Goal: Task Accomplishment & Management: Use online tool/utility

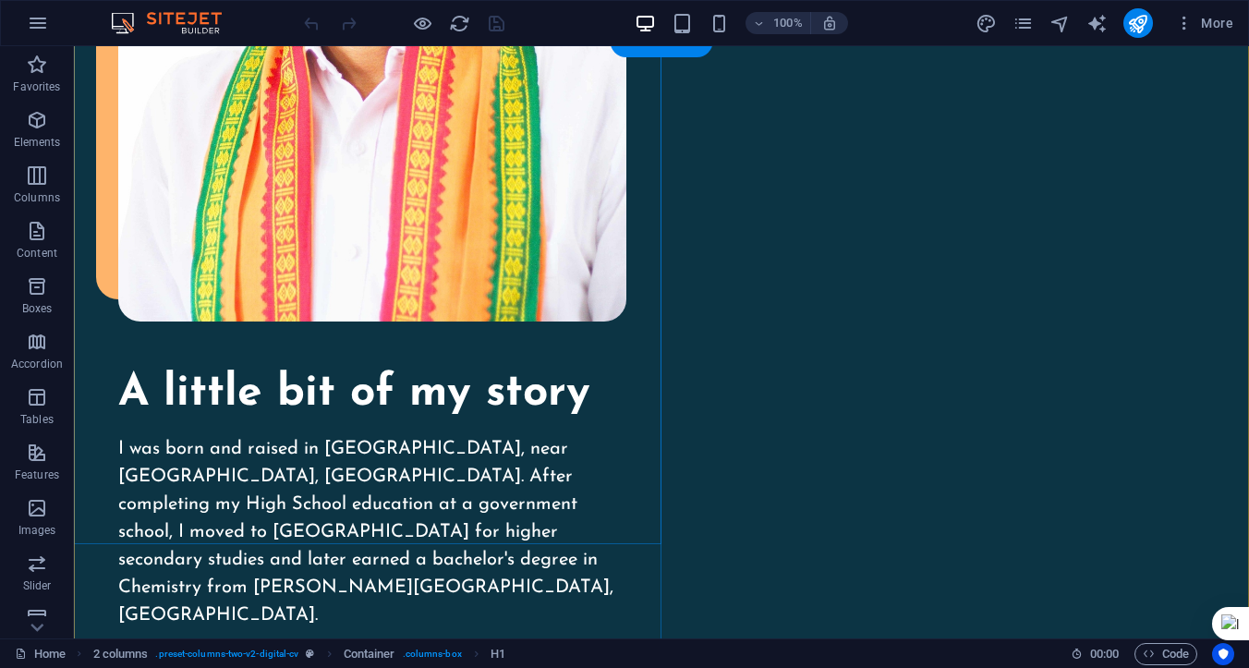
scroll to position [2034, 0]
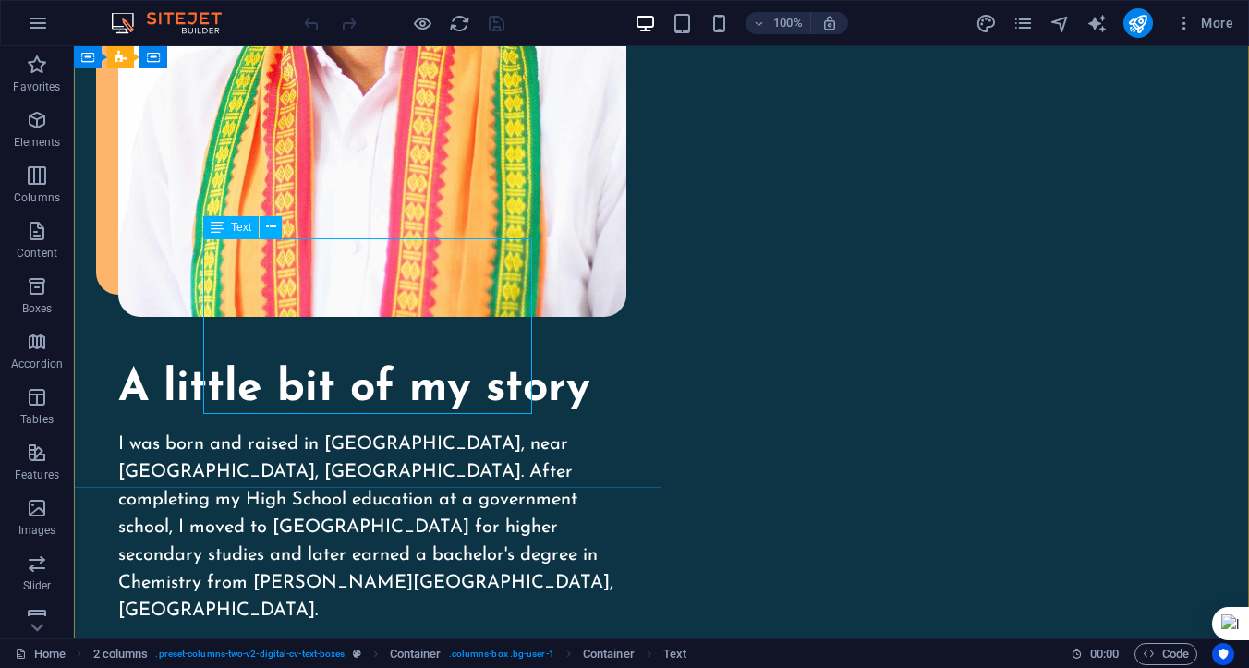
click at [223, 231] on icon at bounding box center [217, 227] width 13 height 22
click at [269, 235] on icon at bounding box center [271, 226] width 10 height 19
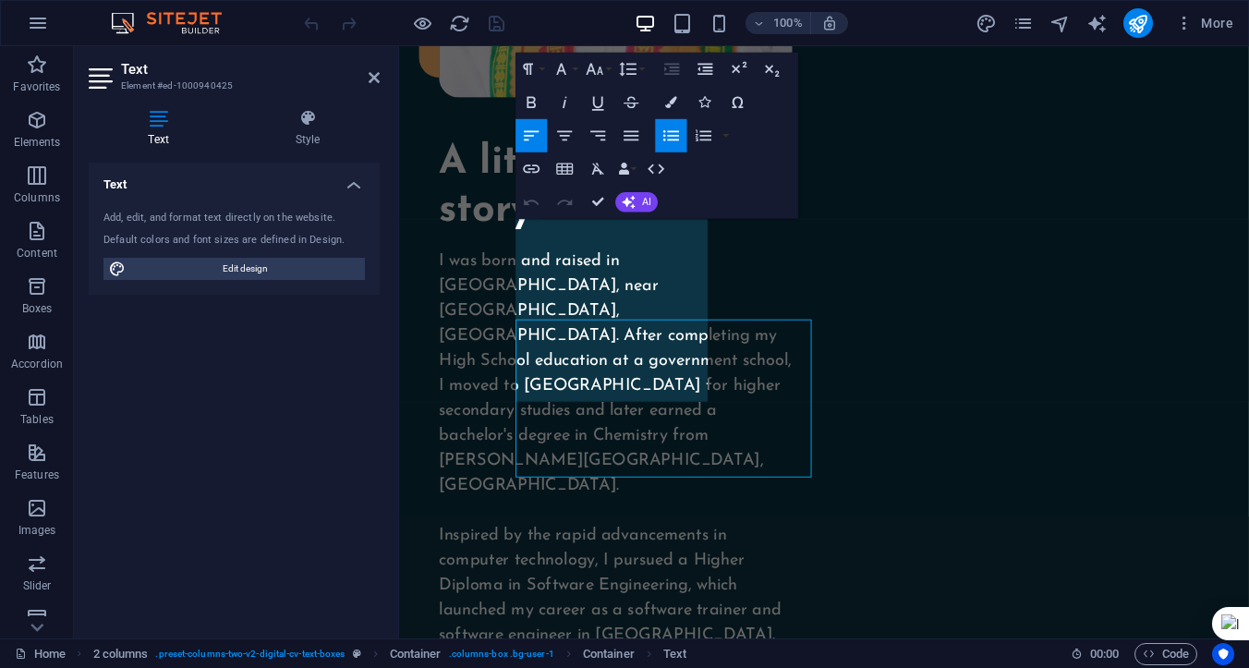
scroll to position [1923, 0]
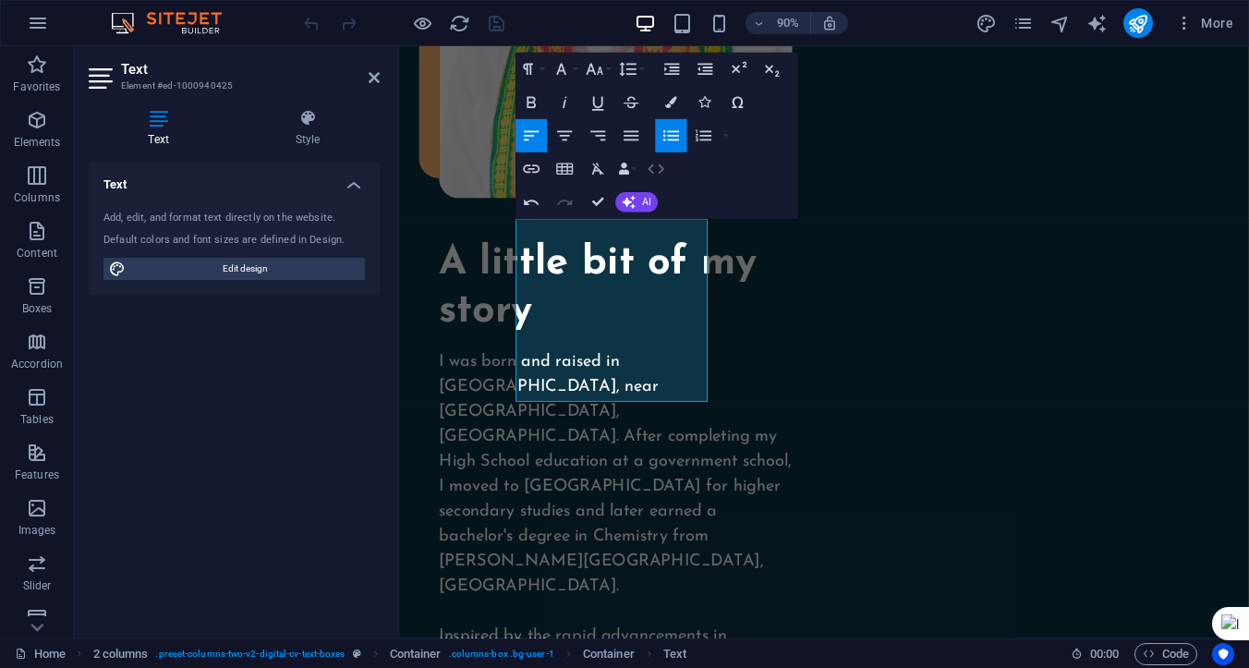
click at [652, 170] on icon "button" at bounding box center [656, 169] width 20 height 20
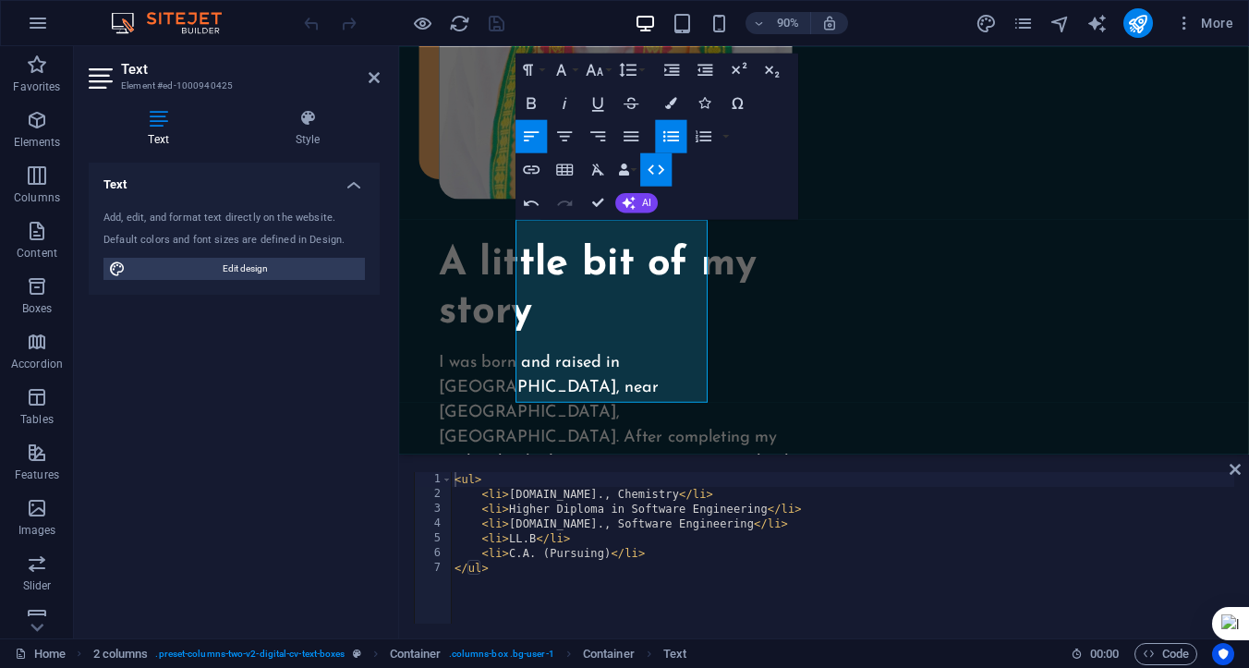
click at [652, 170] on icon "button" at bounding box center [656, 169] width 20 height 20
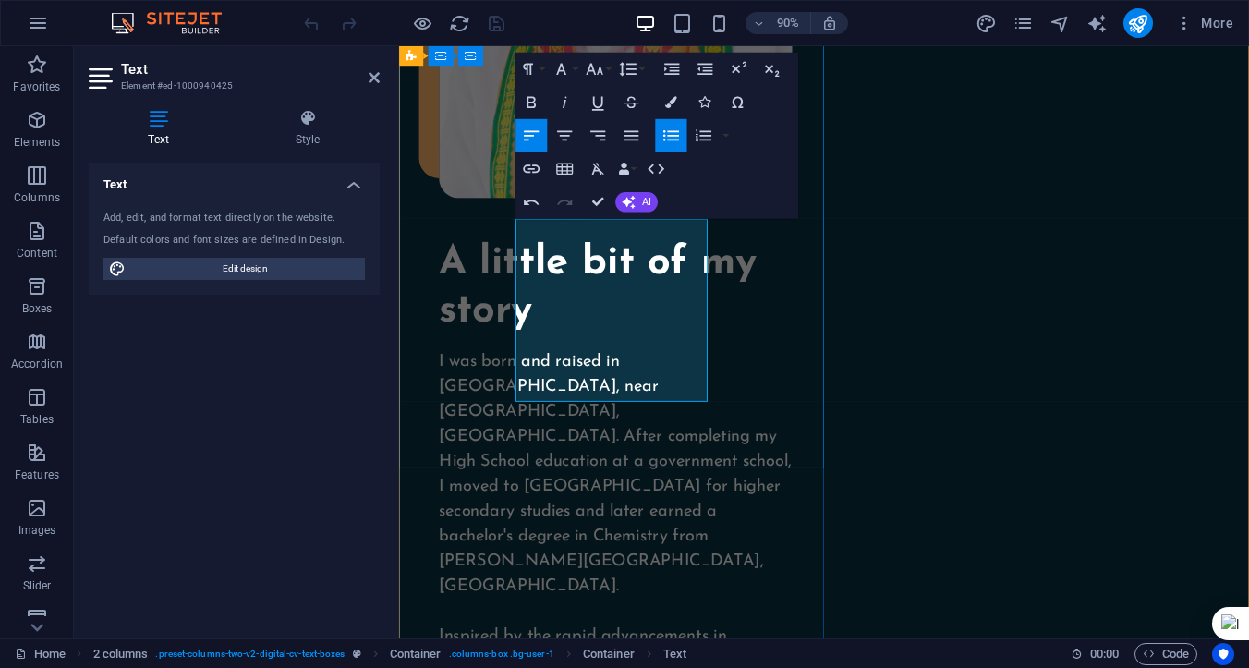
click at [492, 60] on span "Container" at bounding box center [504, 56] width 43 height 10
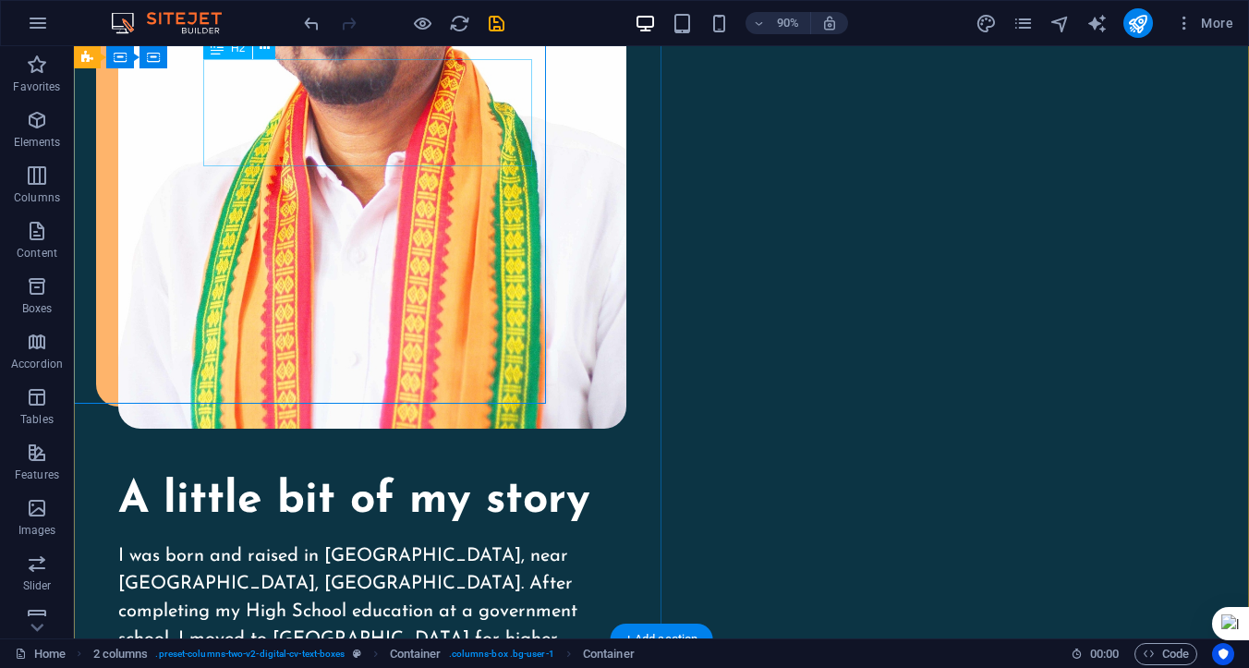
scroll to position [2034, 0]
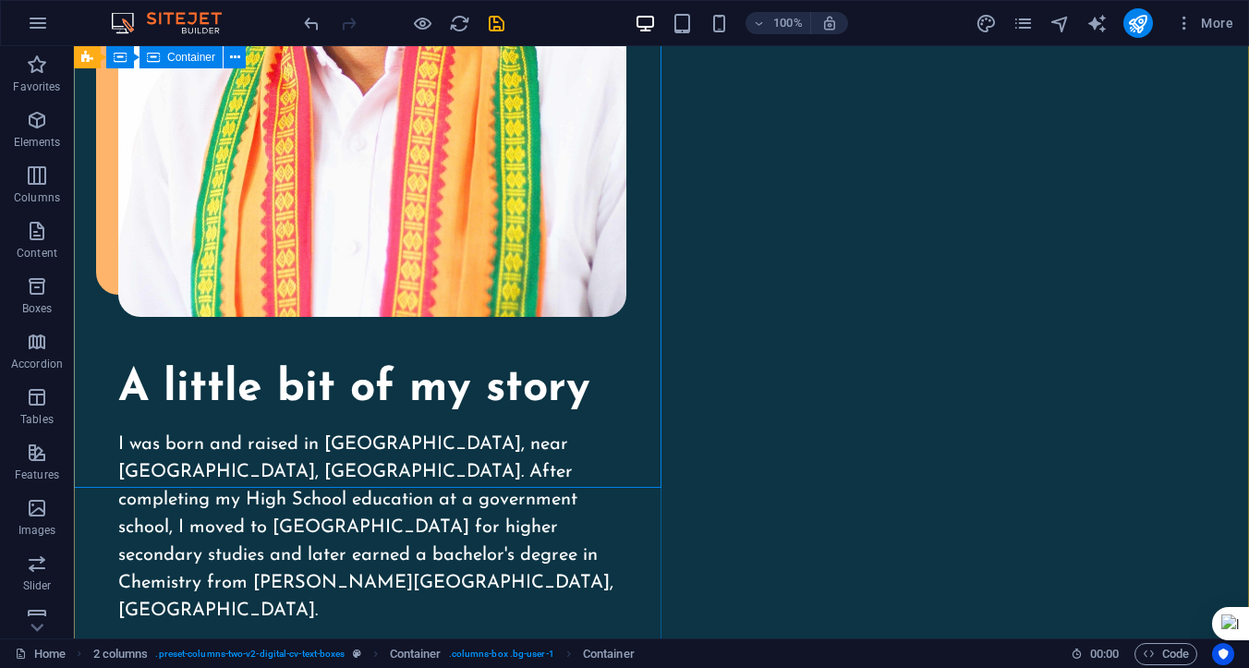
click at [172, 56] on span "Container" at bounding box center [191, 57] width 48 height 11
click at [232, 58] on icon at bounding box center [235, 57] width 10 height 19
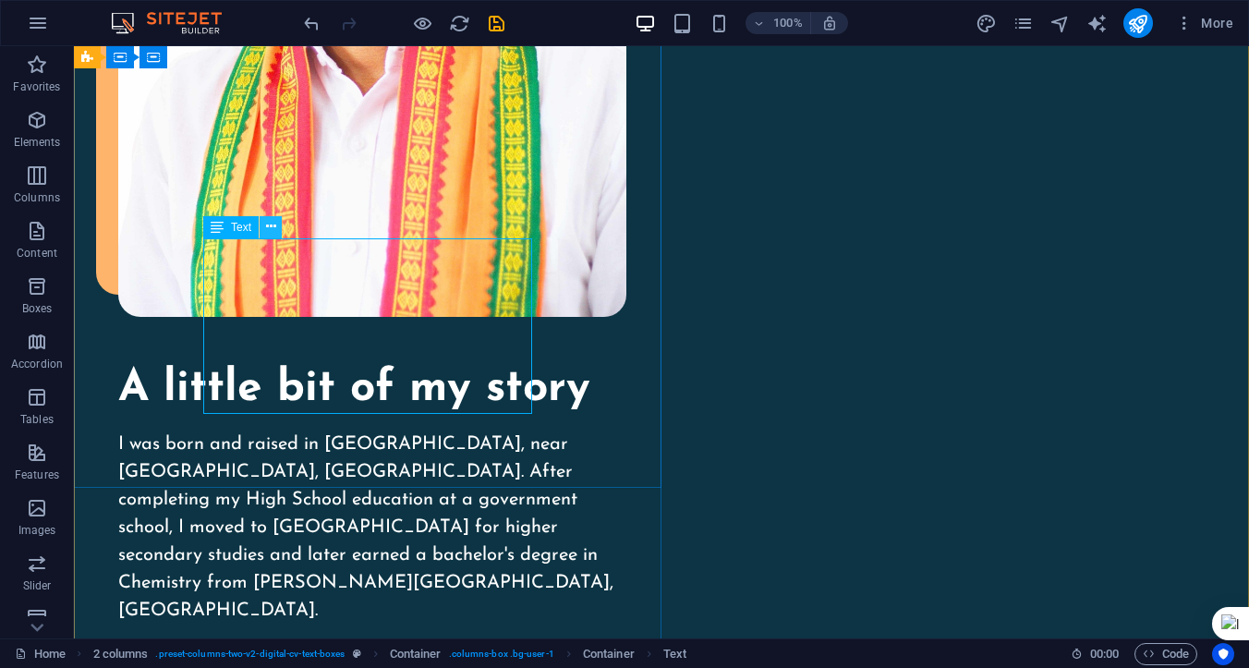
click at [273, 226] on icon at bounding box center [271, 226] width 10 height 19
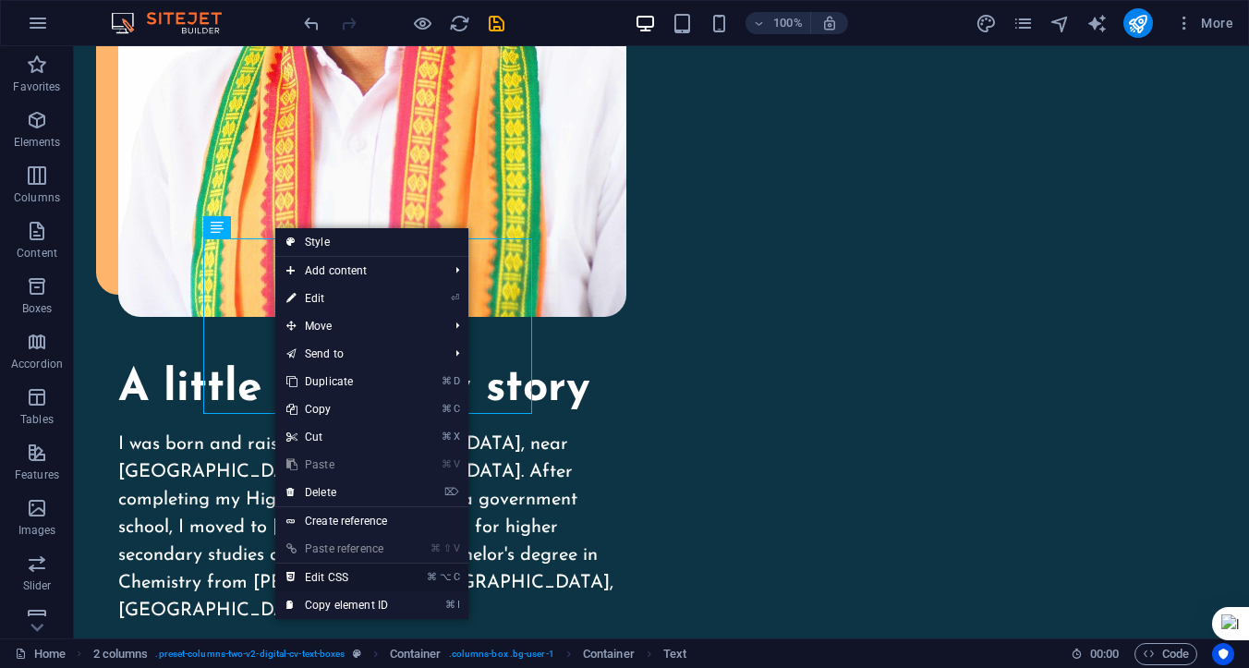
click at [345, 578] on link "⌘ ⌥ C Edit CSS" at bounding box center [337, 578] width 124 height 28
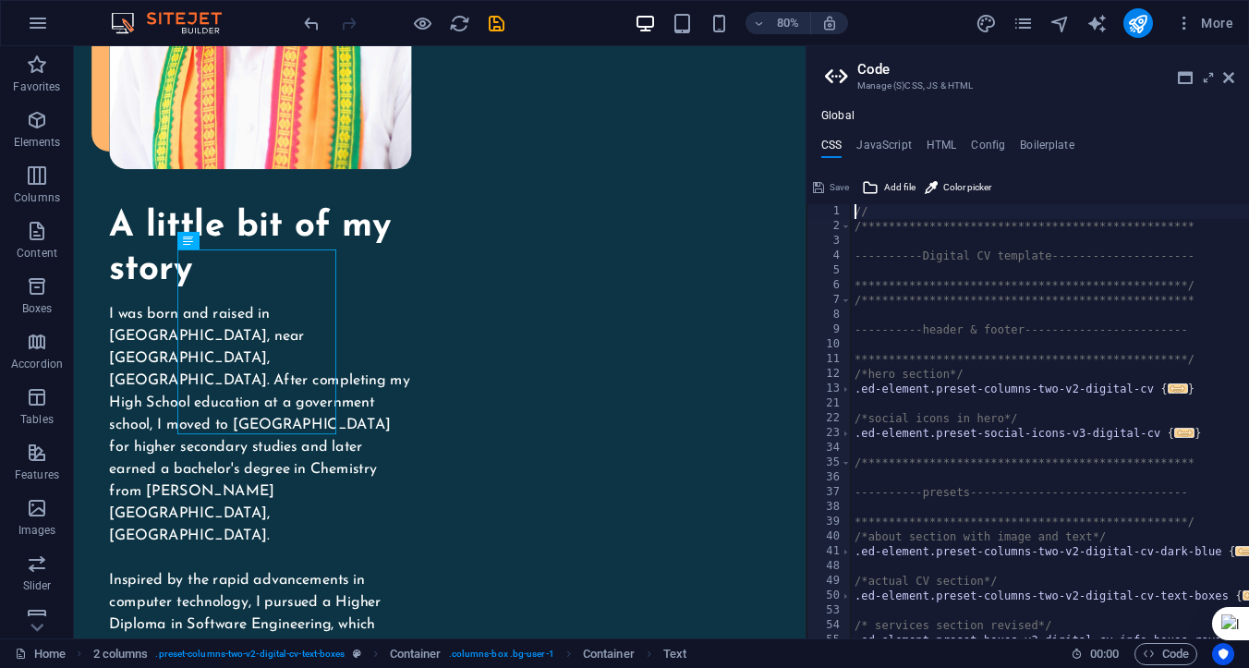
scroll to position [0, 0]
click at [958, 189] on span "Color picker" at bounding box center [967, 187] width 48 height 22
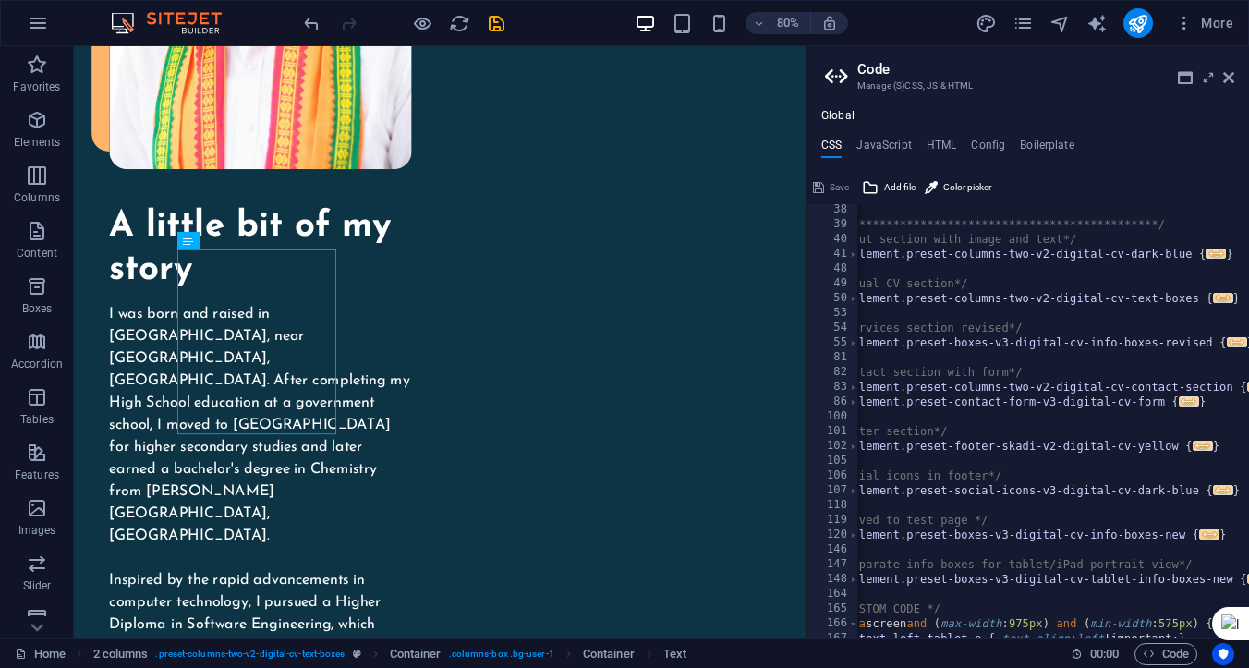
scroll to position [320, 0]
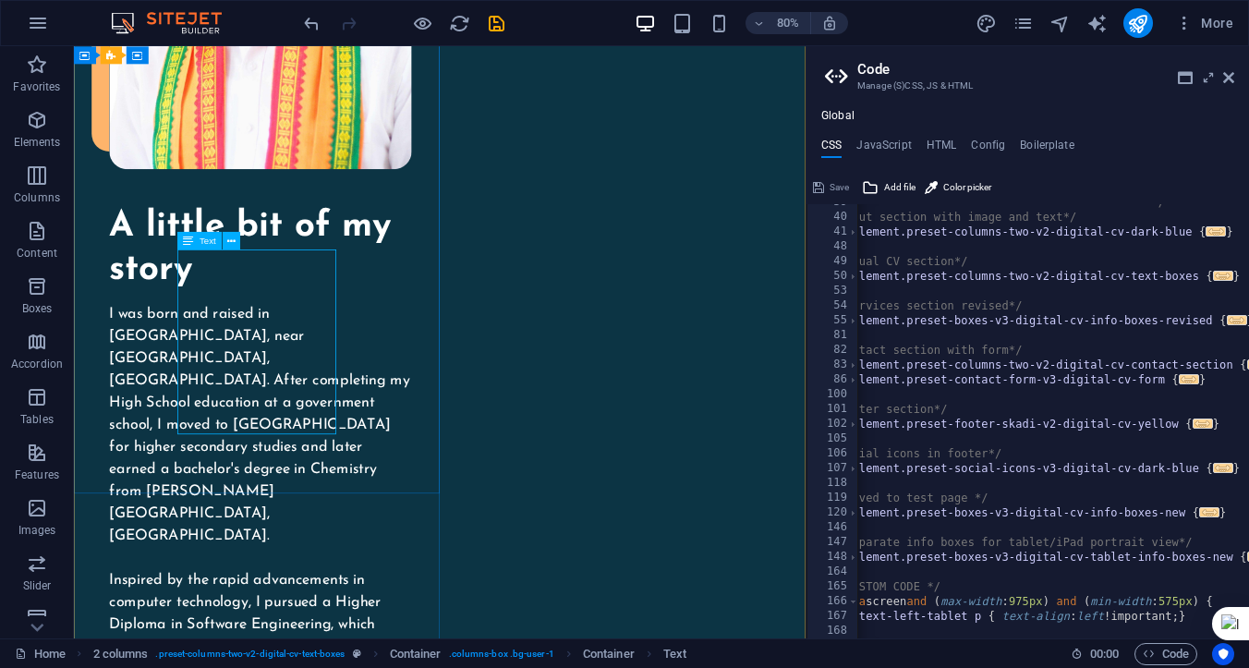
click at [1043, 146] on h4 "Boilerplate" at bounding box center [1047, 149] width 55 height 20
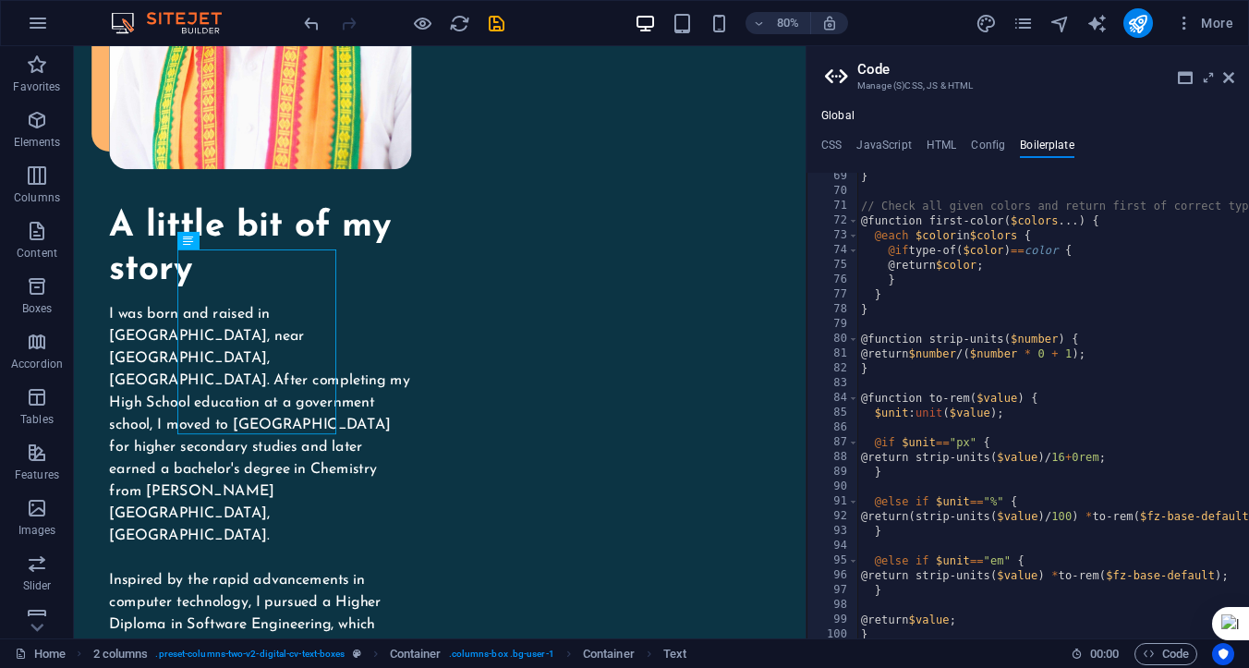
scroll to position [0, 0]
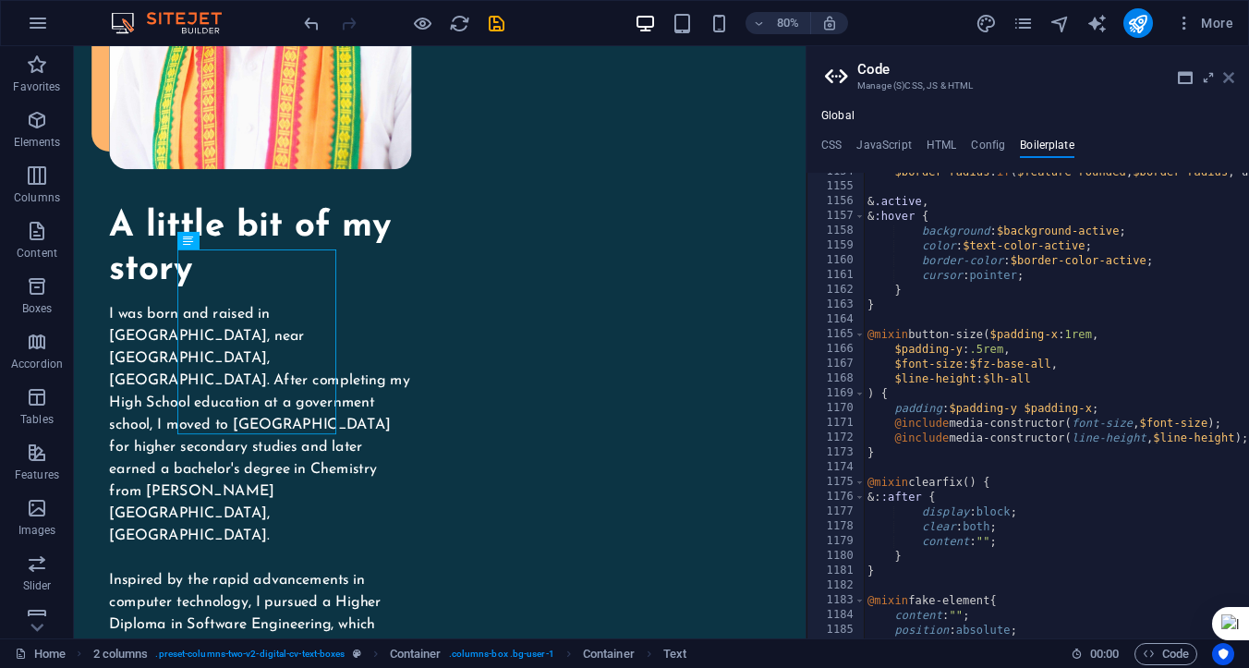
click at [1226, 74] on icon at bounding box center [1228, 77] width 11 height 15
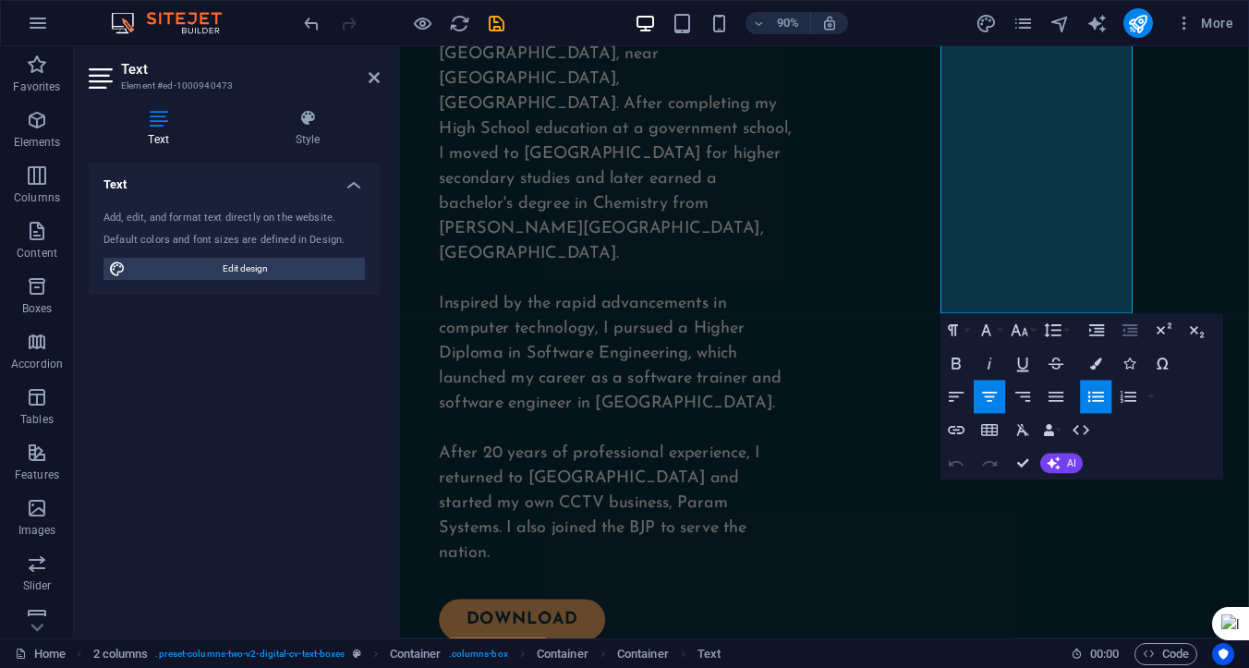
click at [1126, 330] on icon "button" at bounding box center [1130, 331] width 20 height 20
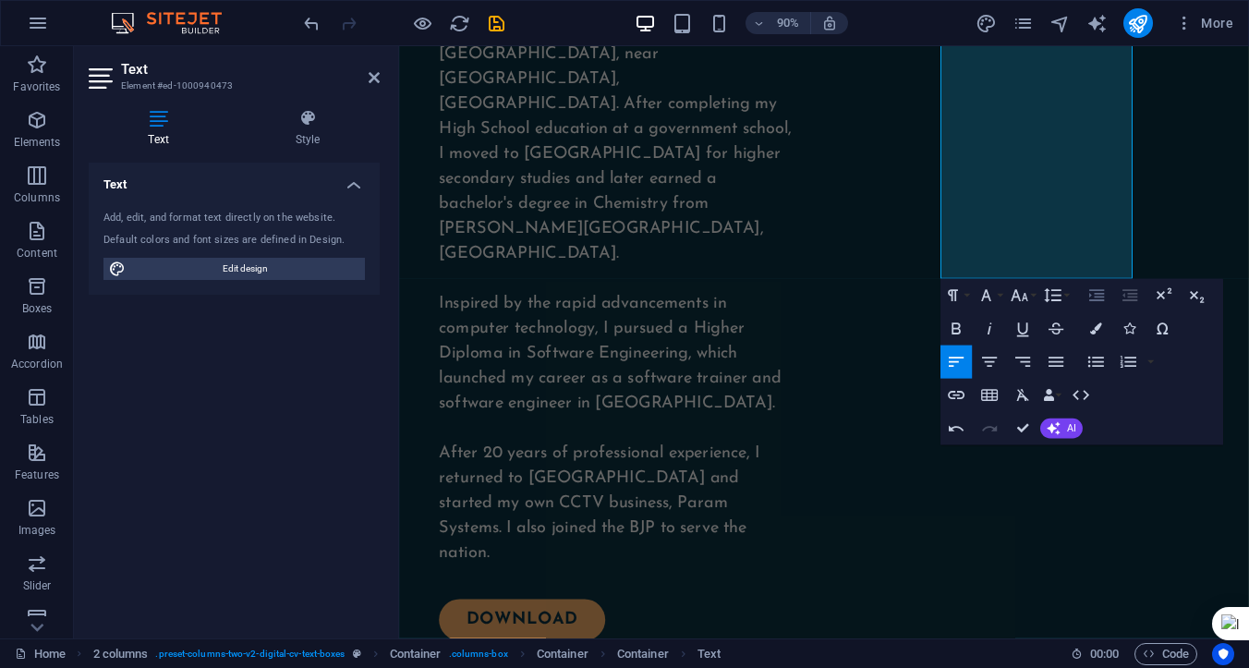
click at [1098, 297] on icon "button" at bounding box center [1096, 295] width 20 height 20
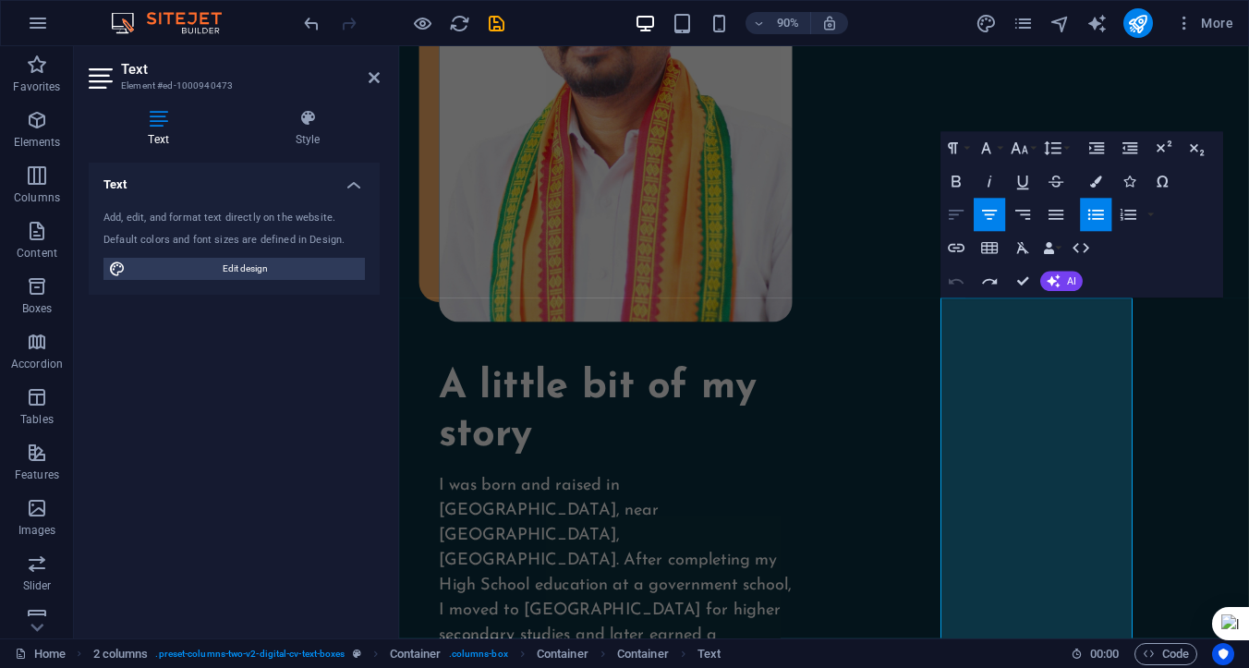
click at [956, 212] on icon "button" at bounding box center [956, 215] width 20 height 20
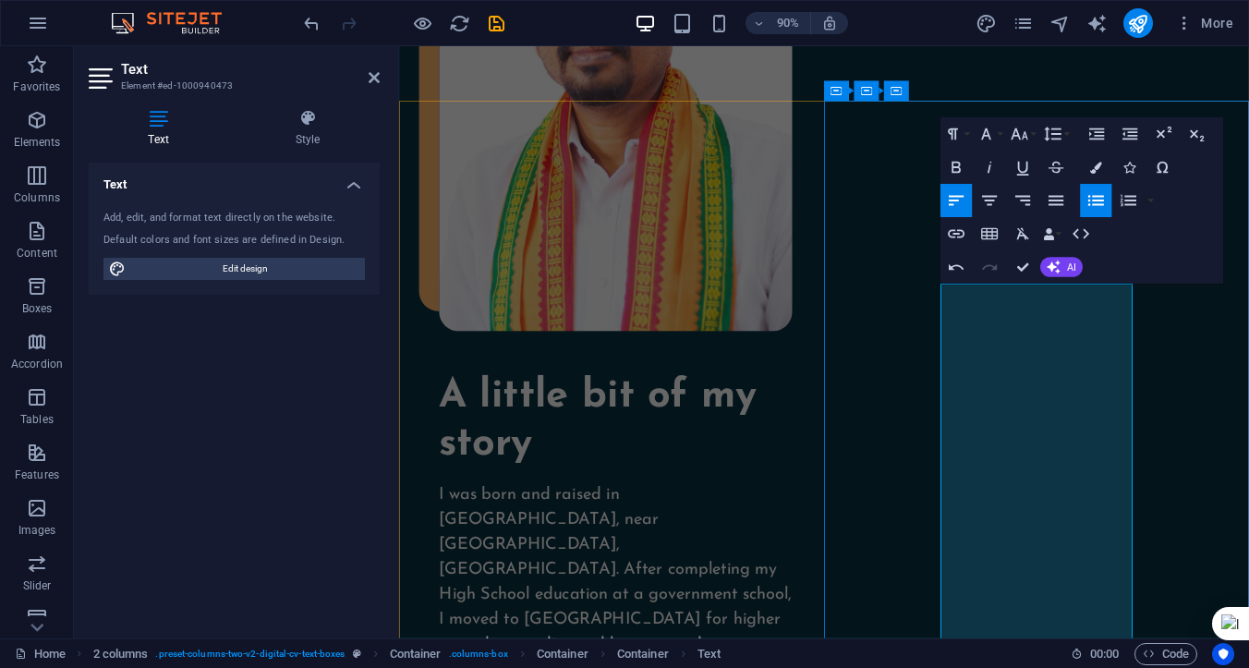
scroll to position [1757, 0]
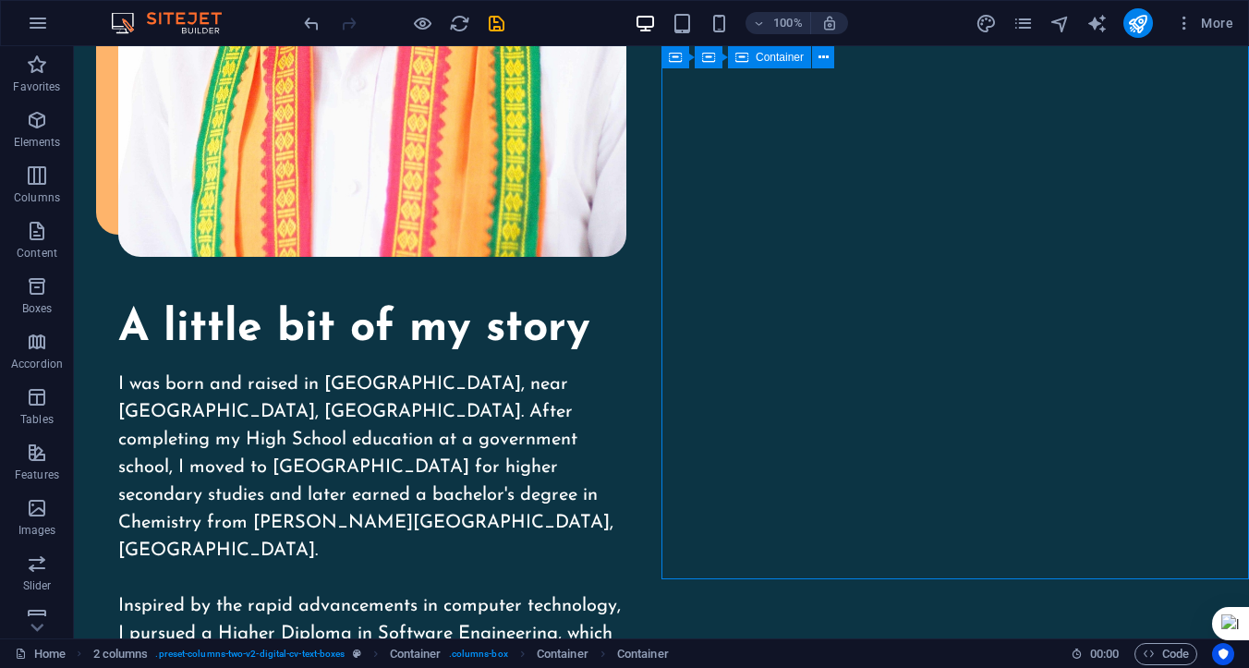
scroll to position [2068, 0]
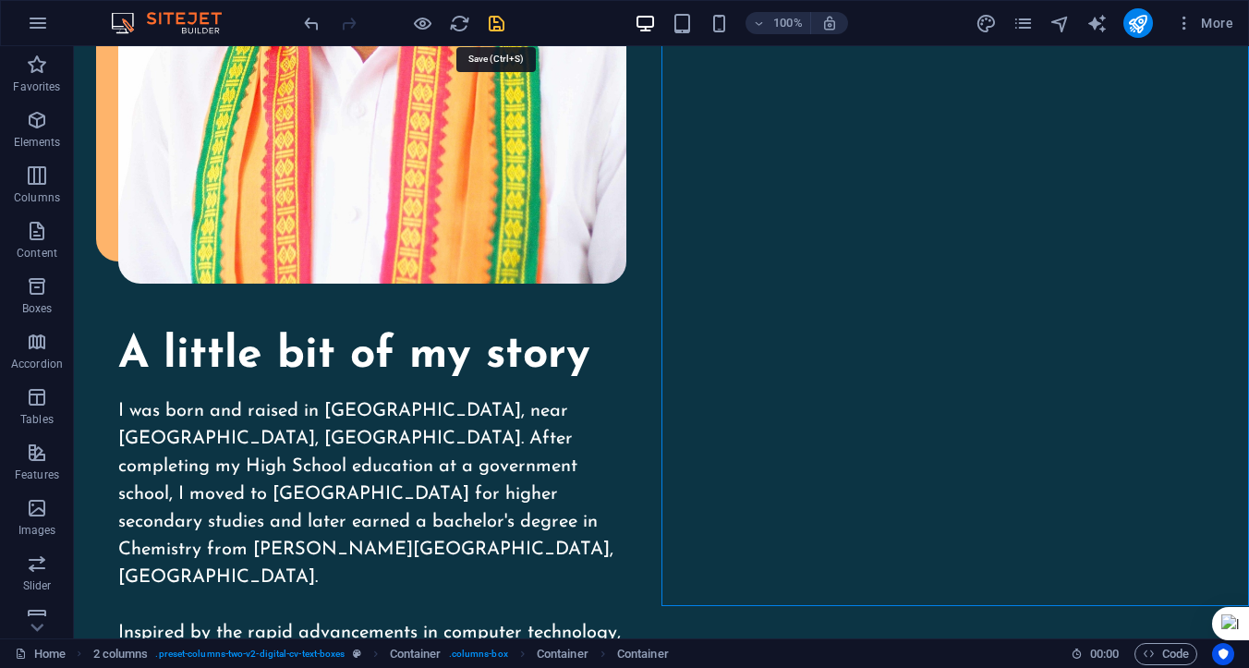
click at [497, 28] on icon "save" at bounding box center [496, 23] width 21 height 21
checkbox input "false"
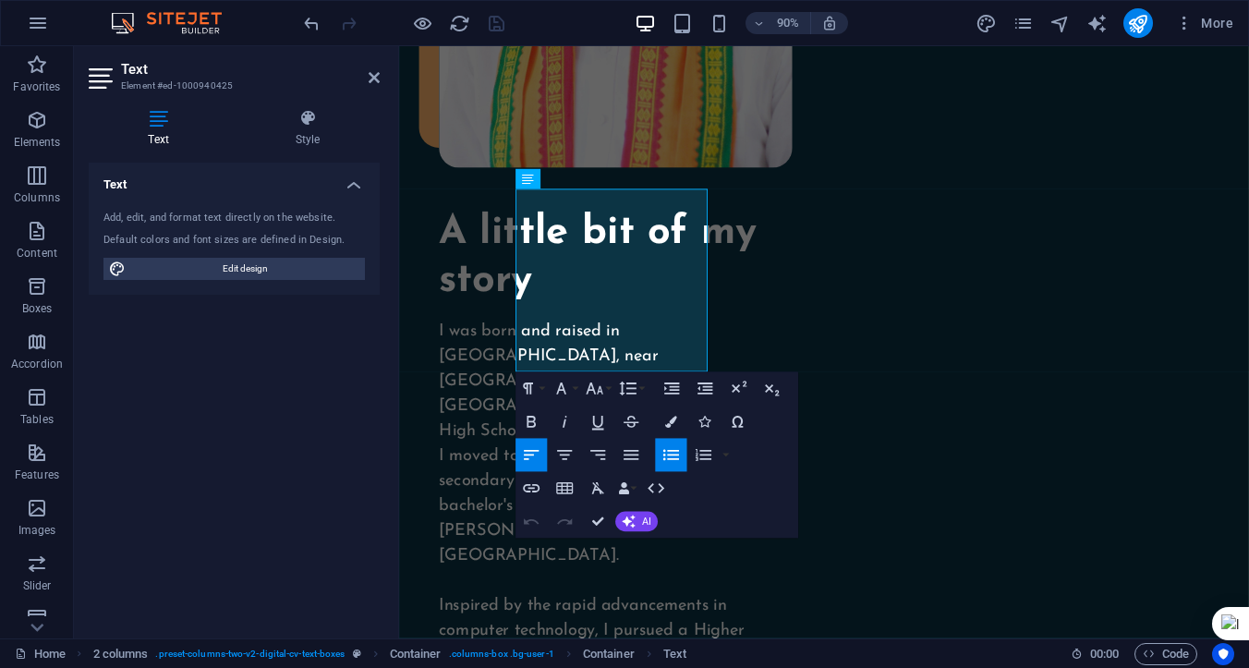
click at [663, 452] on icon "button" at bounding box center [672, 455] width 20 height 20
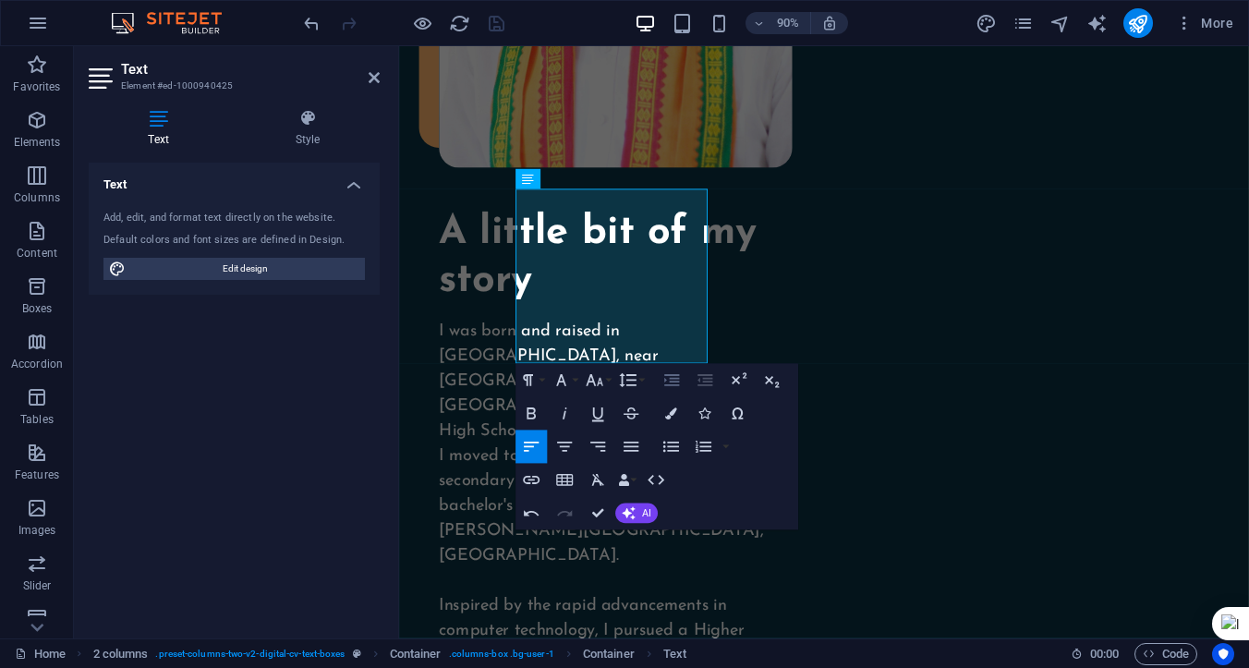
click at [671, 376] on icon "button" at bounding box center [672, 380] width 20 height 20
click at [669, 447] on icon "button" at bounding box center [671, 447] width 16 height 11
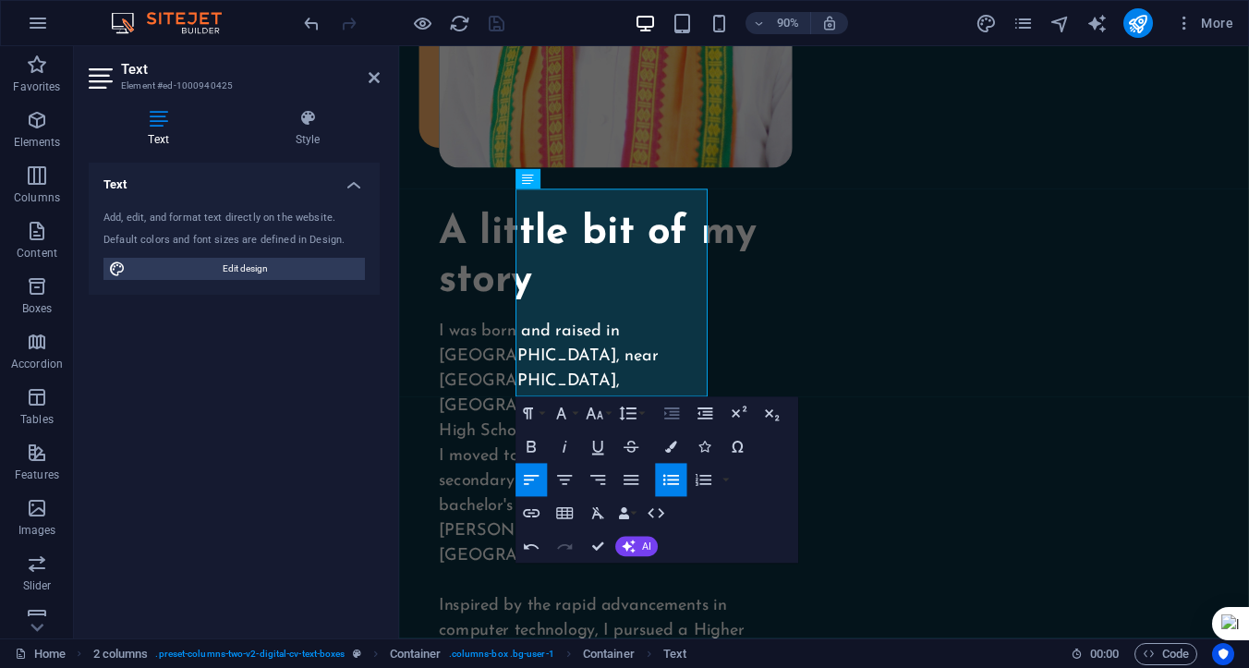
click at [668, 407] on icon "button" at bounding box center [672, 414] width 20 height 20
click at [698, 410] on icon "button" at bounding box center [705, 414] width 20 height 20
click at [669, 476] on icon "button" at bounding box center [671, 480] width 16 height 11
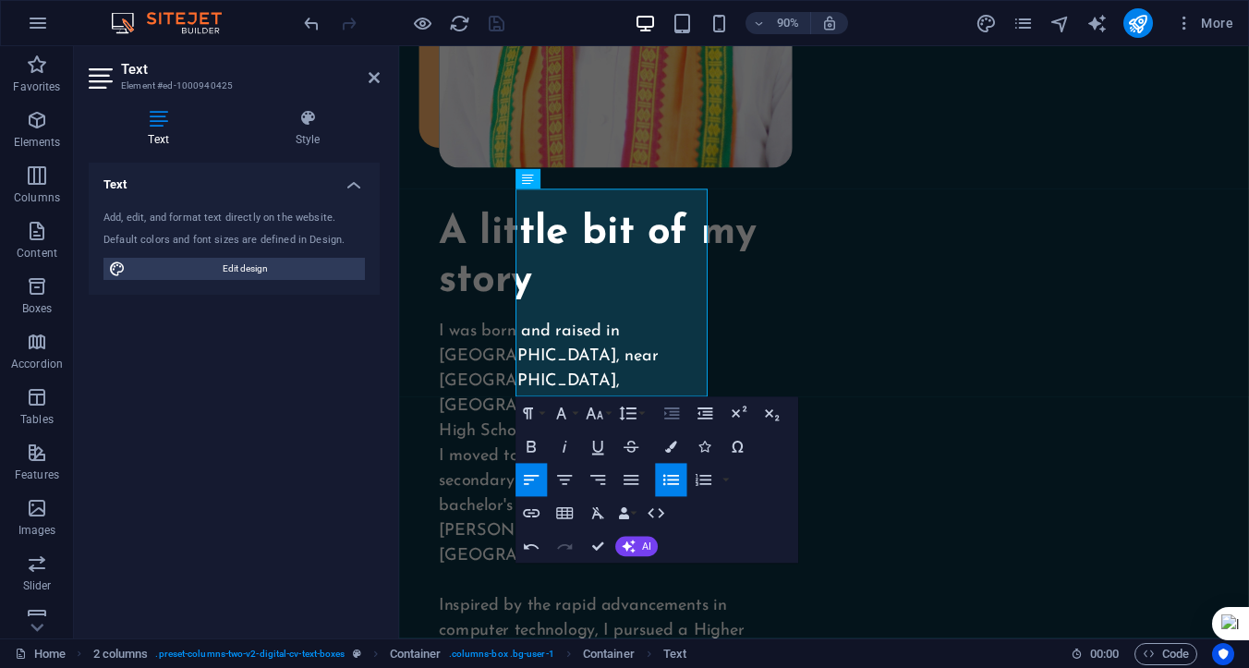
click at [665, 413] on icon "button" at bounding box center [671, 413] width 15 height 12
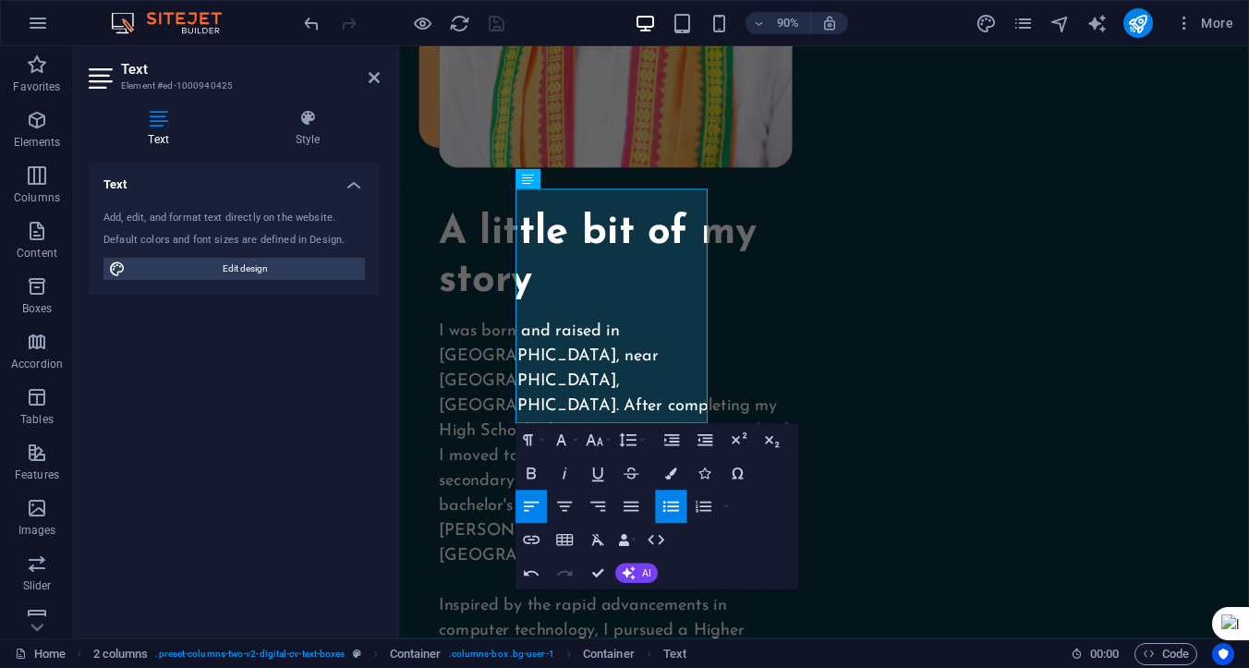
click at [662, 504] on icon "button" at bounding box center [672, 506] width 20 height 20
click at [672, 439] on icon "button" at bounding box center [671, 440] width 15 height 12
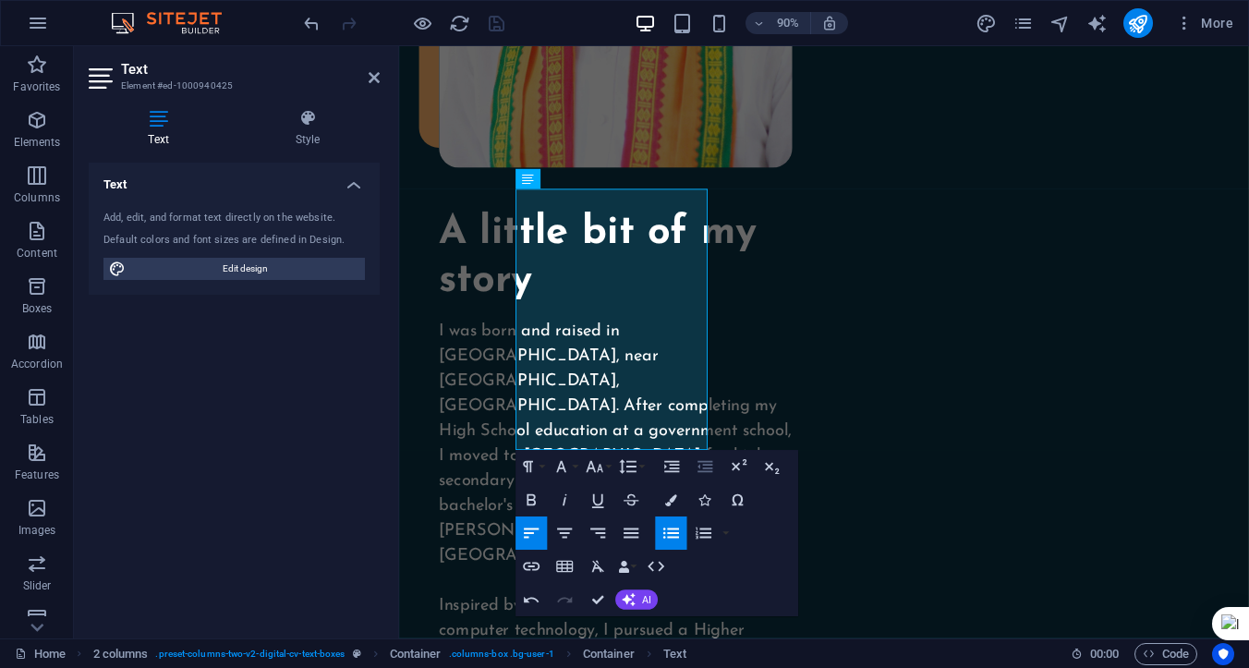
click at [701, 462] on icon "button" at bounding box center [705, 467] width 15 height 12
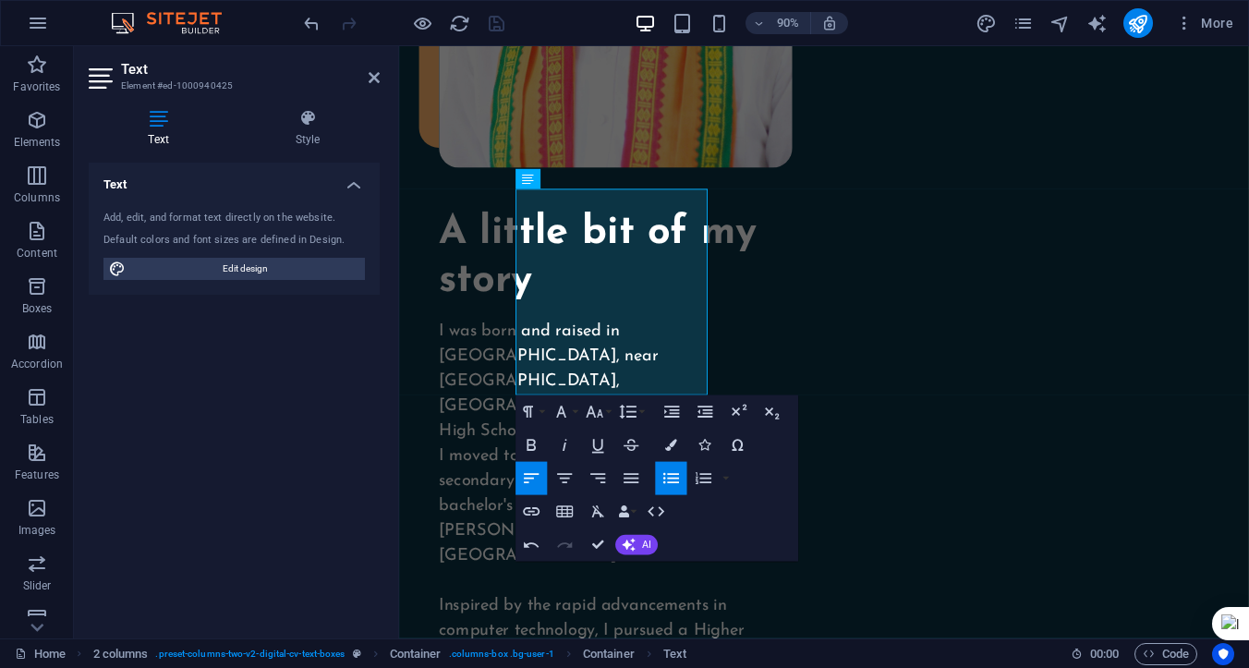
click at [675, 482] on icon "button" at bounding box center [671, 478] width 16 height 11
click at [663, 479] on icon "button" at bounding box center [672, 478] width 20 height 20
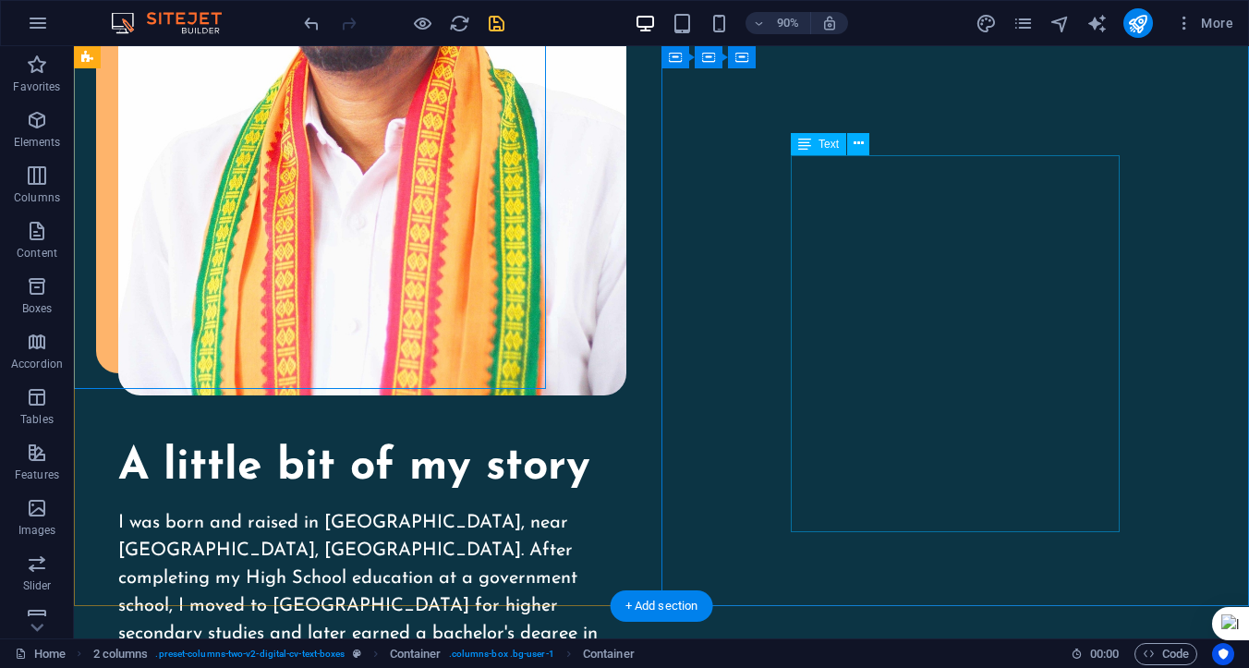
scroll to position [2068, 0]
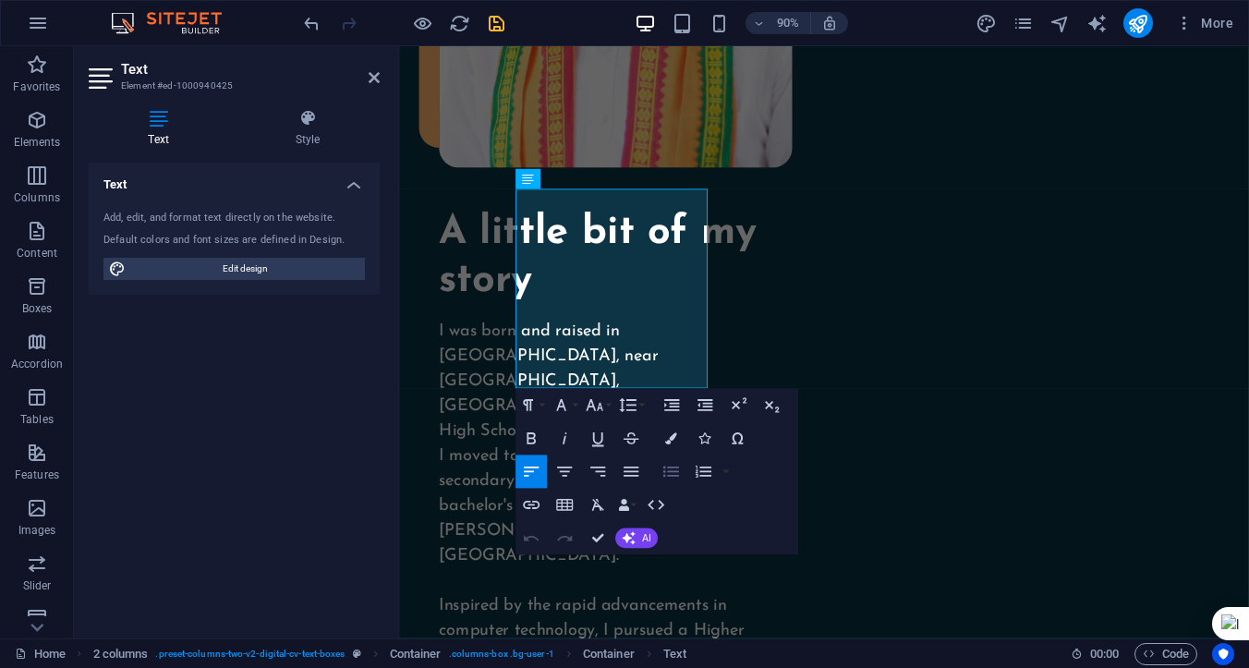
click at [668, 469] on icon "button" at bounding box center [672, 472] width 20 height 20
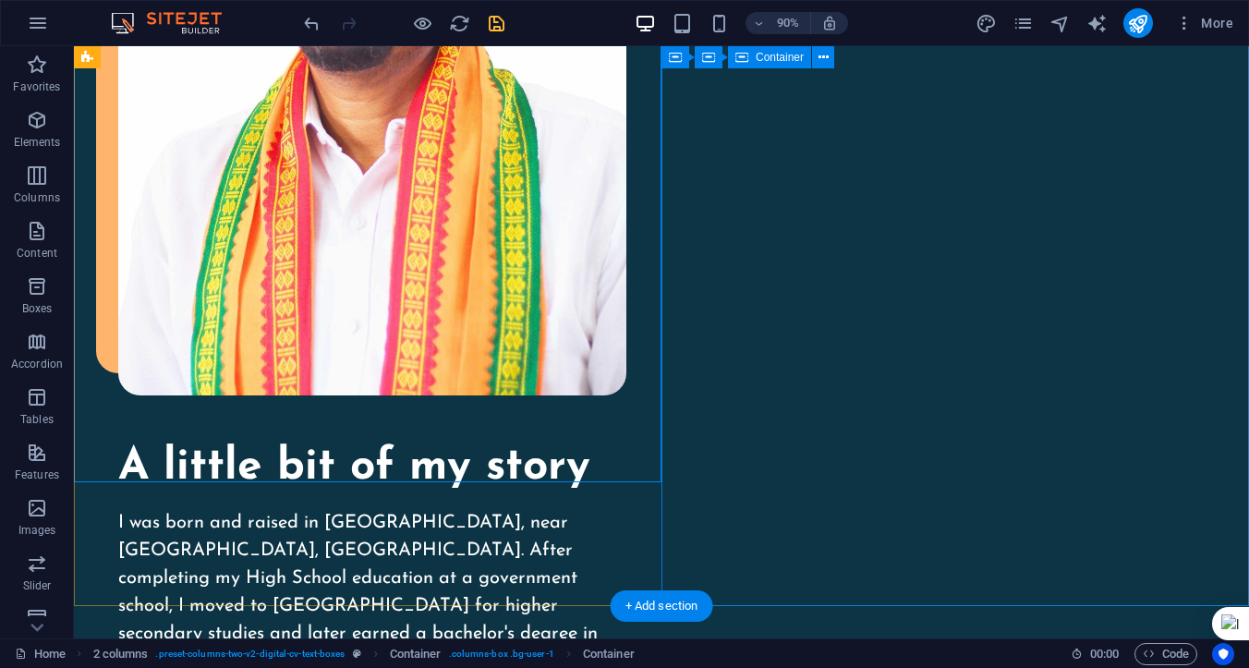
scroll to position [2068, 0]
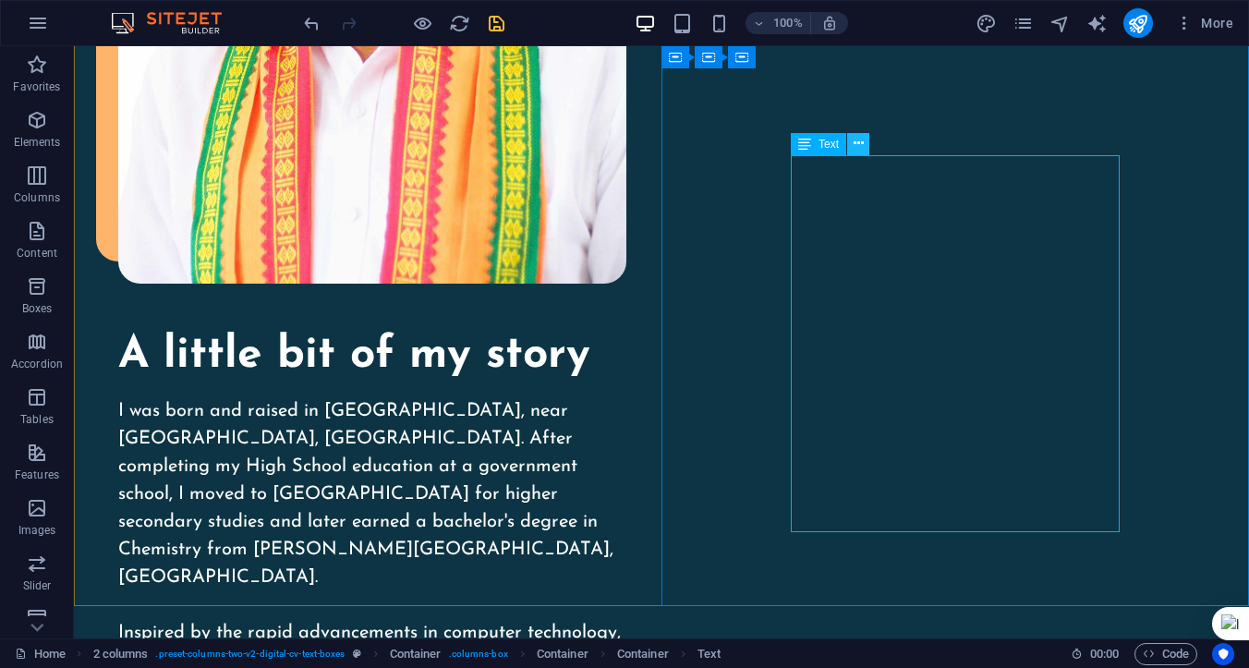
click at [859, 143] on icon at bounding box center [859, 143] width 10 height 19
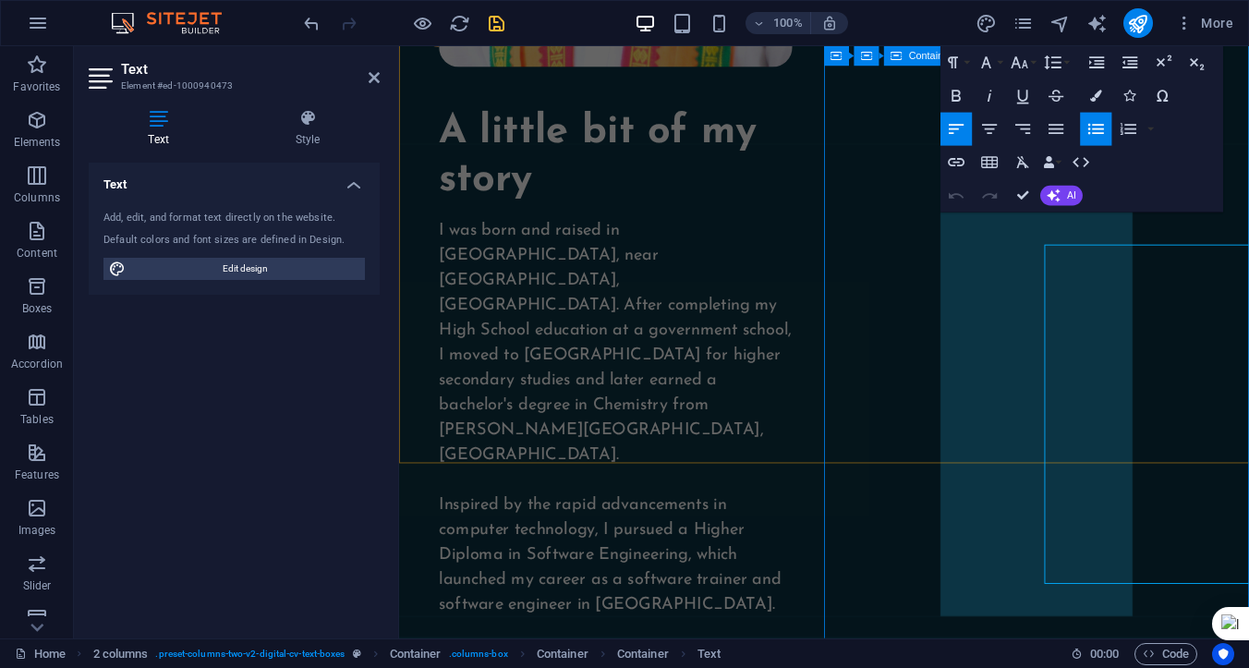
scroll to position [1956, 0]
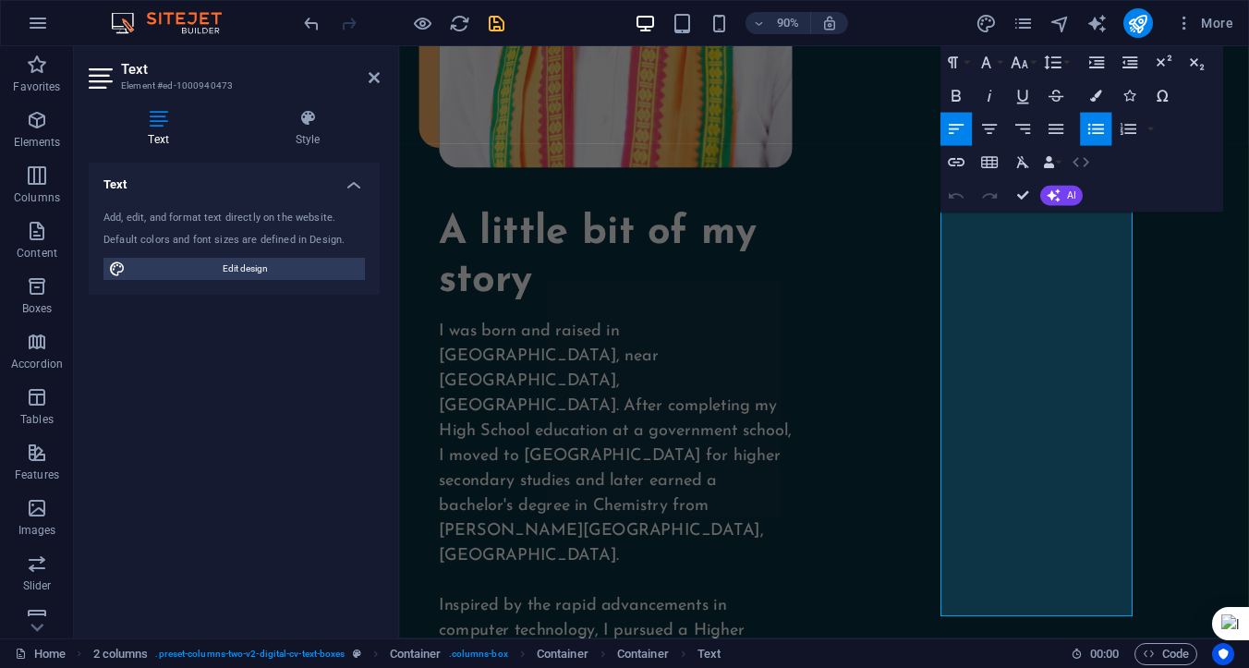
click at [1079, 161] on icon "button" at bounding box center [1081, 162] width 20 height 20
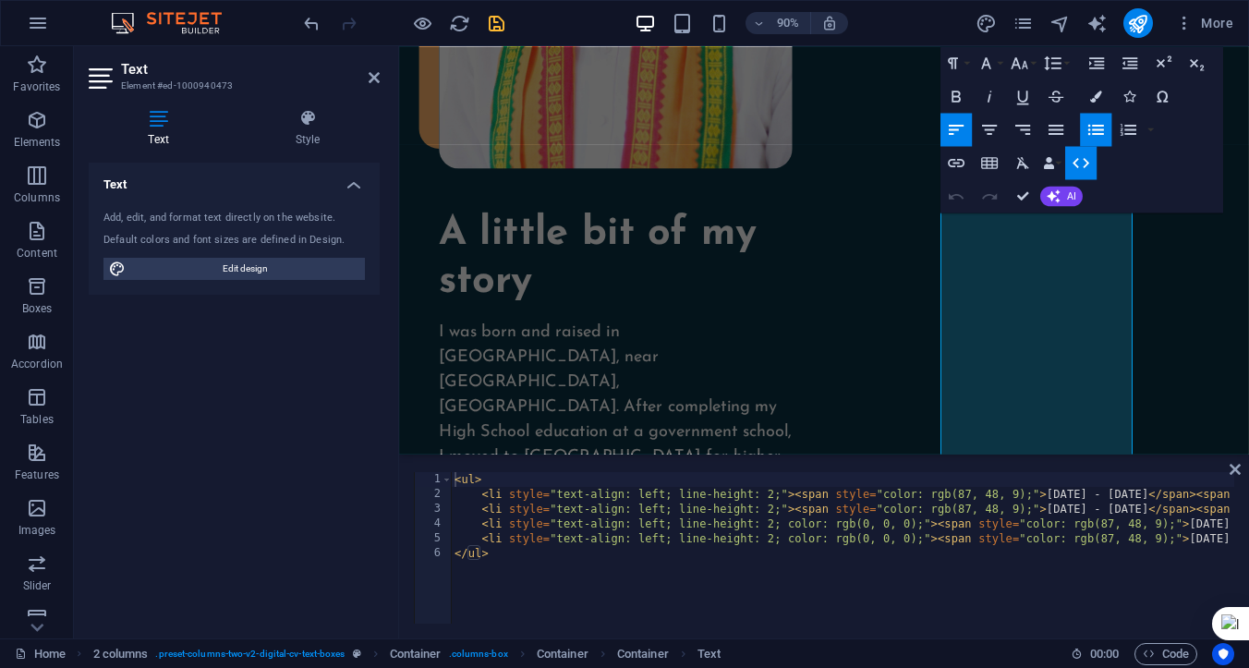
click at [1079, 161] on icon "button" at bounding box center [1081, 162] width 20 height 20
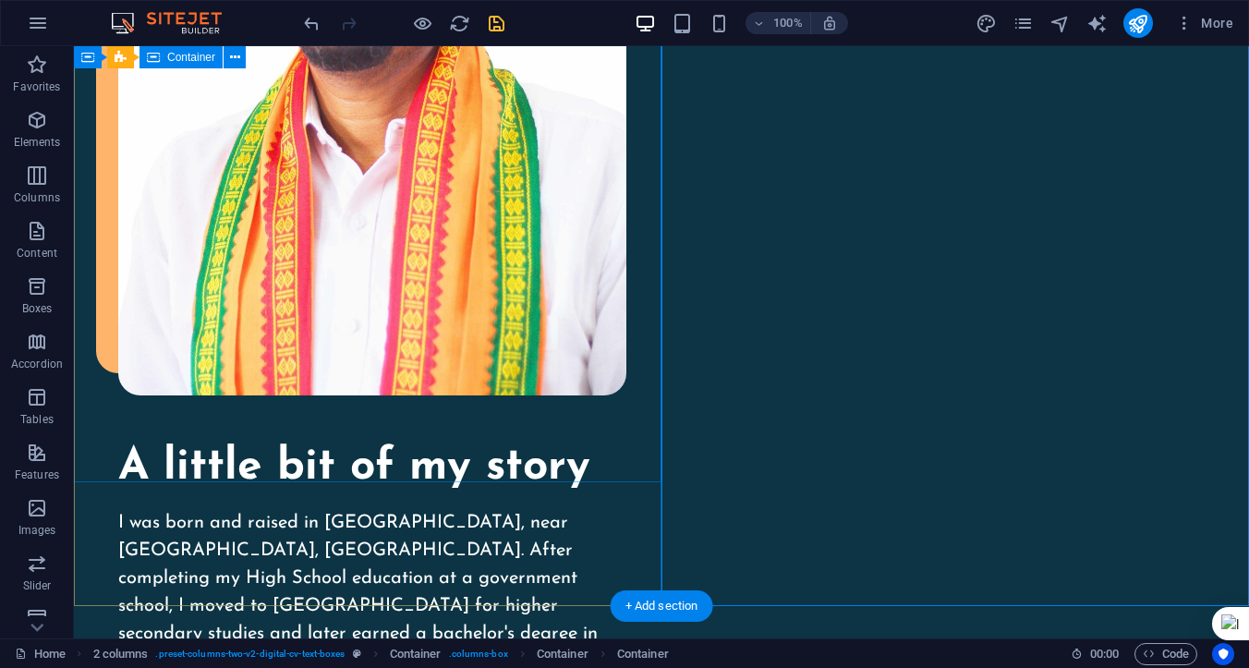
scroll to position [2068, 0]
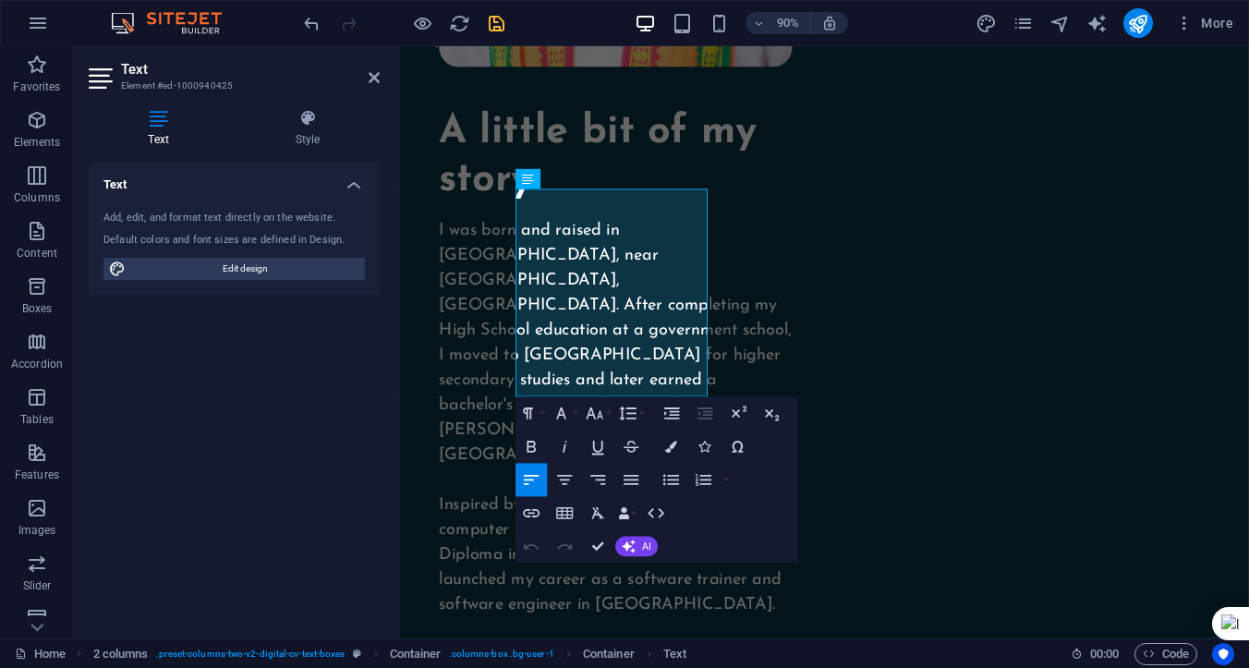
scroll to position [1956, 0]
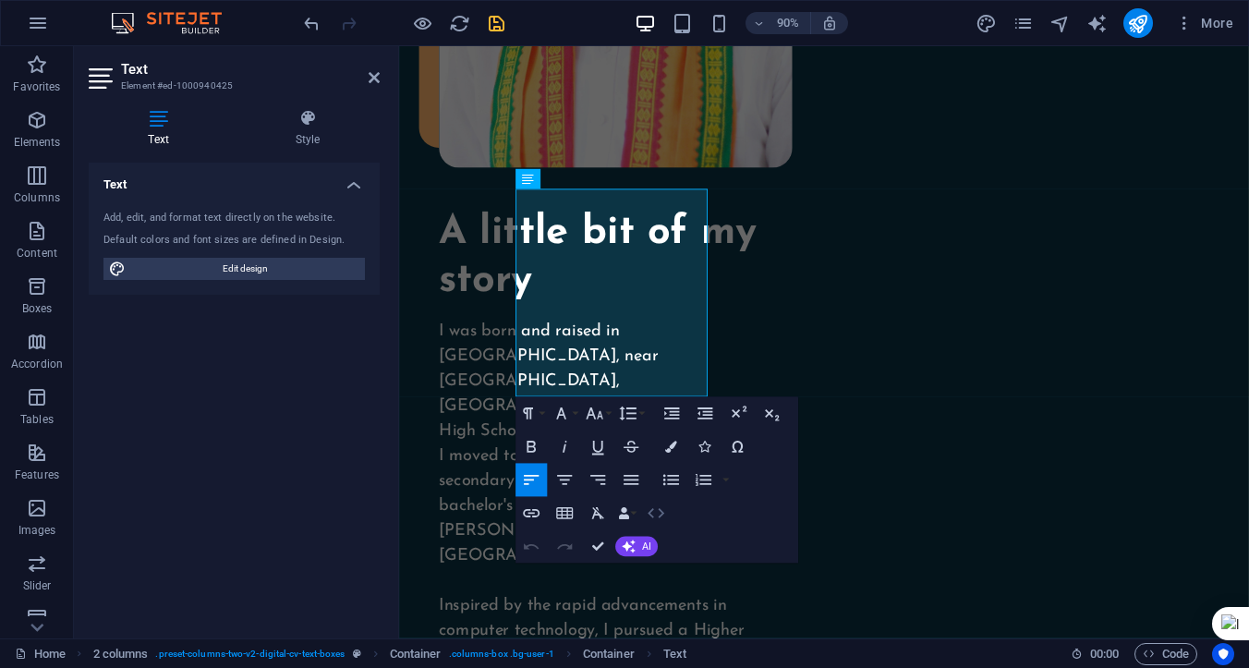
click at [658, 516] on icon "button" at bounding box center [656, 514] width 20 height 20
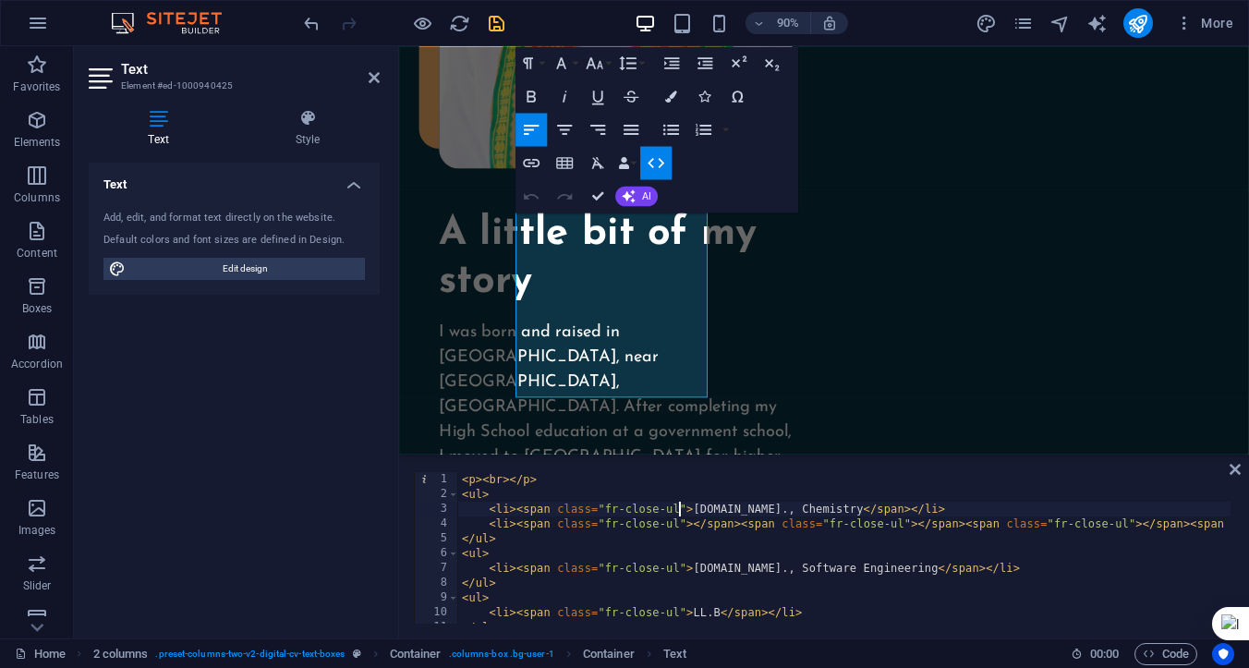
click at [679, 507] on div "< p > < br > </ p > < ul > < li > < span class = "fr-close-ul" > [DOMAIN_NAME].…" at bounding box center [1082, 560] width 1248 height 177
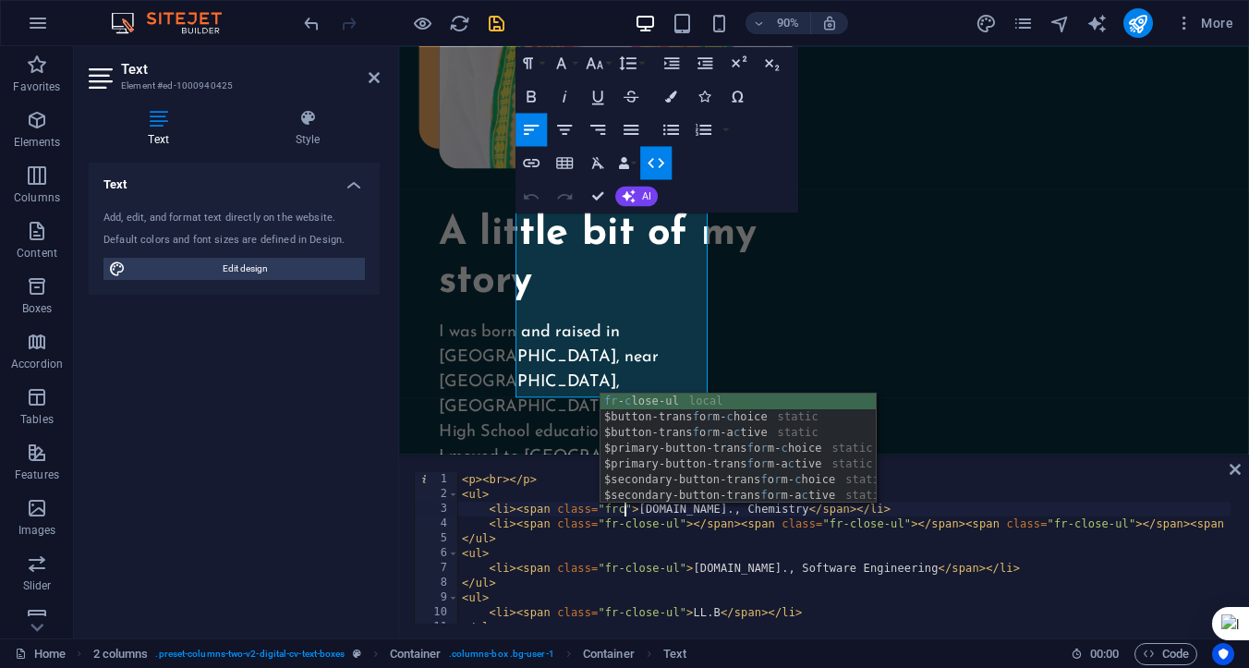
scroll to position [0, 16]
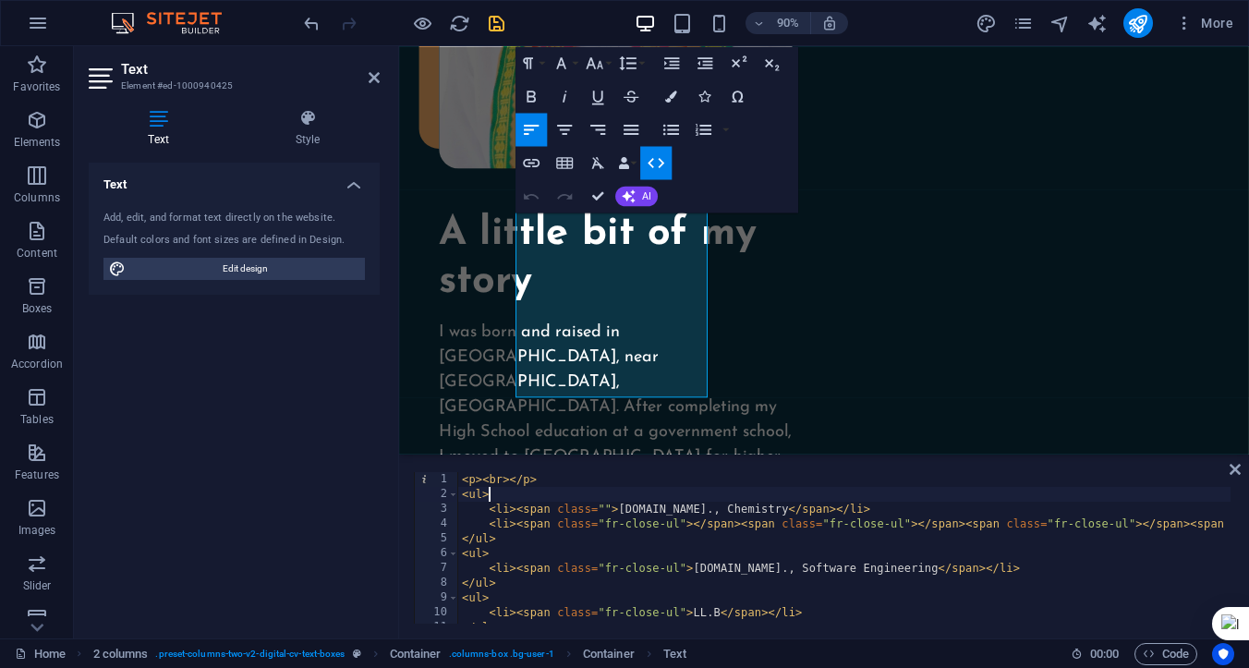
click at [650, 491] on div "< p > < br > </ p > < ul > < li > < span class = "" > [DOMAIN_NAME]., Chemistry…" at bounding box center [1082, 560] width 1248 height 177
type textarea "<ul>"
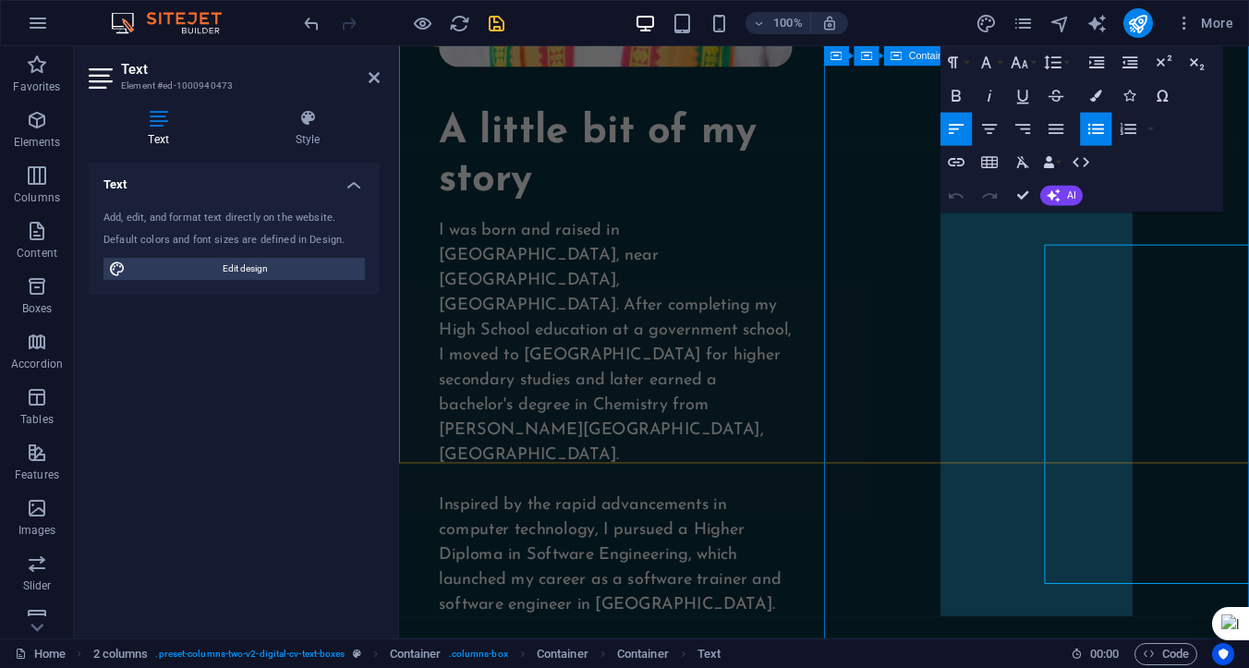
scroll to position [1956, 0]
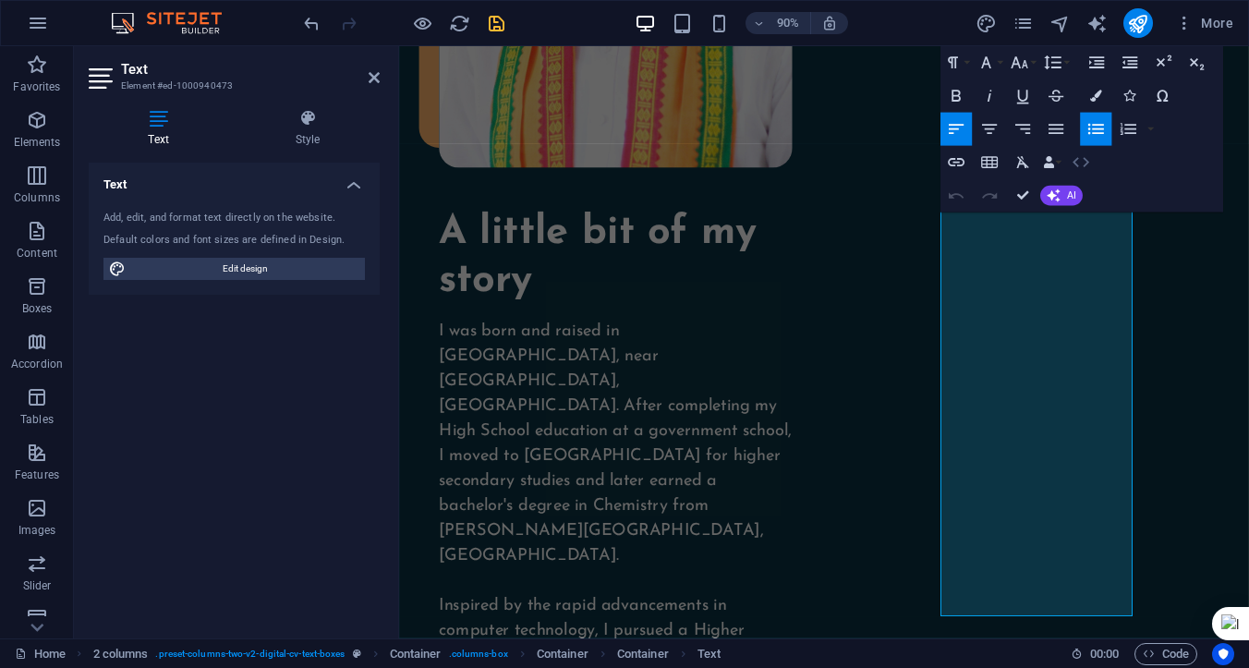
click at [1081, 160] on icon "button" at bounding box center [1081, 162] width 20 height 20
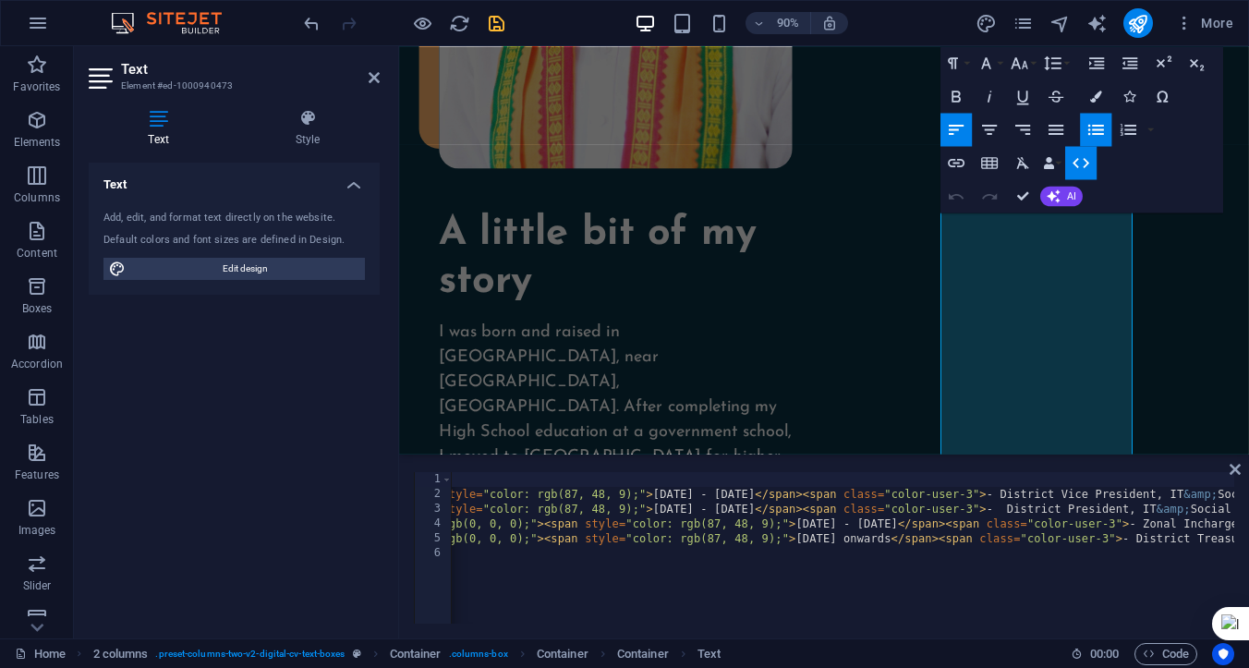
scroll to position [0, 392]
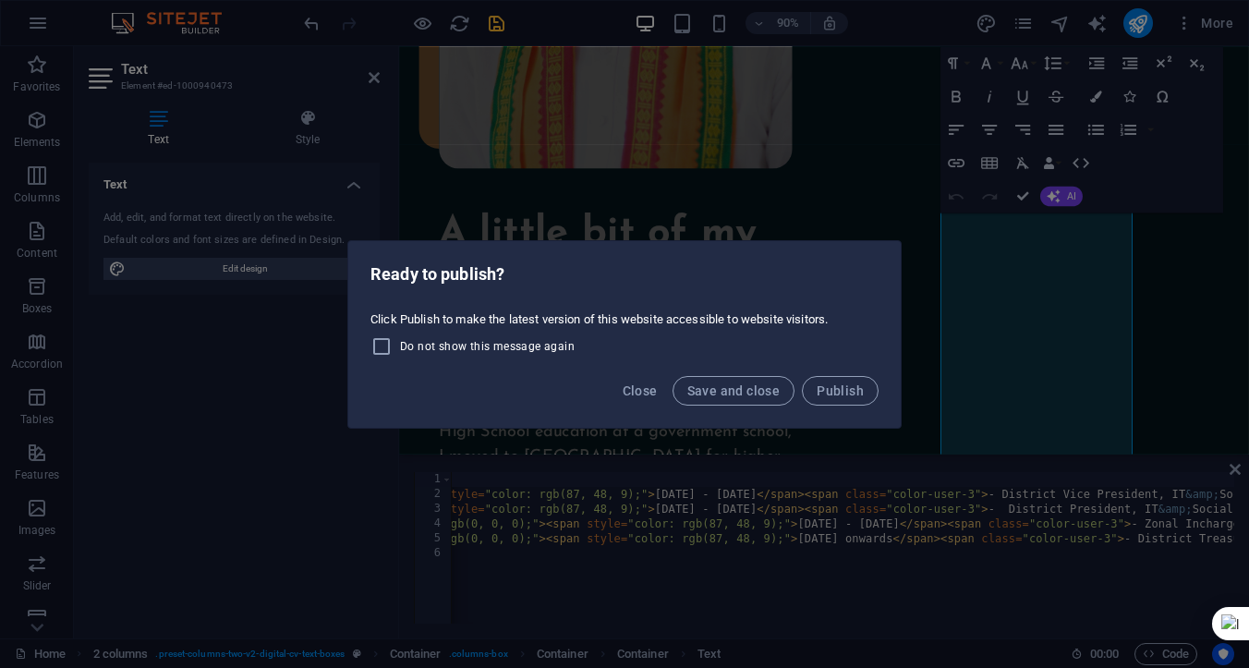
click at [472, 345] on span "Do not show this message again" at bounding box center [487, 346] width 175 height 15
click at [400, 345] on input "Do not show this message again" at bounding box center [385, 346] width 30 height 22
checkbox input "true"
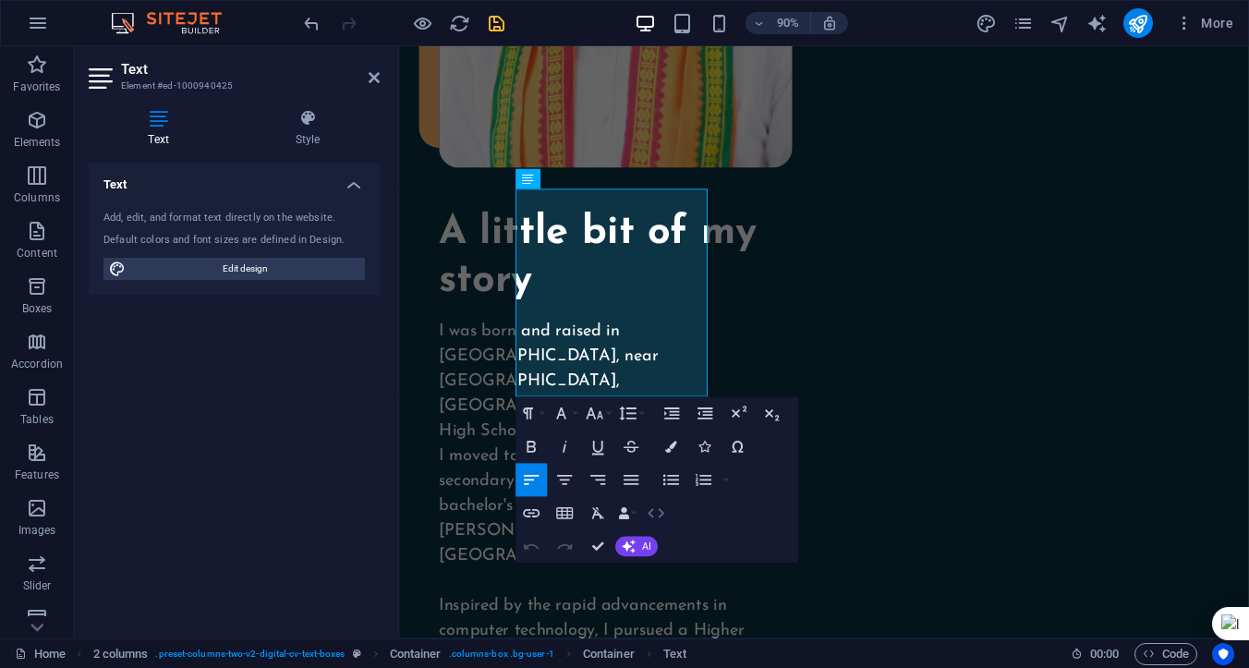
click at [657, 510] on icon "button" at bounding box center [656, 514] width 20 height 20
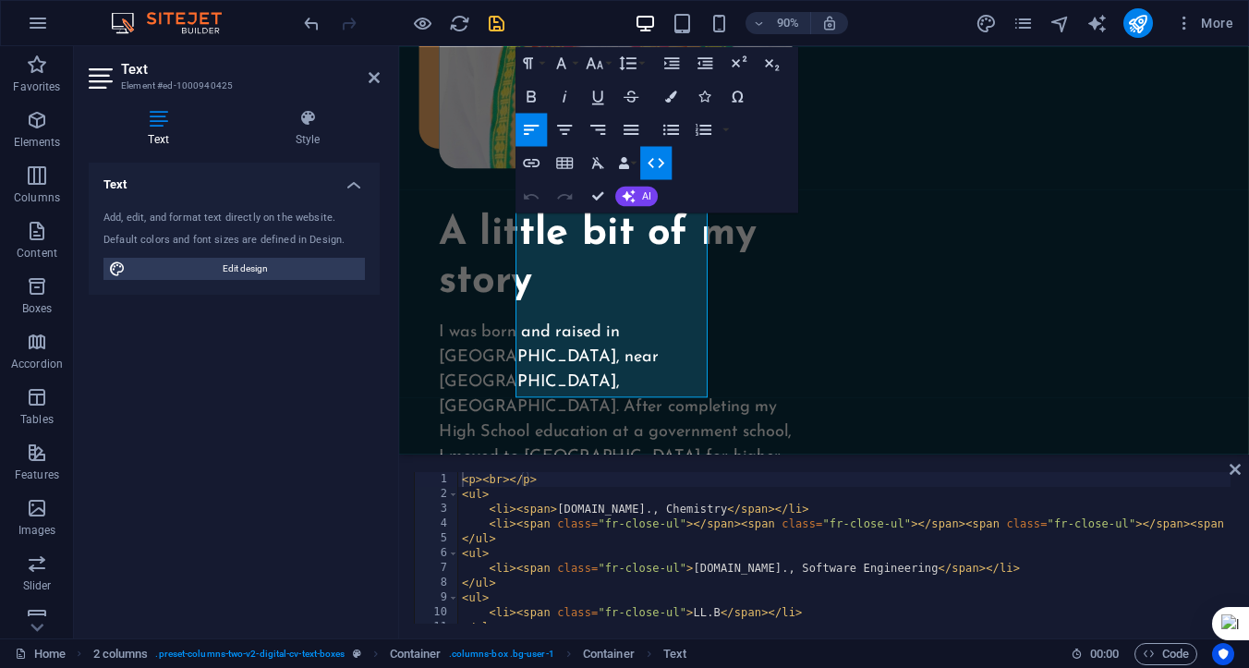
type textarea "<p><br></p>"
drag, startPoint x: 548, startPoint y: 480, endPoint x: 456, endPoint y: 472, distance: 91.8
click at [456, 472] on div "<p><br></p> 1 2 3 4 5 6 7 8 9 10 11 12 < p > < br > </ p > < ul > < li > < span…" at bounding box center [824, 548] width 820 height 152
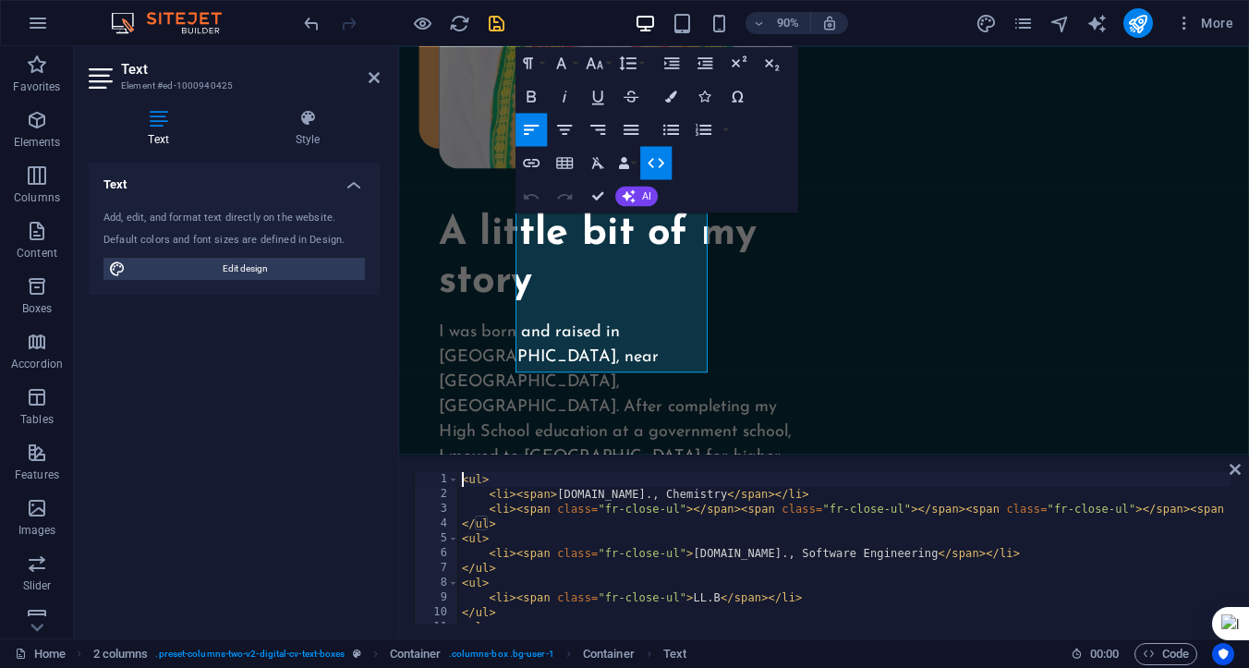
click at [442, 528] on div "4" at bounding box center [437, 523] width 44 height 15
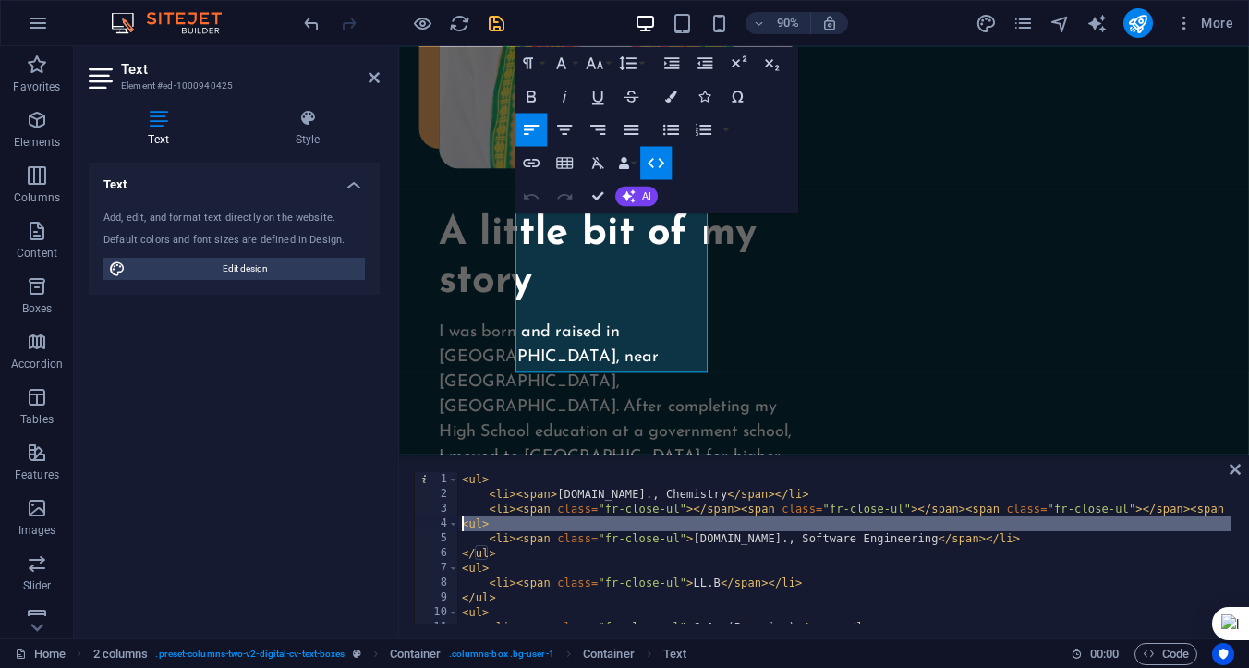
click at [440, 526] on div "4" at bounding box center [437, 523] width 44 height 15
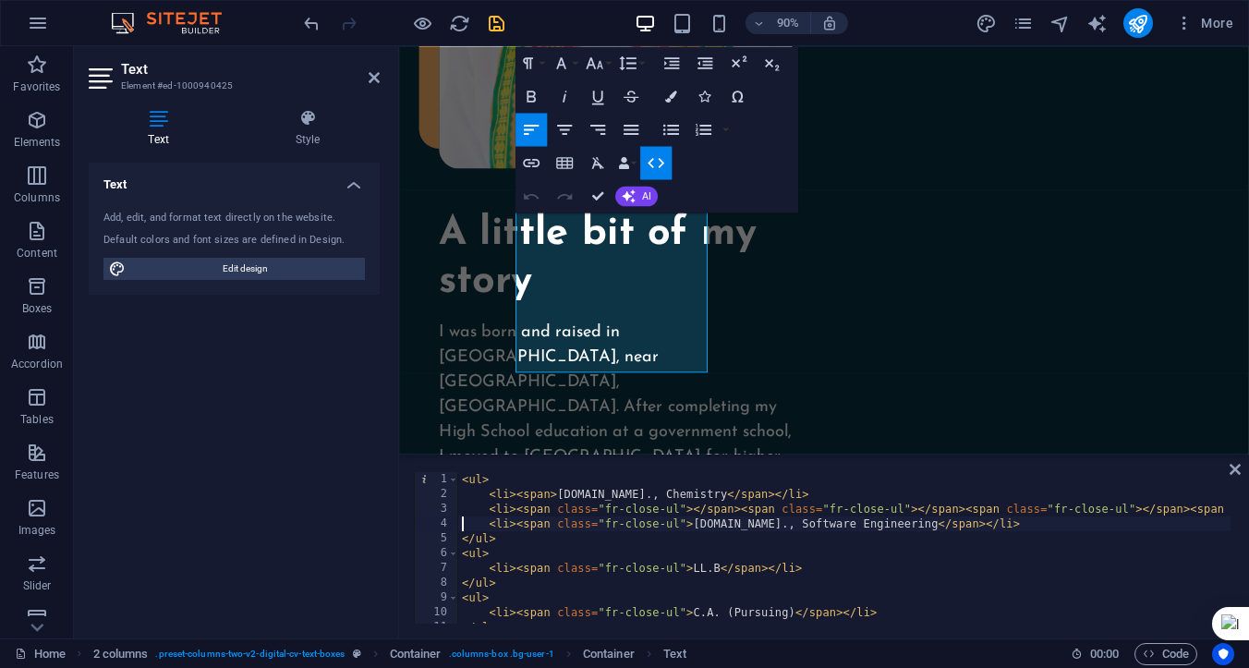
click at [442, 539] on div "5" at bounding box center [437, 538] width 44 height 15
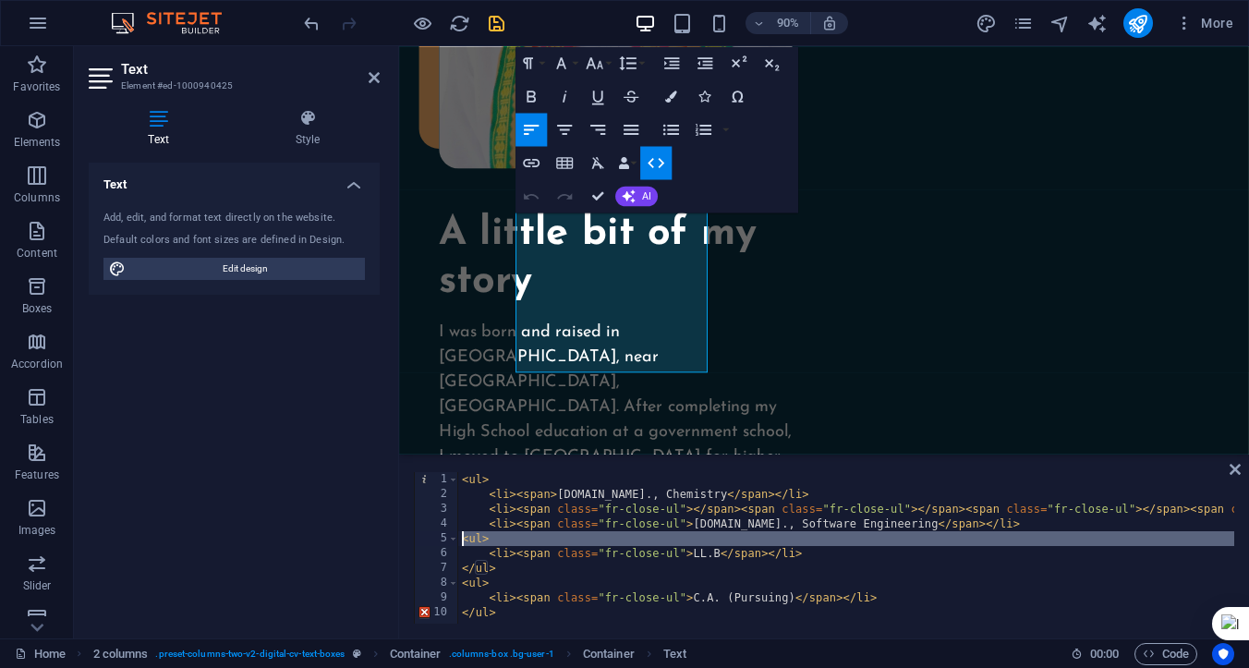
click at [443, 539] on div "5" at bounding box center [437, 538] width 44 height 15
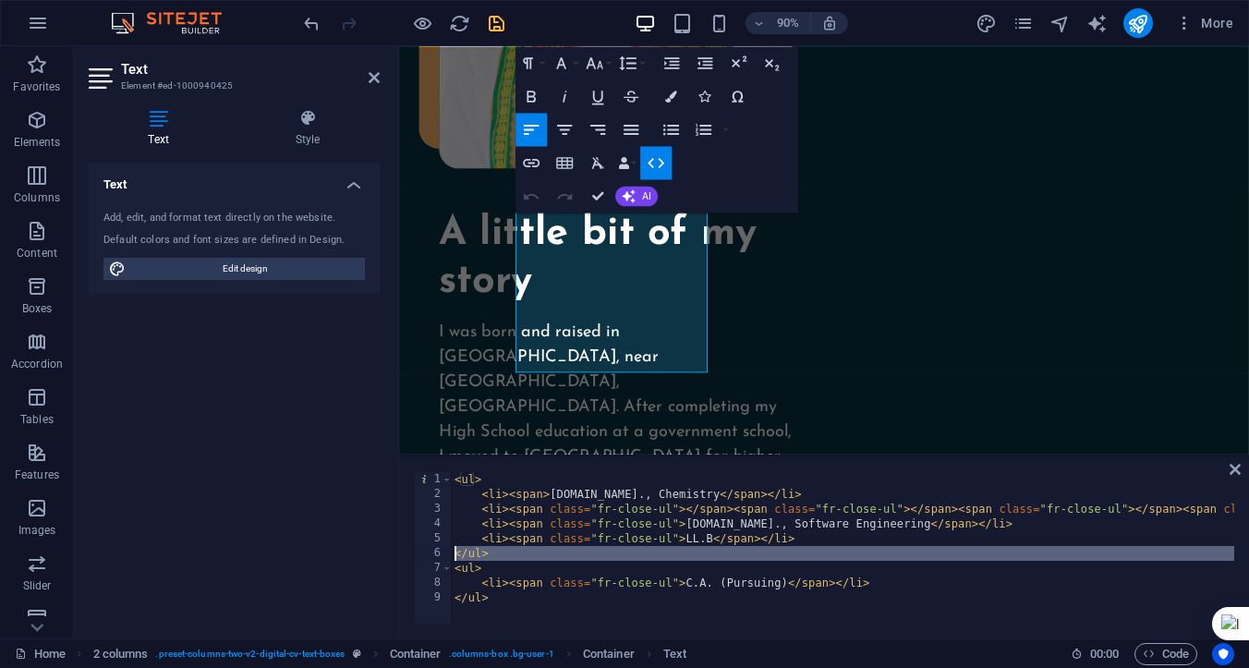
click at [437, 552] on div "6" at bounding box center [434, 553] width 38 height 15
click at [435, 556] on div "6" at bounding box center [434, 553] width 38 height 15
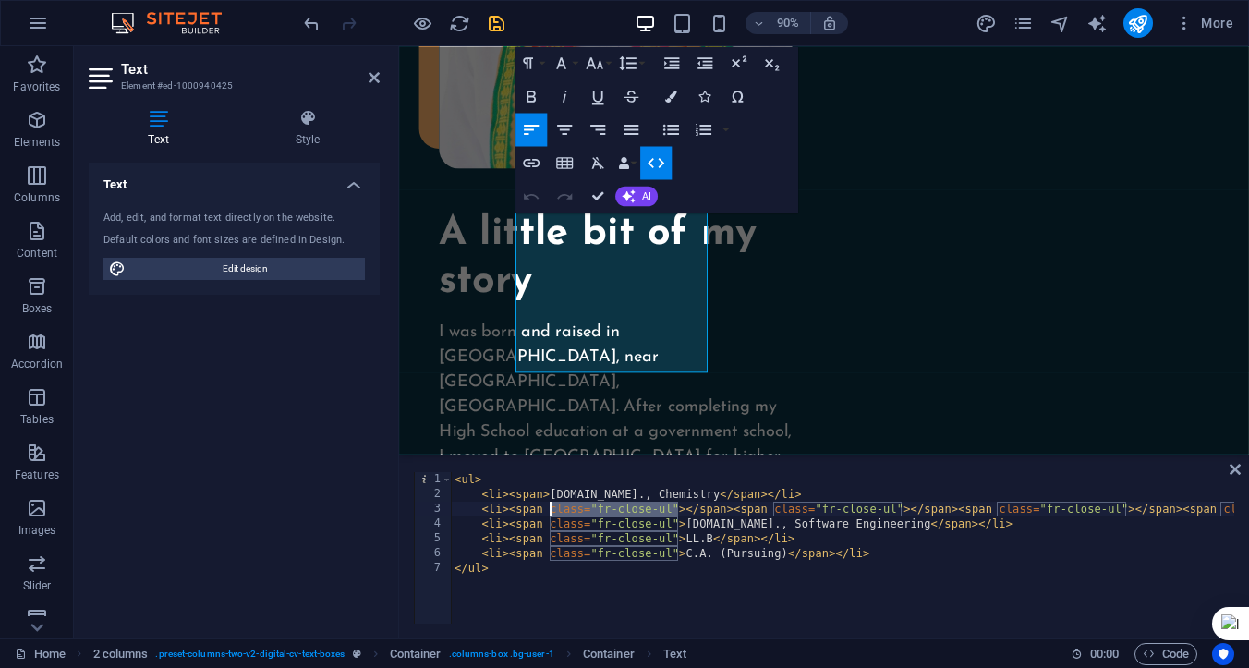
drag, startPoint x: 676, startPoint y: 510, endPoint x: 551, endPoint y: 510, distance: 125.6
click at [551, 510] on div "< ul > < li > < span > [DOMAIN_NAME]., Chemistry </ span > </ li > < li > < spa…" at bounding box center [1075, 560] width 1248 height 177
drag, startPoint x: 549, startPoint y: 526, endPoint x: 676, endPoint y: 519, distance: 127.7
click at [677, 521] on div "< ul > < li > < span > [DOMAIN_NAME]., Chemistry </ span > </ li > < li > < spa…" at bounding box center [1007, 560] width 1112 height 177
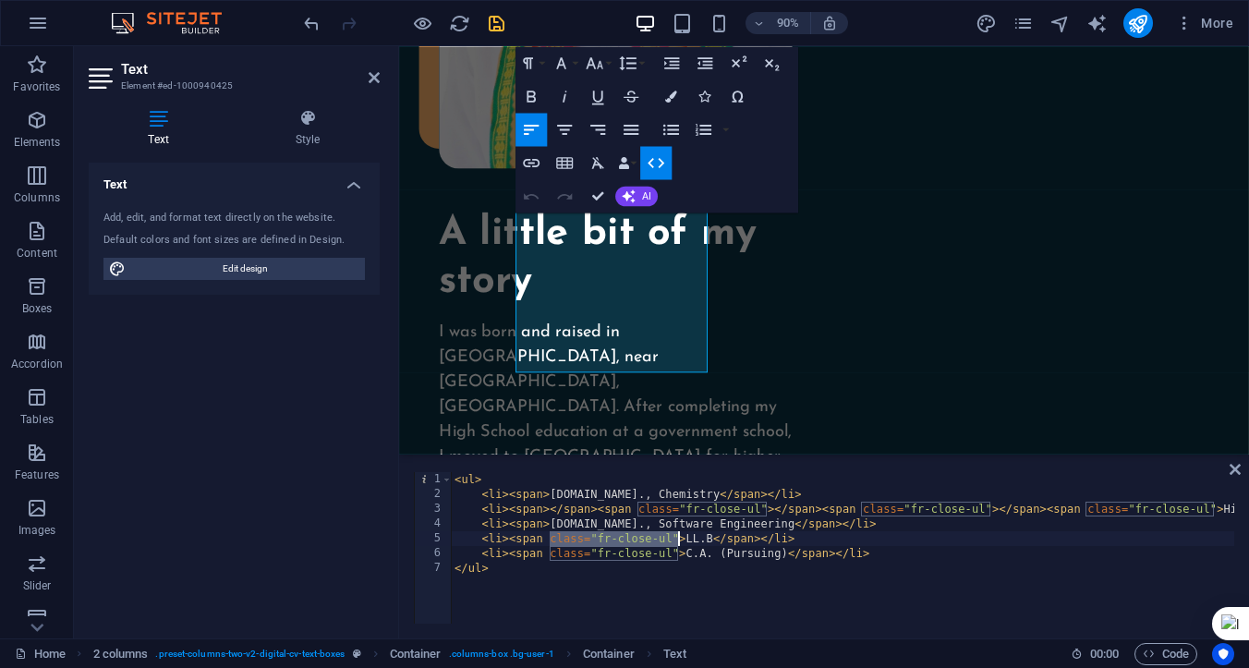
drag, startPoint x: 549, startPoint y: 540, endPoint x: 678, endPoint y: 540, distance: 129.3
click at [678, 540] on div "< ul > < li > < span > [DOMAIN_NAME]., Chemistry </ span > </ li > < li > < spa…" at bounding box center [1007, 560] width 1112 height 177
drag, startPoint x: 546, startPoint y: 558, endPoint x: 678, endPoint y: 552, distance: 132.2
click at [678, 552] on div "< ul > < li > < span > [DOMAIN_NAME]., Chemistry </ span > </ li > < li > < spa…" at bounding box center [1007, 560] width 1112 height 177
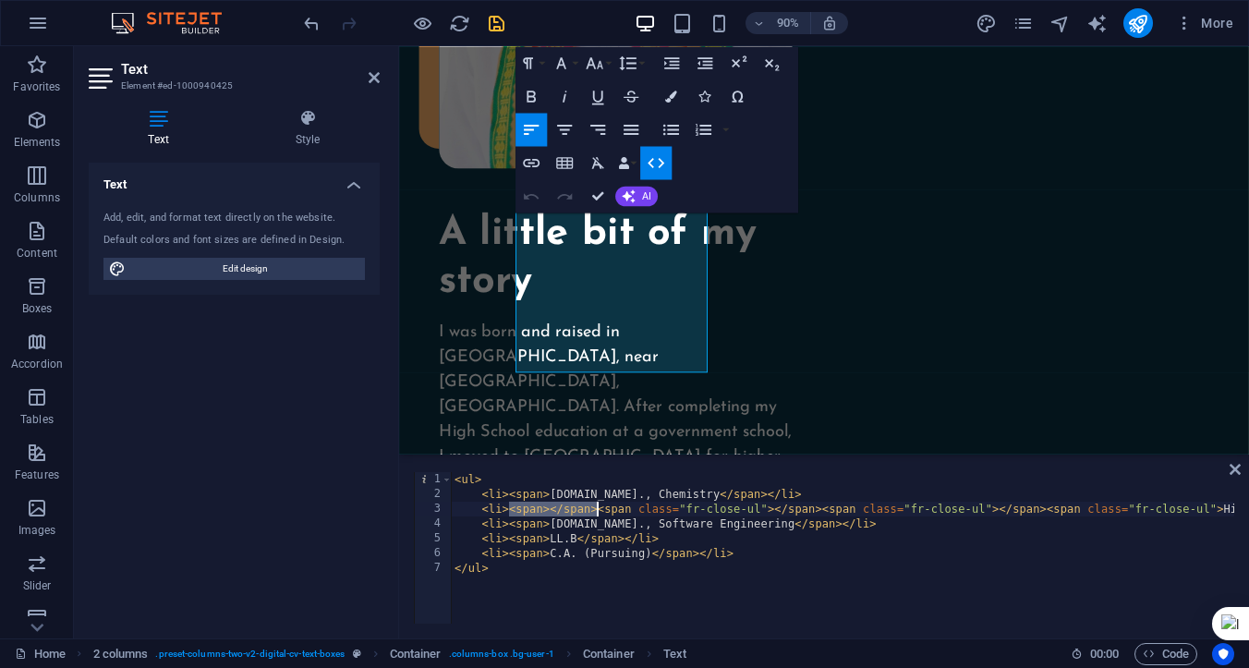
drag, startPoint x: 511, startPoint y: 514, endPoint x: 593, endPoint y: 504, distance: 82.7
click at [595, 505] on div "< ul > < li > < span > [DOMAIN_NAME]., Chemistry </ span > </ li > < li > < spa…" at bounding box center [1007, 560] width 1112 height 177
drag, startPoint x: 510, startPoint y: 513, endPoint x: 733, endPoint y: 505, distance: 222.8
click at [733, 505] on div "< ul > < li > < span > [DOMAIN_NAME]., Chemistry </ span > </ li > < li > < spa…" at bounding box center [963, 560] width 1025 height 177
drag, startPoint x: 734, startPoint y: 512, endPoint x: 511, endPoint y: 507, distance: 223.6
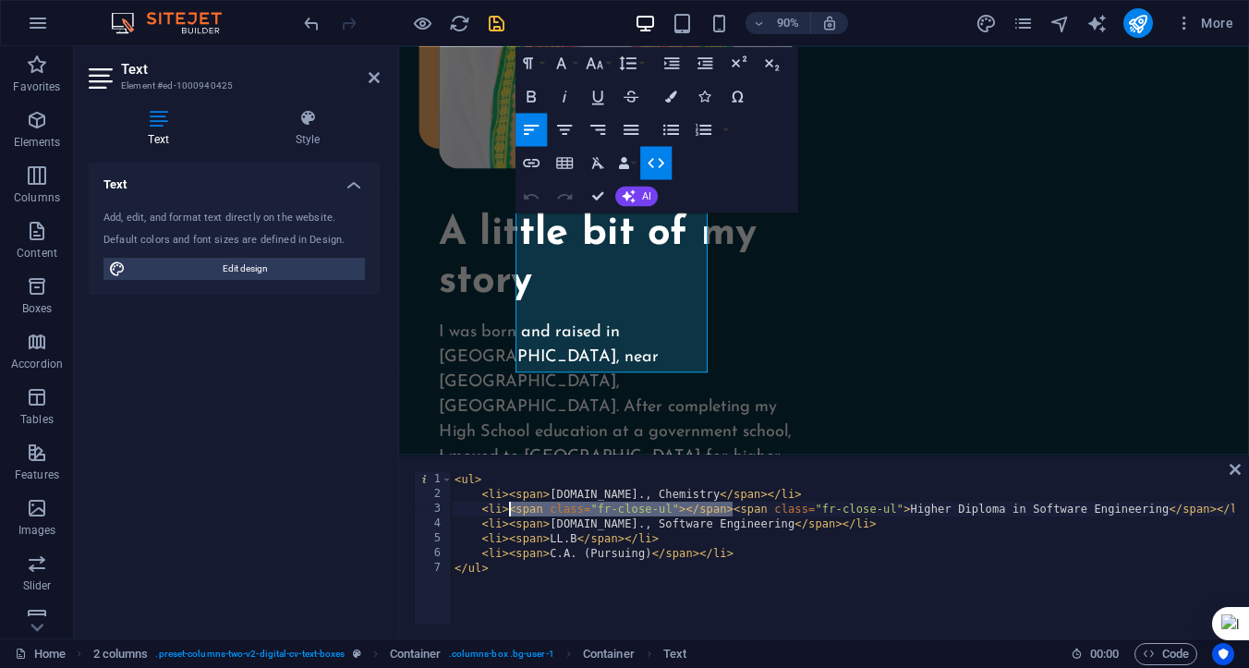
click at [511, 507] on div "< ul > < li > < span > [DOMAIN_NAME]., Chemistry </ span > </ li > < li > < spa…" at bounding box center [851, 560] width 801 height 177
drag, startPoint x: 550, startPoint y: 509, endPoint x: 678, endPoint y: 509, distance: 128.4
click at [678, 509] on div "< ul > < li > < span > [DOMAIN_NAME]., Chemistry </ span > </ li > < li > < spa…" at bounding box center [842, 562] width 783 height 181
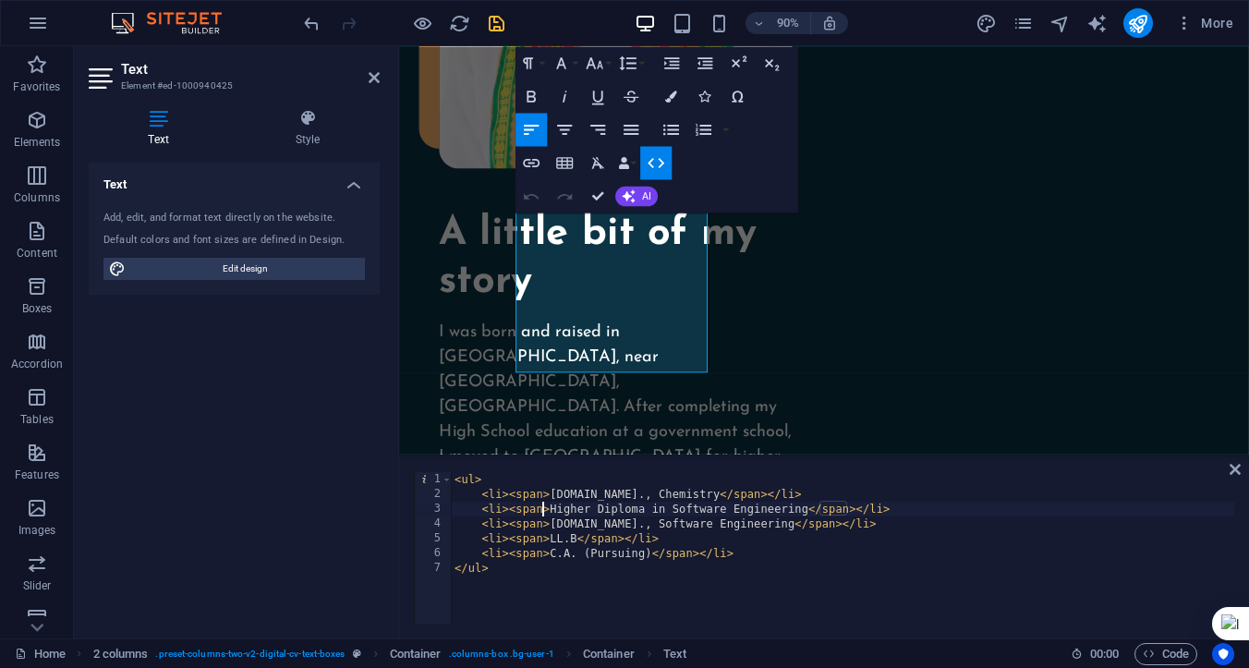
click at [825, 566] on div "< ul > < li > < span > [DOMAIN_NAME]., Chemistry </ span > </ li > < li > < spa…" at bounding box center [842, 562] width 783 height 181
type textarea "</ul>"
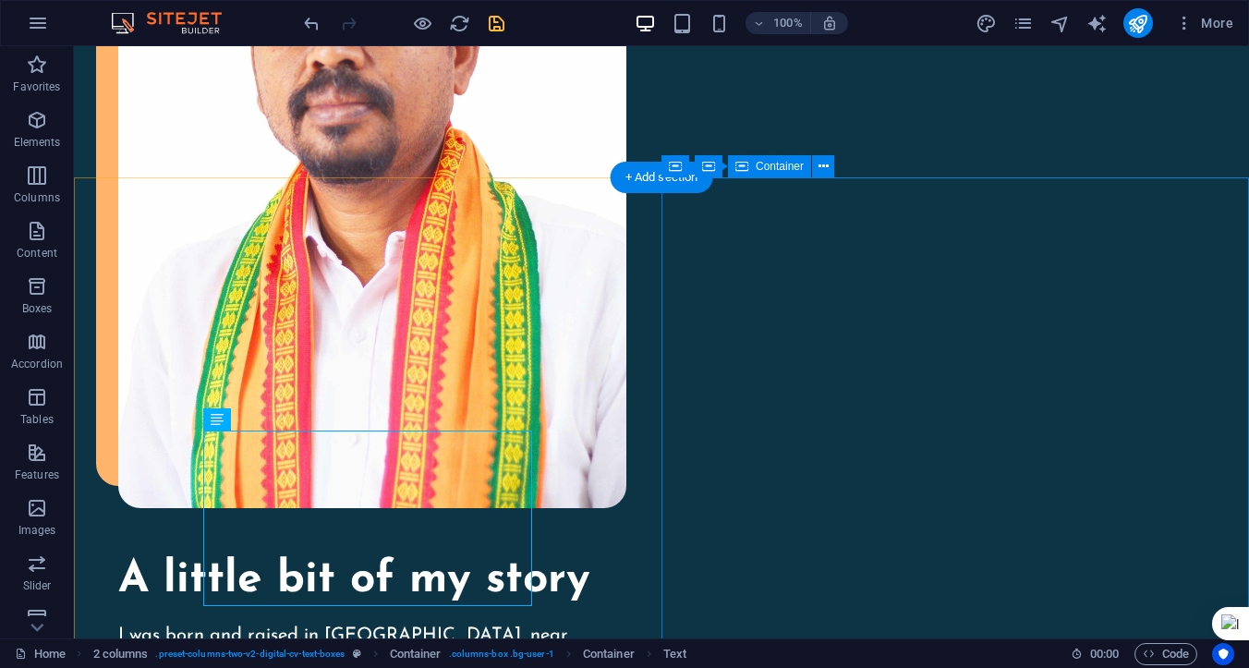
scroll to position [1842, 0]
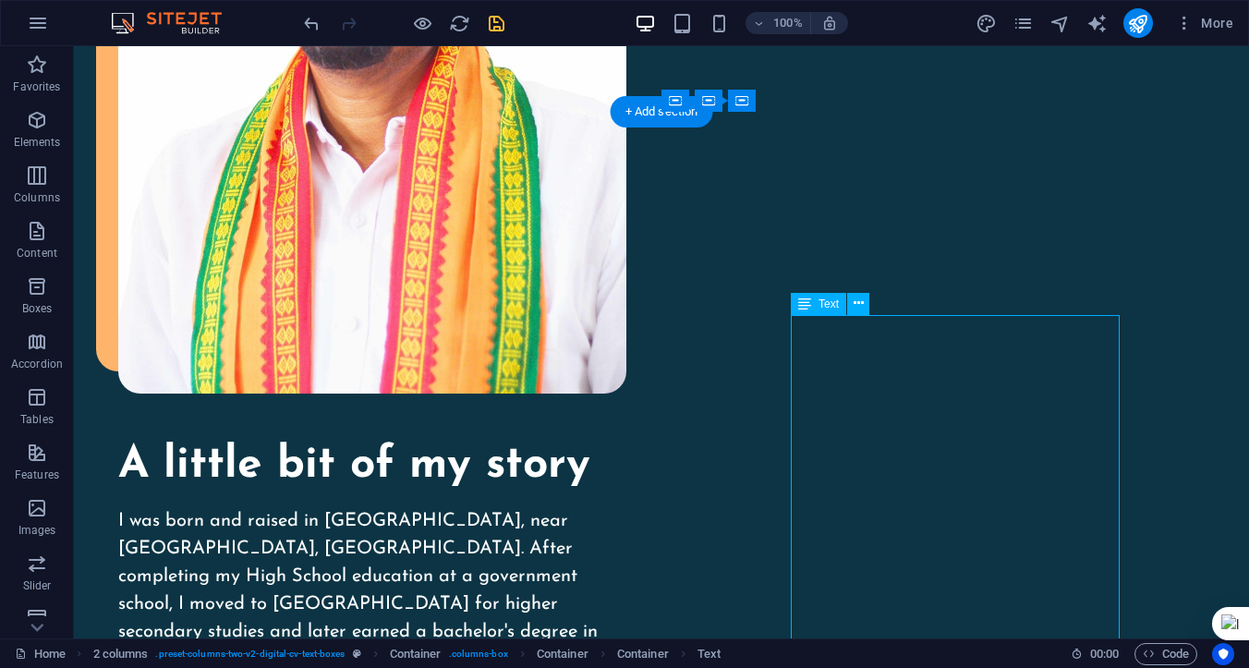
scroll to position [2030, 0]
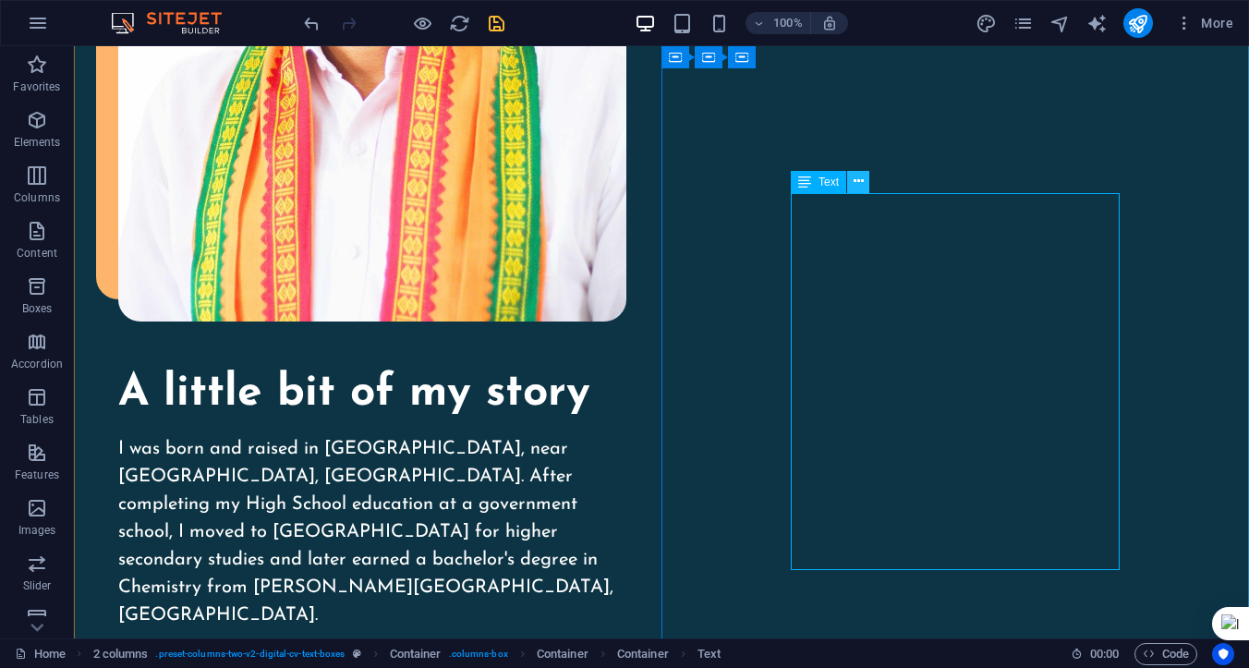
click at [854, 185] on icon at bounding box center [859, 181] width 10 height 19
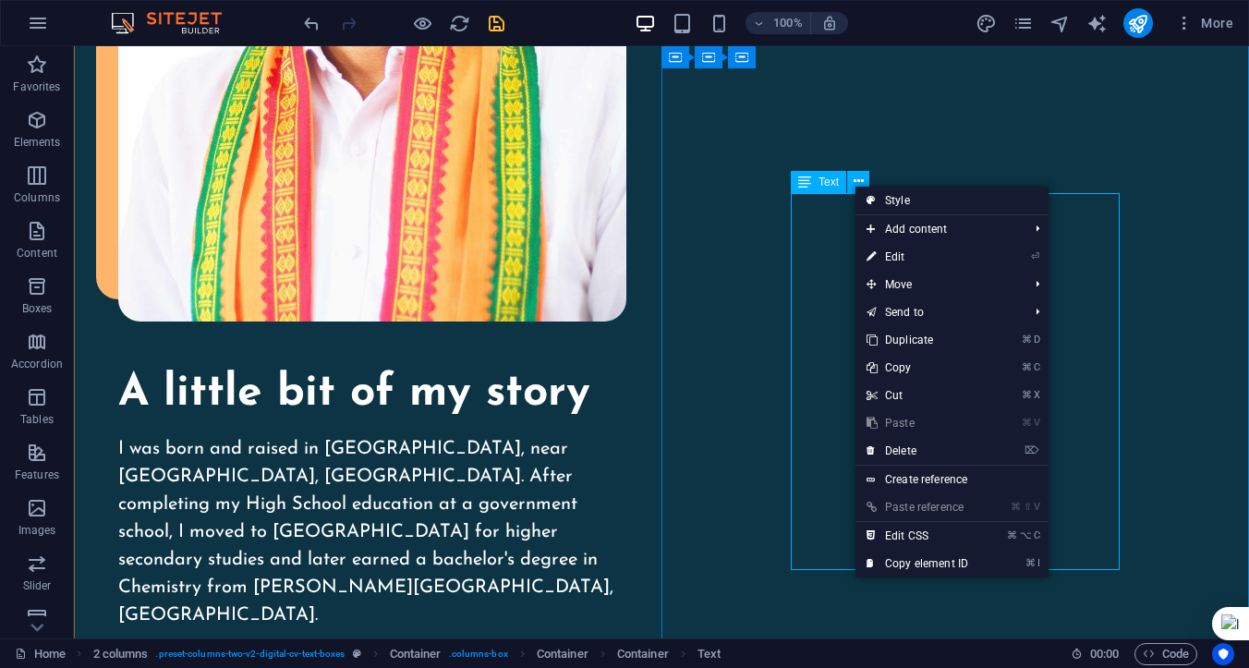
click at [822, 183] on span "Text" at bounding box center [829, 181] width 20 height 11
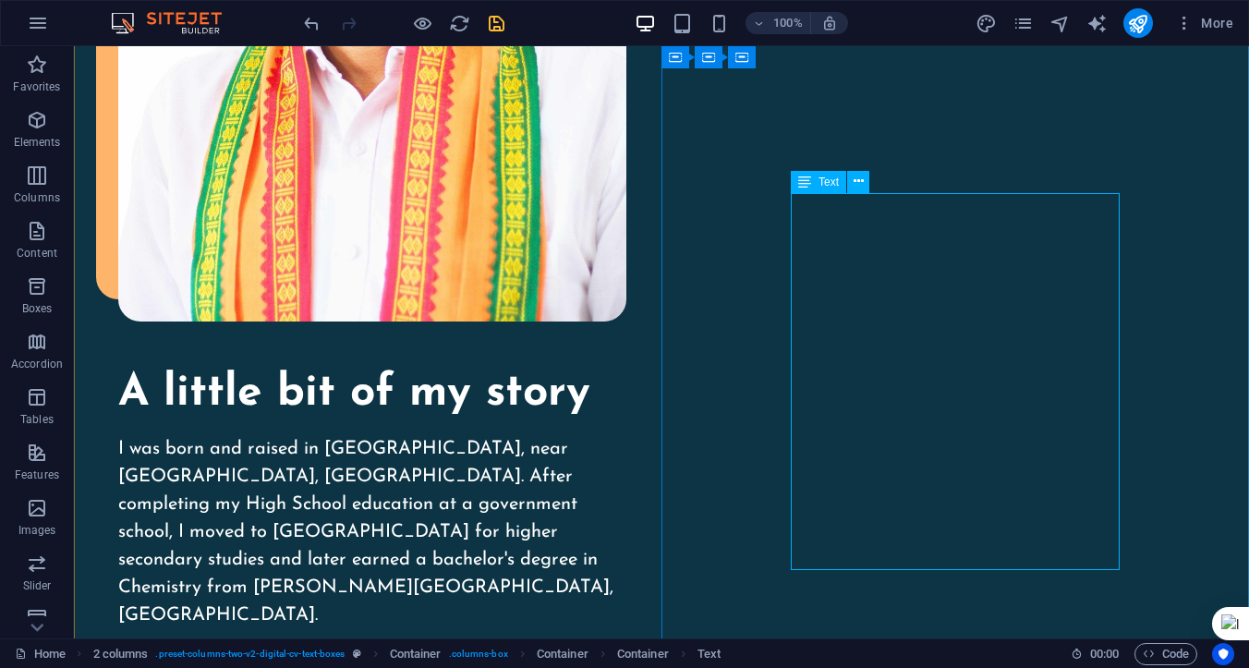
click at [814, 183] on div "Text" at bounding box center [818, 182] width 55 height 22
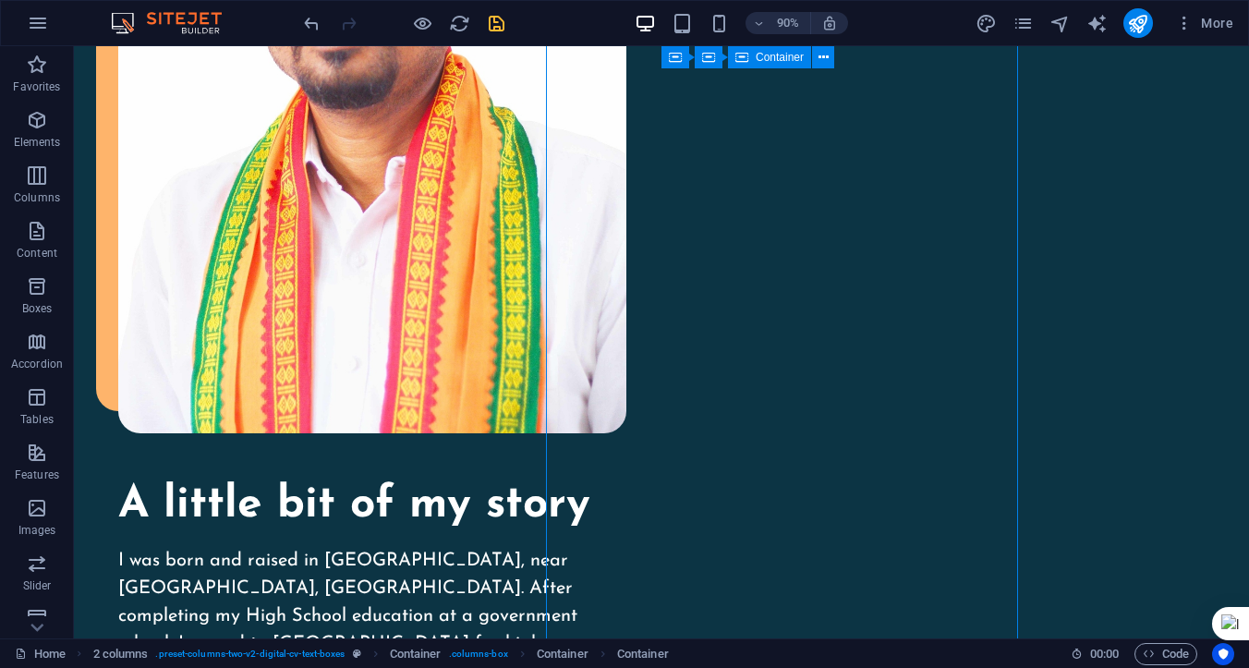
scroll to position [2030, 0]
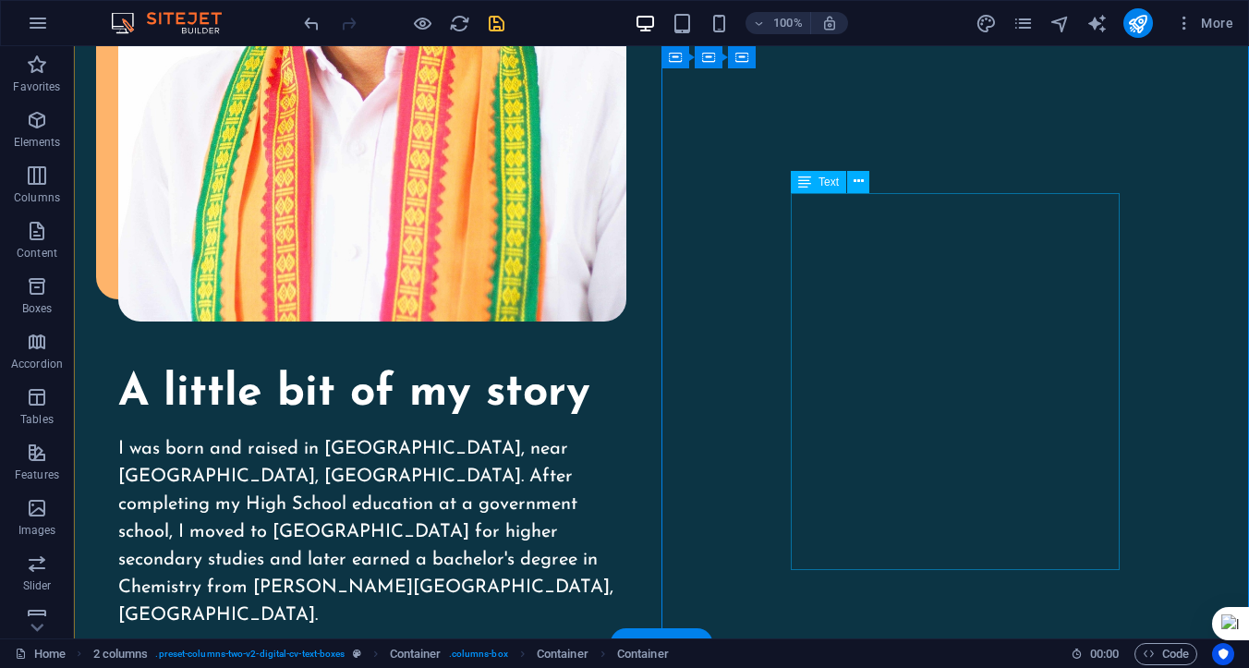
click at [814, 187] on div "Text" at bounding box center [818, 182] width 55 height 22
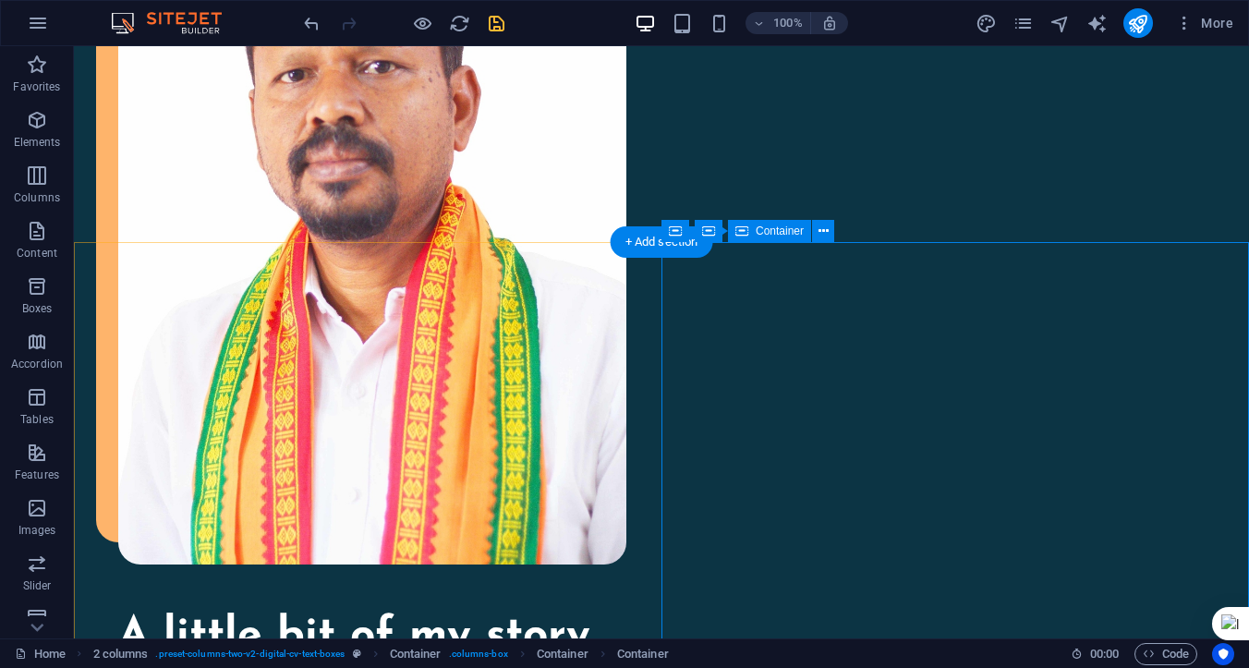
scroll to position [1778, 0]
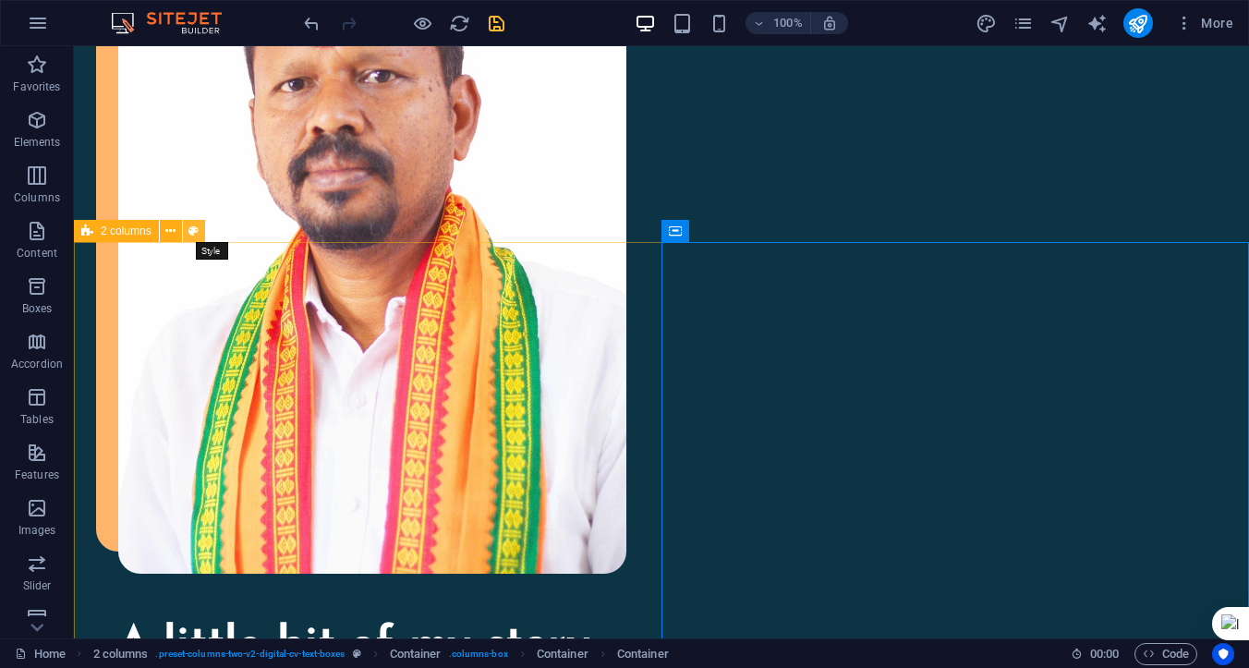
click at [190, 231] on icon at bounding box center [193, 231] width 10 height 19
select select "rem"
select select "preset-columns-two-v2-digital-cv-text-boxes"
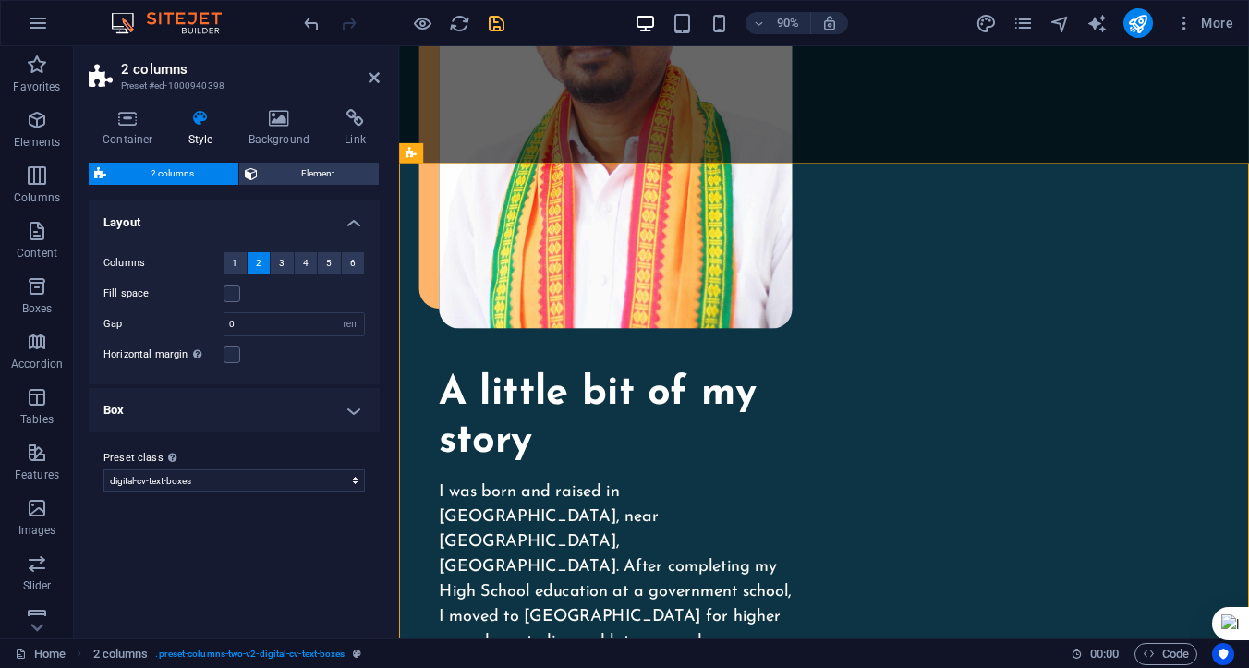
scroll to position [1731, 0]
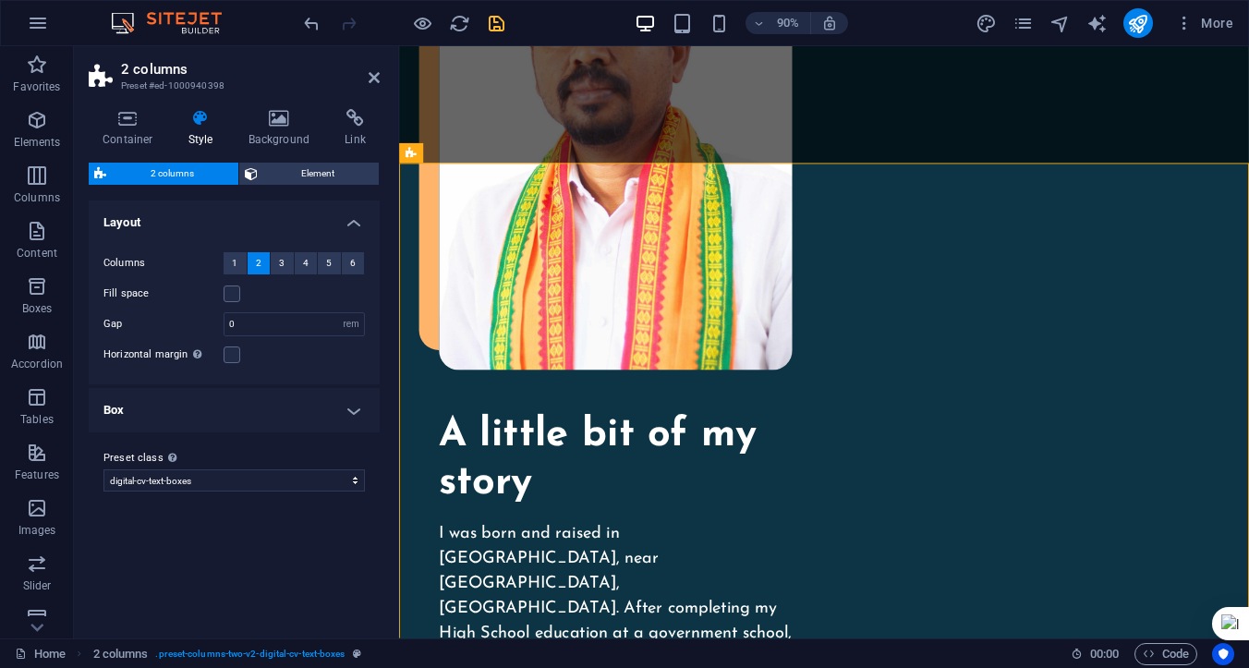
click at [193, 127] on h4 "Style" at bounding box center [205, 128] width 60 height 39
click at [275, 171] on span "Element" at bounding box center [318, 174] width 111 height 22
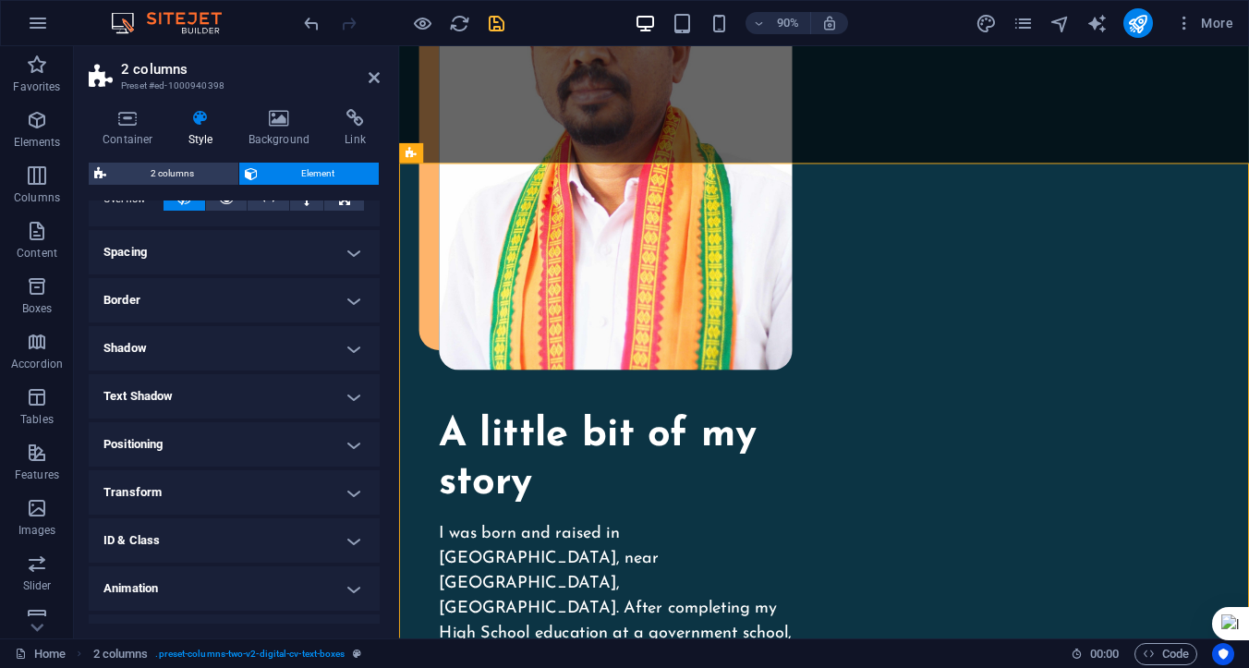
scroll to position [159, 0]
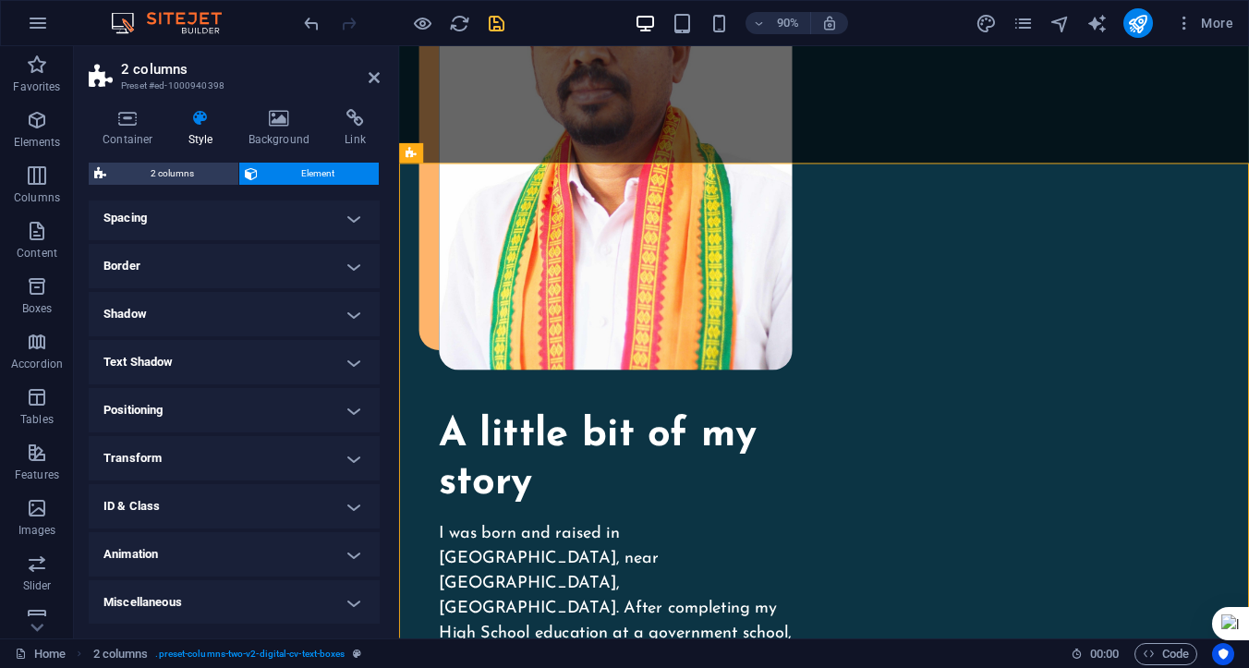
click at [334, 595] on h4 "Miscellaneous" at bounding box center [234, 602] width 291 height 44
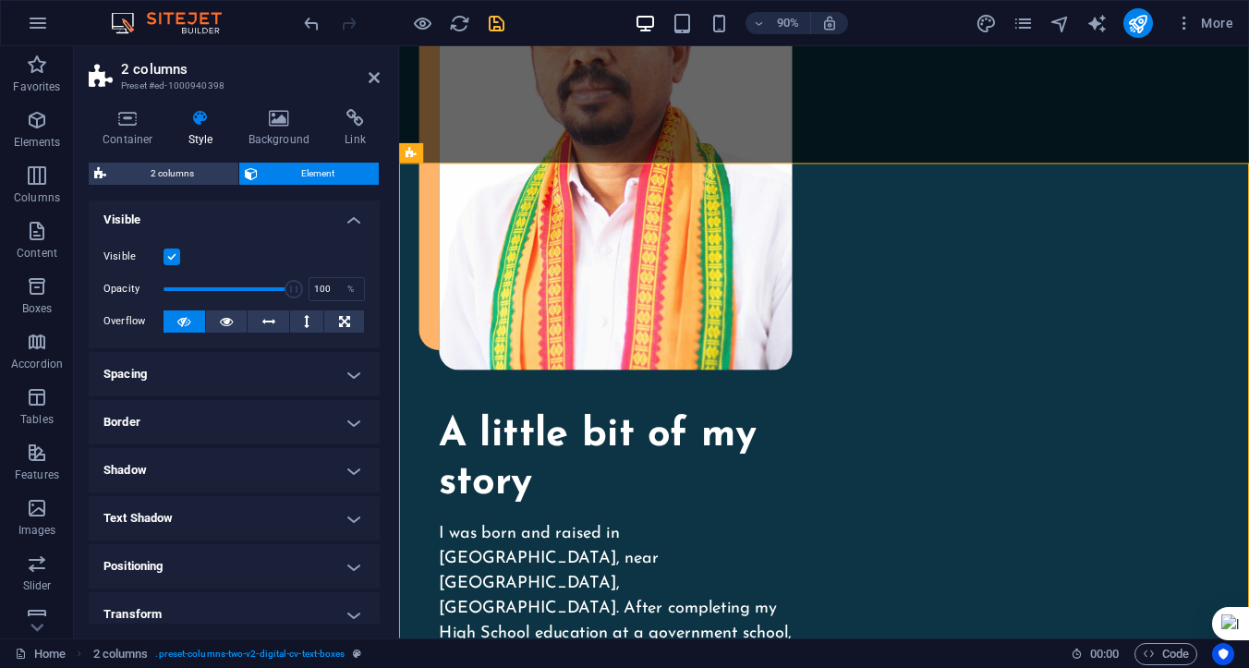
scroll to position [0, 0]
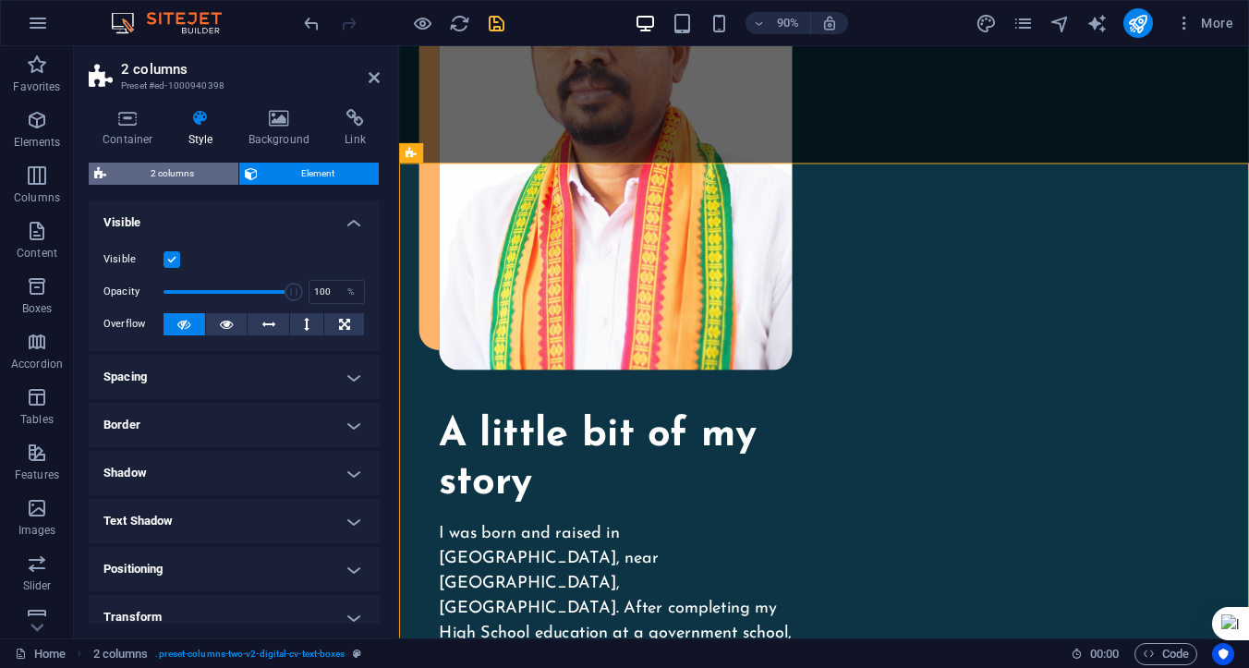
click at [193, 172] on span "2 columns" at bounding box center [172, 174] width 121 height 22
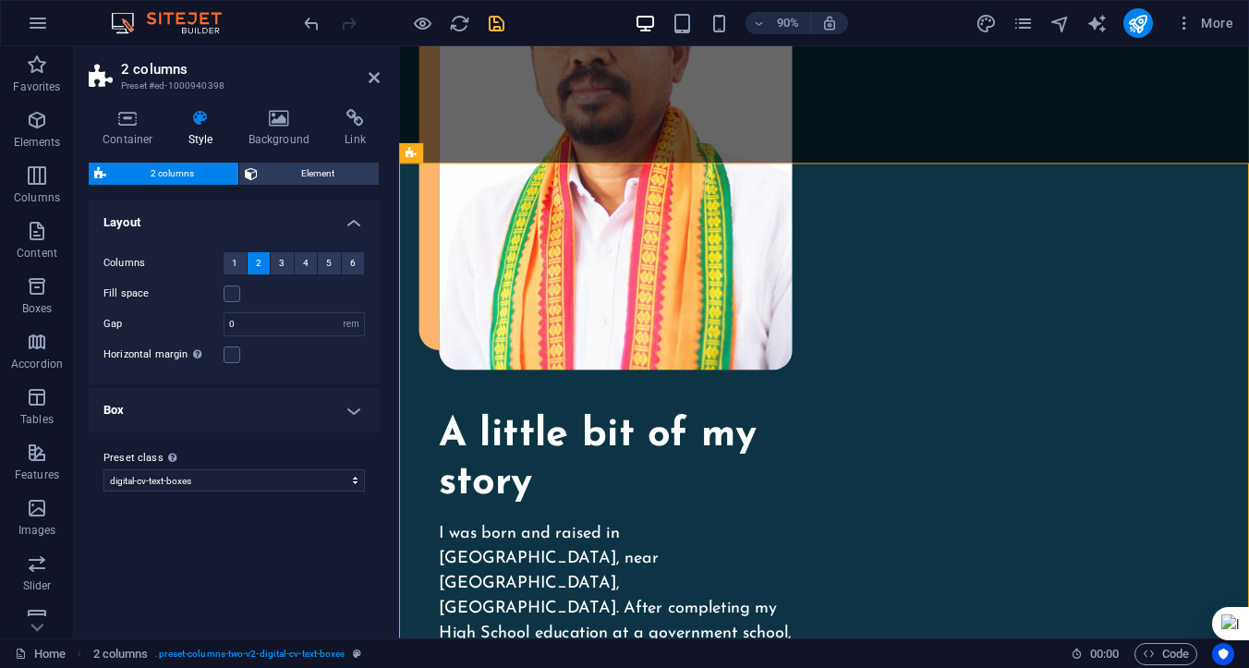
click at [354, 410] on h4 "Box" at bounding box center [234, 410] width 291 height 44
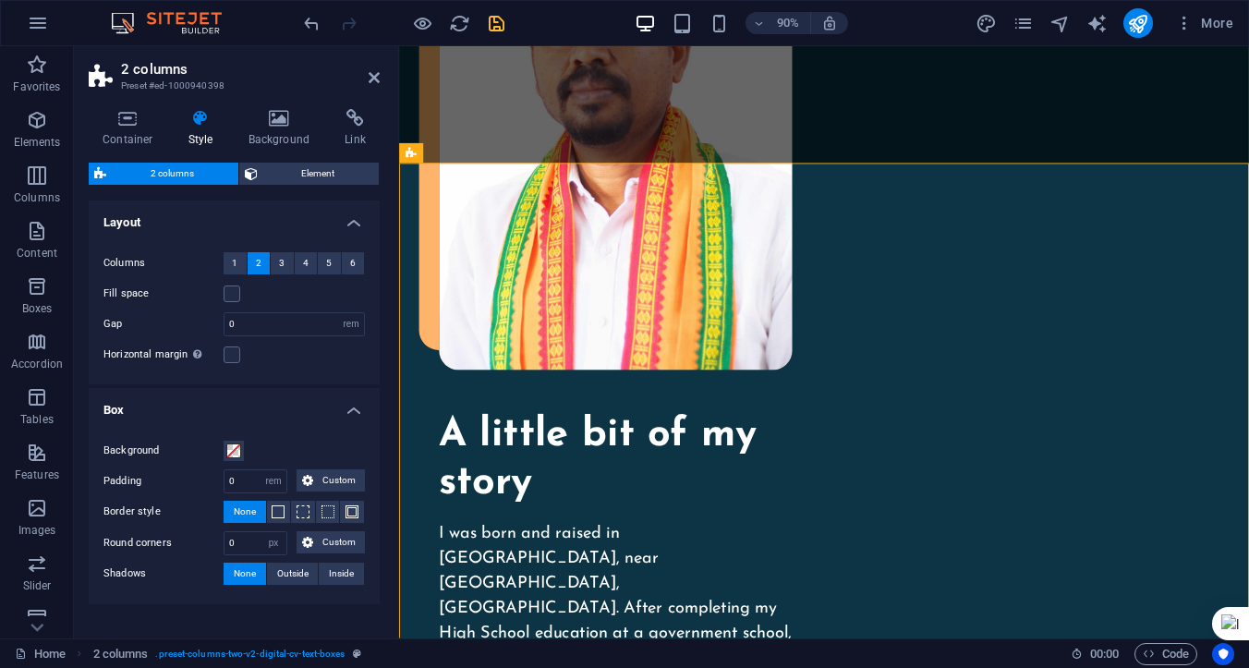
click at [354, 410] on h4 "Box" at bounding box center [234, 404] width 291 height 33
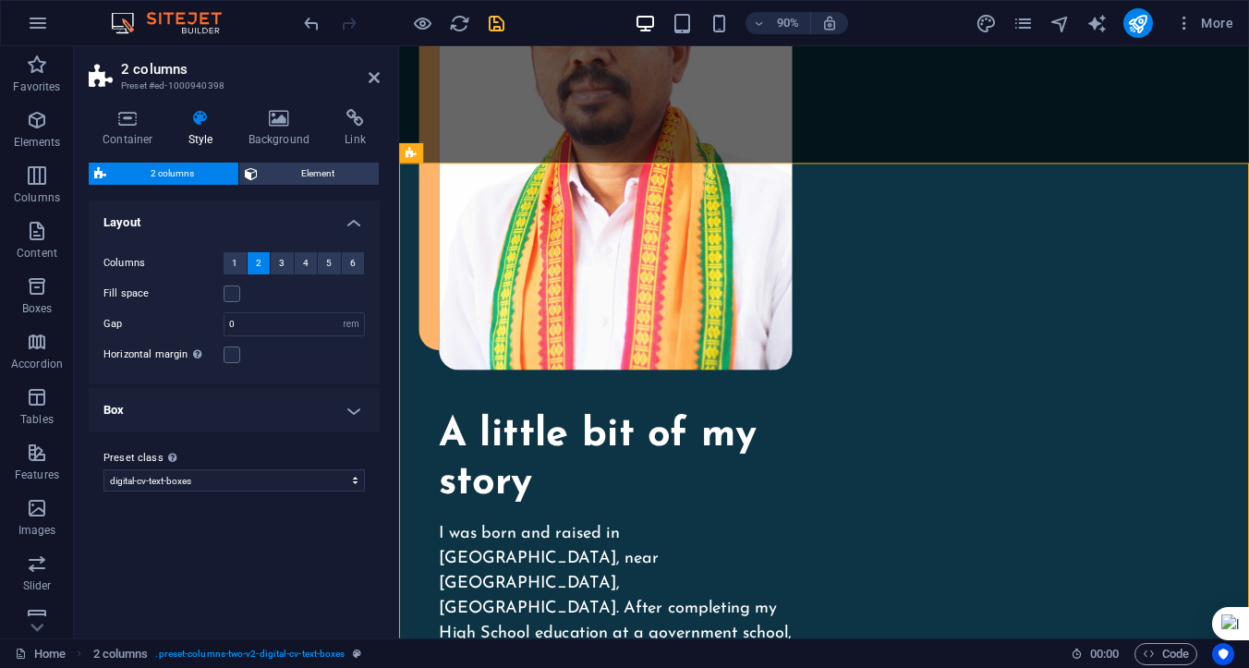
click at [354, 410] on h4 "Box" at bounding box center [234, 410] width 291 height 44
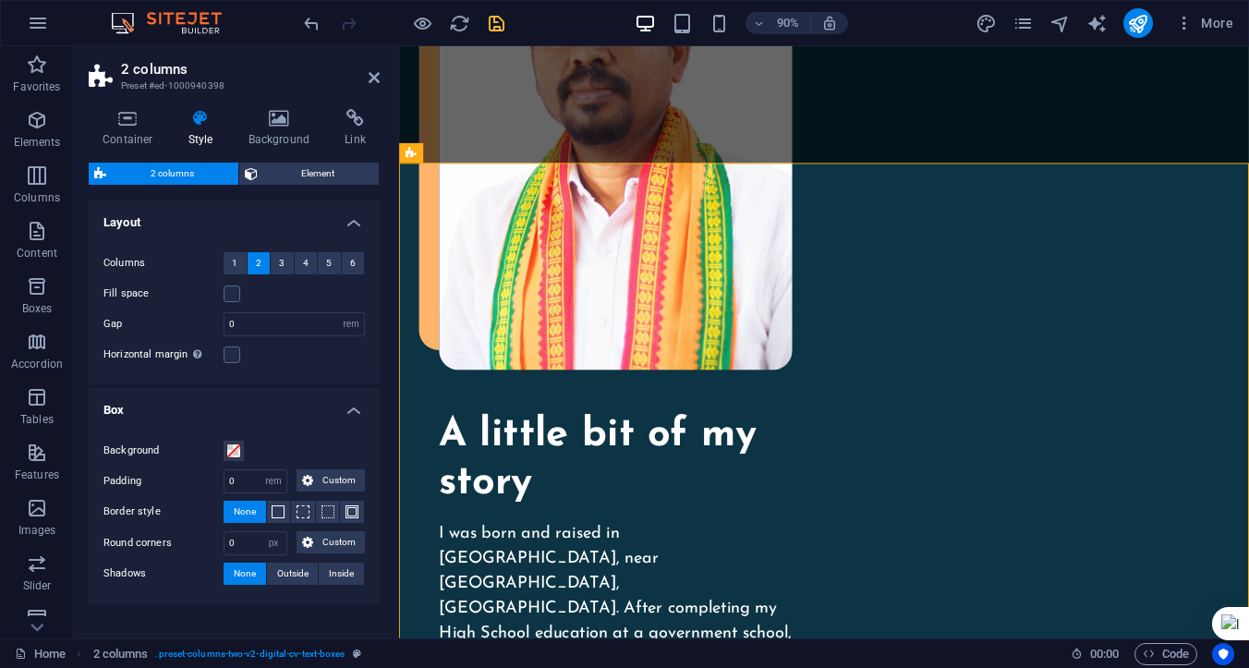
click at [354, 410] on h4 "Box" at bounding box center [234, 404] width 291 height 33
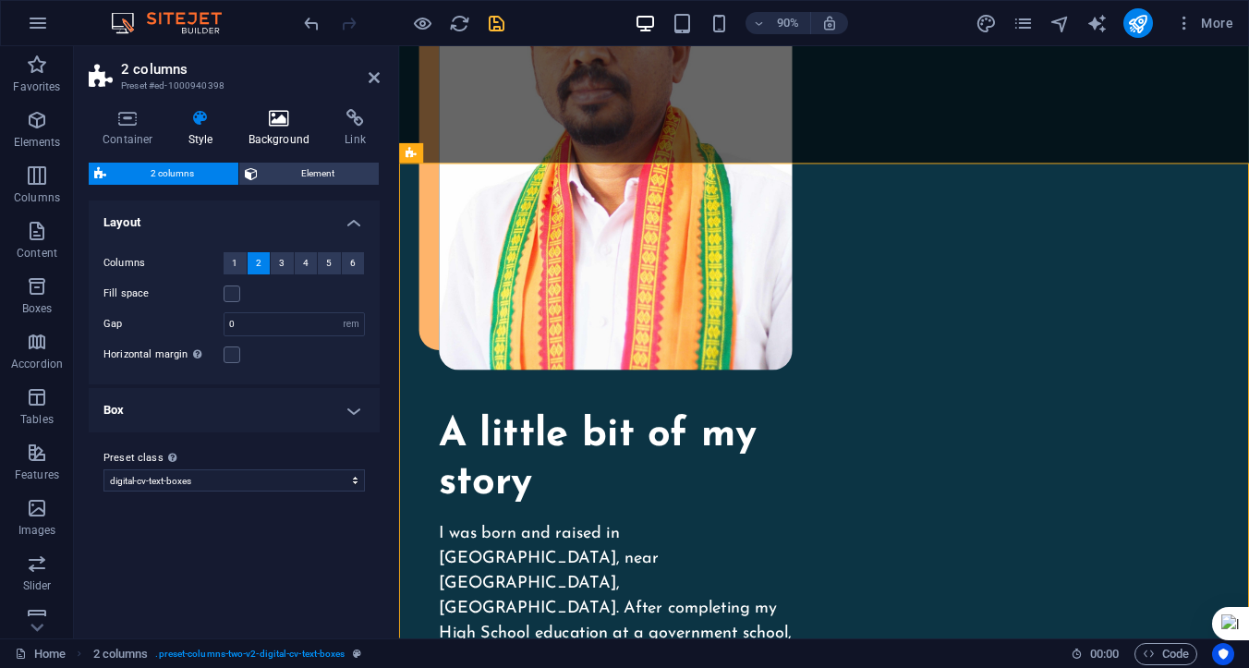
click at [270, 132] on h4 "Background" at bounding box center [283, 128] width 97 height 39
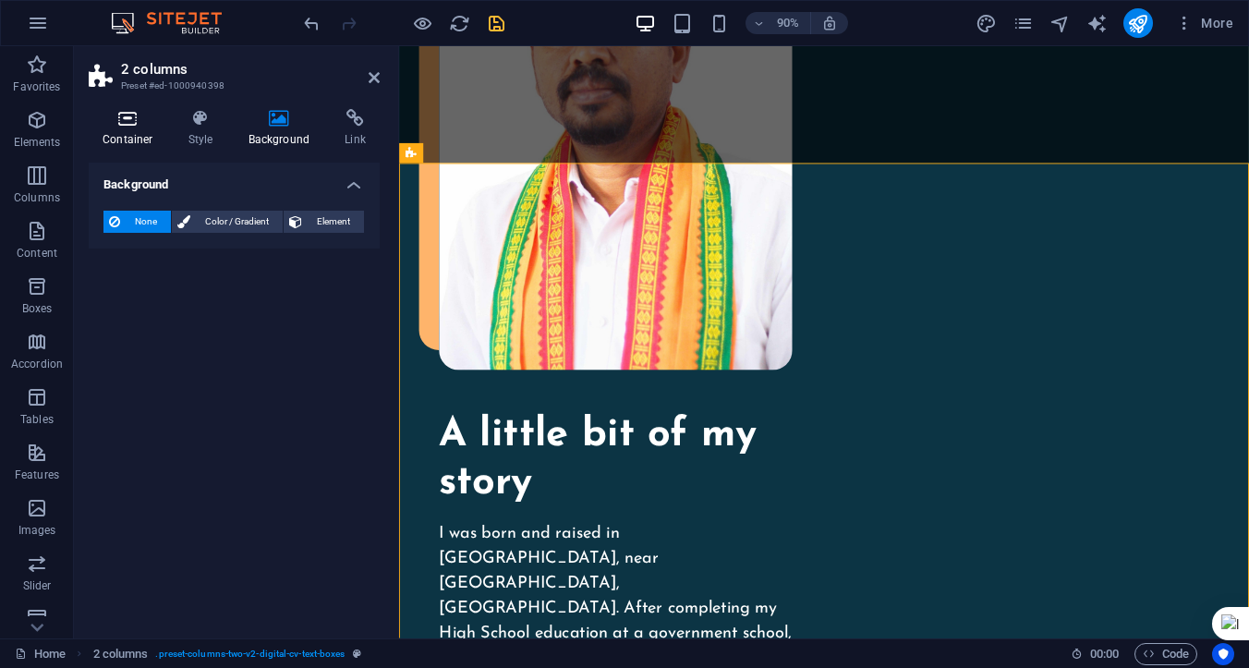
click at [134, 129] on h4 "Container" at bounding box center [132, 128] width 86 height 39
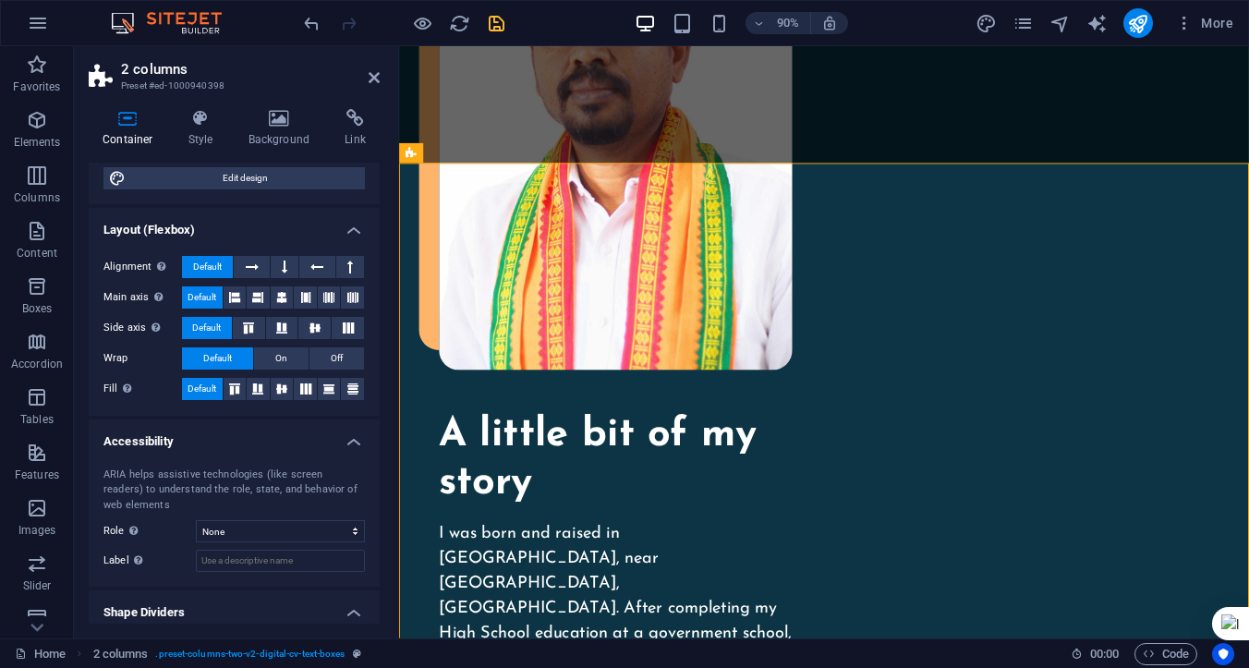
scroll to position [286, 0]
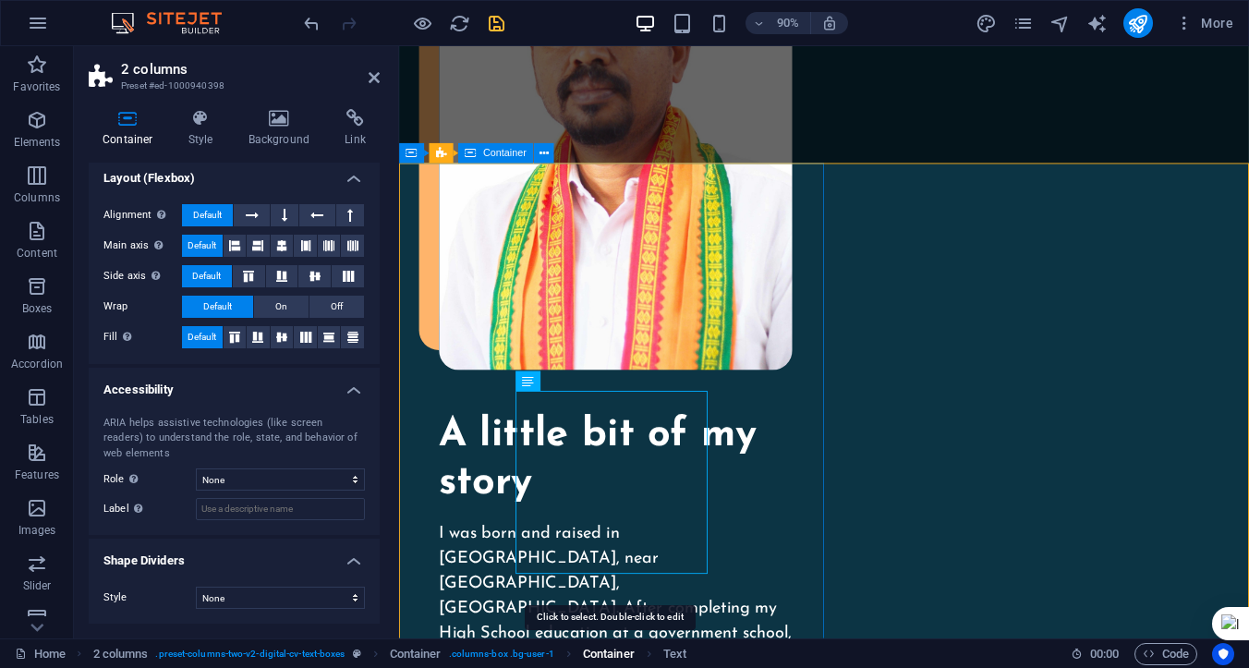
click at [608, 652] on span "Container" at bounding box center [609, 654] width 52 height 22
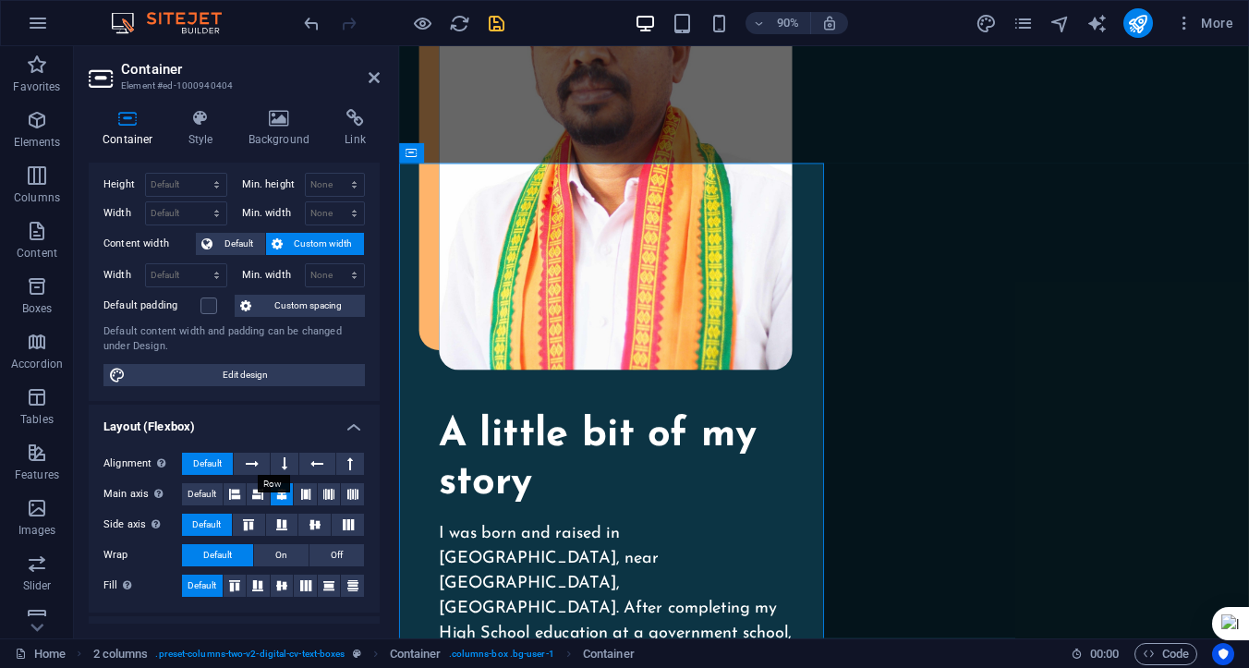
scroll to position [0, 0]
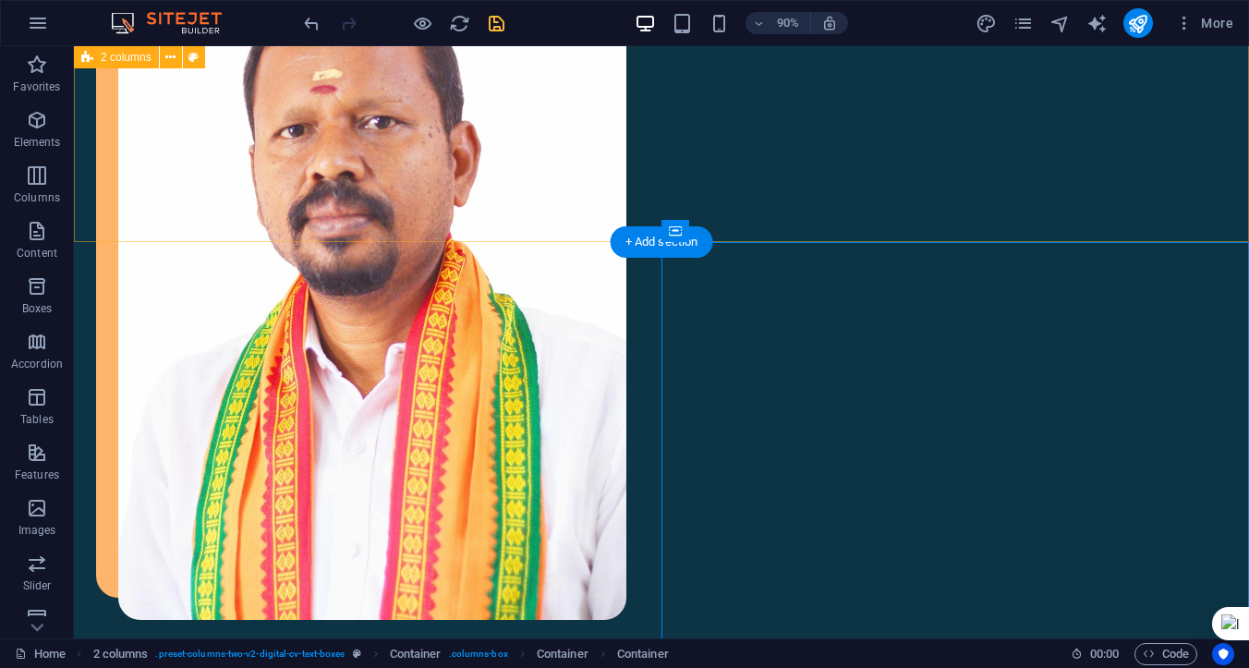
scroll to position [1778, 0]
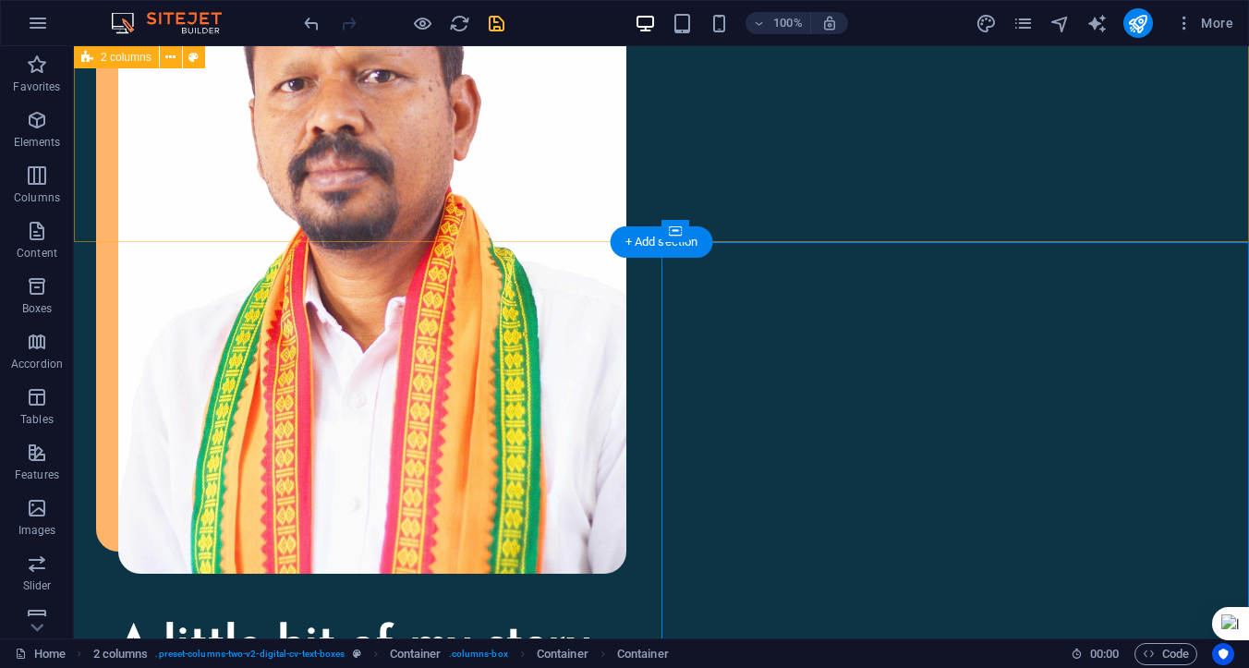
click at [755, 168] on div "A little bit of my story I was born and raised in [GEOGRAPHIC_DATA], near [GEOG…" at bounding box center [661, 565] width 1175 height 1631
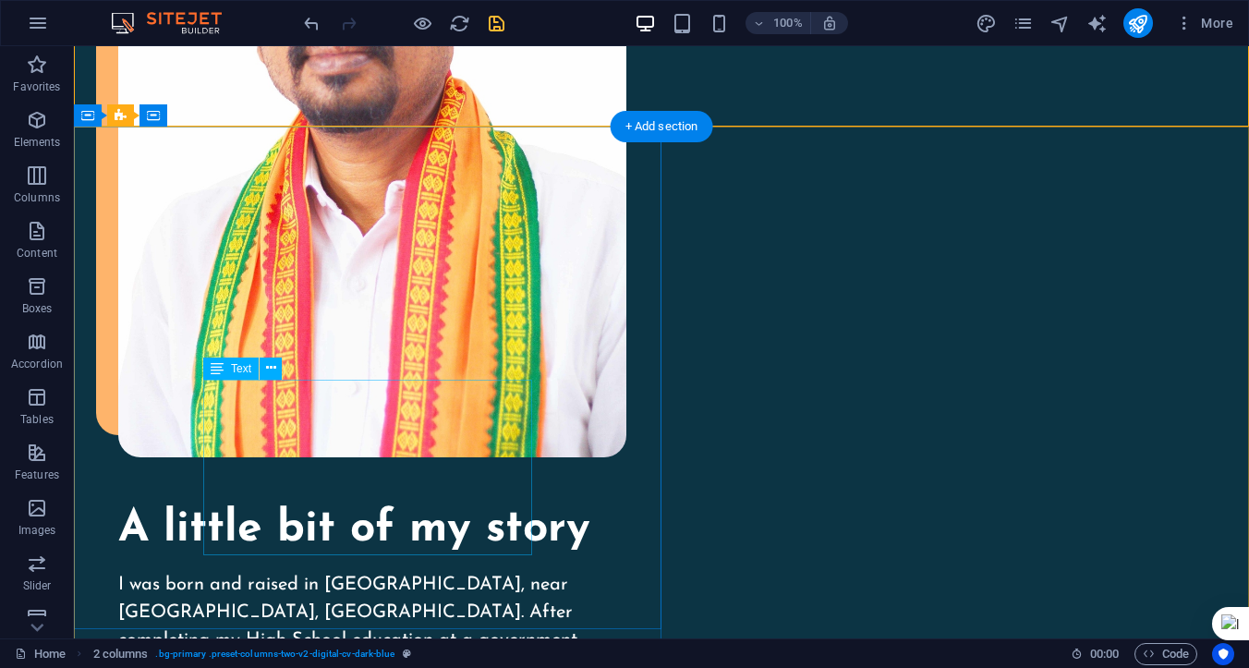
scroll to position [1900, 0]
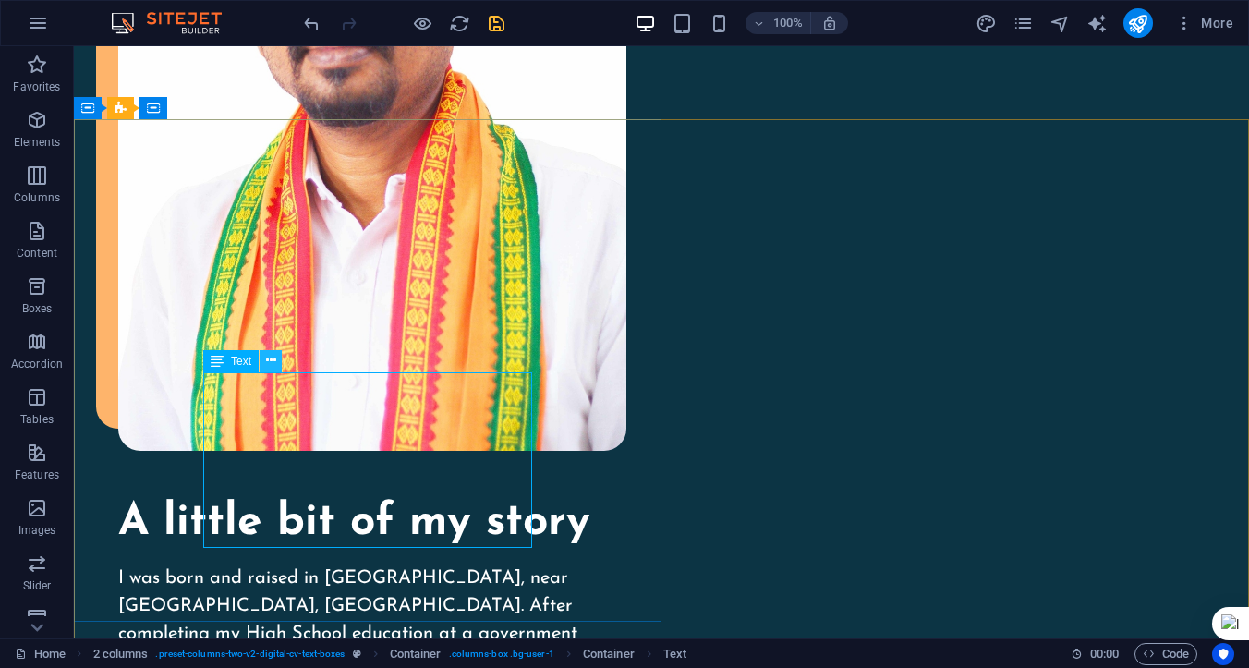
click at [273, 361] on icon at bounding box center [271, 360] width 10 height 19
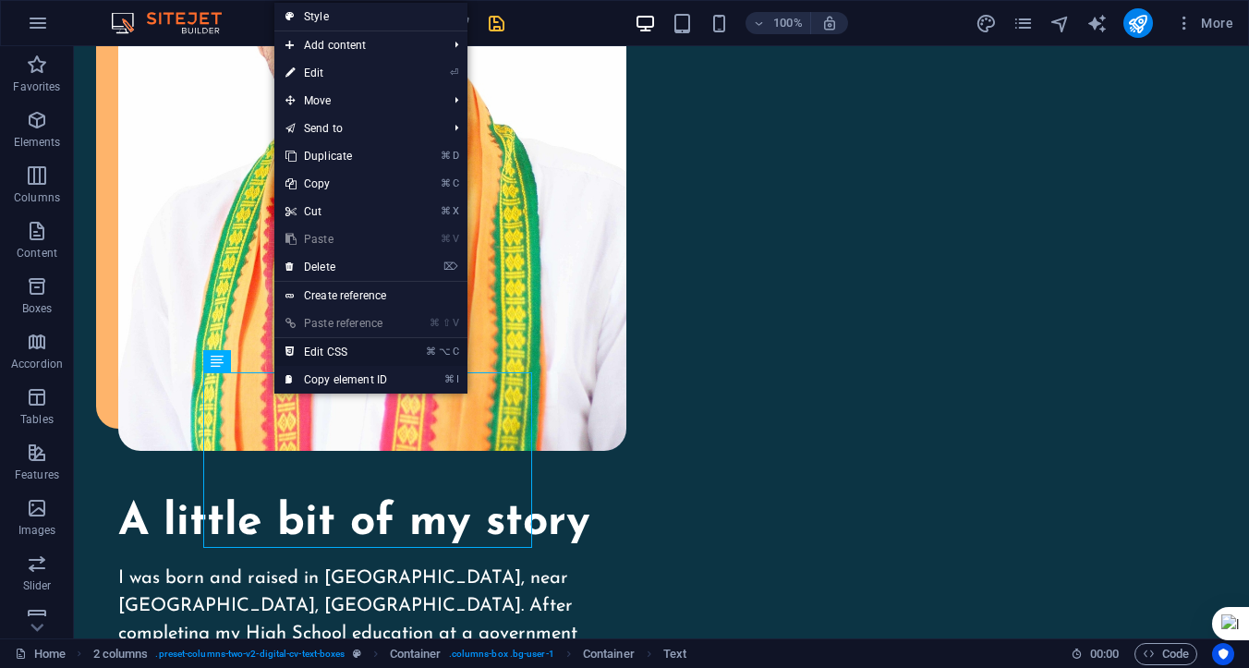
click at [325, 354] on link "⌘ ⌥ C Edit CSS" at bounding box center [336, 352] width 124 height 28
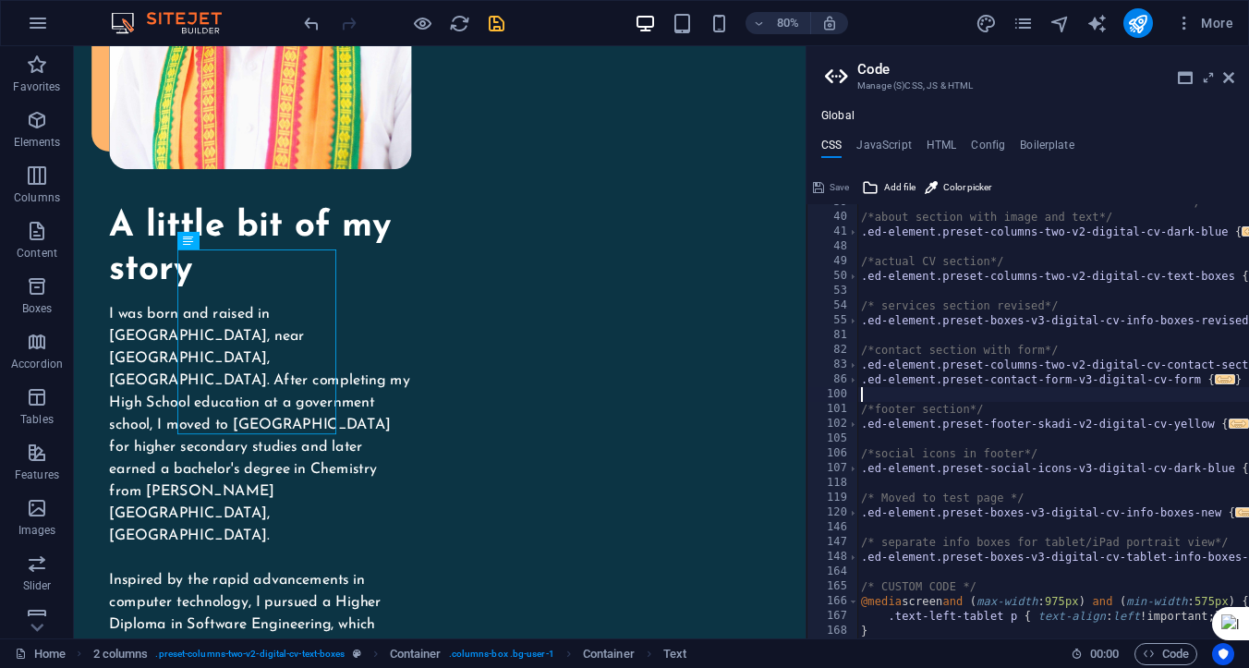
scroll to position [320, 0]
click at [950, 400] on div "**********" at bounding box center [1071, 427] width 428 height 464
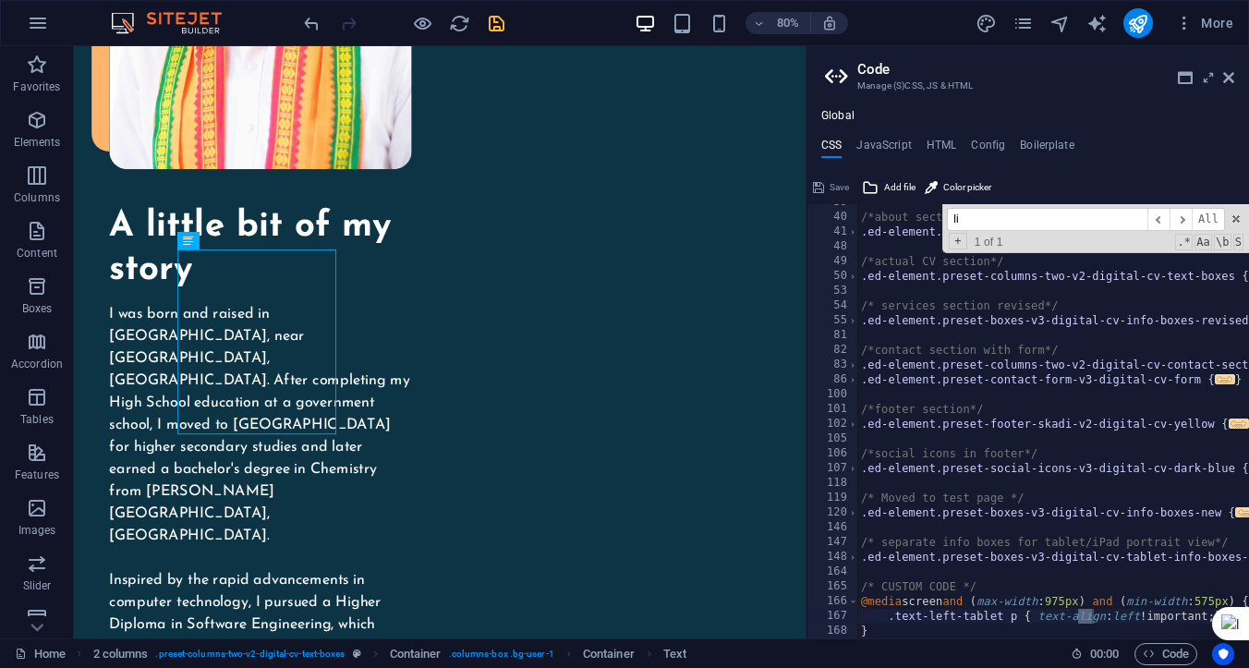
type input "li"
type textarea ".ed-element.preset-social-icons-v3-digital-cv-dark-blue {"
click at [1044, 472] on div "**********" at bounding box center [1071, 427] width 428 height 464
click at [1239, 217] on span at bounding box center [1236, 218] width 13 height 13
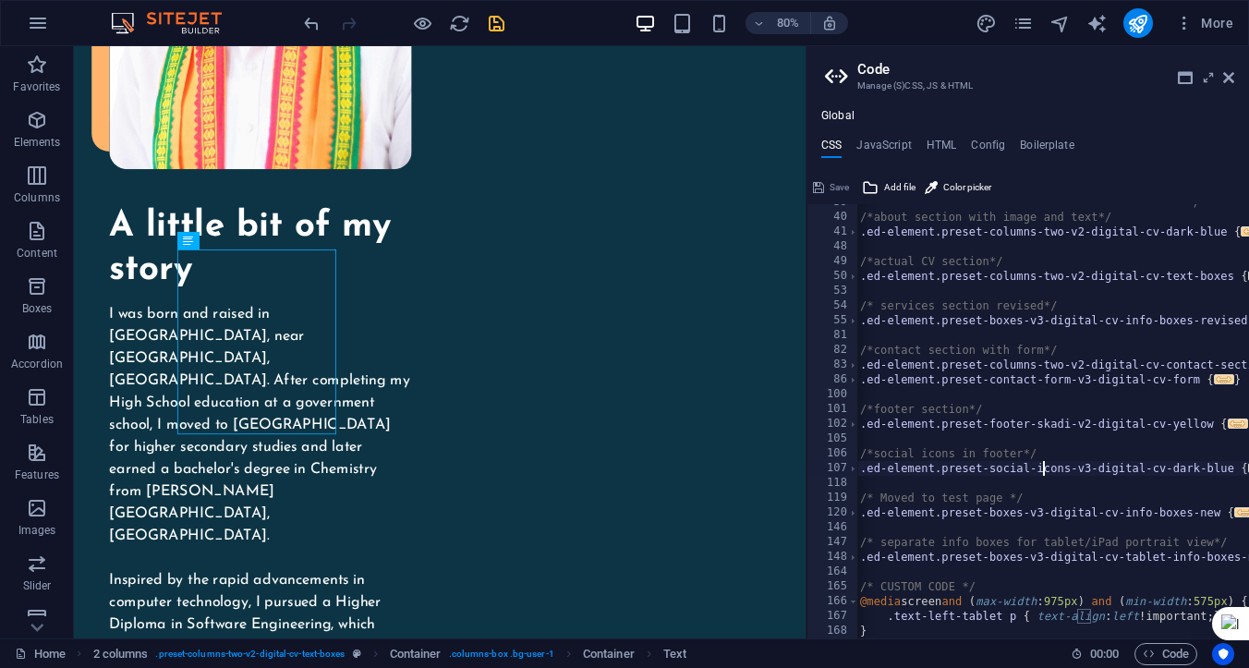
scroll to position [0, 0]
click at [1038, 523] on div "**********" at bounding box center [1070, 427] width 428 height 464
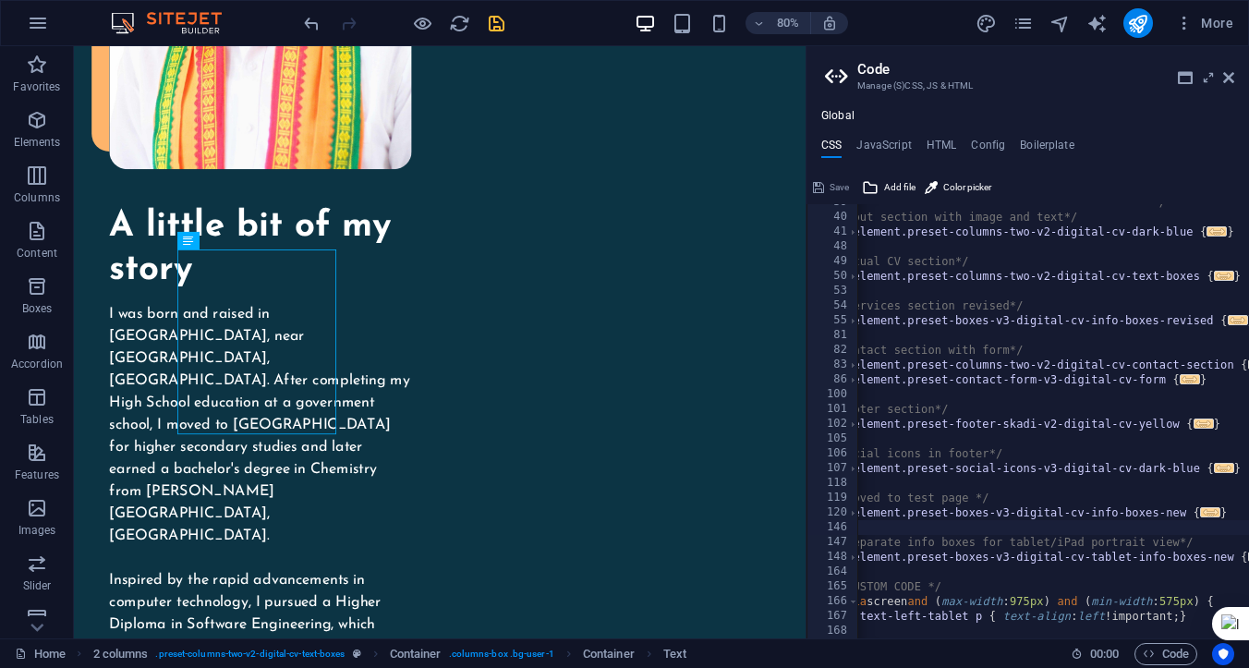
click at [1014, 528] on div "**********" at bounding box center [1036, 427] width 428 height 464
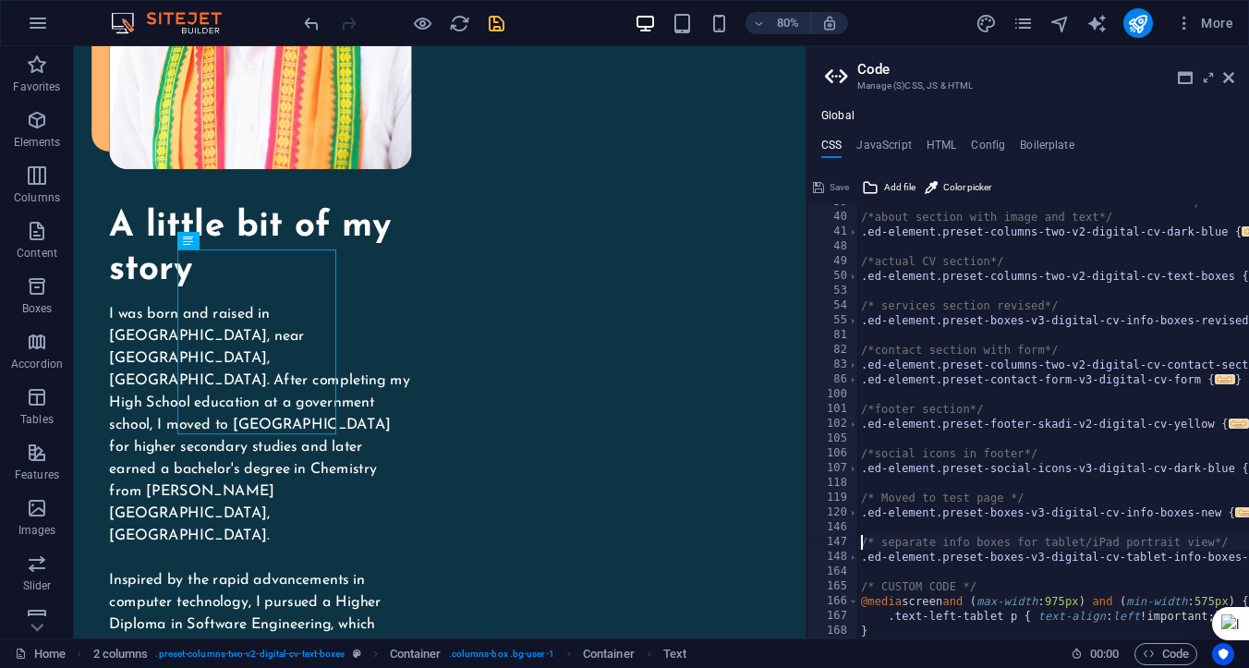
type textarea ".ed-element.preset-boxes-v3-digital-cv-tablet-info-boxes-new {"
type textarea "}"
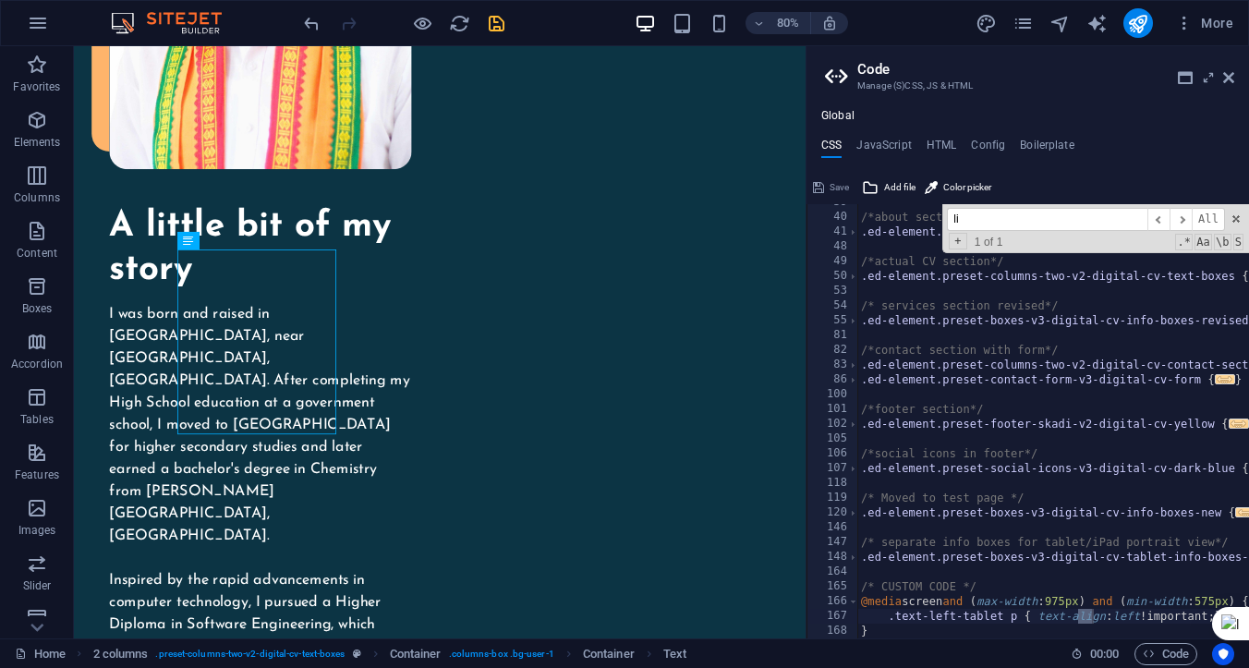
scroll to position [320, 0]
type input "l"
click at [1239, 216] on span at bounding box center [1236, 218] width 13 height 13
type textarea ".text-left-tablet p { text-align: left !important; }"
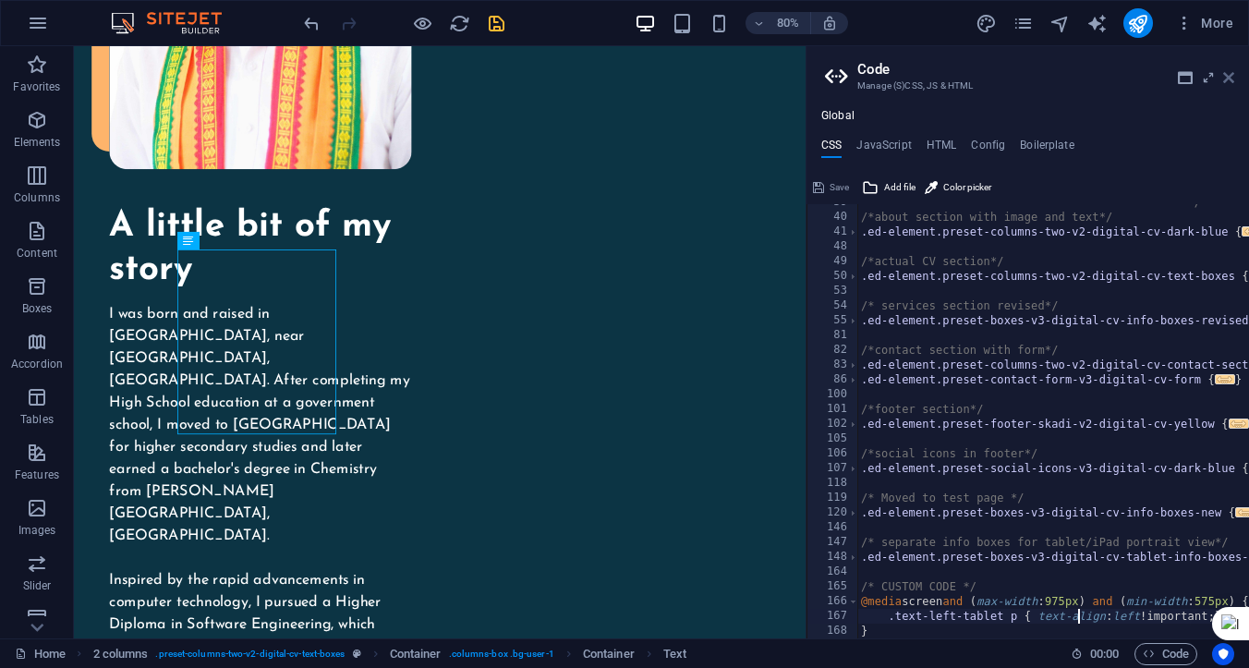
click at [1228, 80] on icon at bounding box center [1228, 77] width 11 height 15
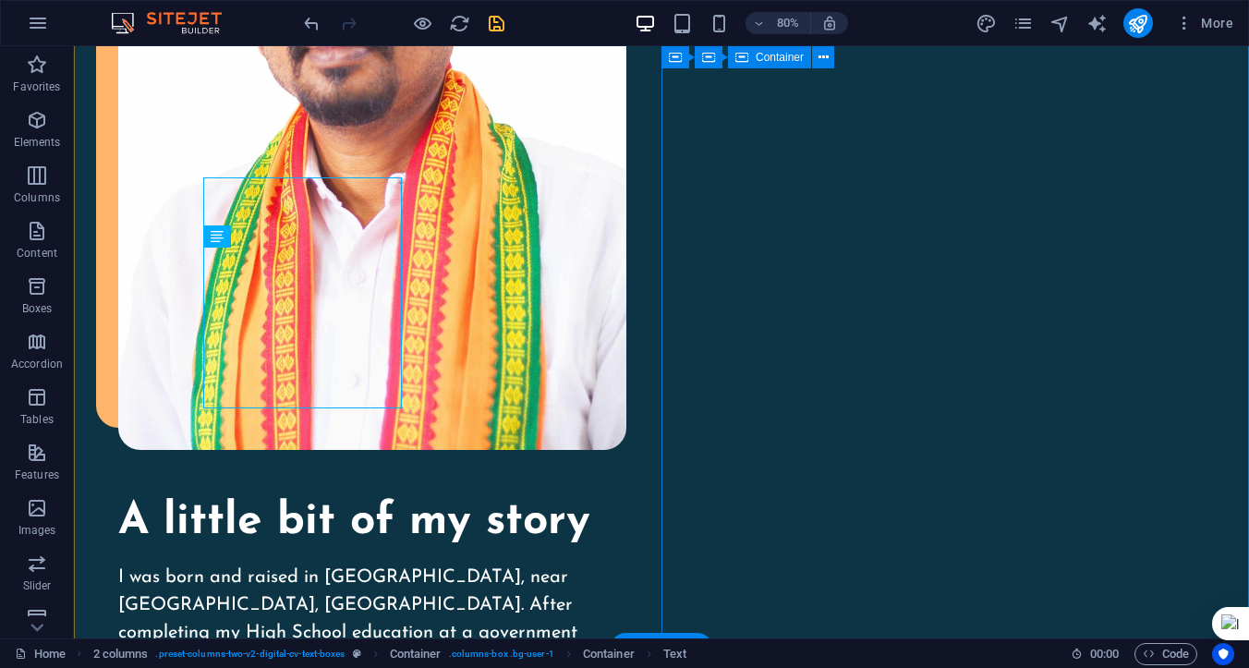
scroll to position [2025, 0]
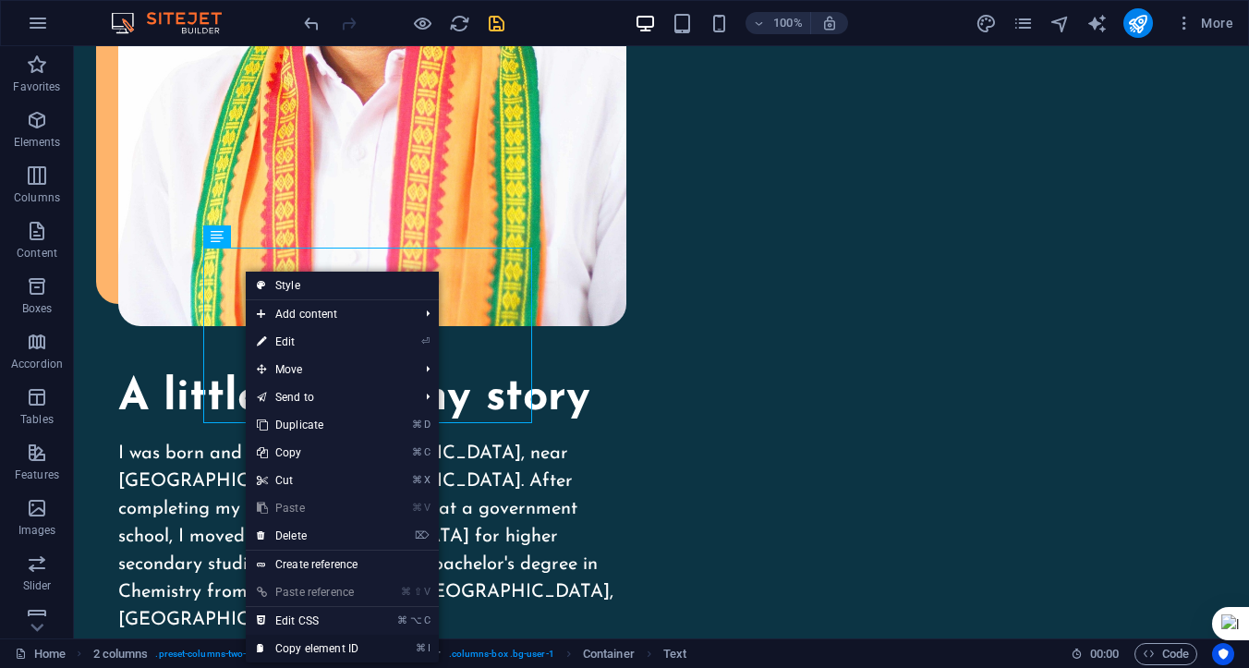
click at [346, 645] on link "⌘ I Copy element ID" at bounding box center [308, 649] width 124 height 28
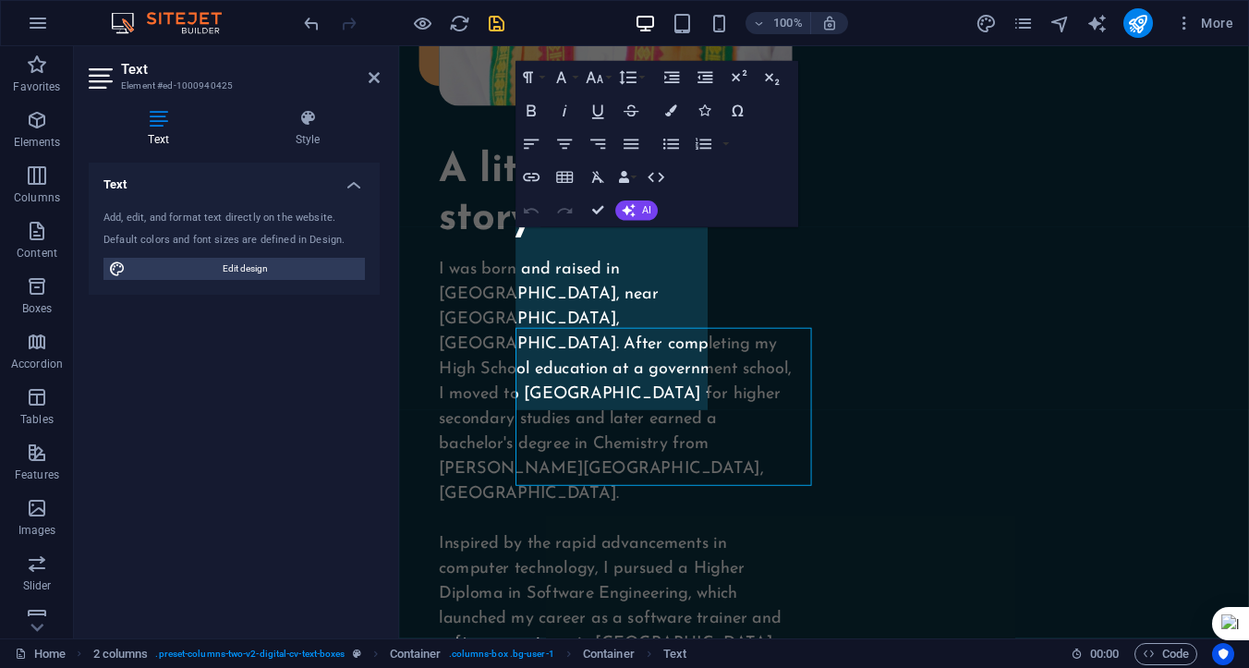
scroll to position [1913, 0]
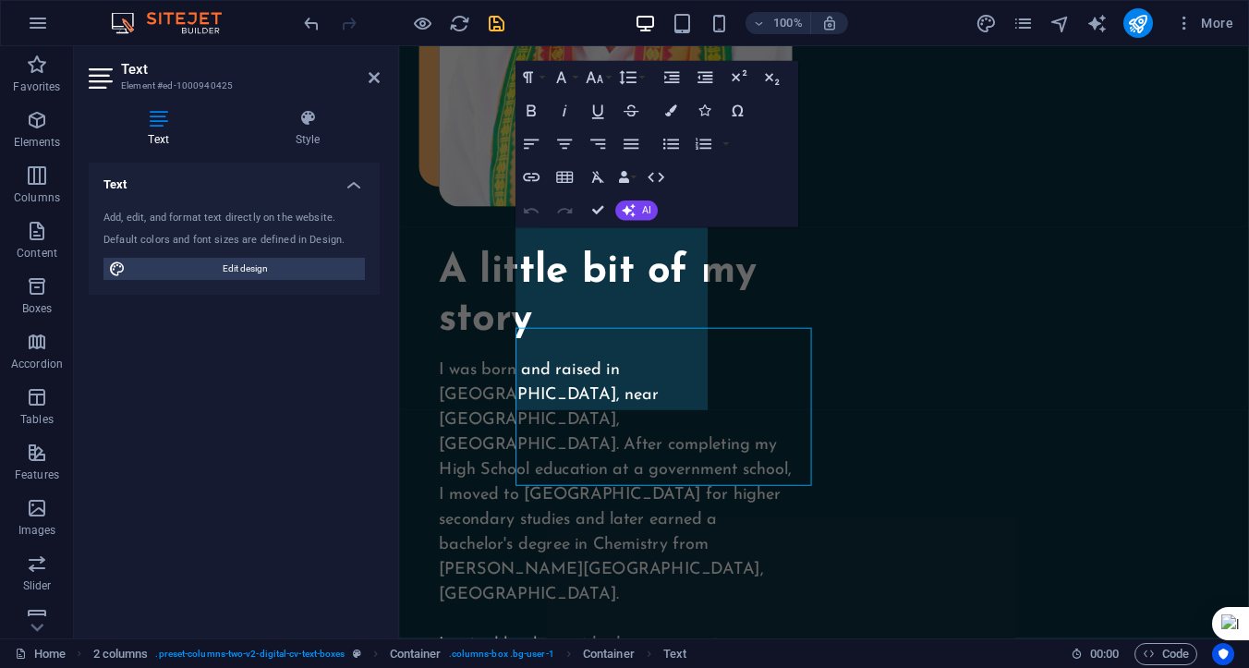
click at [294, 314] on div "Text Add, edit, and format text directly on the website. Default colors and fon…" at bounding box center [234, 393] width 291 height 461
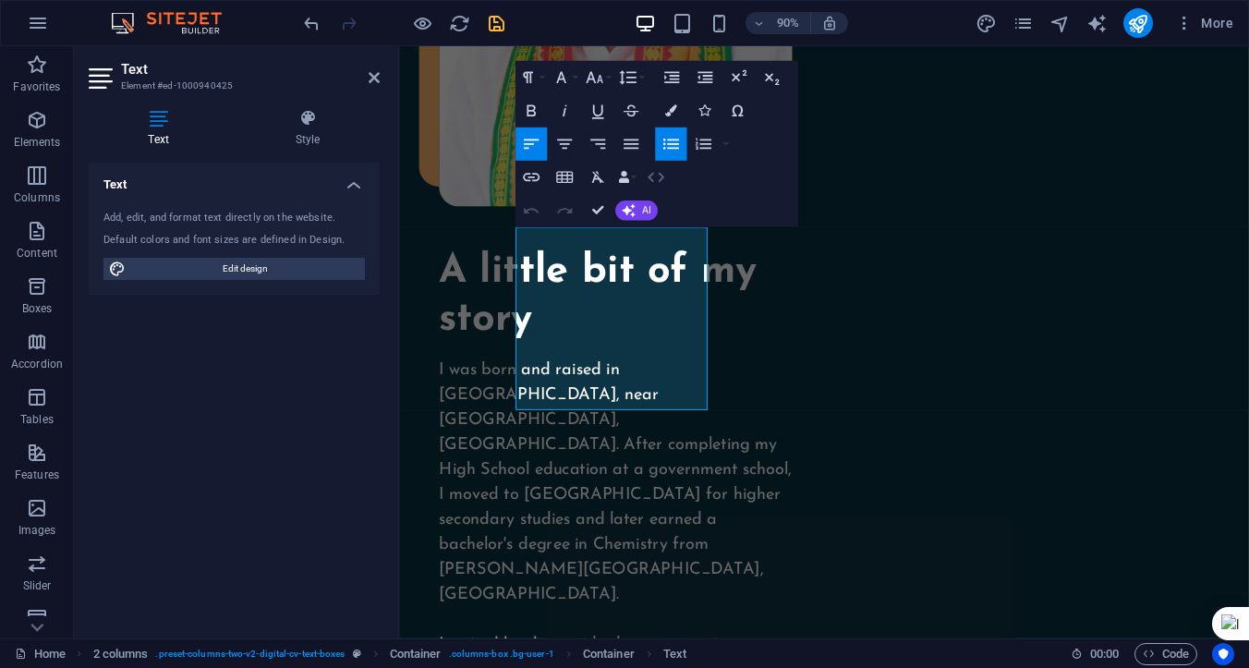
click at [658, 176] on icon "button" at bounding box center [656, 177] width 20 height 20
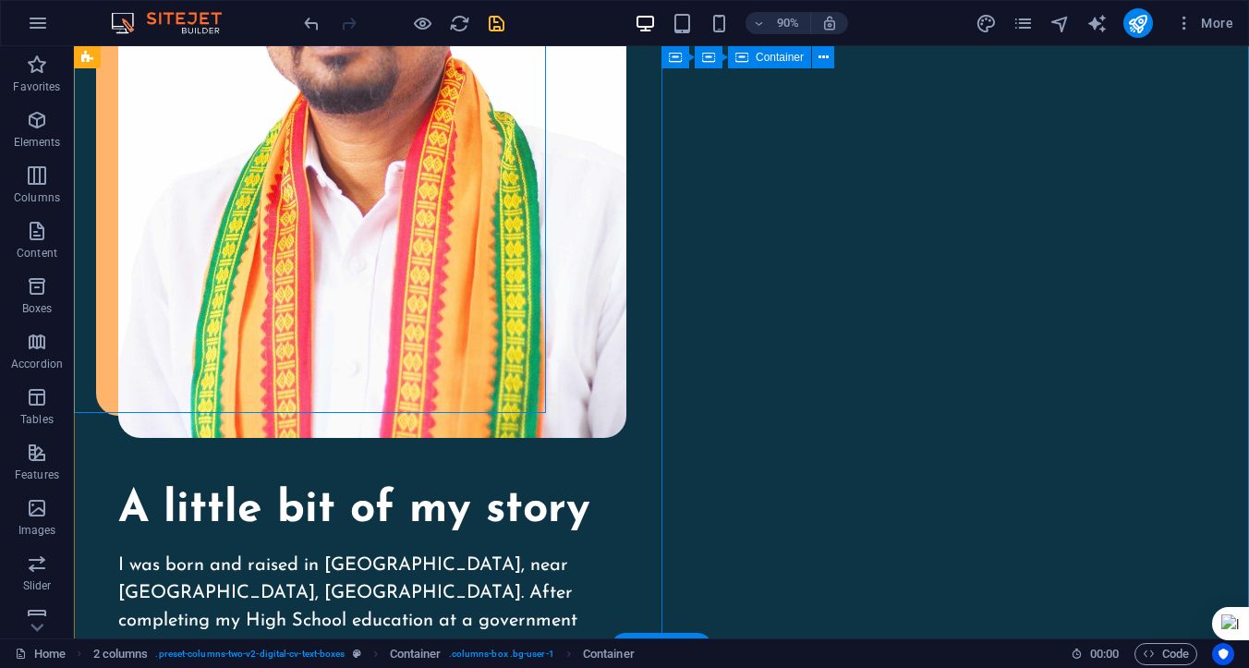
scroll to position [2025, 0]
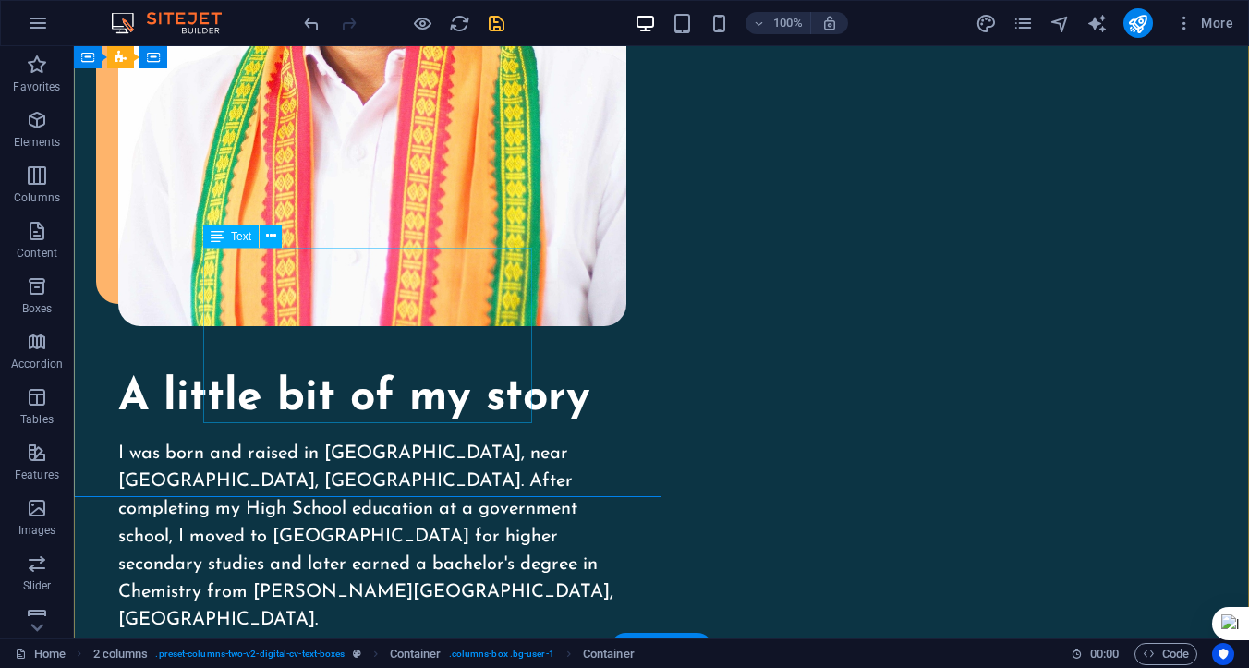
click at [270, 233] on icon at bounding box center [271, 235] width 10 height 19
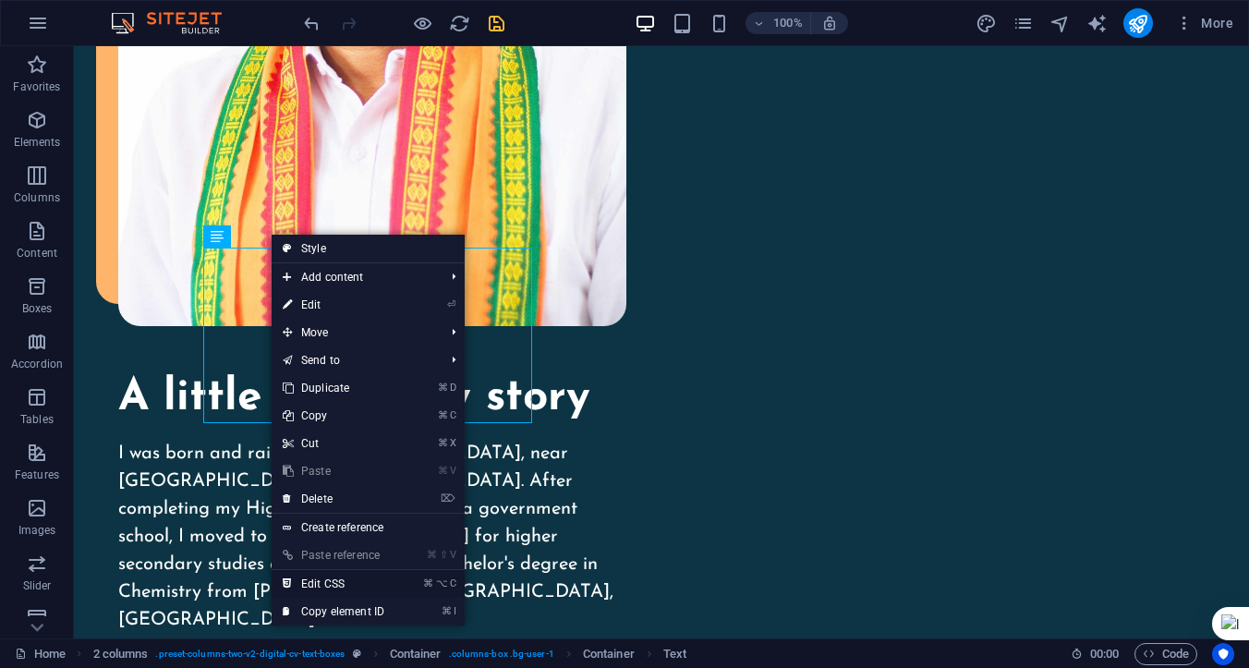
click at [340, 583] on link "⌘ ⌥ C Edit CSS" at bounding box center [334, 584] width 124 height 28
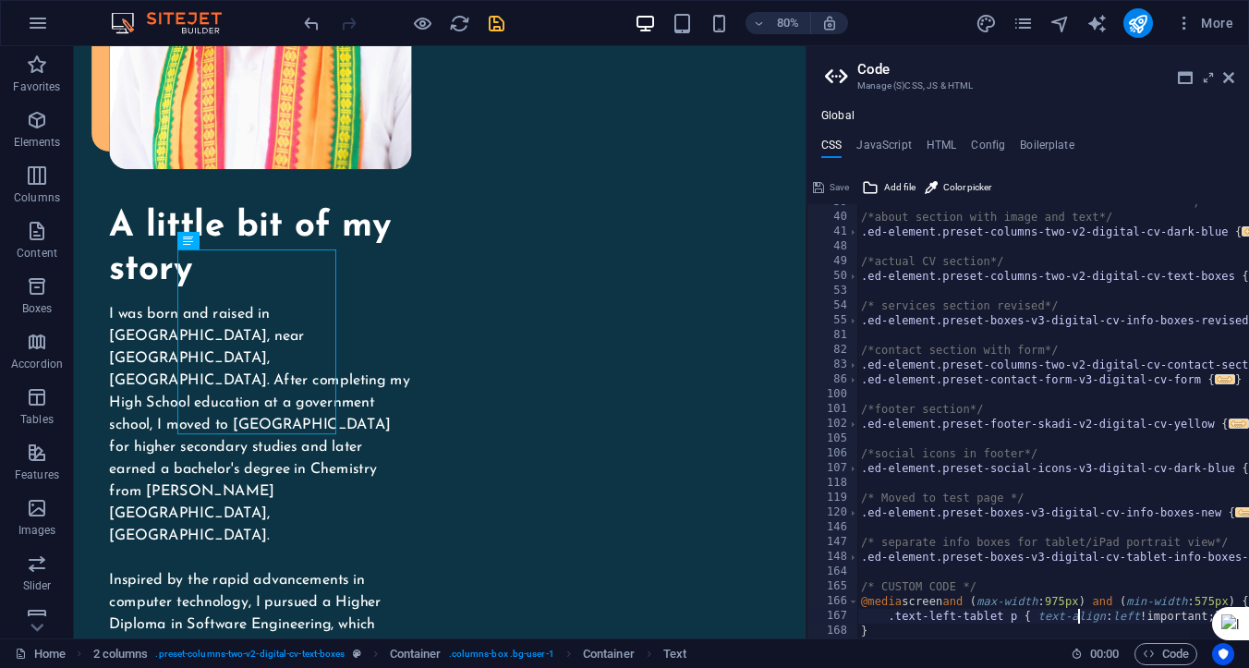
scroll to position [0, 0]
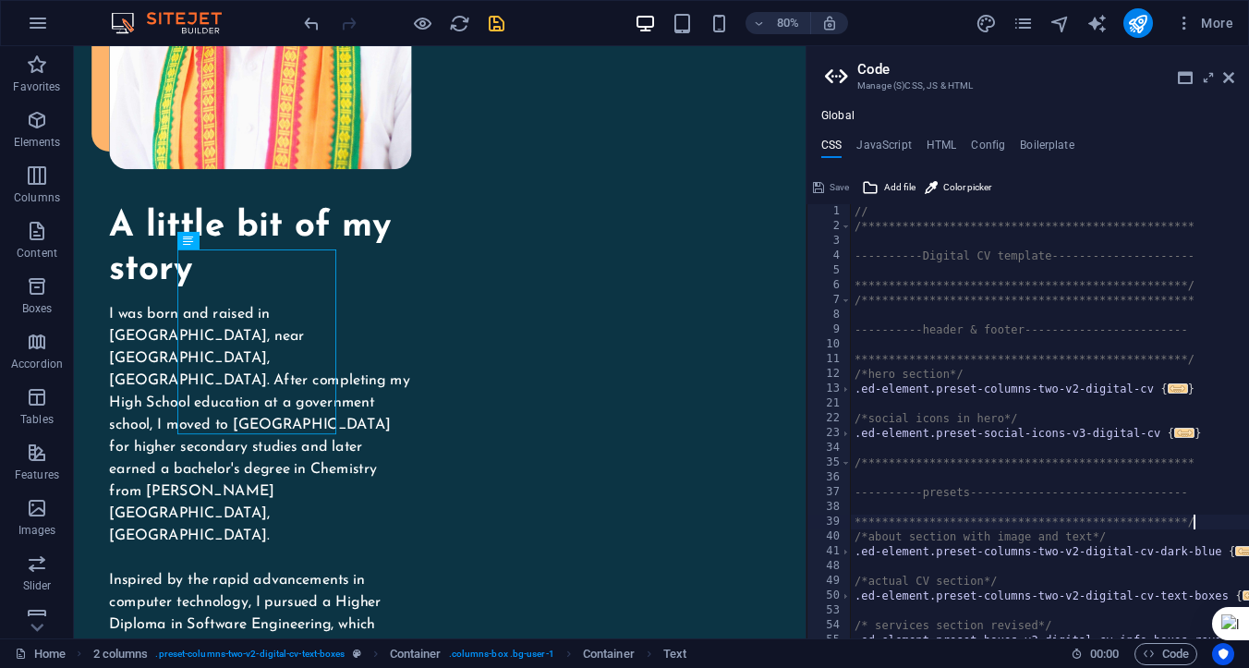
click at [1205, 516] on div "**********" at bounding box center [1065, 436] width 428 height 464
type textarea "**********"
click at [989, 478] on div "**********" at bounding box center [1065, 436] width 428 height 464
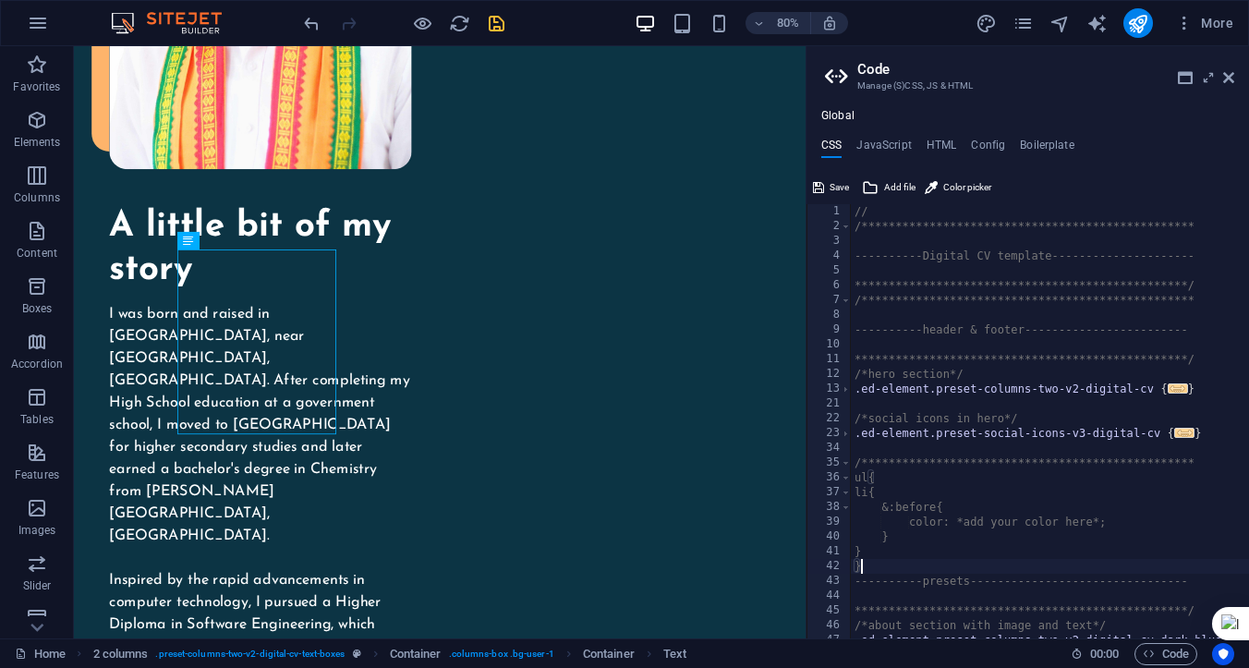
click at [991, 520] on div "**********" at bounding box center [1065, 436] width 428 height 464
drag, startPoint x: 986, startPoint y: 520, endPoint x: 1123, endPoint y: 519, distance: 137.7
click at [1123, 519] on div "**********" at bounding box center [1065, 436] width 428 height 464
click at [1119, 538] on div "**********" at bounding box center [1065, 436] width 428 height 464
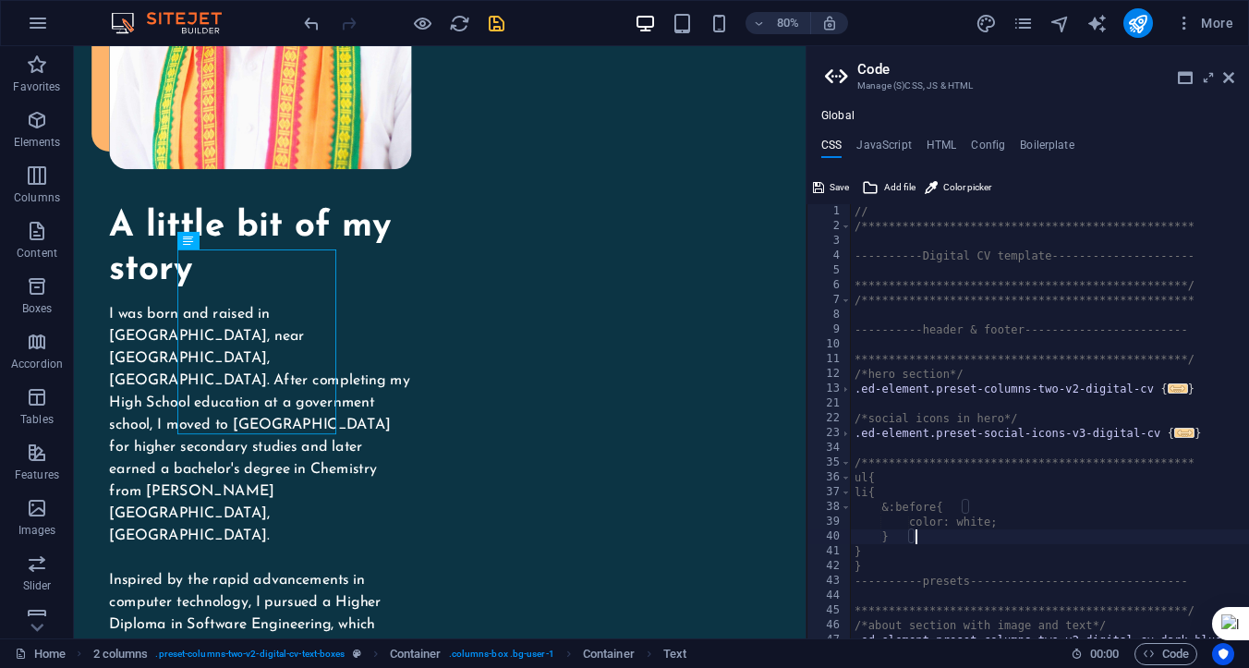
scroll to position [0, 4]
click at [983, 526] on div "**********" at bounding box center [1065, 436] width 428 height 464
click at [1012, 494] on div "**********" at bounding box center [1065, 436] width 428 height 464
type textarea "li{"
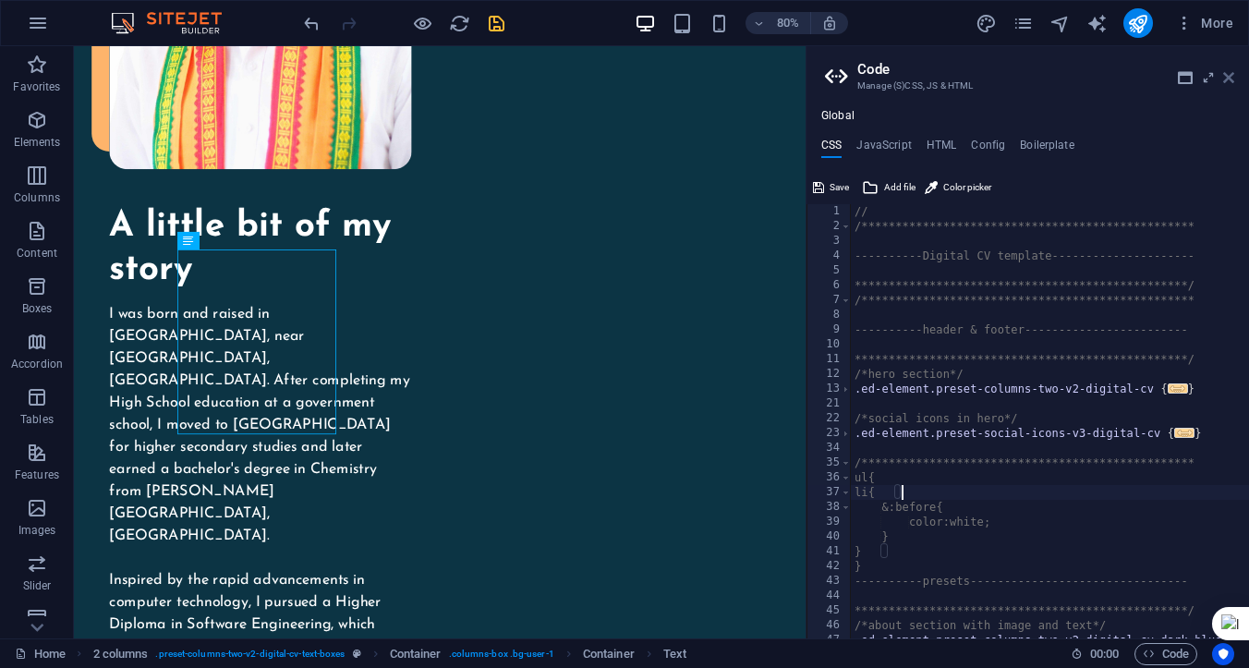
click at [1228, 80] on icon at bounding box center [1228, 77] width 11 height 15
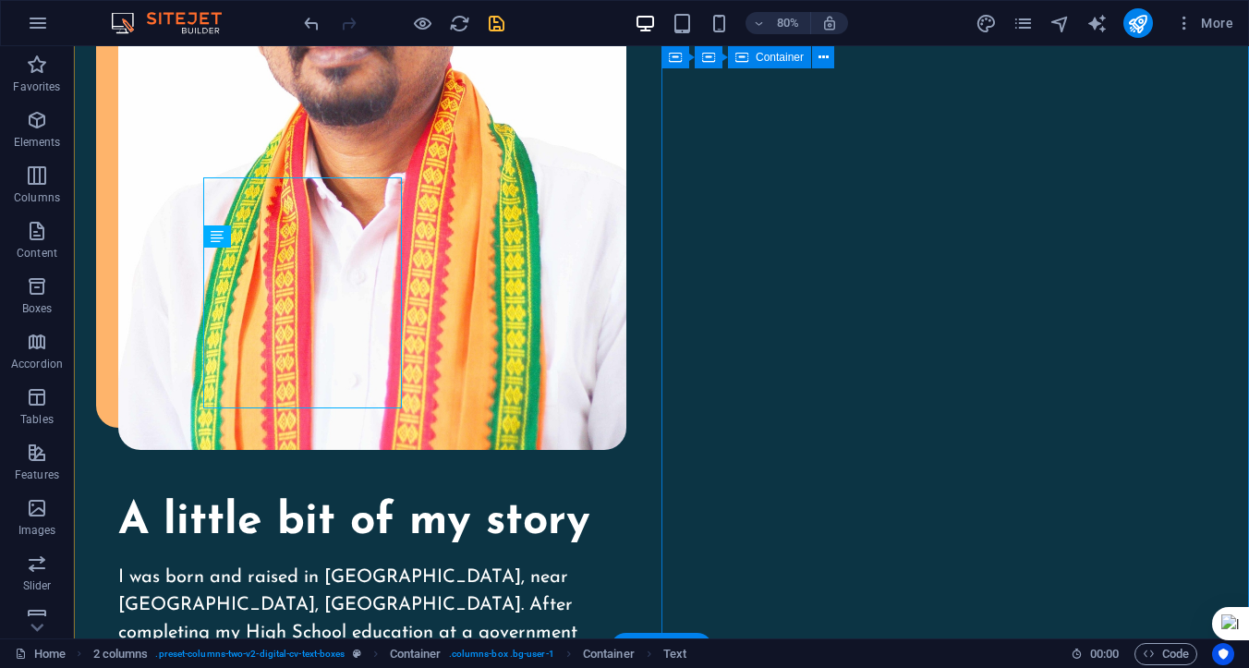
scroll to position [2025, 0]
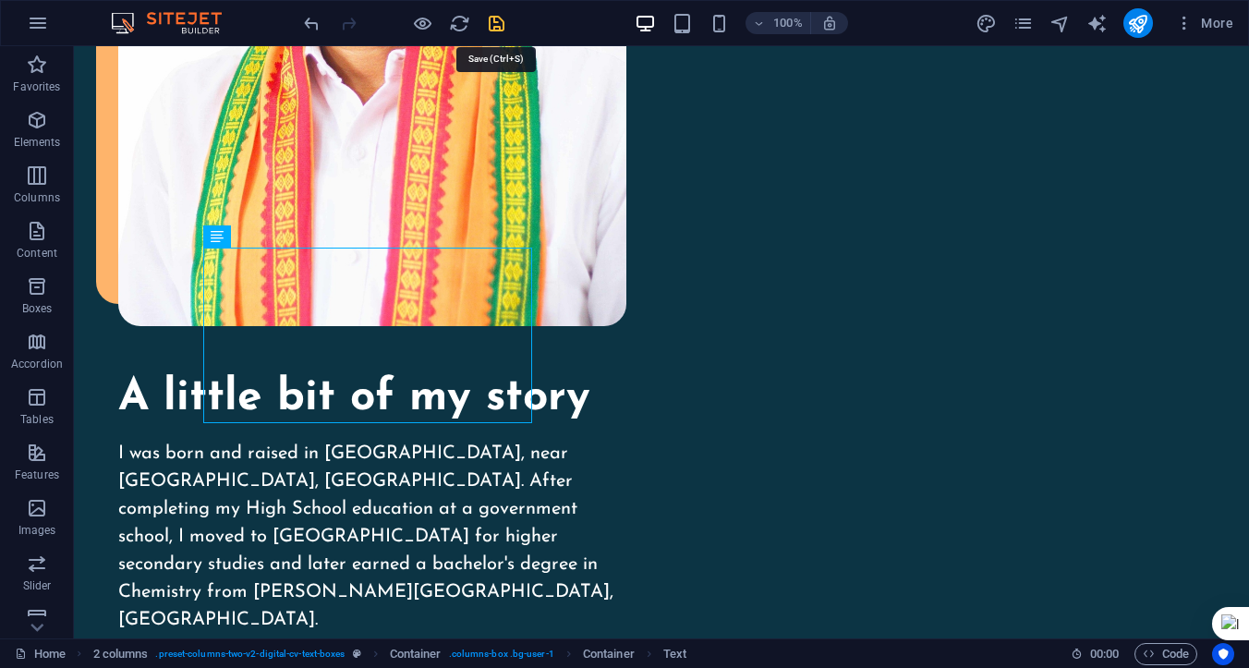
click at [499, 26] on icon "save" at bounding box center [496, 23] width 21 height 21
checkbox input "false"
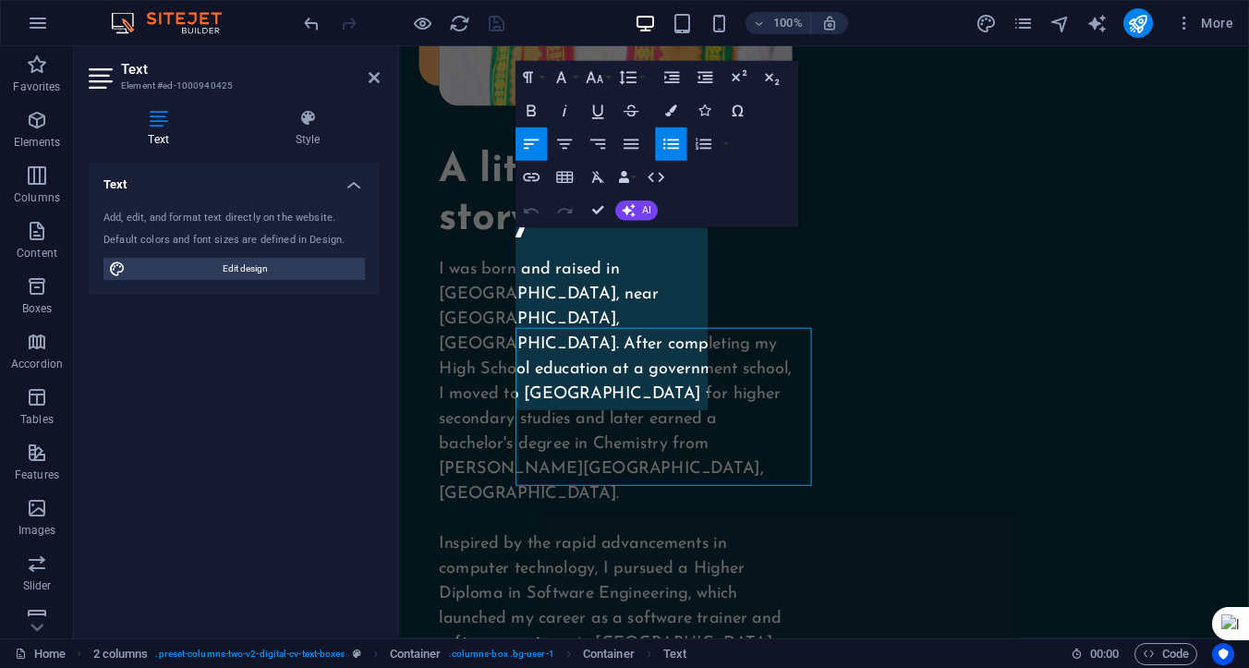
scroll to position [1913, 0]
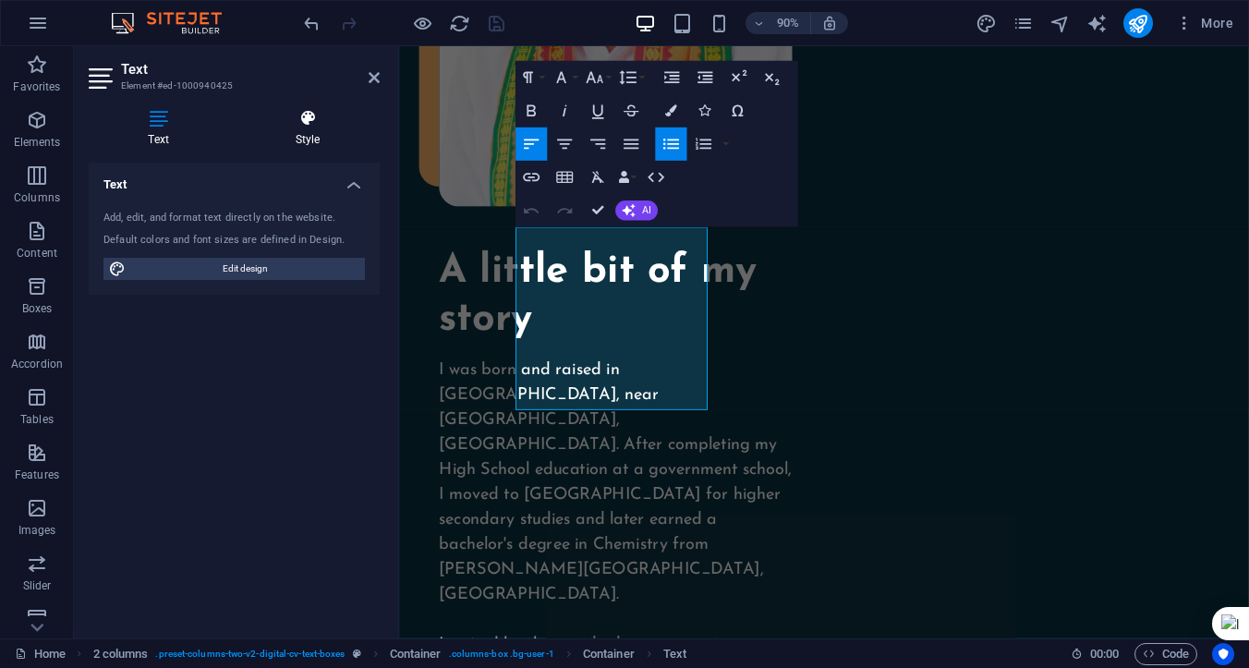
click at [301, 121] on icon at bounding box center [308, 118] width 144 height 18
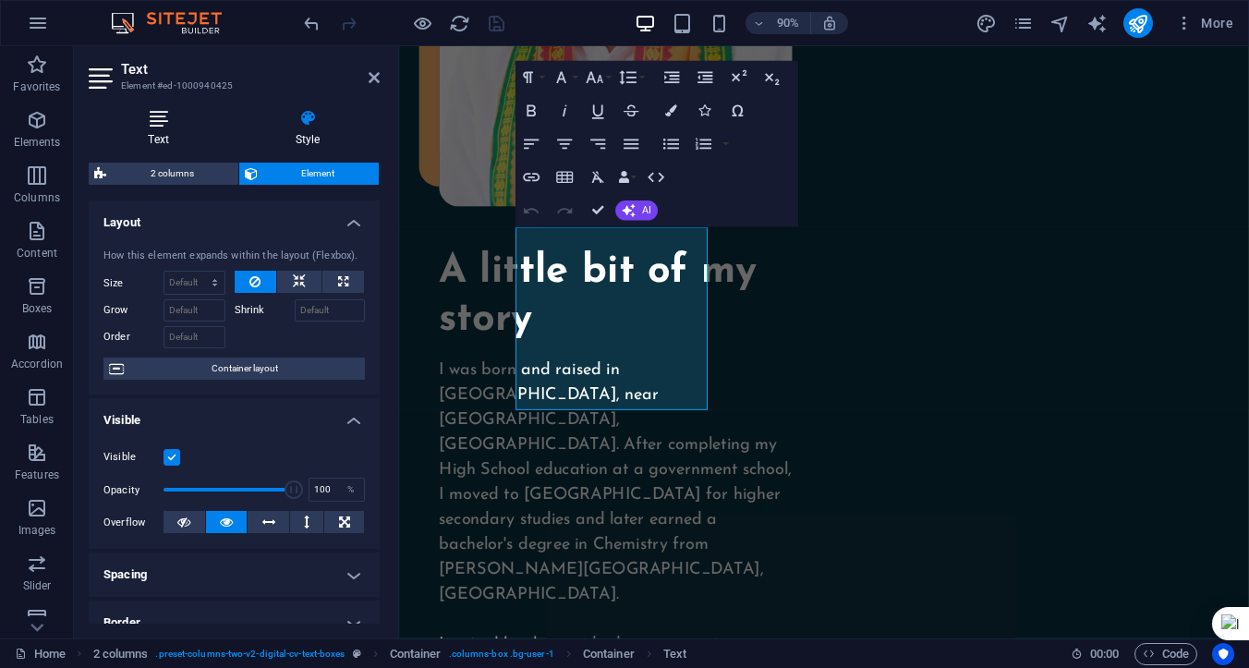
click at [161, 132] on h4 "Text" at bounding box center [162, 128] width 147 height 39
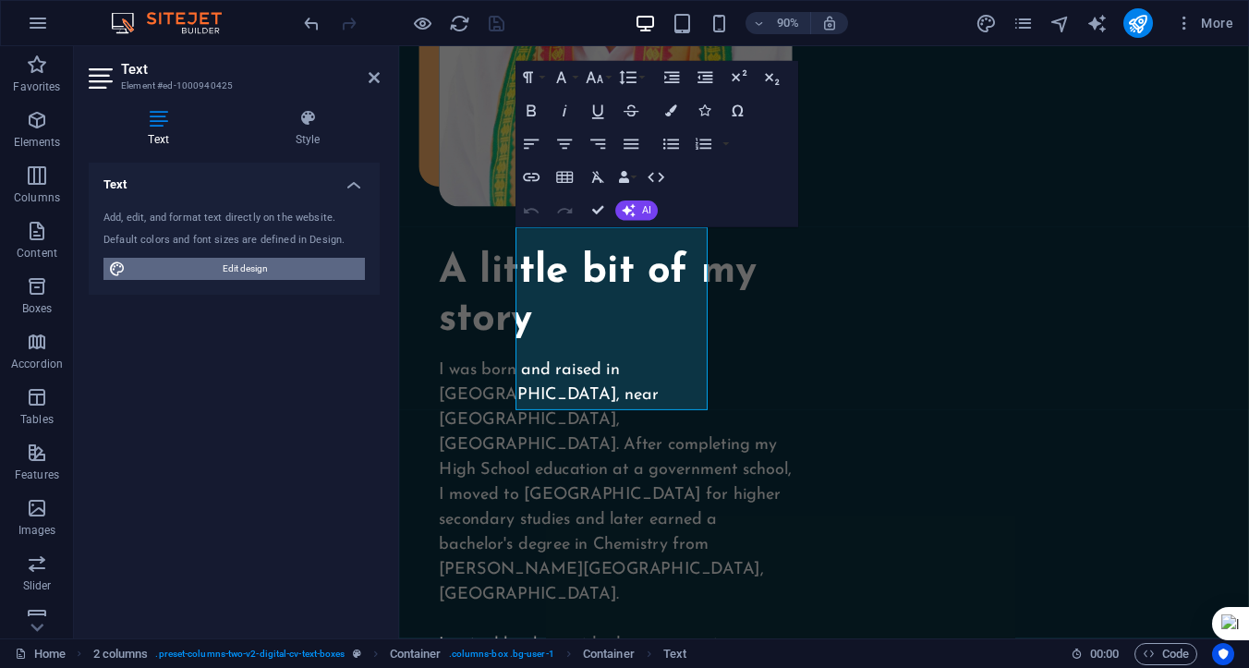
click at [237, 273] on span "Edit design" at bounding box center [245, 269] width 228 height 22
select select "px"
select select "400"
select select "px"
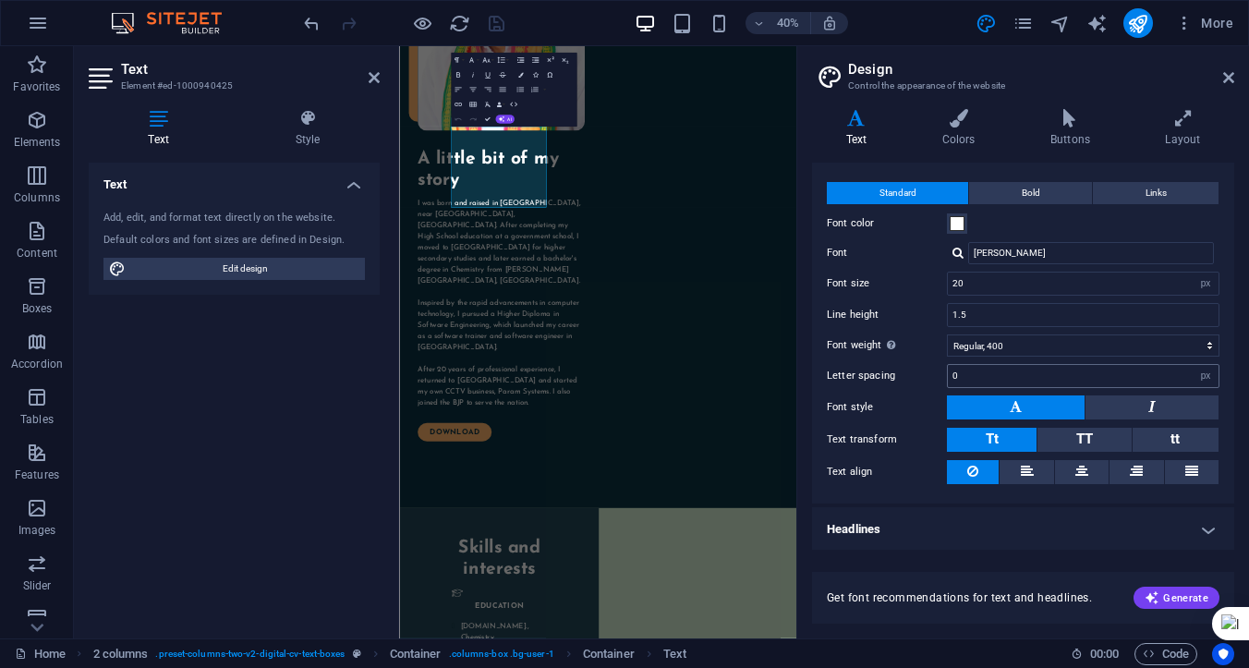
scroll to position [0, 0]
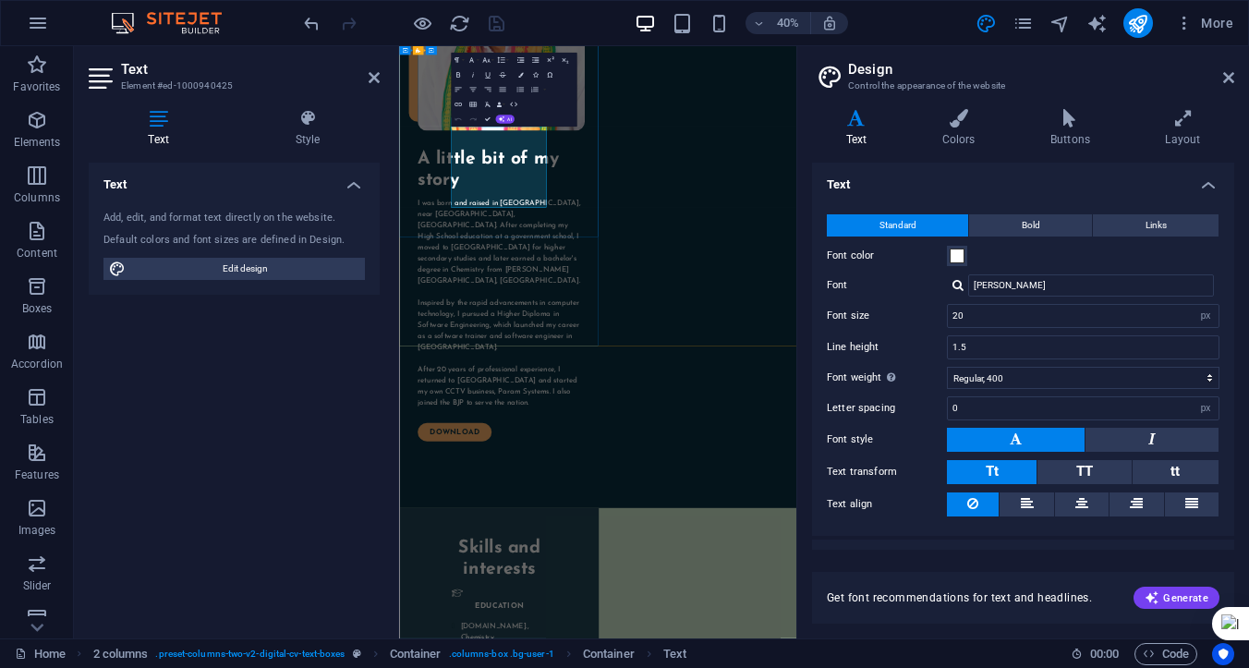
click at [1228, 77] on icon at bounding box center [1228, 77] width 11 height 15
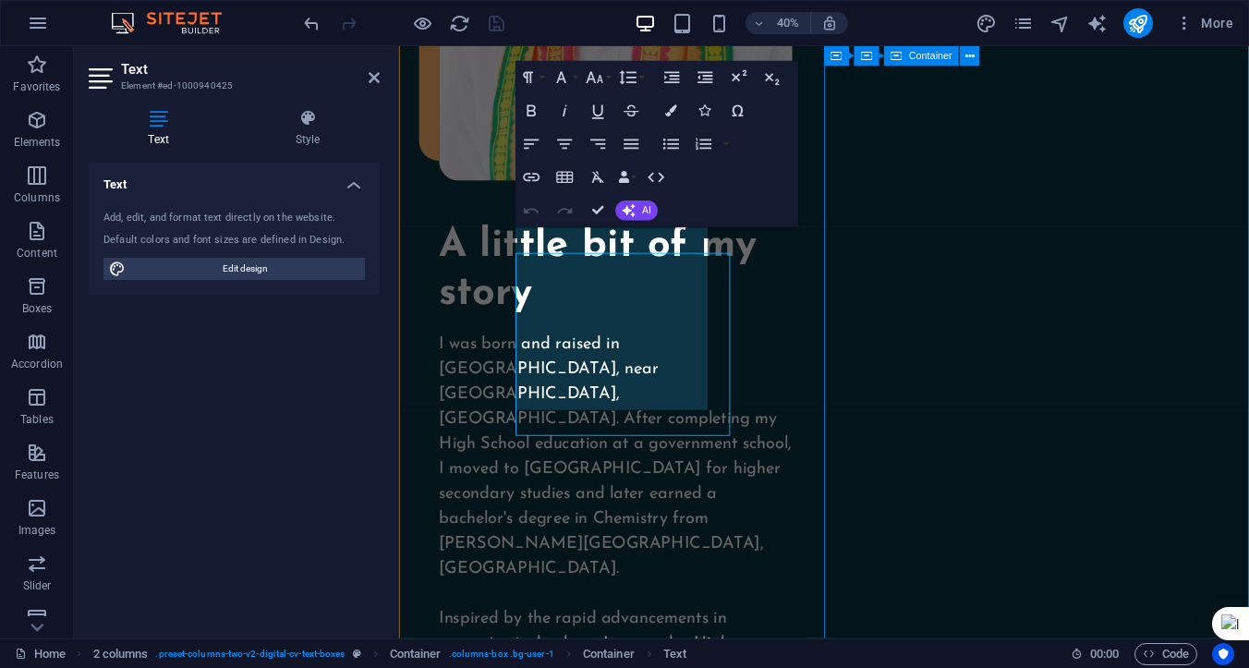
scroll to position [1913, 0]
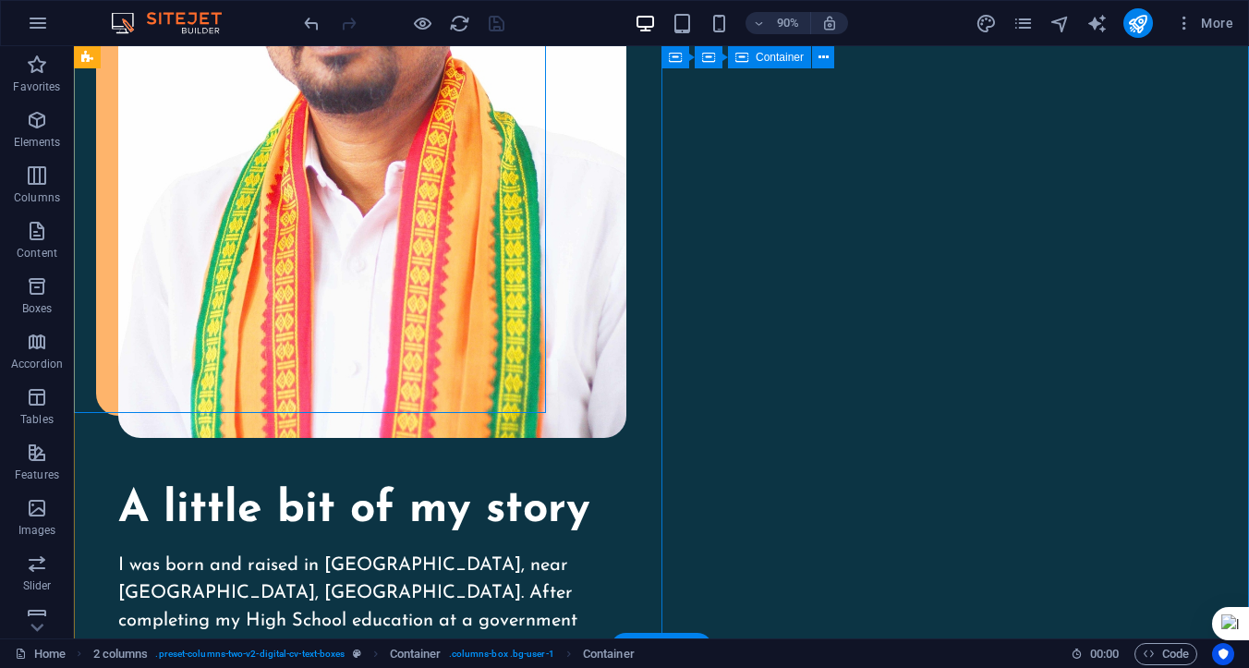
scroll to position [2025, 0]
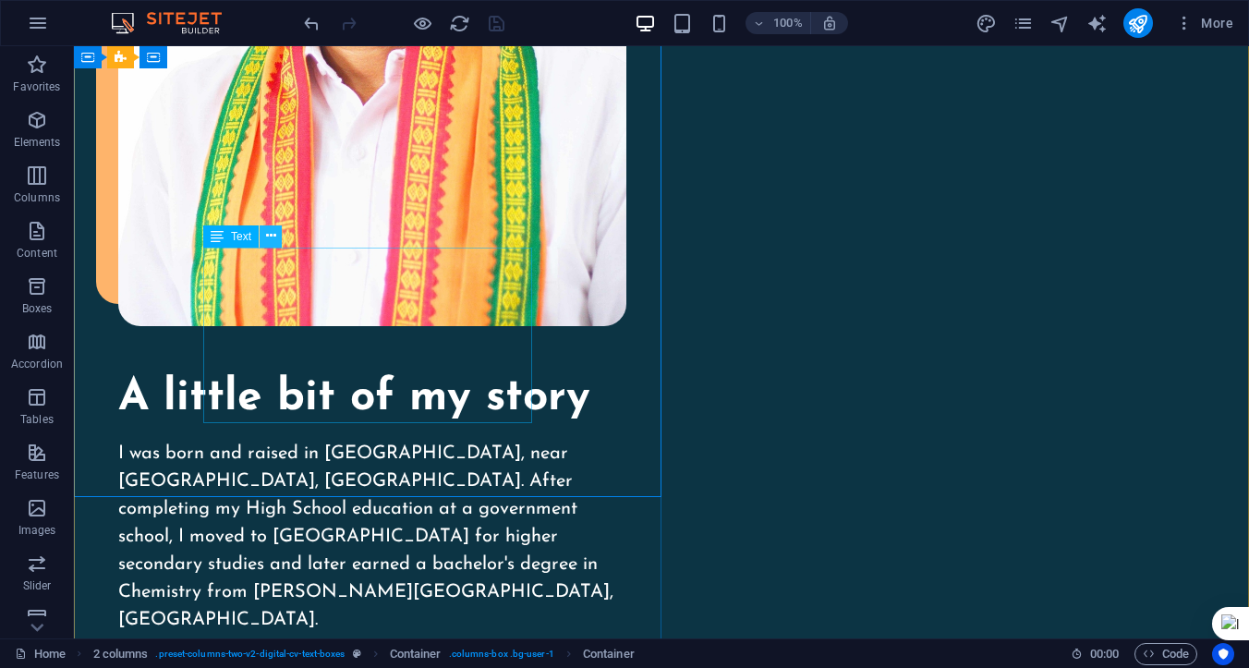
click at [264, 236] on button at bounding box center [271, 236] width 22 height 22
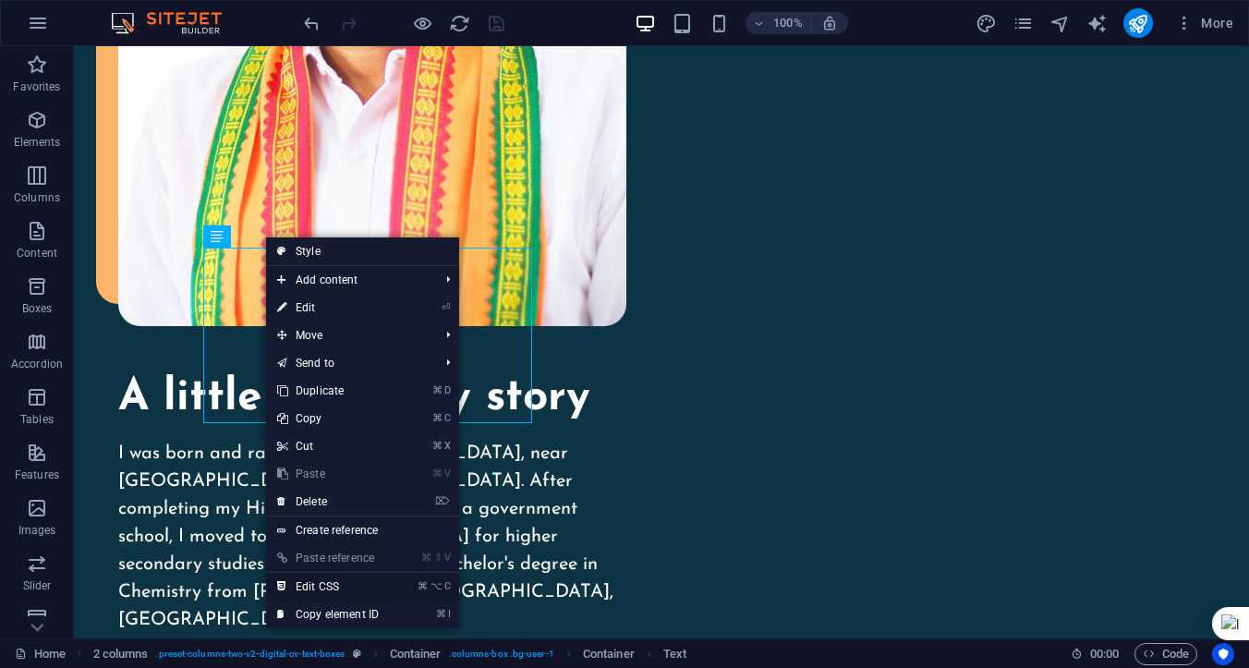
click at [328, 586] on link "⌘ ⌥ C Edit CSS" at bounding box center [328, 587] width 124 height 28
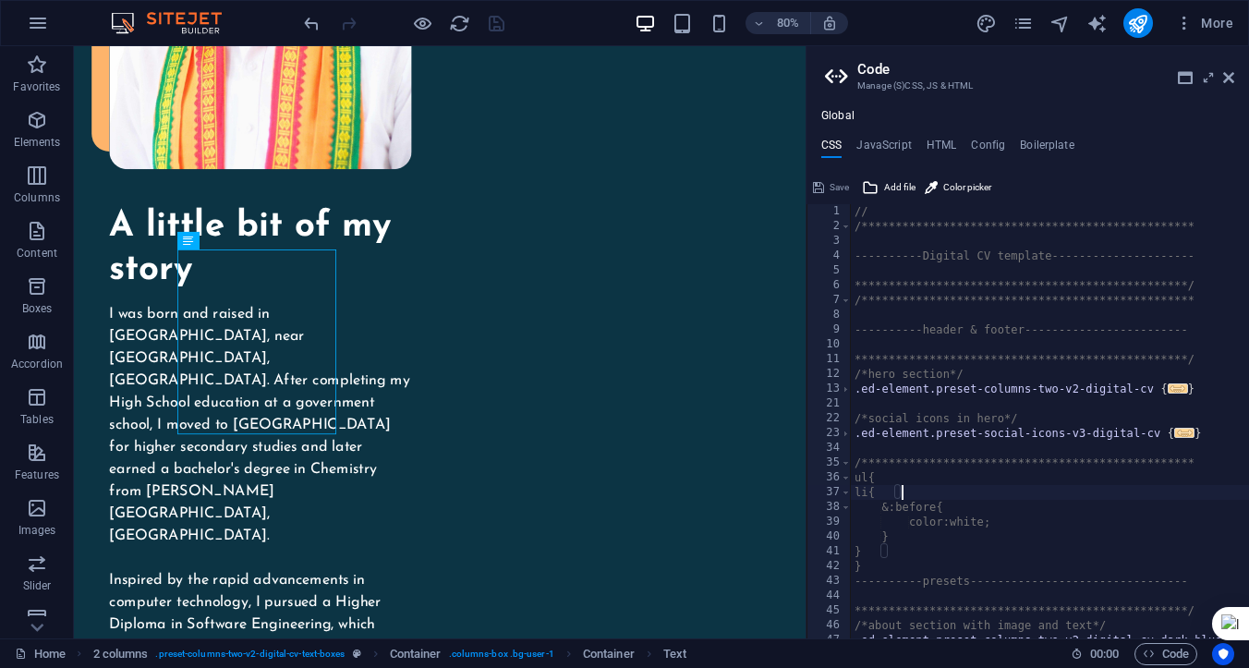
click at [972, 537] on div "**********" at bounding box center [1065, 436] width 428 height 464
click at [987, 528] on div "**********" at bounding box center [1065, 436] width 428 height 464
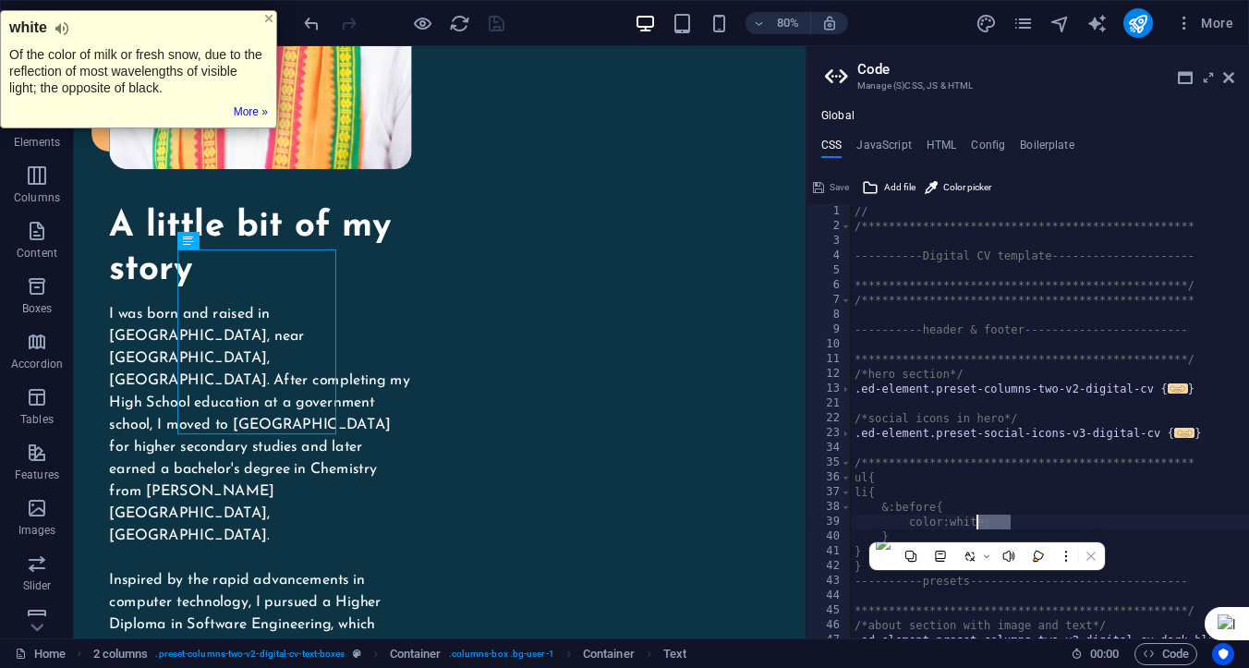
click at [1021, 508] on div "**********" at bounding box center [1065, 436] width 428 height 464
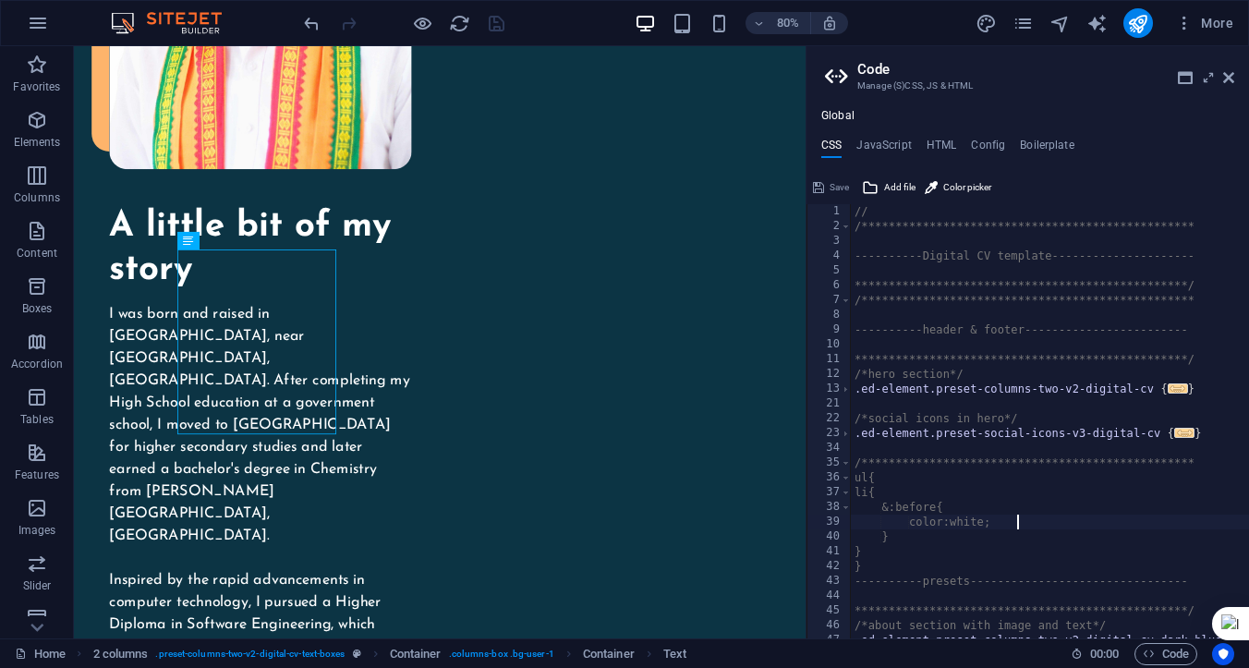
click at [1019, 520] on div "**********" at bounding box center [1065, 436] width 428 height 464
type textarea "c"
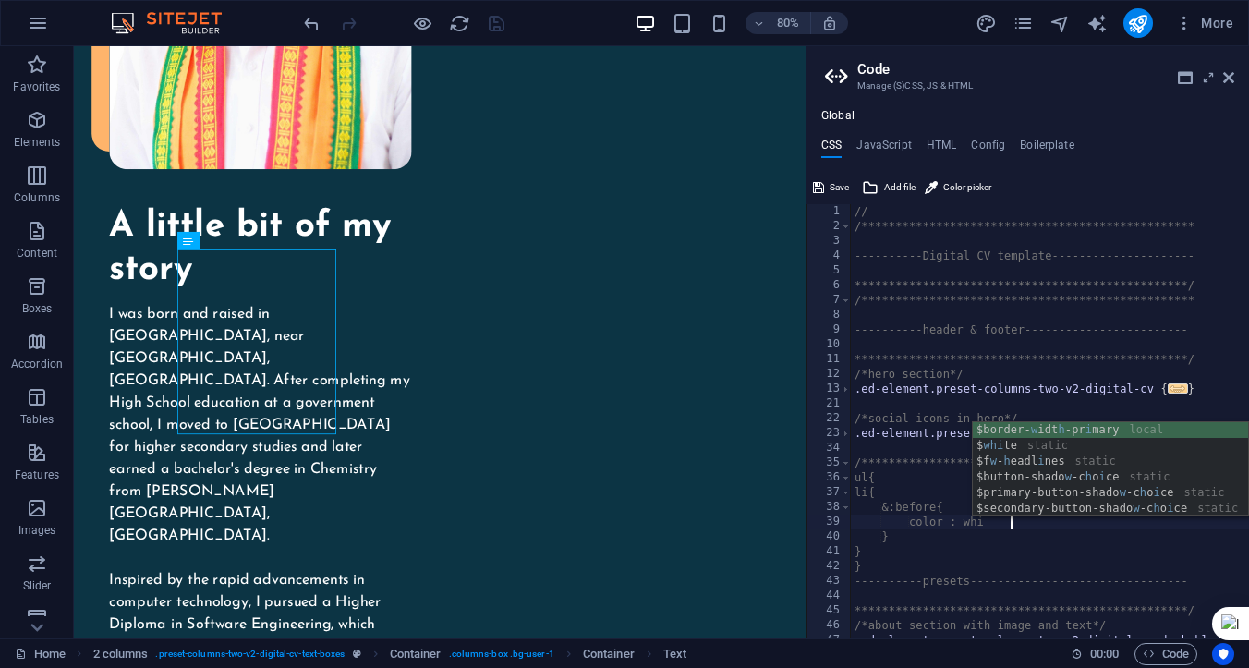
scroll to position [0, 12]
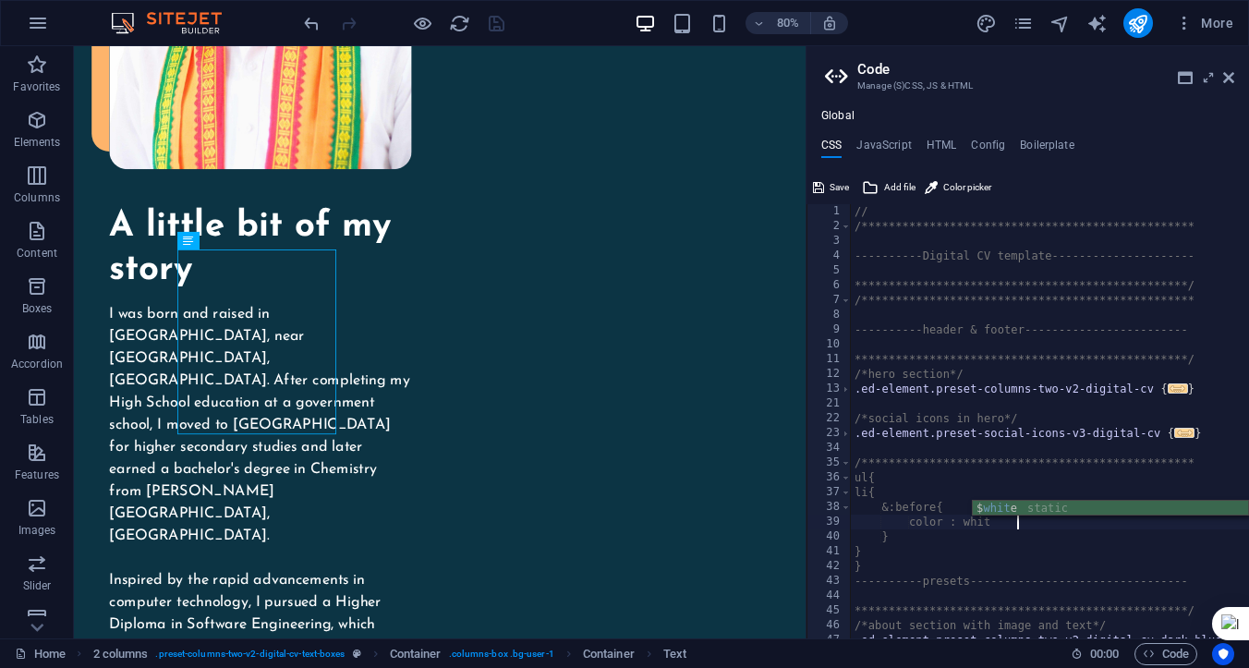
click at [1008, 509] on div "$ whit e static" at bounding box center [1110, 524] width 275 height 47
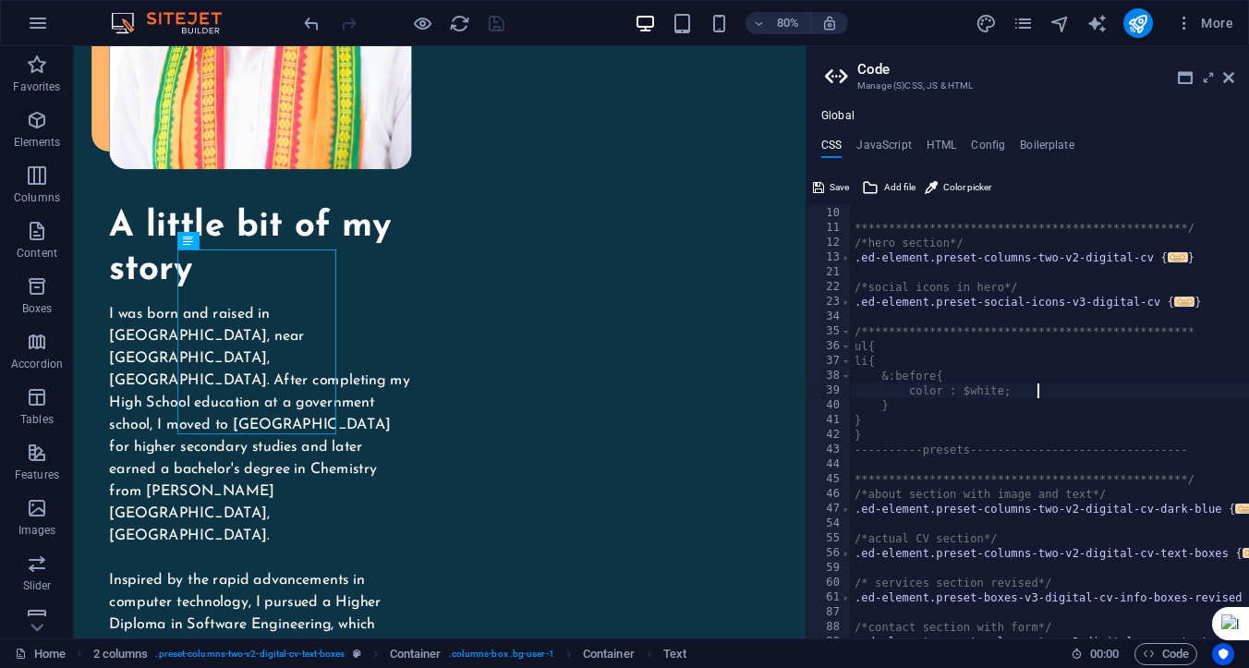
scroll to position [131, 0]
type textarea "color : $white;"
click at [1229, 80] on icon at bounding box center [1228, 77] width 11 height 15
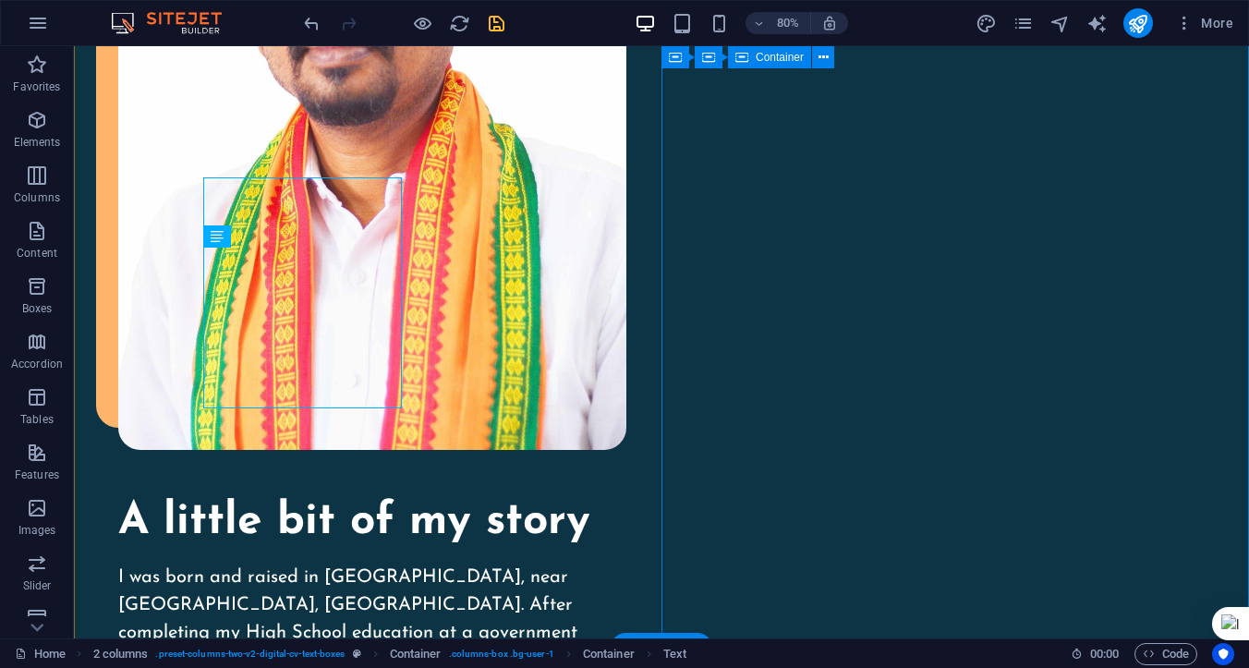
scroll to position [2025, 0]
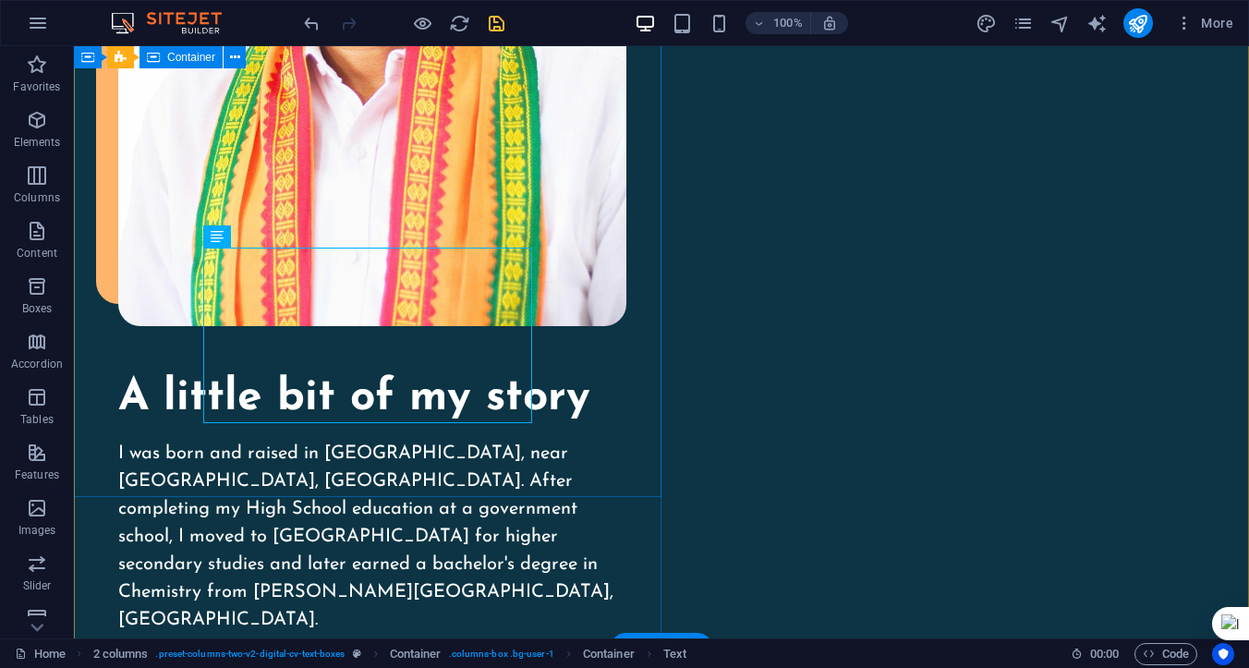
click at [267, 237] on icon at bounding box center [271, 235] width 10 height 19
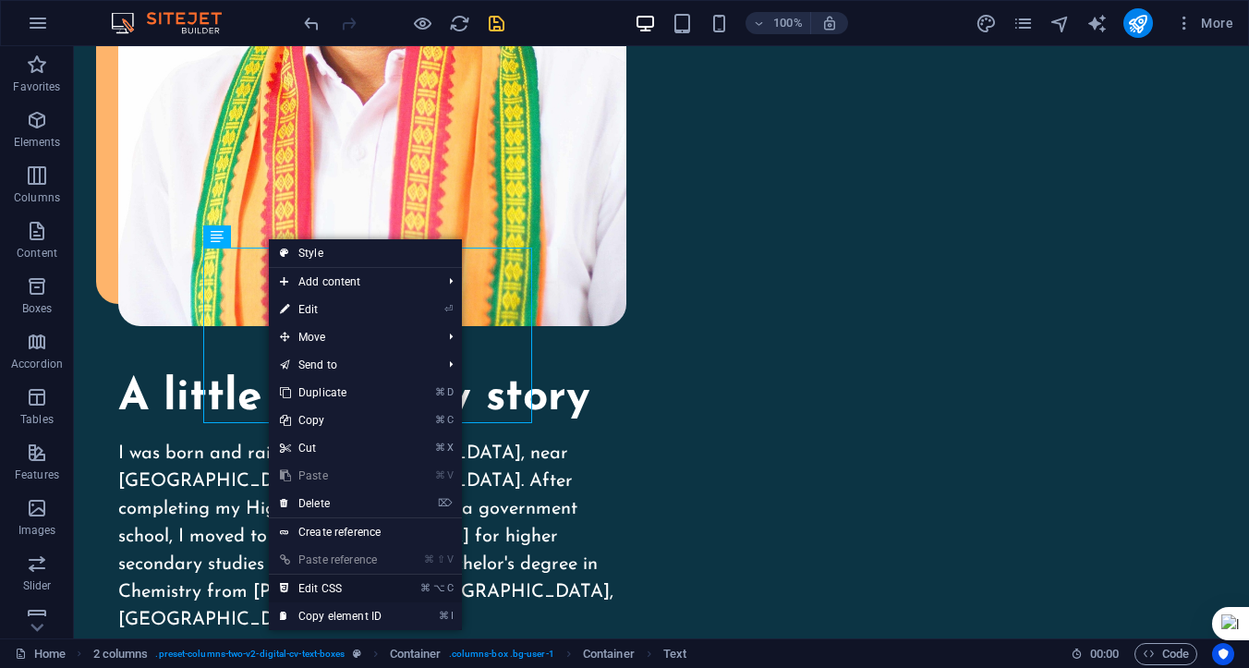
click at [335, 589] on link "⌘ ⌥ C Edit CSS" at bounding box center [331, 589] width 124 height 28
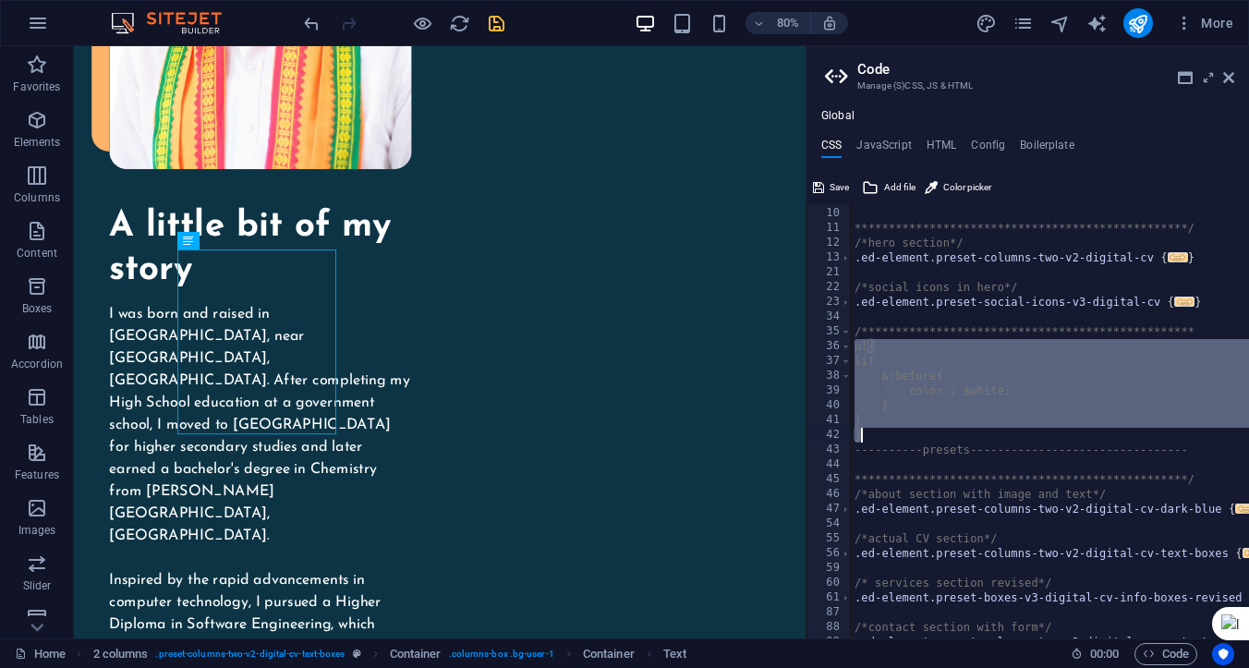
drag, startPoint x: 856, startPoint y: 350, endPoint x: 953, endPoint y: 435, distance: 129.0
click at [953, 435] on div "**********" at bounding box center [1065, 423] width 428 height 464
type textarea "} }"
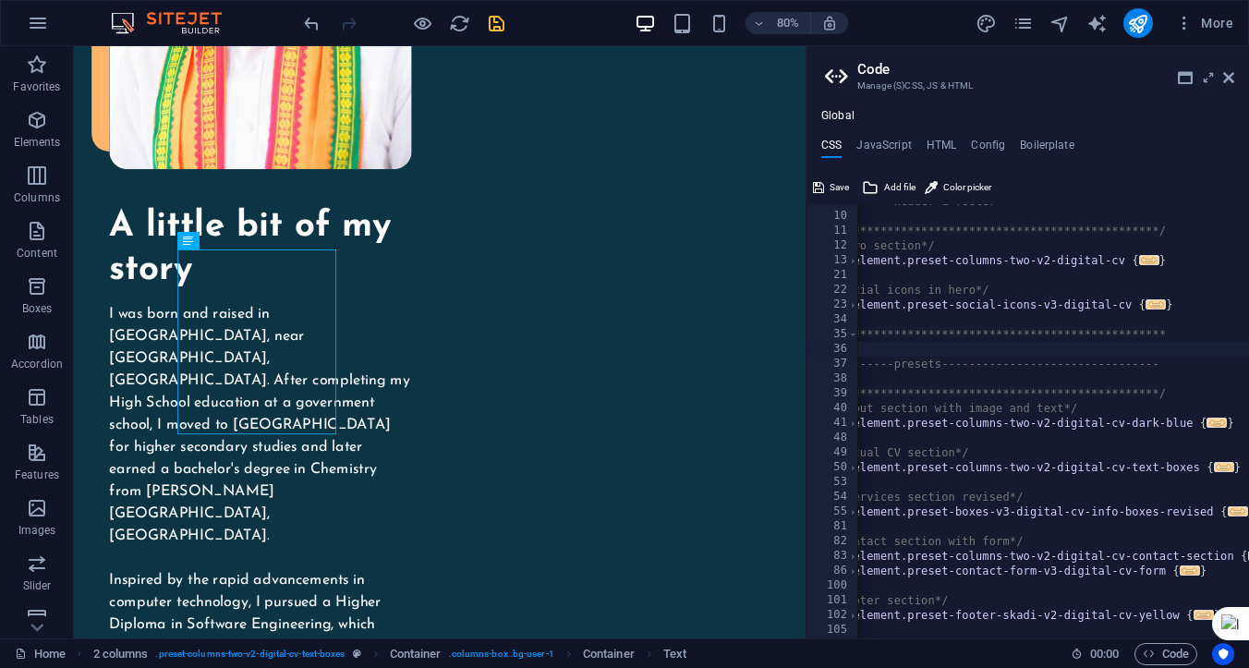
scroll to position [0, 0]
click at [910, 346] on div "**********" at bounding box center [1036, 426] width 428 height 464
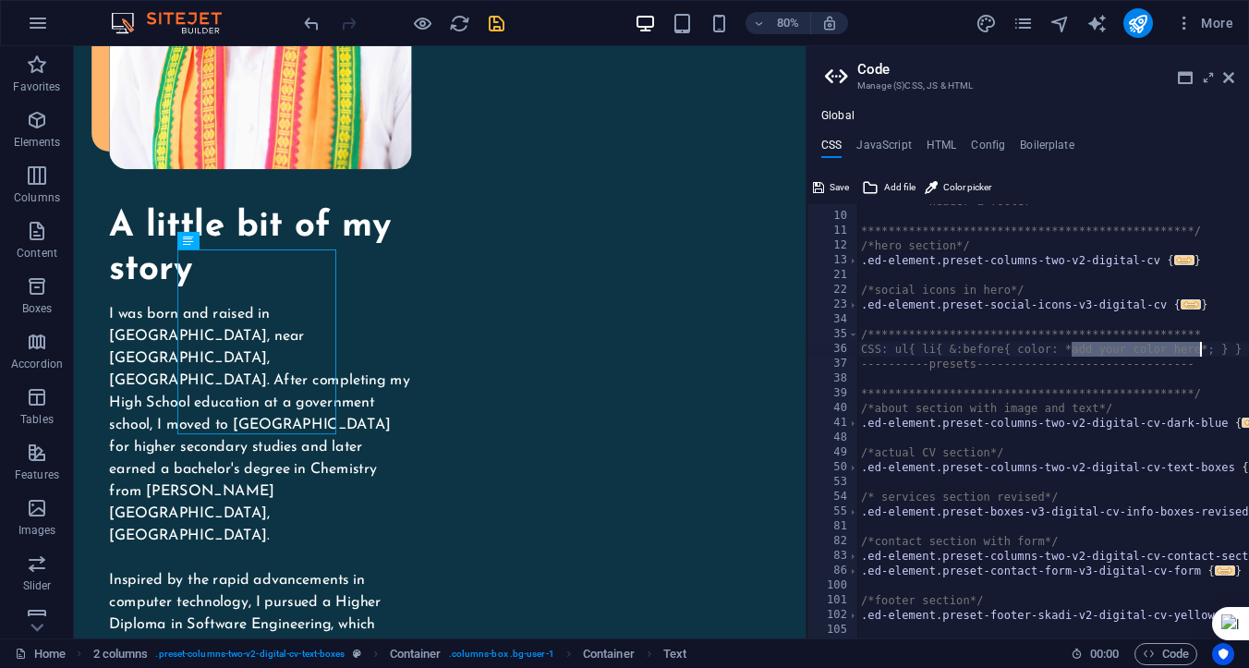
drag, startPoint x: 1073, startPoint y: 351, endPoint x: 1201, endPoint y: 354, distance: 128.5
click at [1201, 354] on div "**********" at bounding box center [1071, 426] width 428 height 464
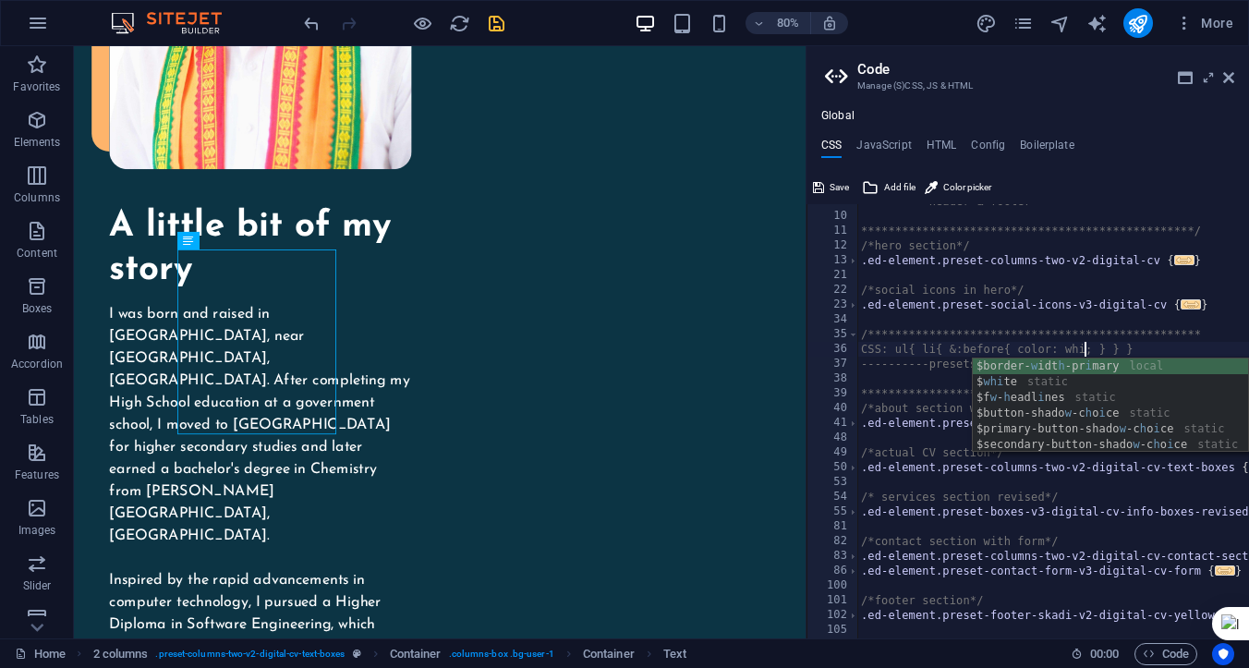
scroll to position [0, 18]
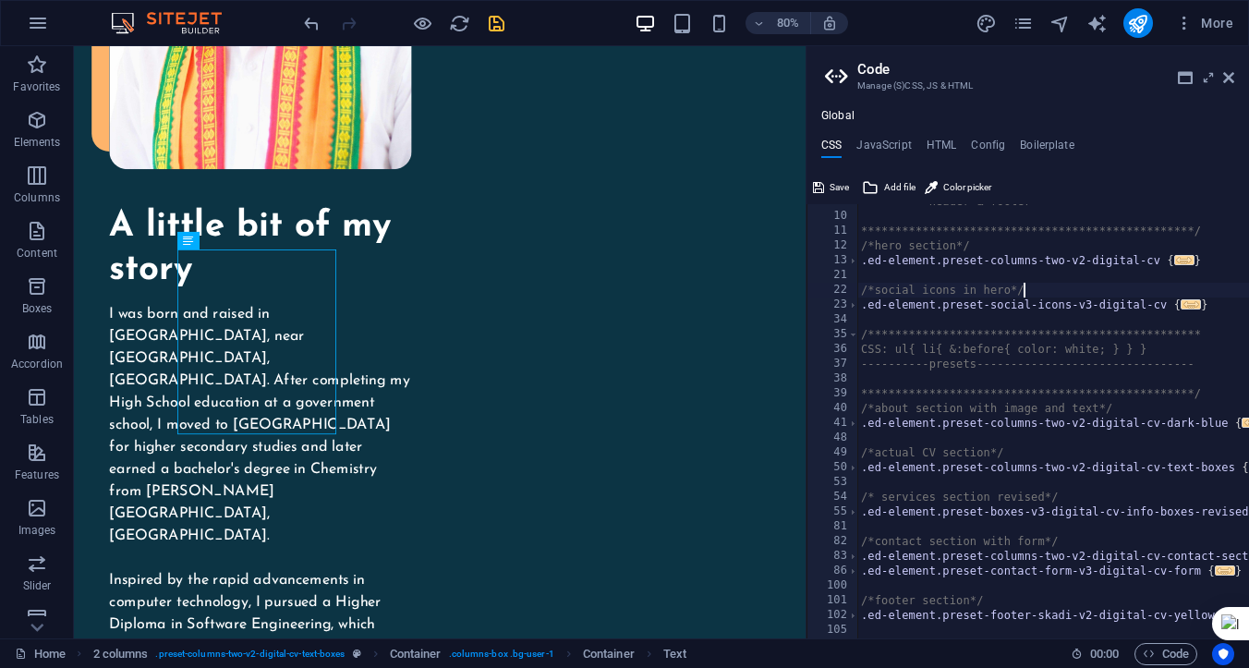
click at [1072, 290] on div "**********" at bounding box center [1071, 426] width 428 height 464
type textarea "/*social icons in hero*/"
click at [1226, 79] on icon at bounding box center [1228, 77] width 11 height 15
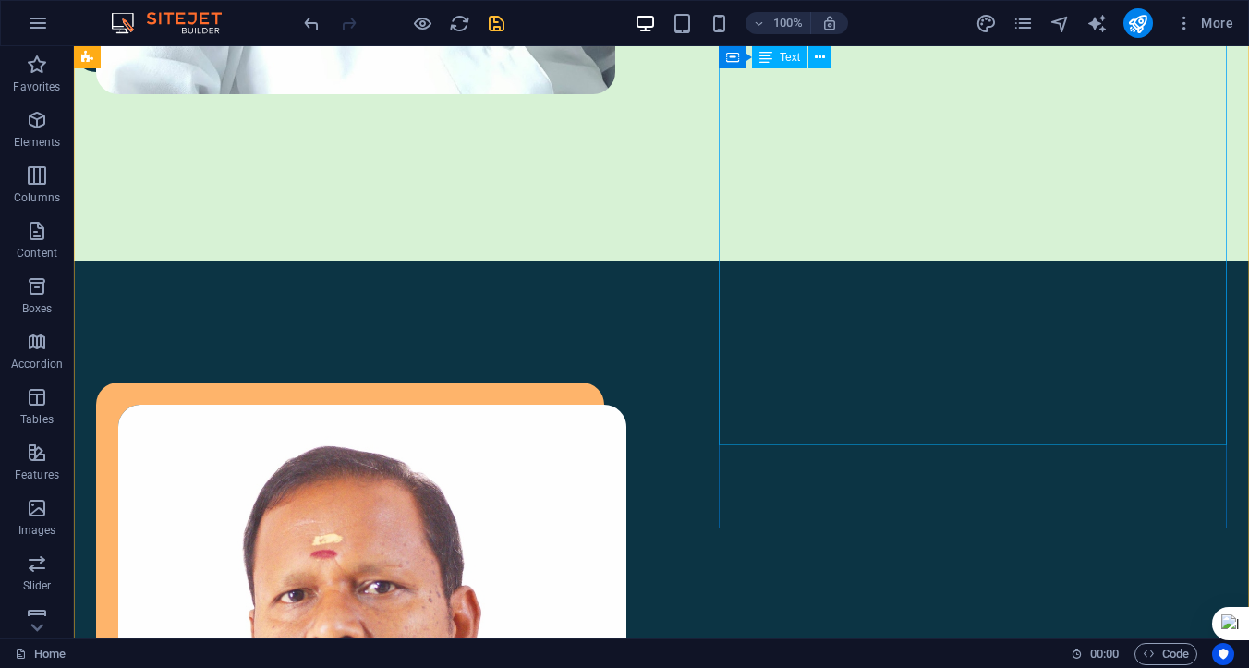
scroll to position [1265, 0]
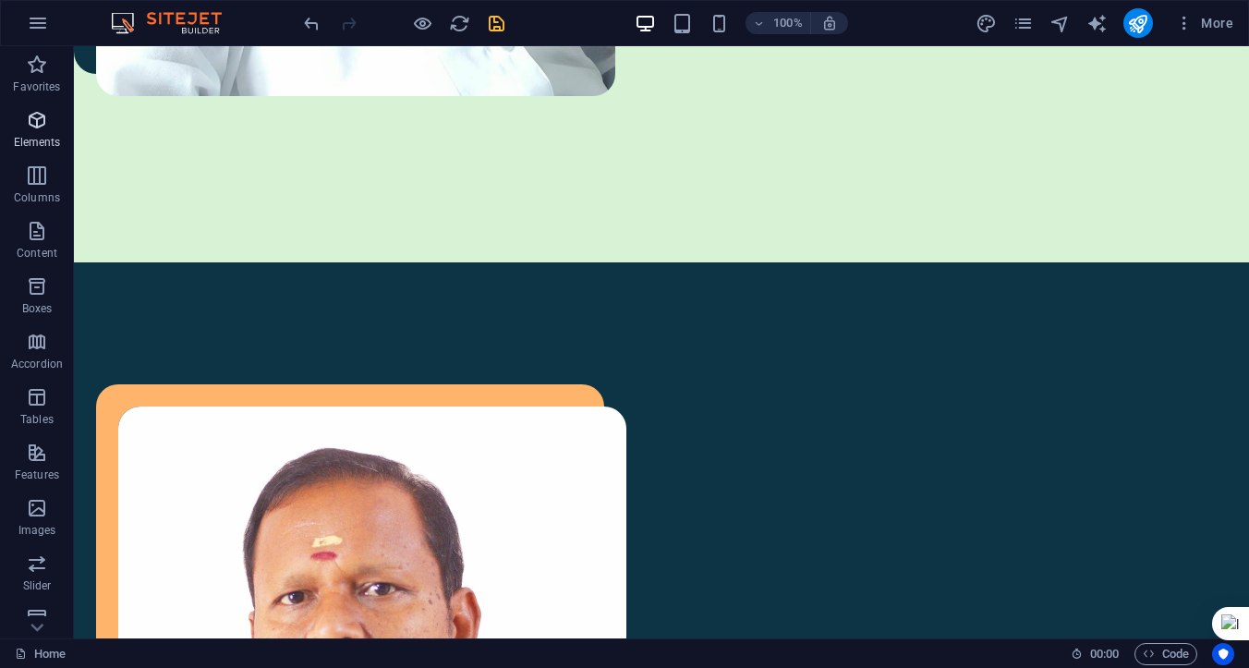
click at [43, 133] on span "Elements" at bounding box center [37, 131] width 74 height 44
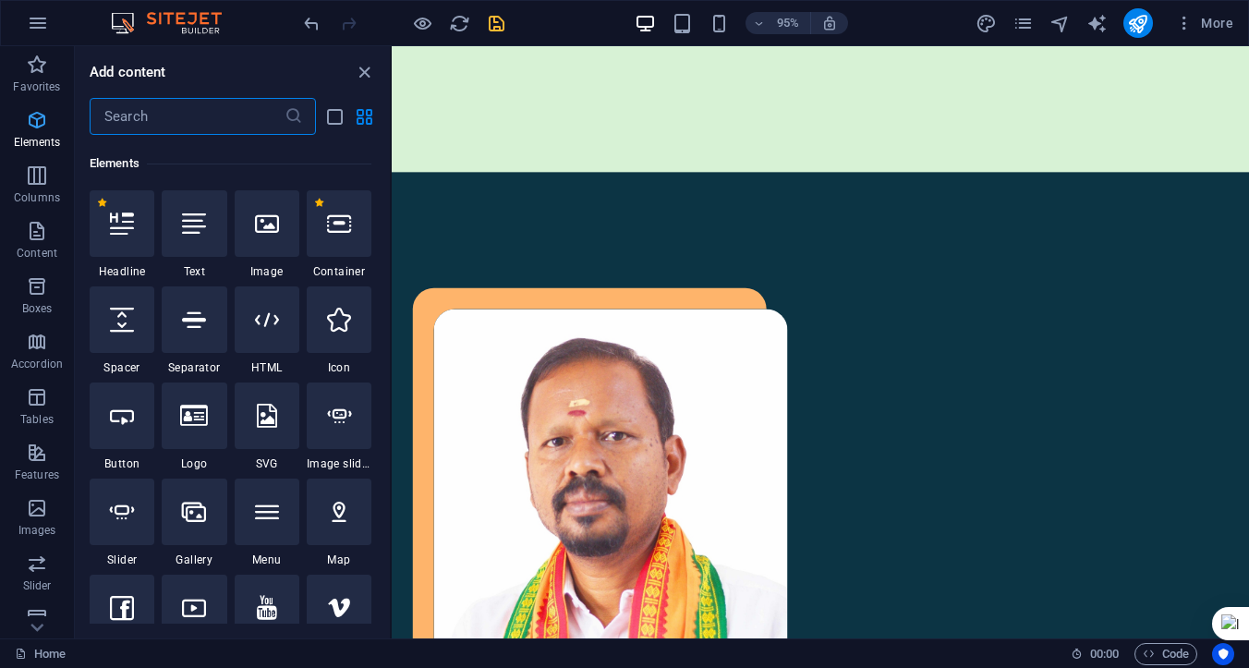
scroll to position [197, 0]
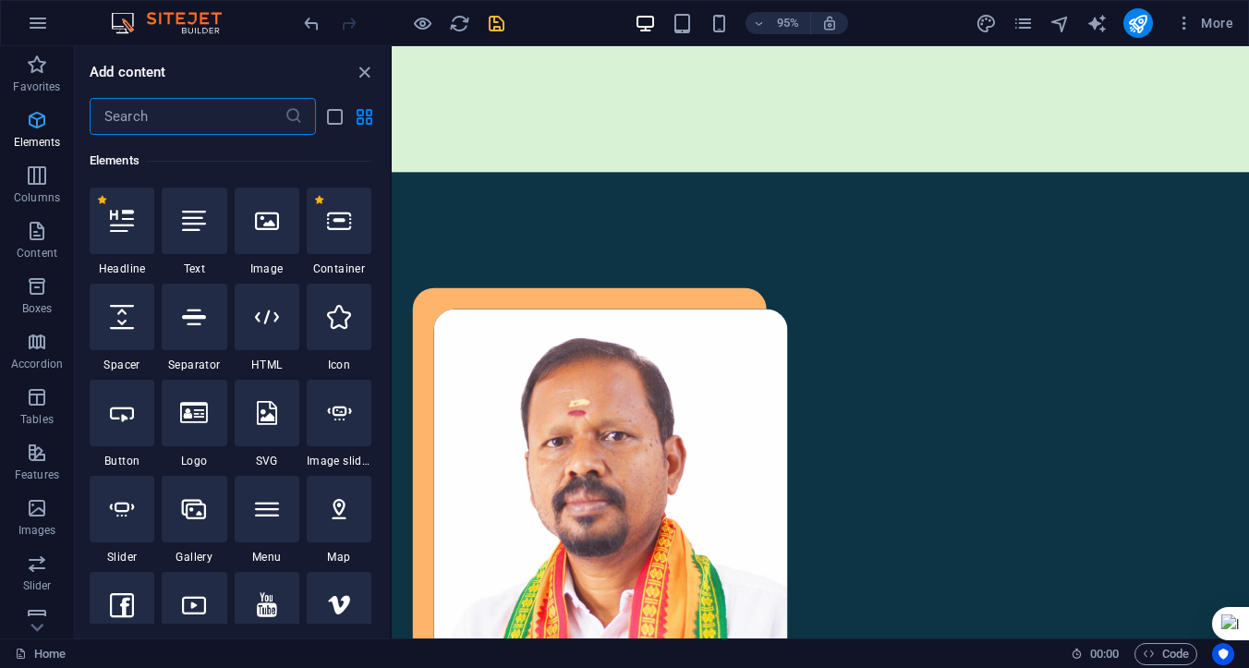
click at [43, 133] on span "Elements" at bounding box center [37, 131] width 74 height 44
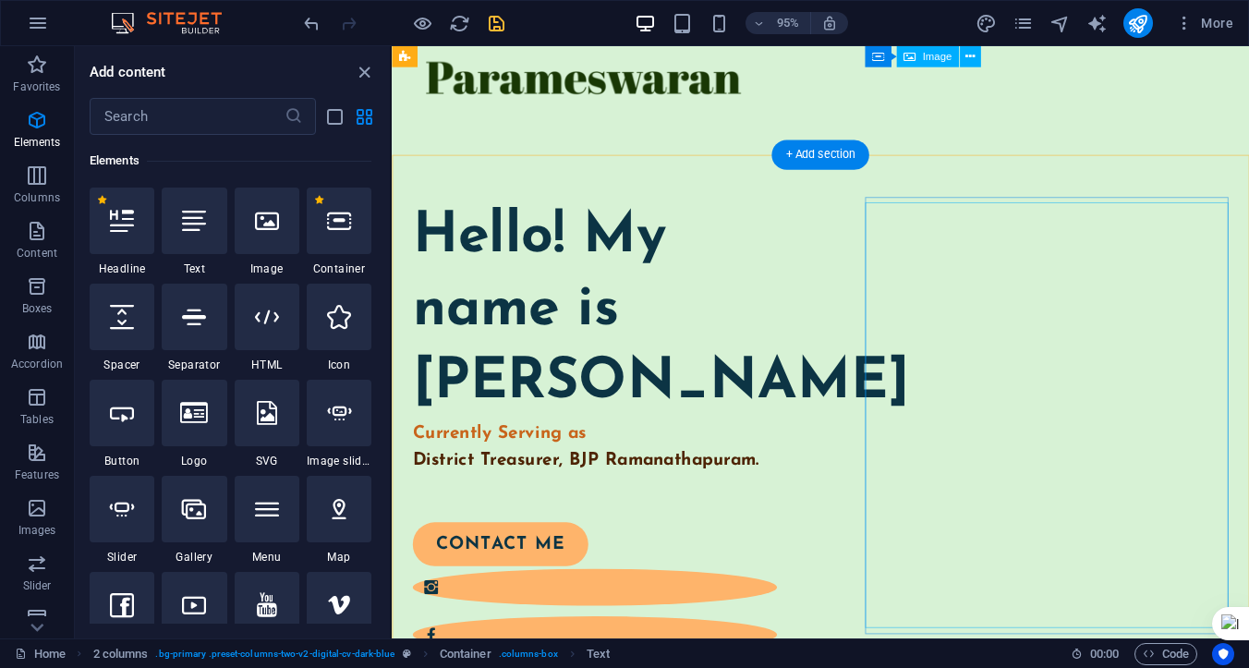
scroll to position [43, 0]
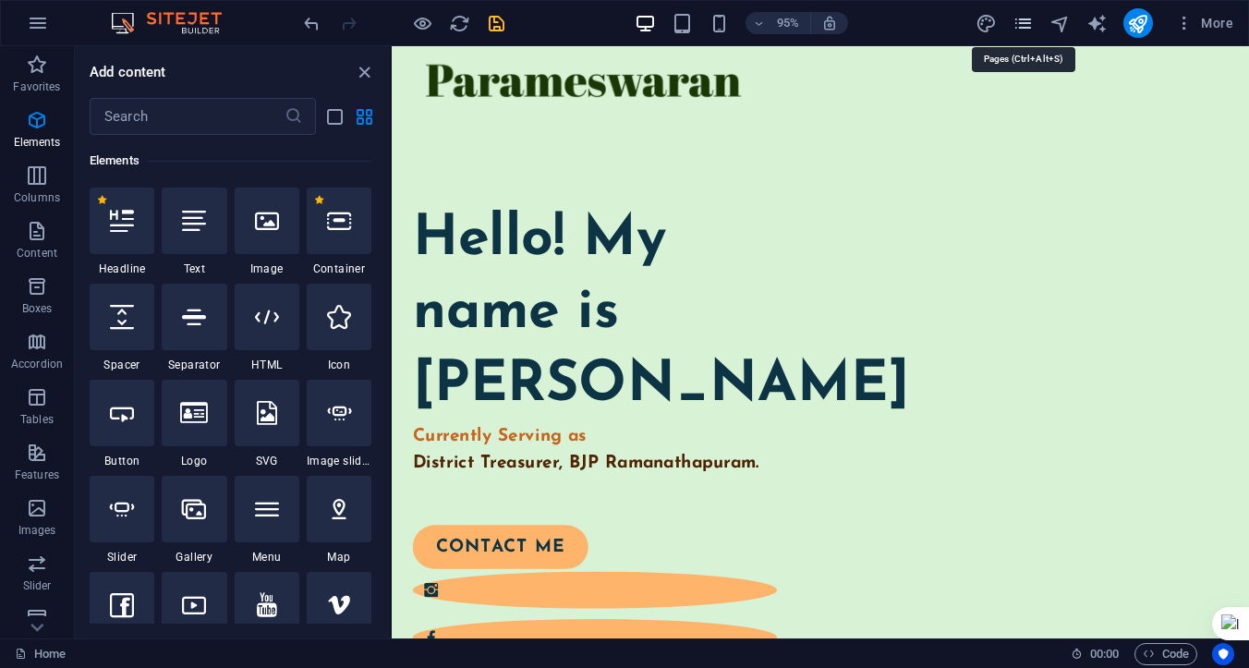
click at [1023, 20] on icon "pages" at bounding box center [1023, 23] width 21 height 21
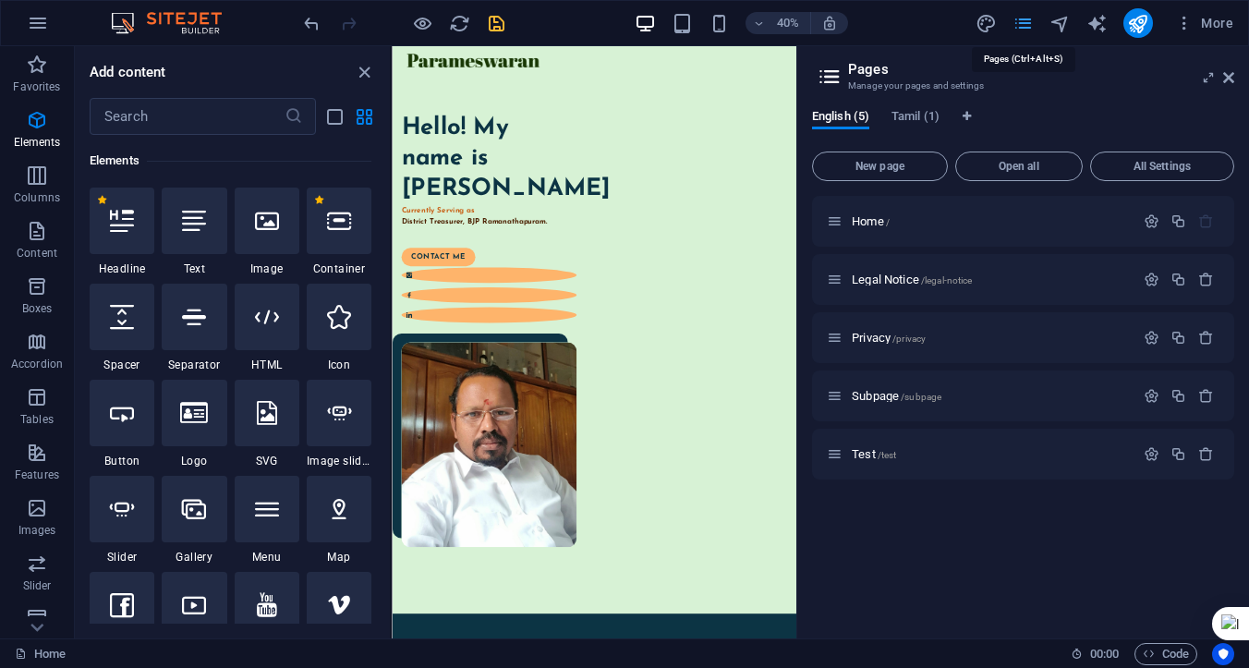
click at [1020, 24] on icon "pages" at bounding box center [1023, 23] width 21 height 21
click at [1231, 80] on icon at bounding box center [1228, 77] width 11 height 15
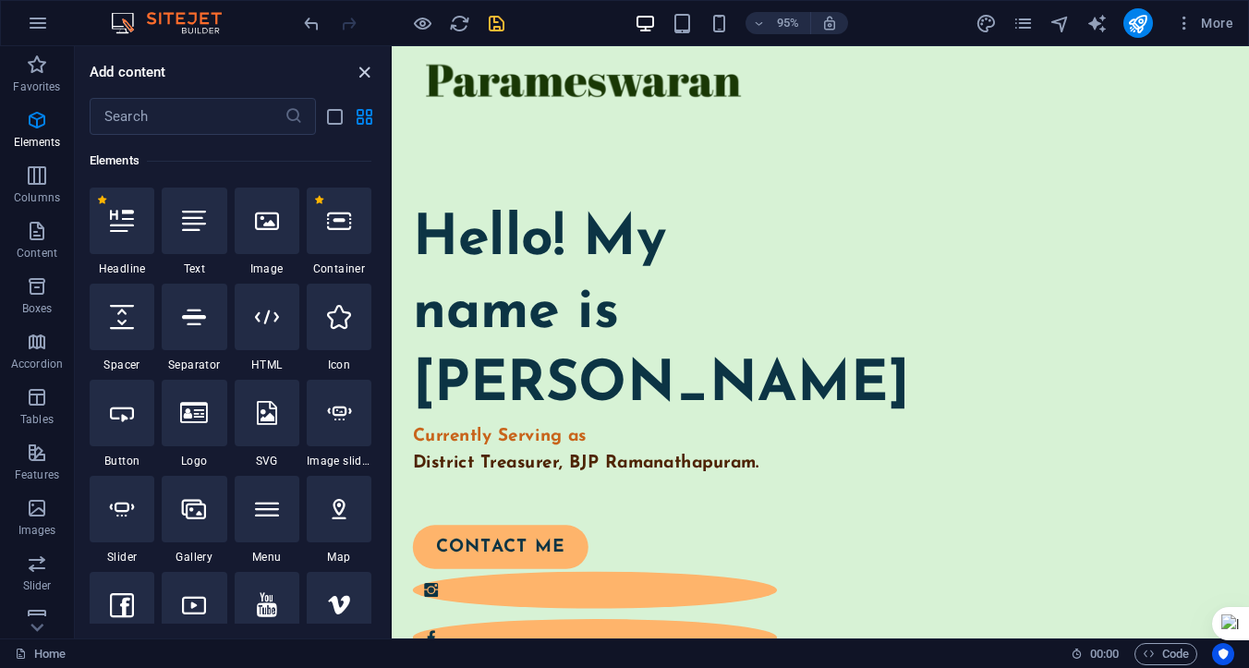
click at [365, 71] on icon "close panel" at bounding box center [364, 72] width 21 height 21
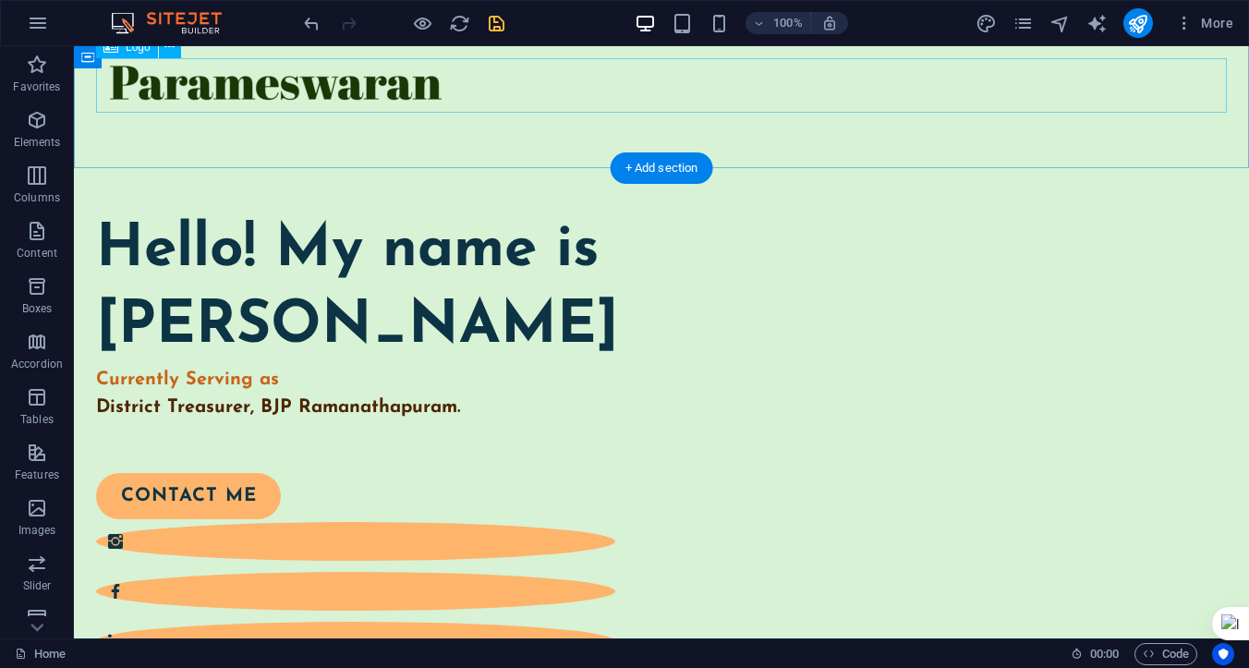
click at [383, 85] on div at bounding box center [661, 85] width 1131 height 55
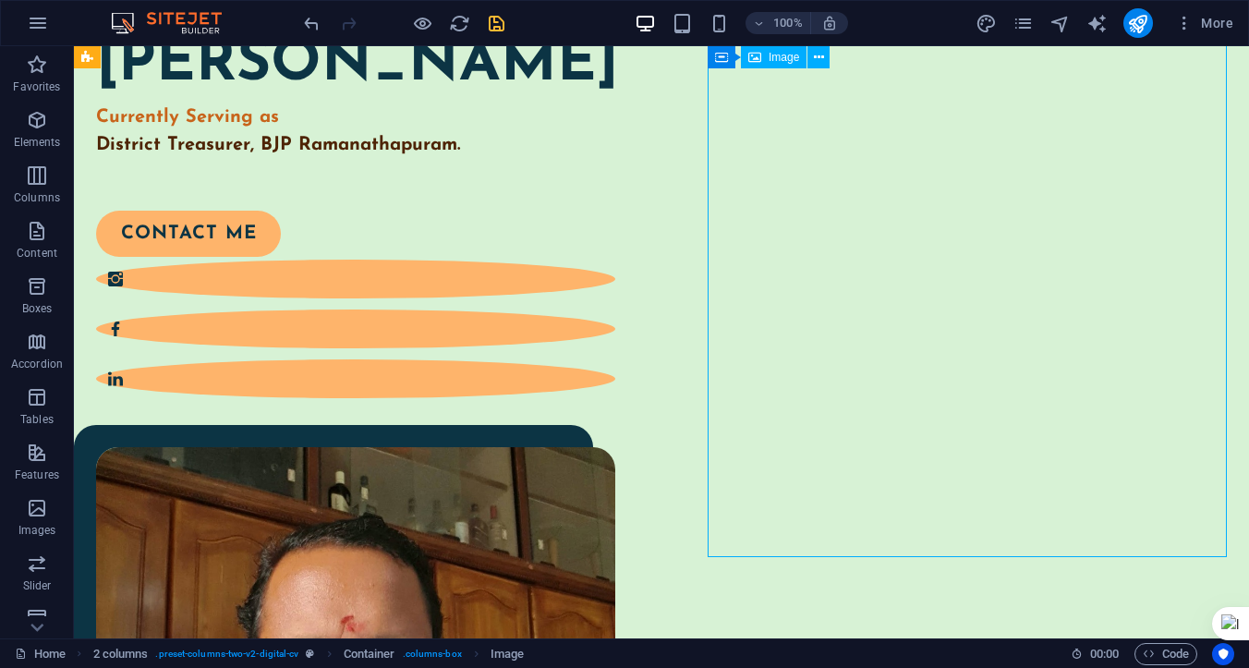
scroll to position [370, 0]
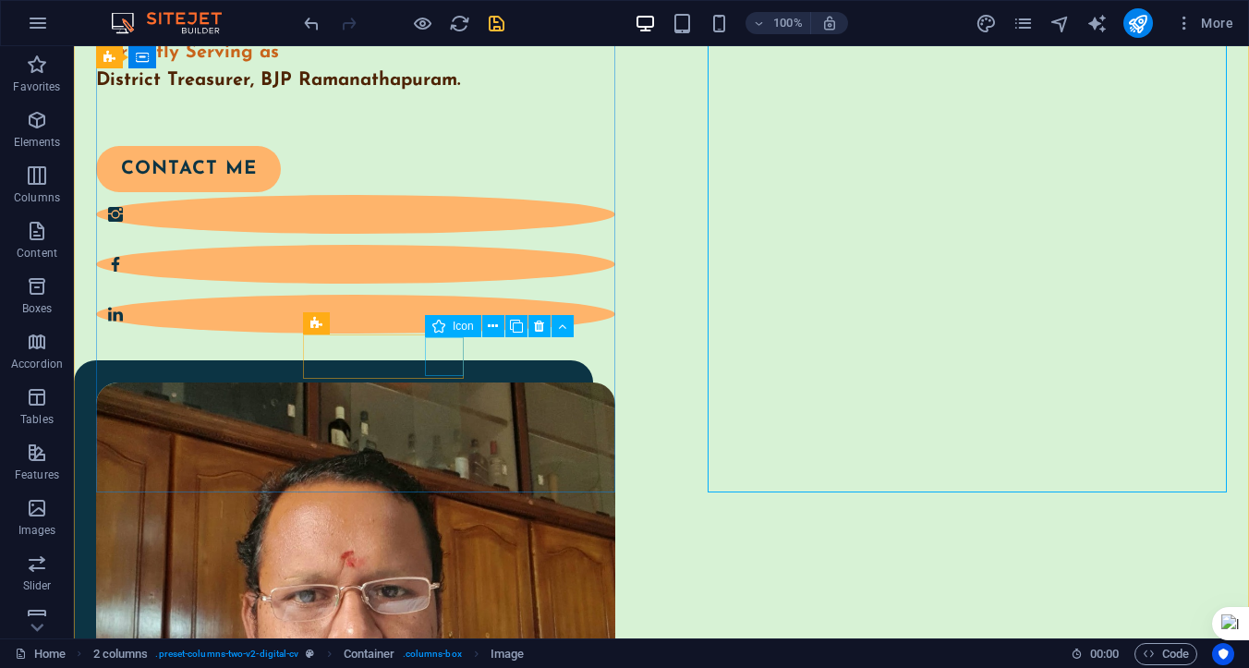
click at [448, 334] on figure at bounding box center [355, 314] width 519 height 39
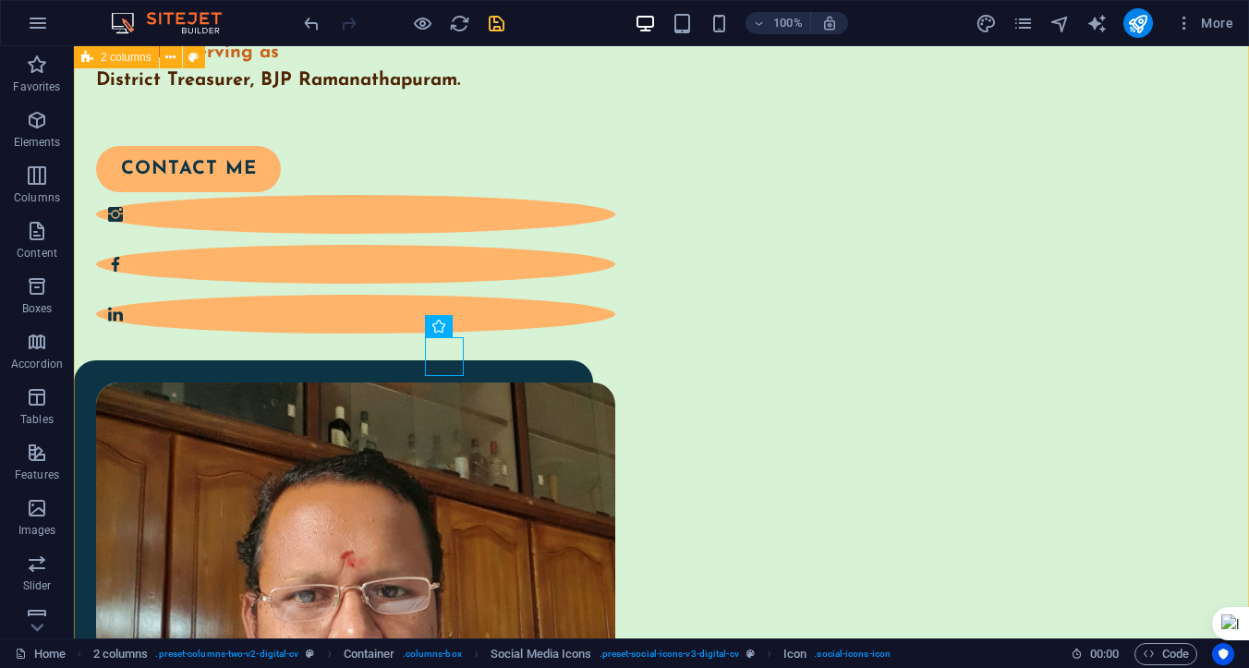
click at [514, 538] on div "Hello! My name is [PERSON_NAME] Currently Serving as District Treasurer, BJP Ra…" at bounding box center [661, 499] width 1175 height 1316
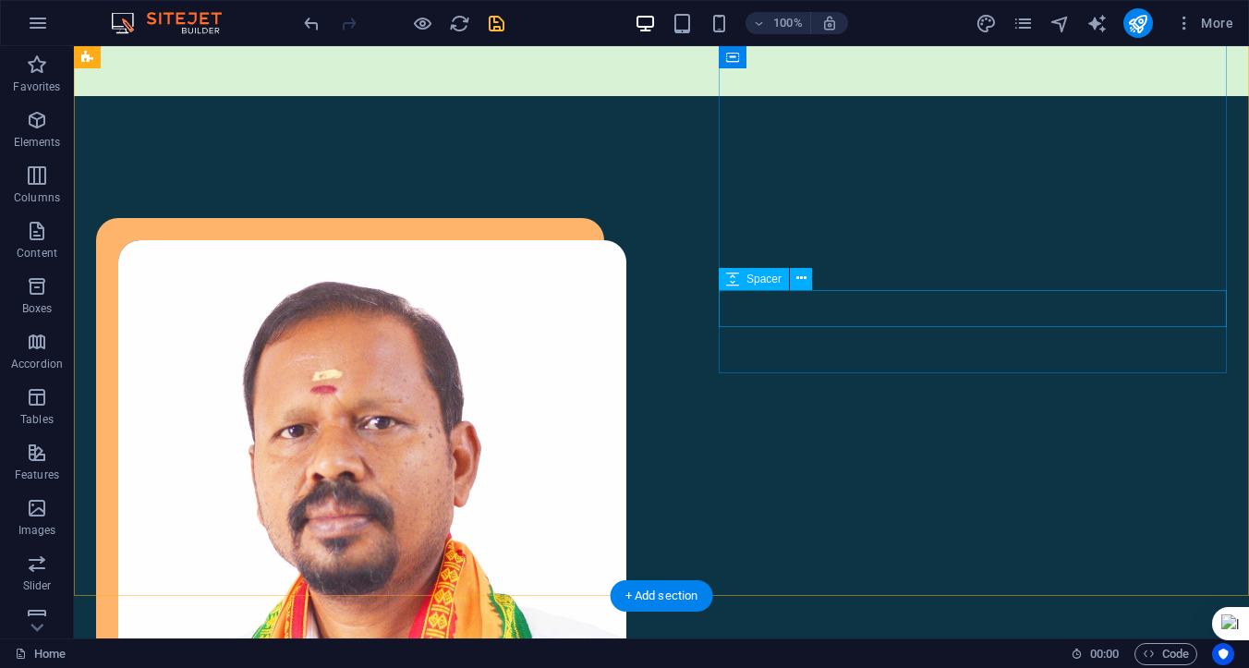
scroll to position [1424, 0]
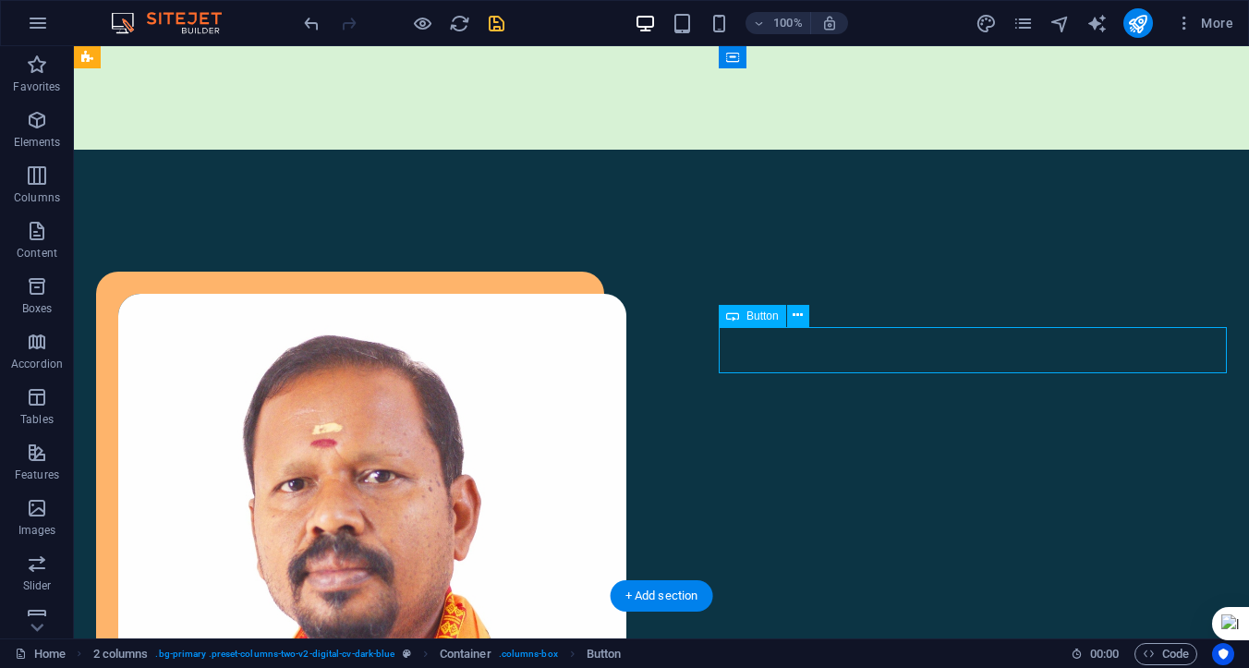
select select "px"
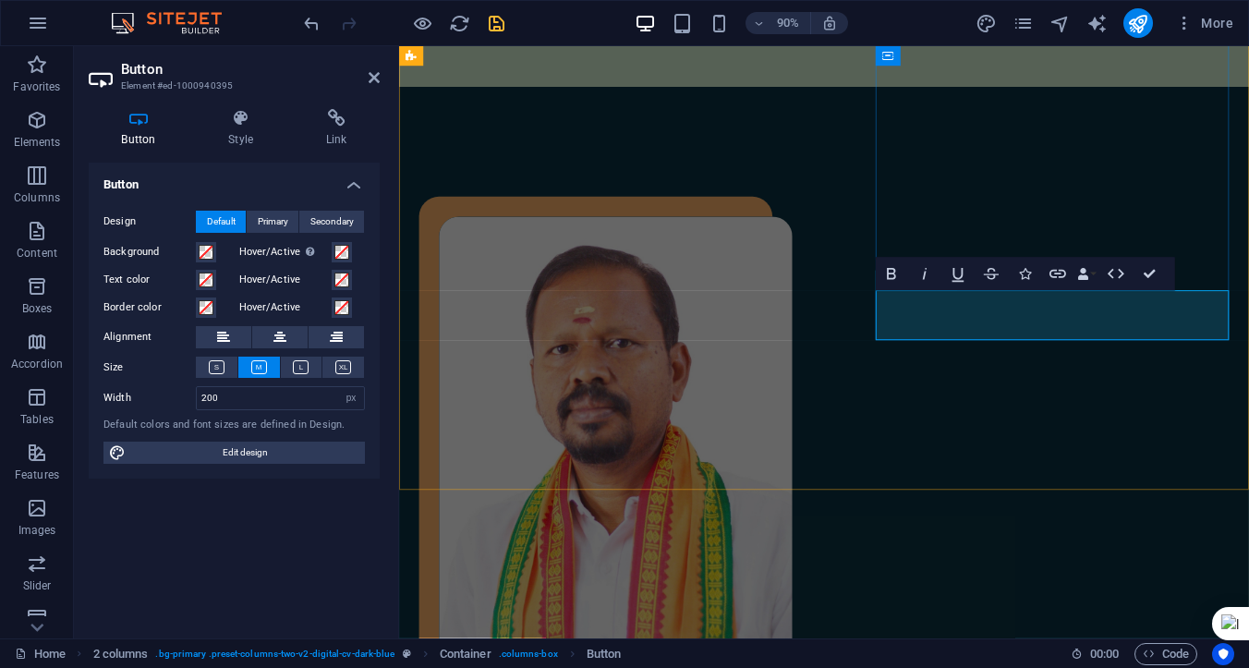
click at [140, 133] on h4 "Button" at bounding box center [142, 128] width 107 height 39
click at [298, 363] on icon at bounding box center [301, 367] width 16 height 14
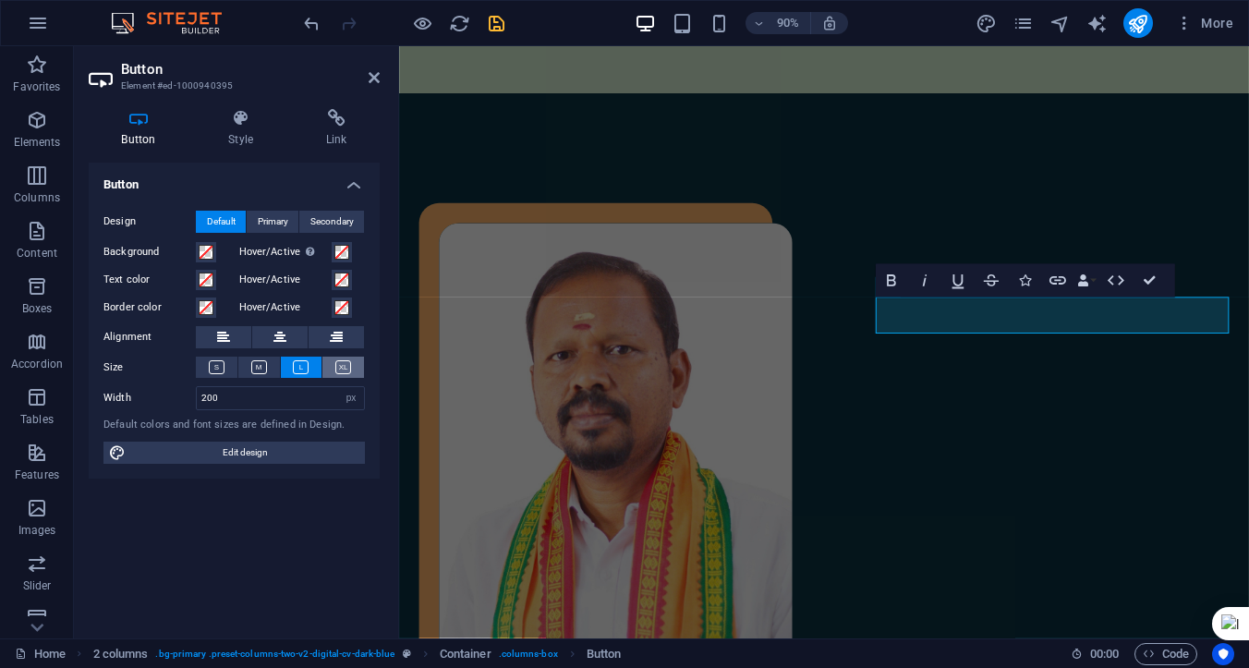
click at [337, 366] on icon at bounding box center [343, 367] width 16 height 14
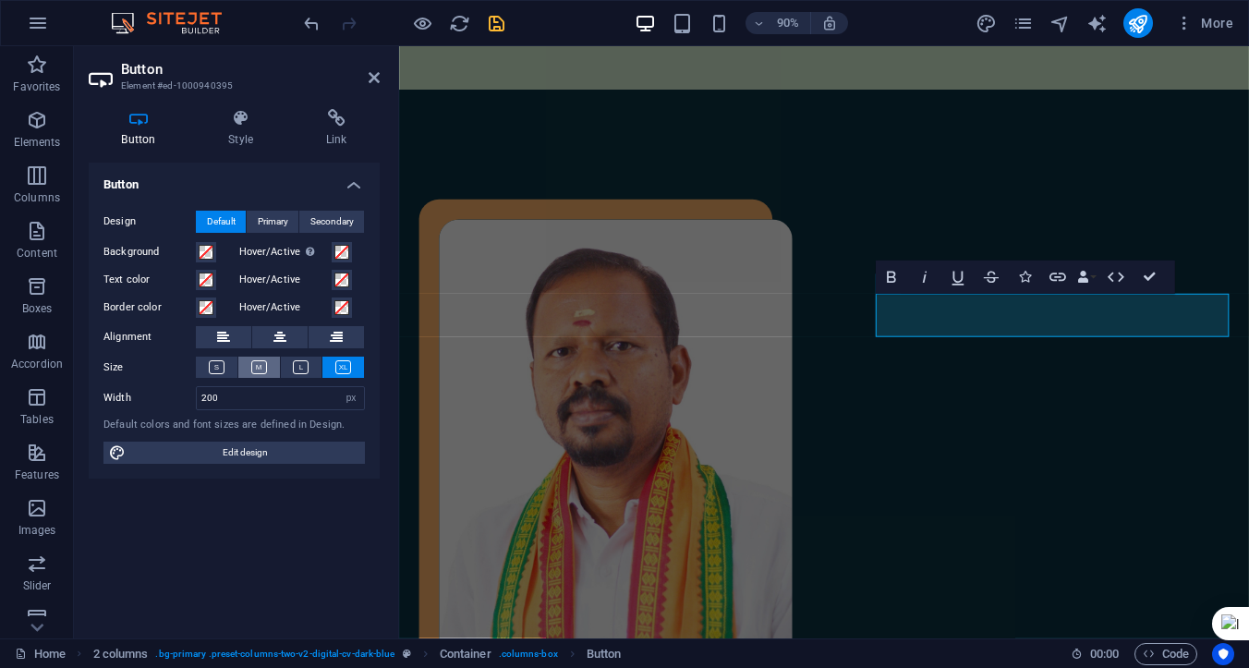
click at [253, 365] on icon at bounding box center [259, 367] width 16 height 14
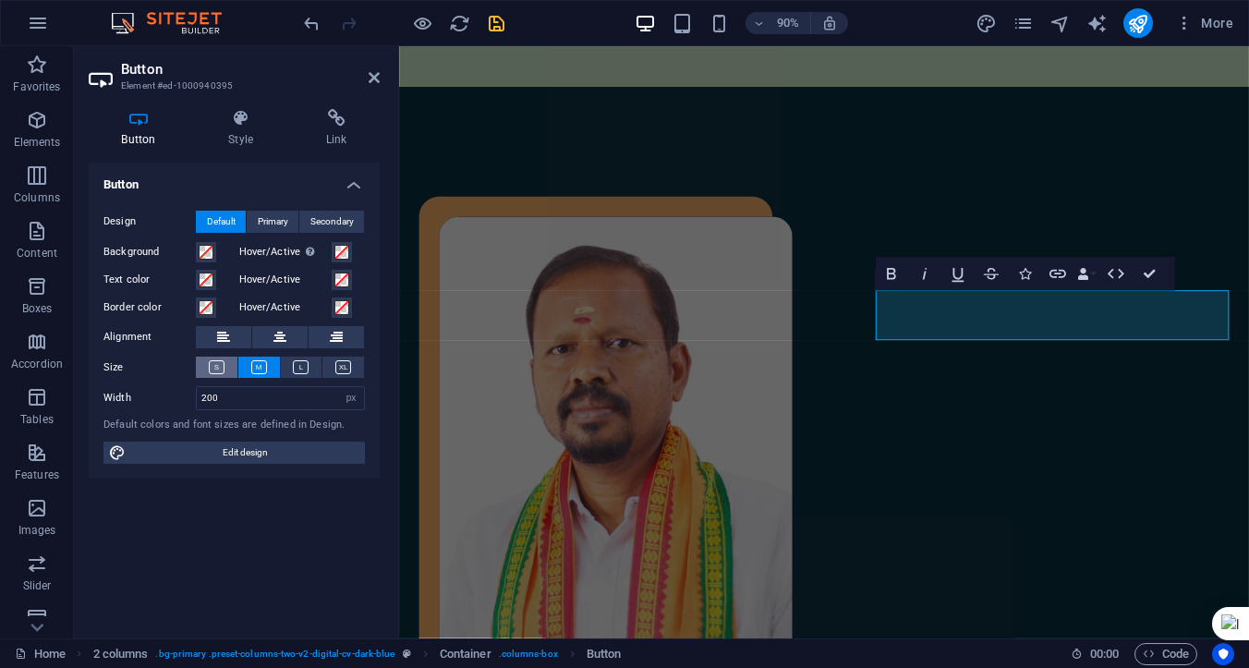
click at [212, 368] on icon at bounding box center [217, 367] width 16 height 14
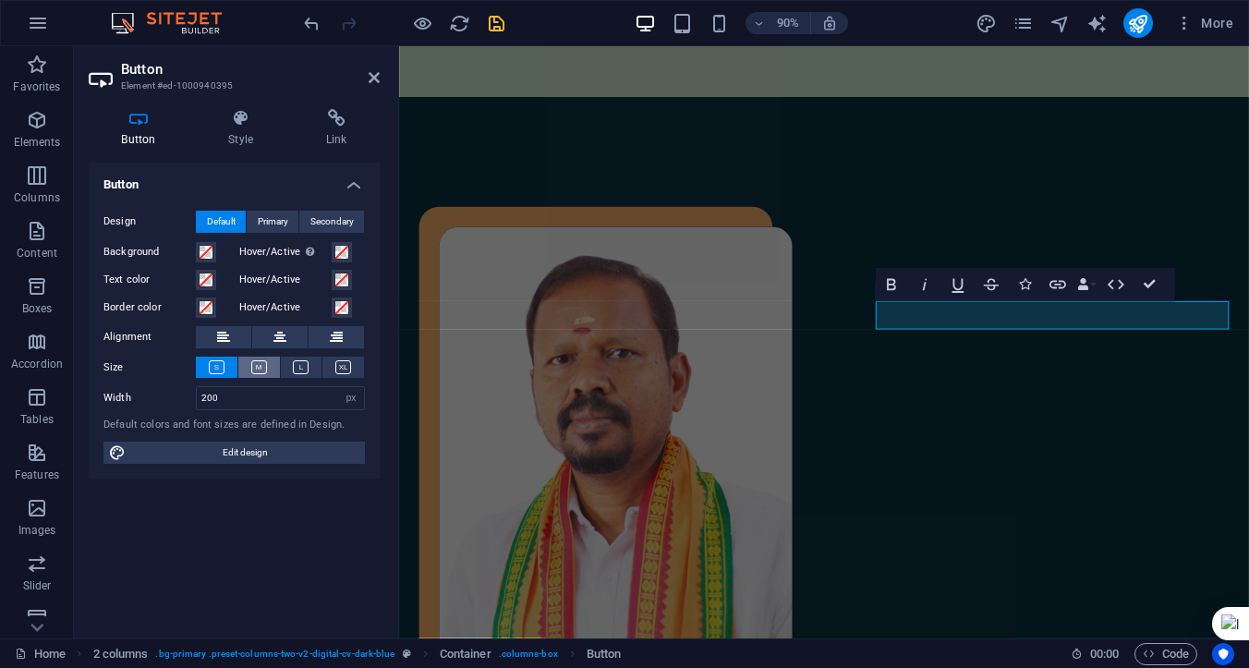
click at [260, 367] on icon at bounding box center [259, 367] width 16 height 14
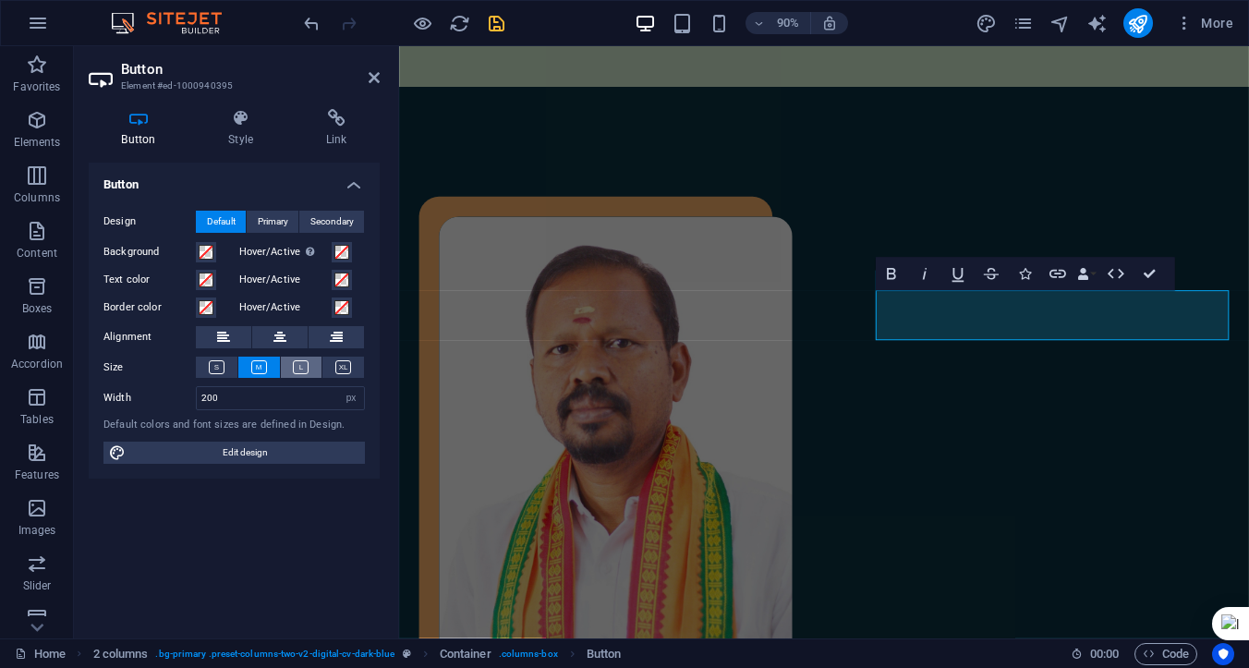
click at [294, 367] on icon at bounding box center [301, 367] width 16 height 14
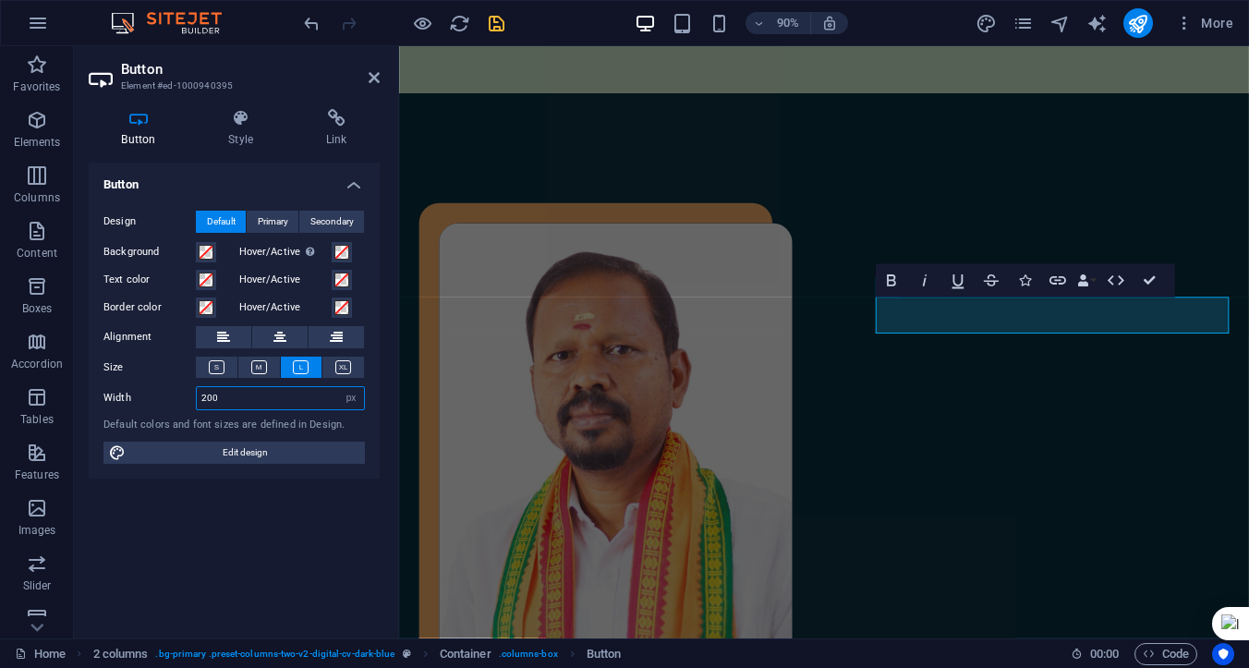
click at [218, 398] on input "200" at bounding box center [280, 398] width 167 height 22
drag, startPoint x: 230, startPoint y: 397, endPoint x: 199, endPoint y: 397, distance: 31.4
click at [199, 397] on input "200" at bounding box center [280, 398] width 167 height 22
type input "300"
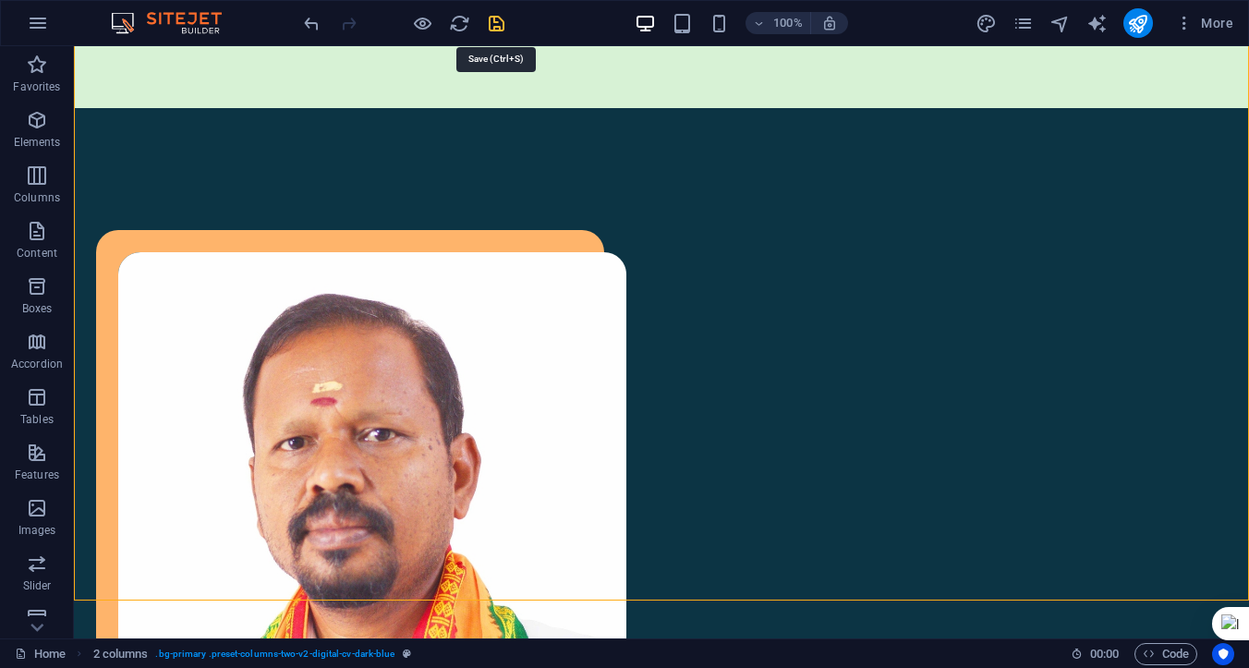
click at [497, 26] on icon "save" at bounding box center [496, 23] width 21 height 21
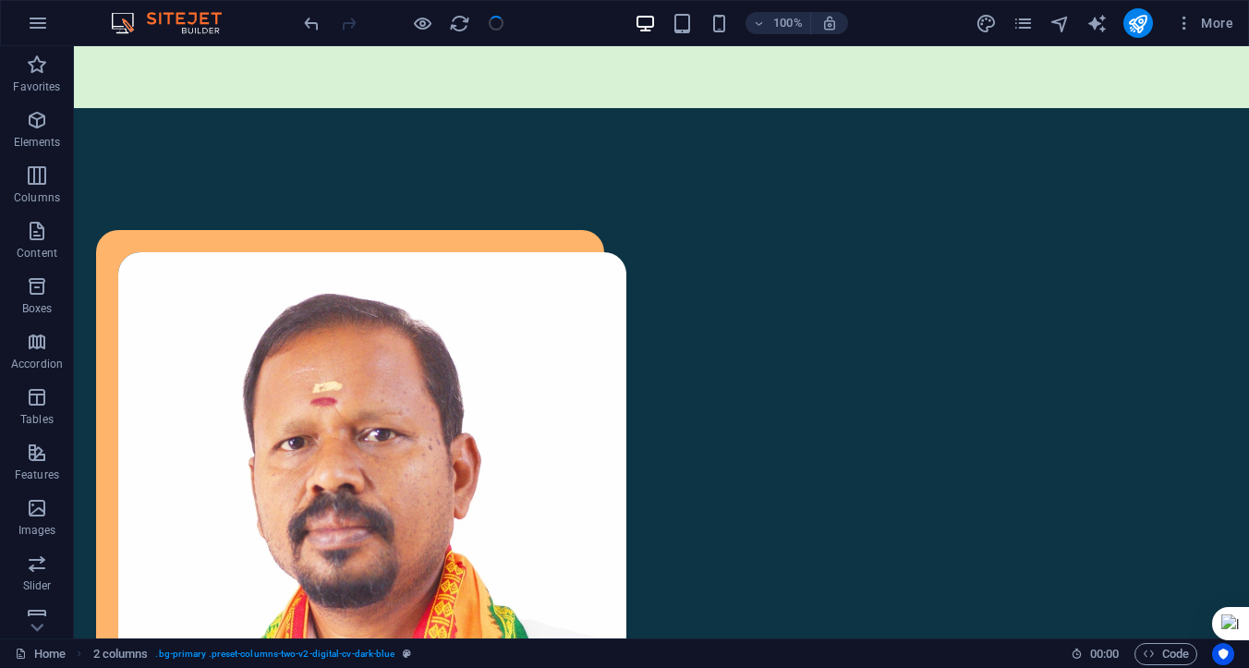
checkbox input "false"
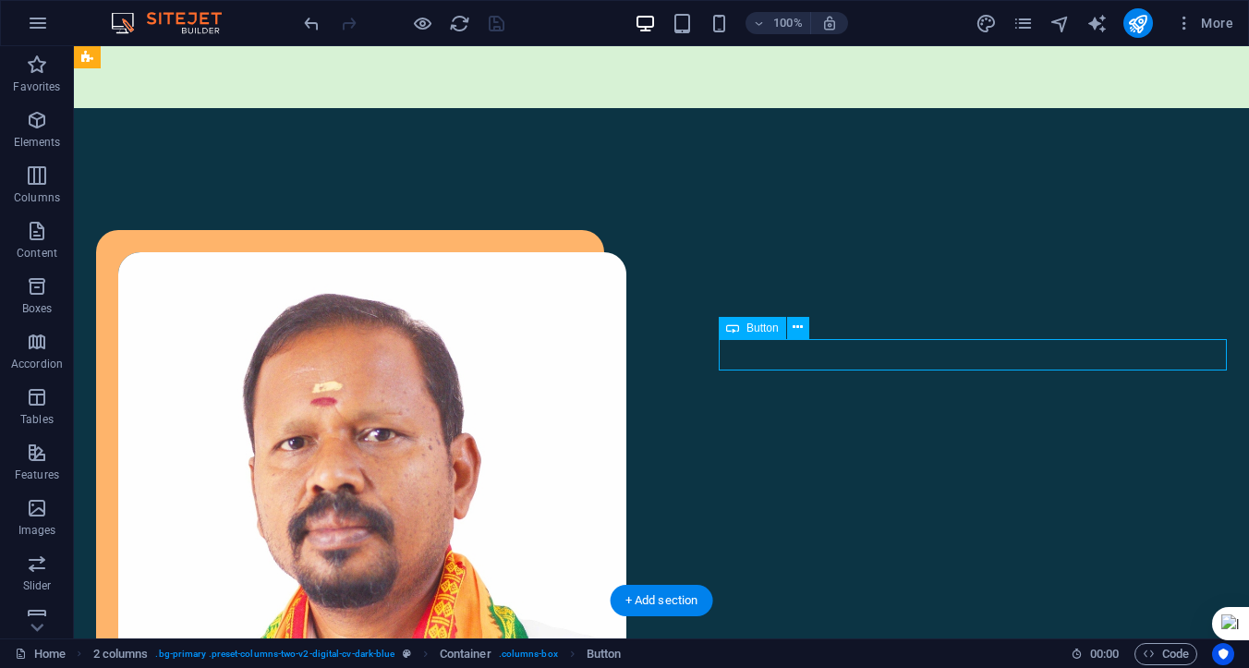
select select "px"
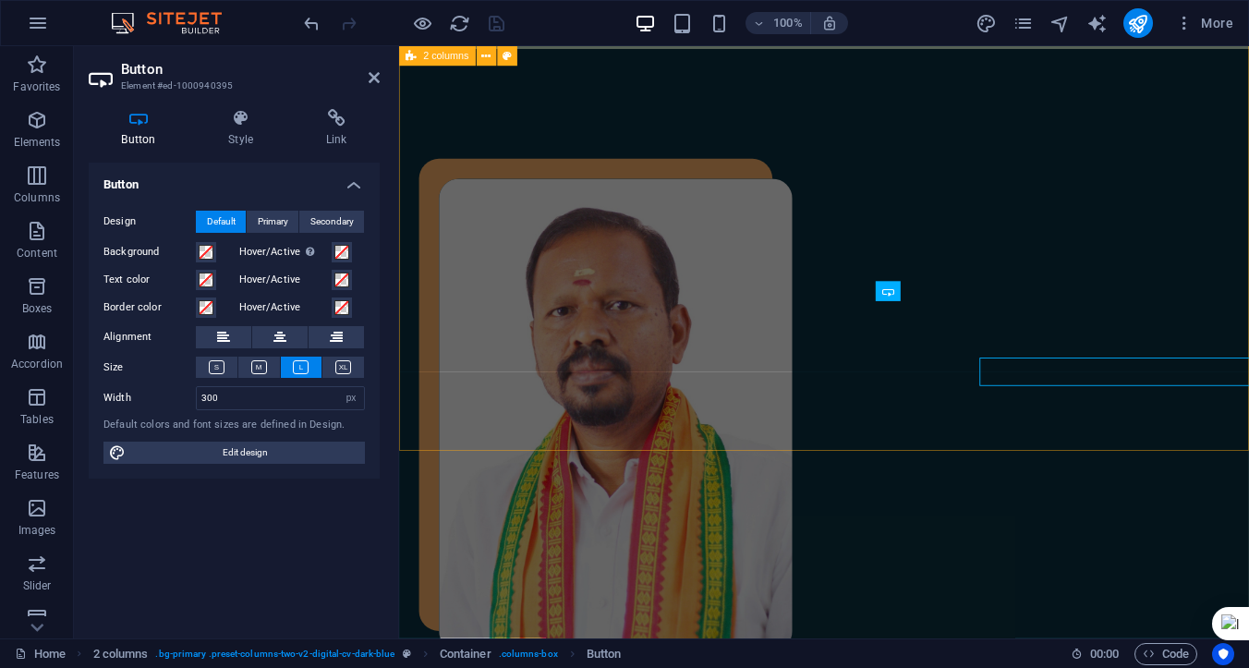
scroll to position [1366, 0]
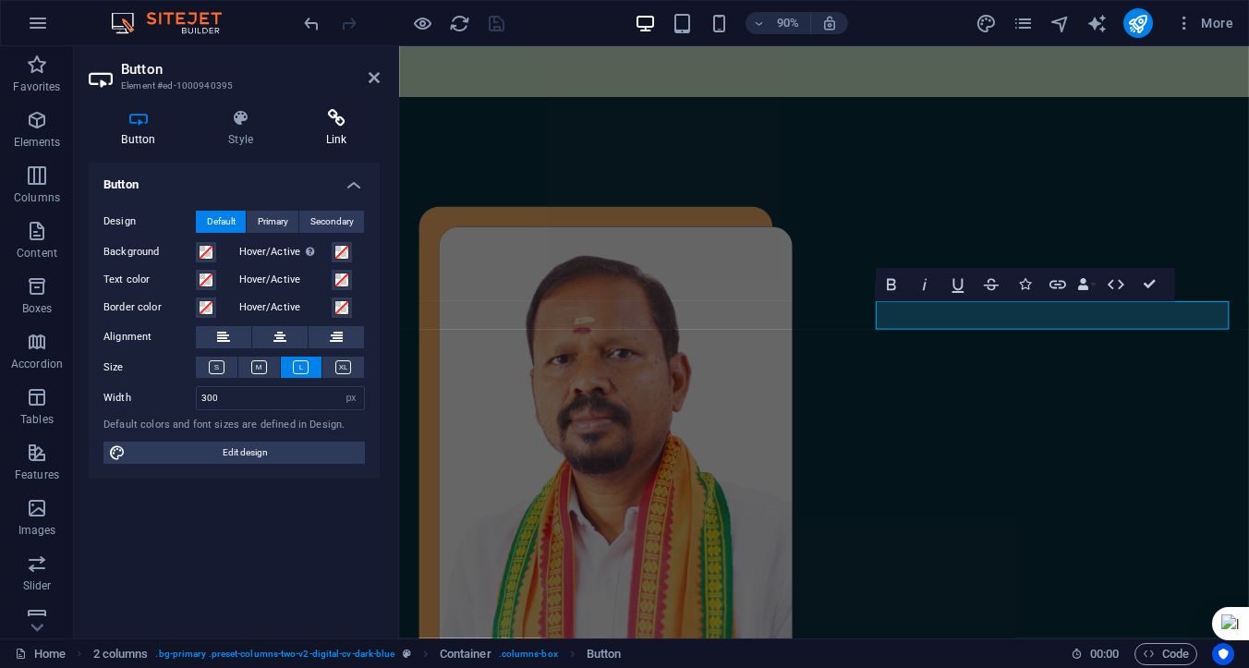
click at [334, 133] on h4 "Link" at bounding box center [336, 128] width 87 height 39
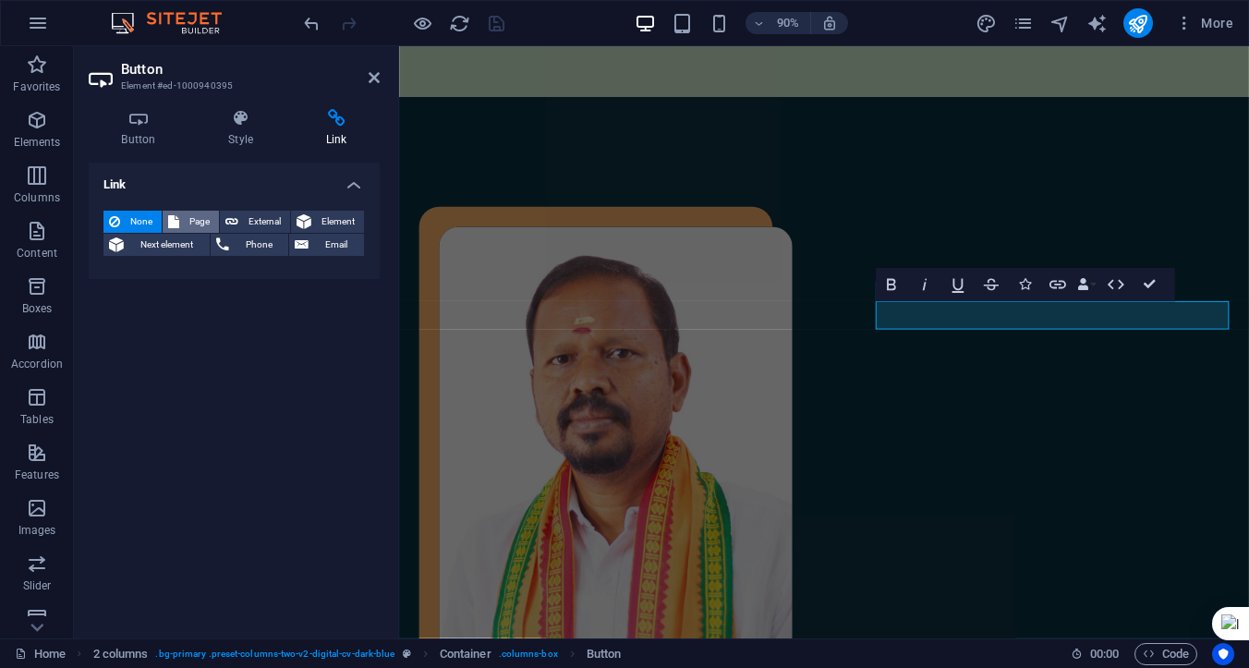
click at [198, 222] on span "Page" at bounding box center [199, 222] width 29 height 22
select select
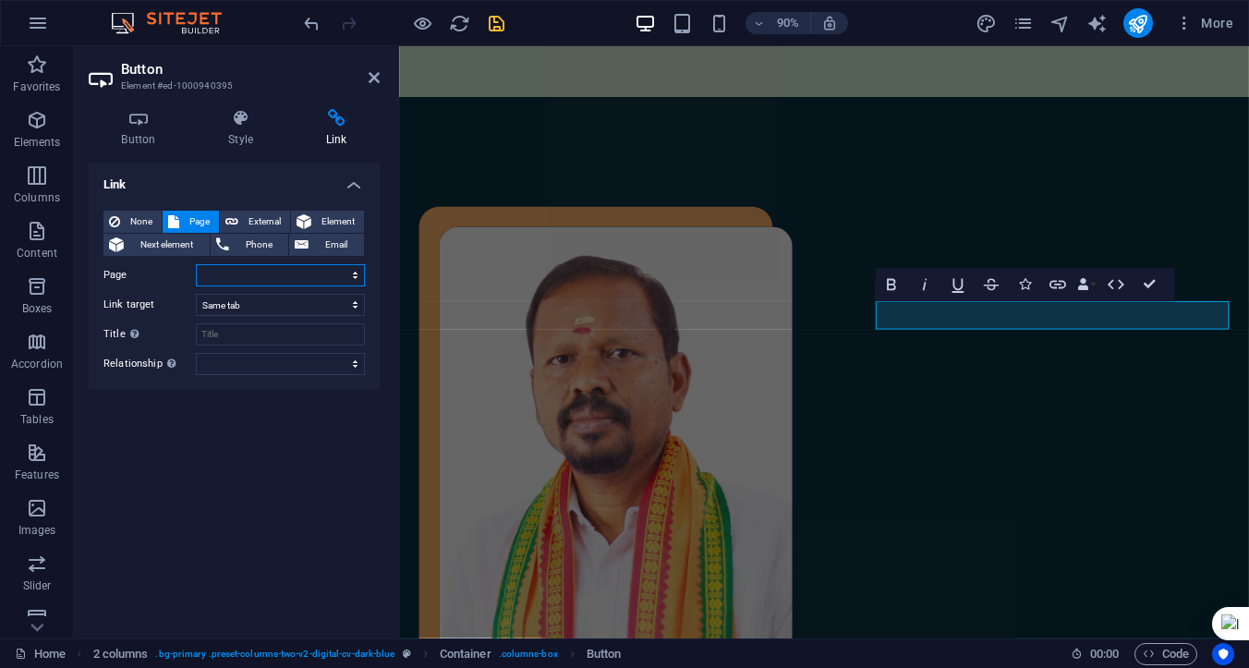
click at [352, 276] on select "Home Legal Notice Privacy Subpage Test Home" at bounding box center [280, 275] width 169 height 22
click at [372, 76] on icon at bounding box center [374, 77] width 11 height 15
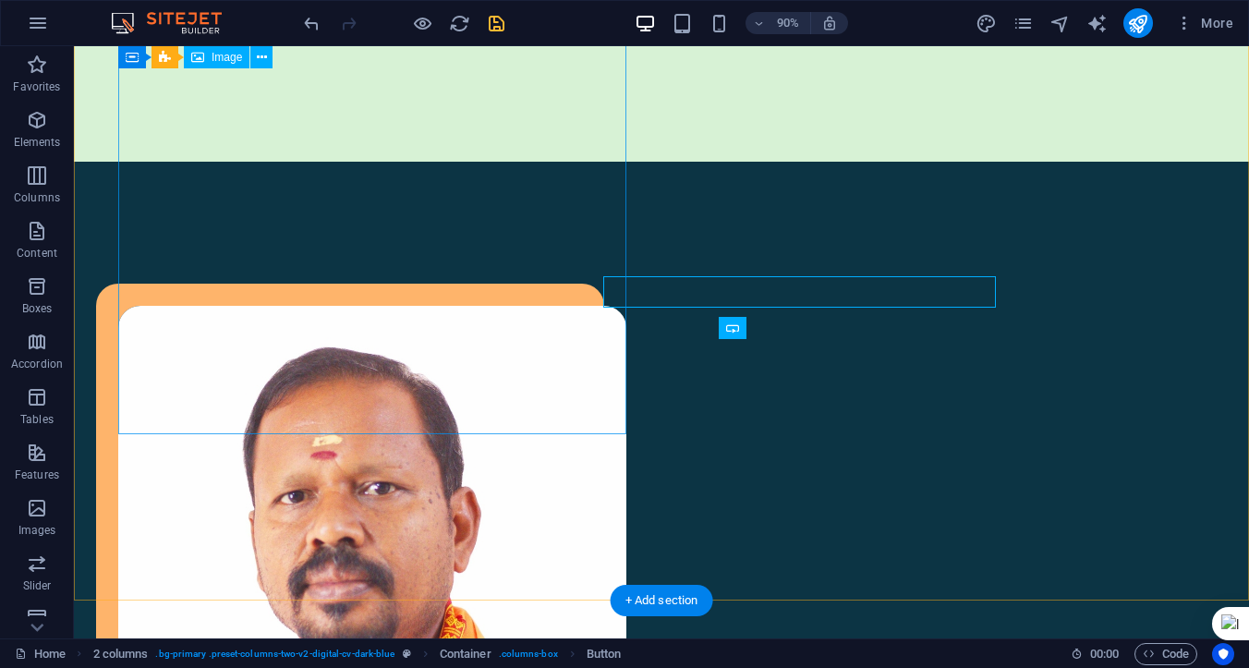
scroll to position [1419, 0]
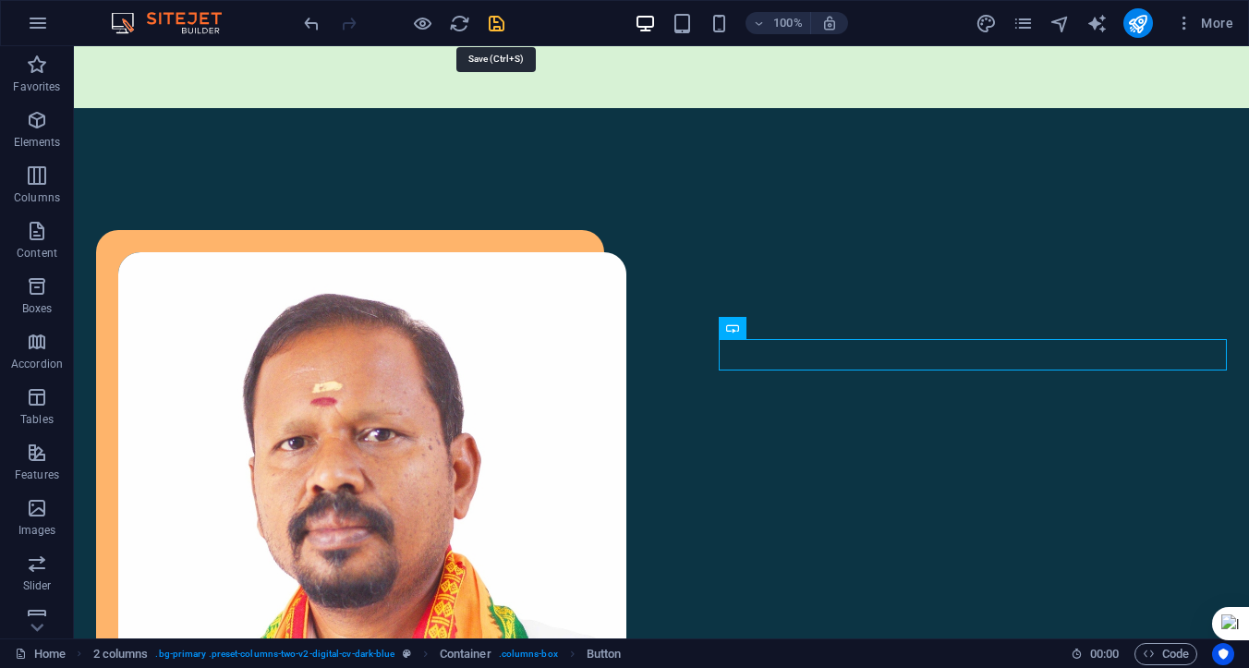
click at [494, 22] on icon "save" at bounding box center [496, 23] width 21 height 21
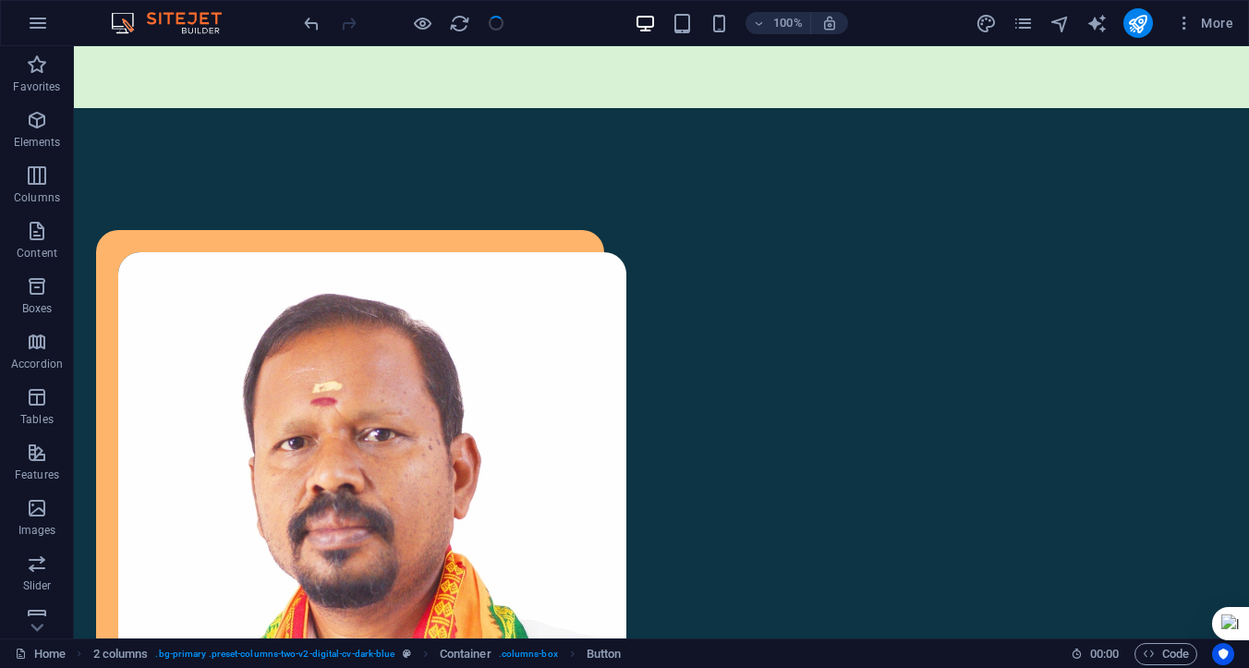
checkbox input "false"
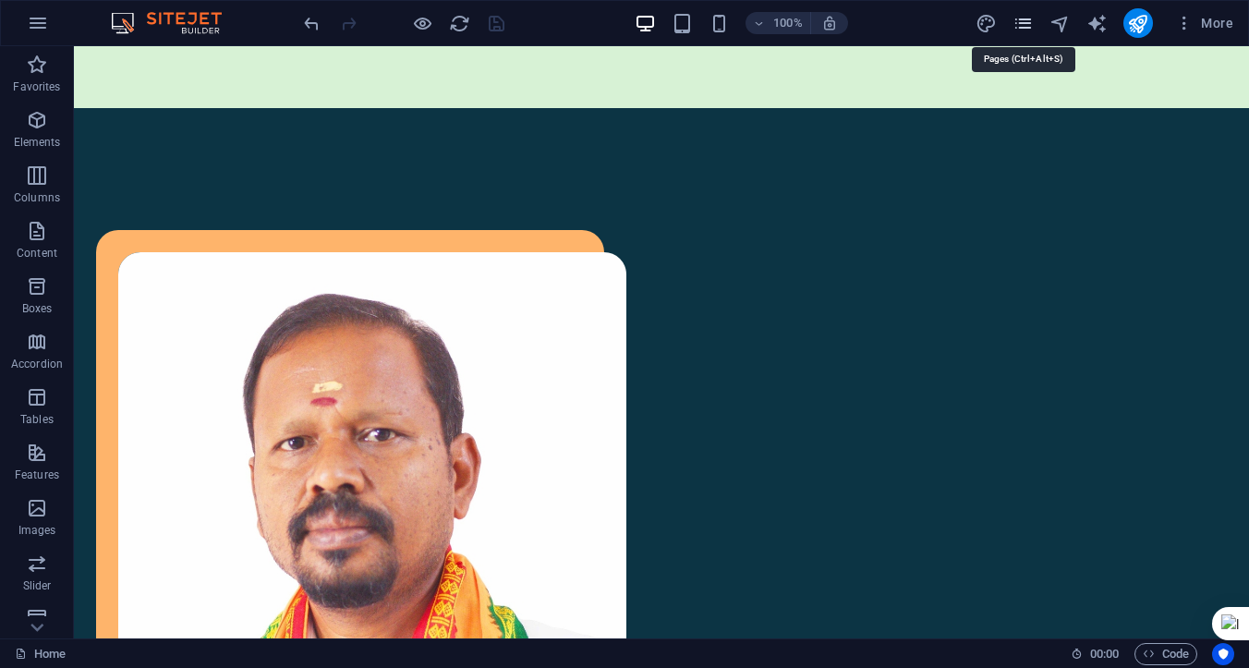
click at [1027, 21] on icon "pages" at bounding box center [1023, 23] width 21 height 21
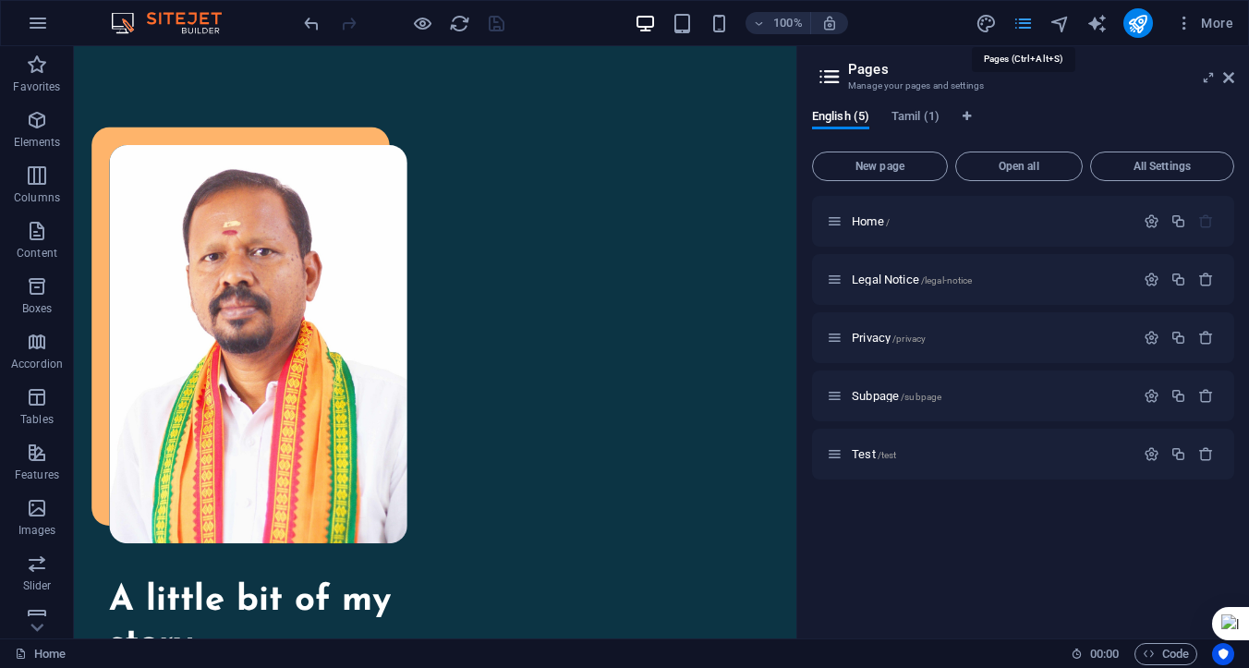
scroll to position [1368, 0]
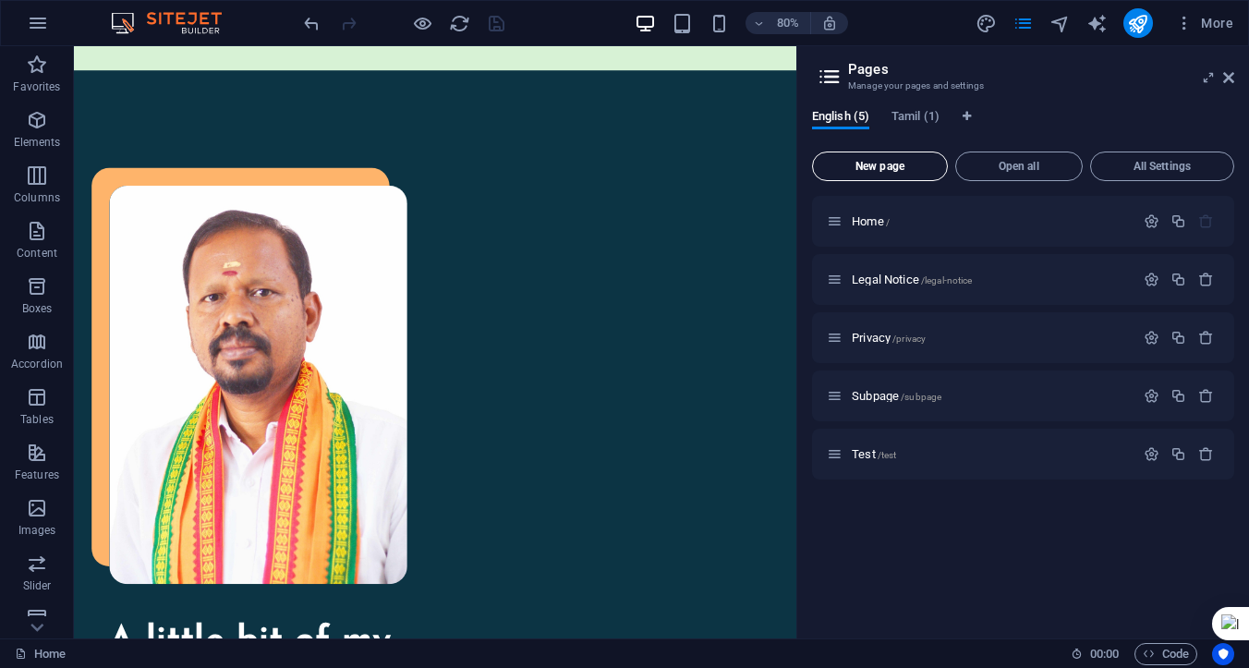
click at [893, 166] on span "New page" at bounding box center [879, 166] width 119 height 11
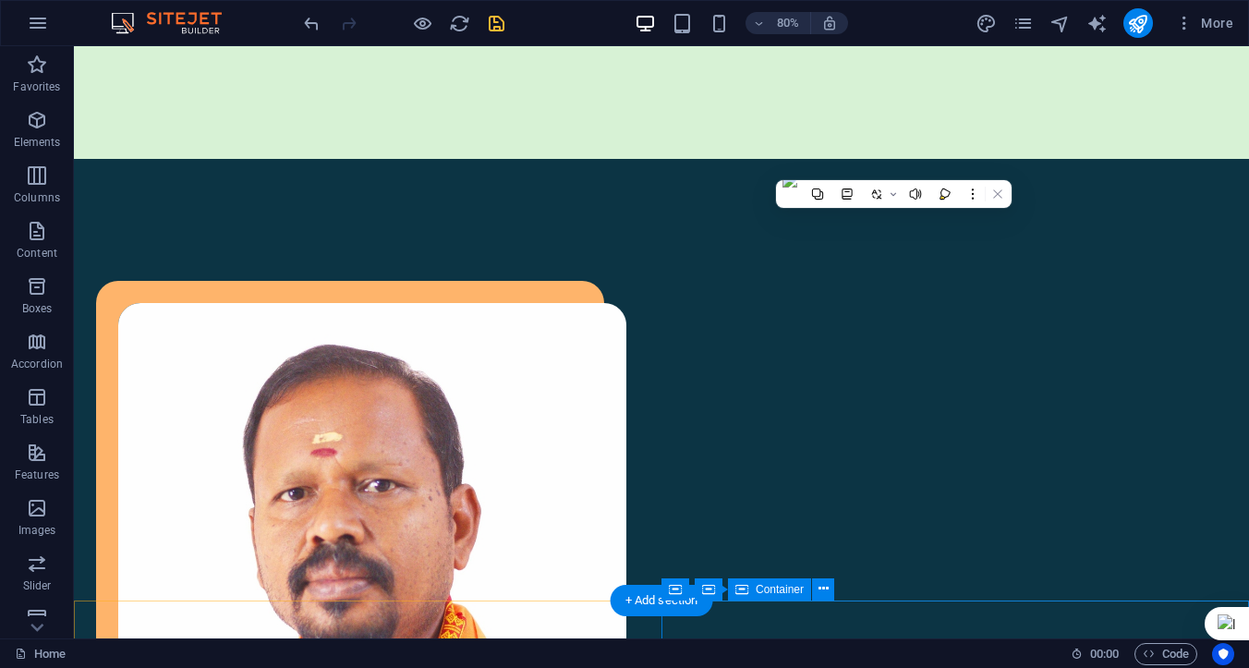
scroll to position [1419, 0]
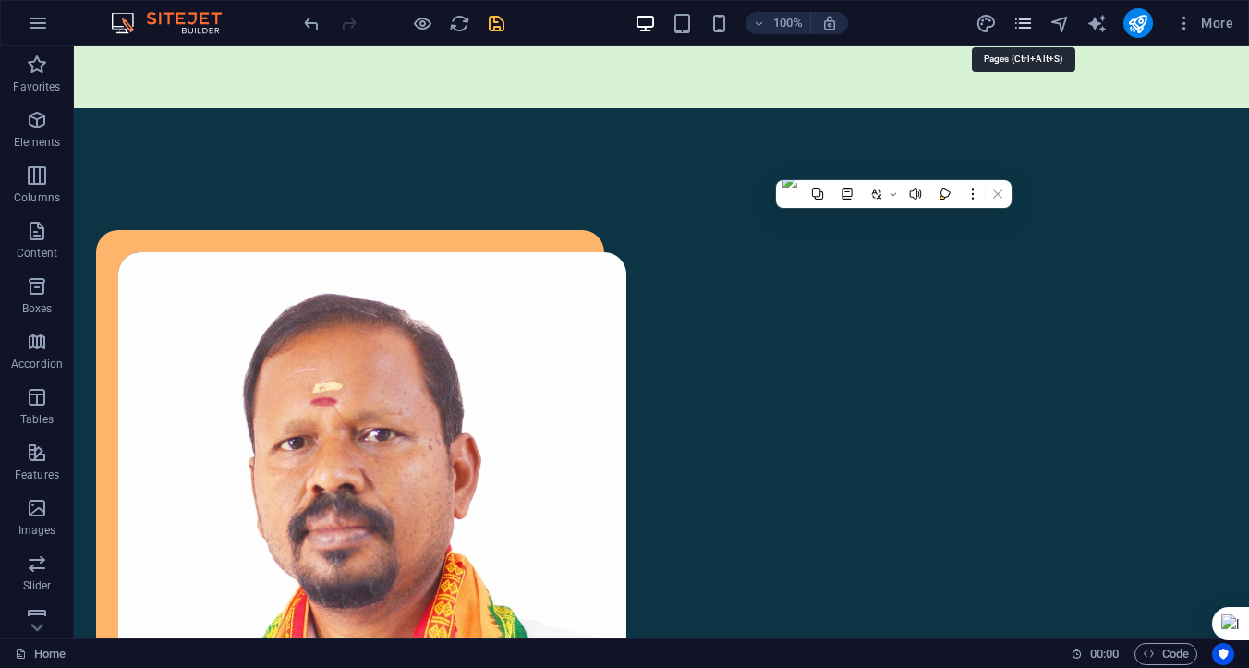
click at [1019, 26] on icon "pages" at bounding box center [1023, 23] width 21 height 21
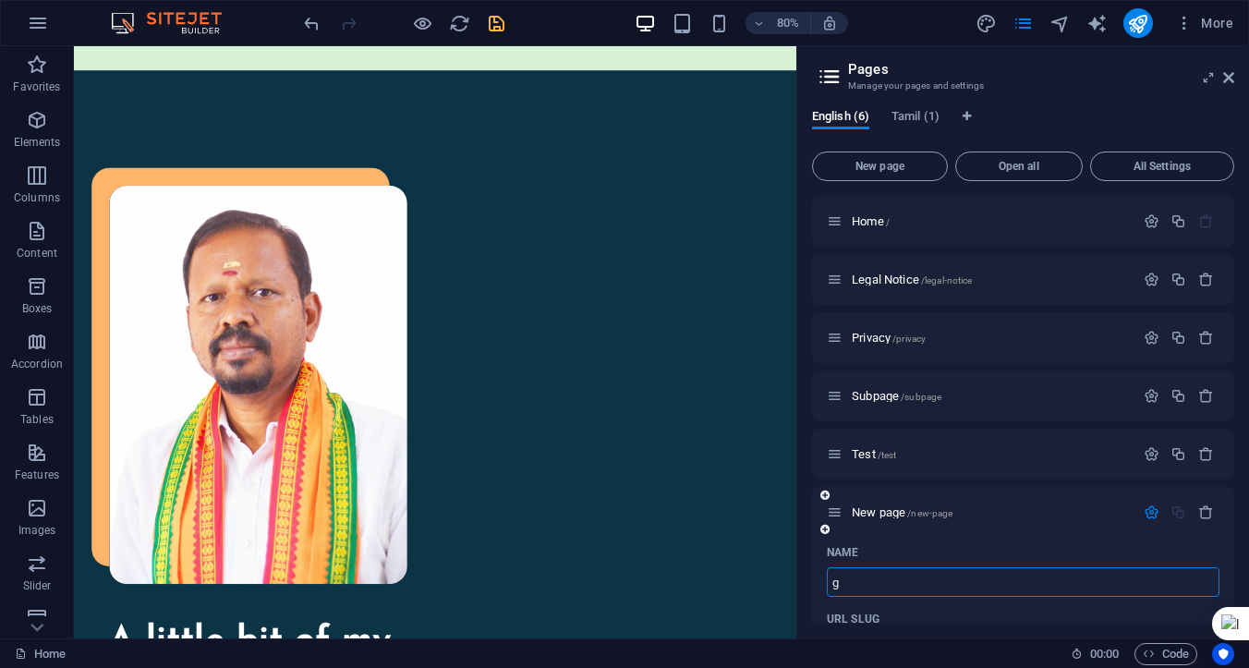
type input "g"
type input "/g"
type input "Ga"
type input "/ga"
type input "Gallary"
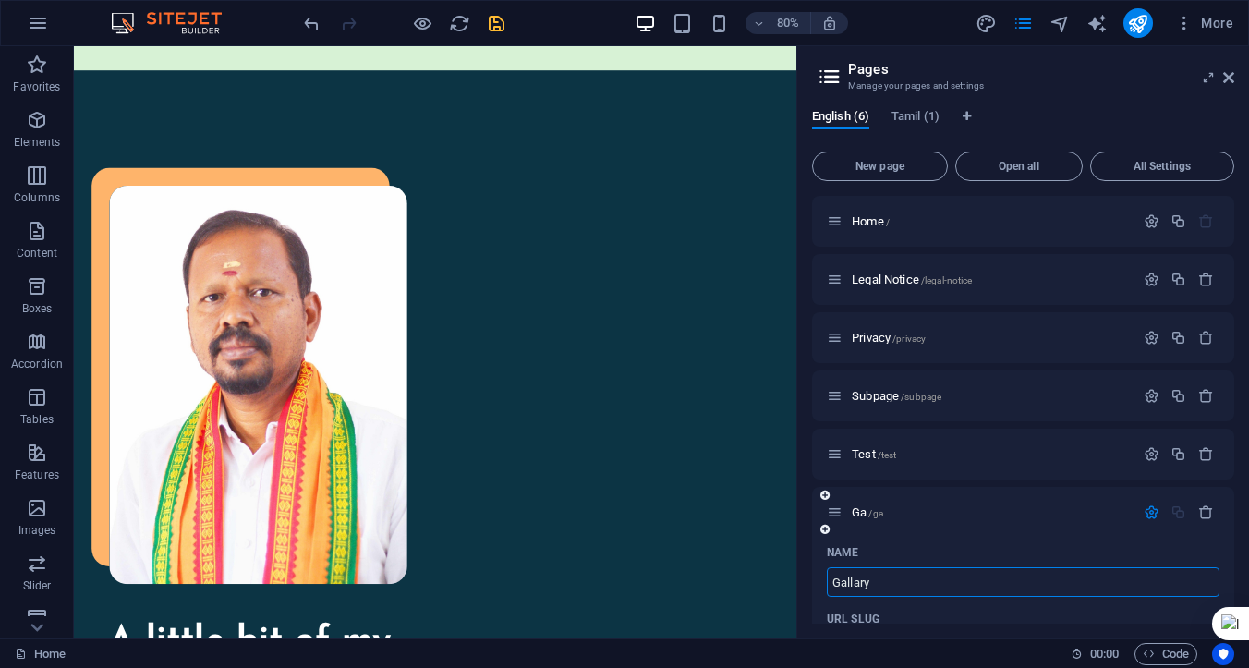
type input "/gallary"
type input "Gallary"
click at [960, 606] on div "URL SLUG" at bounding box center [1023, 619] width 393 height 30
click at [960, 611] on div "URL SLUG" at bounding box center [1023, 619] width 393 height 30
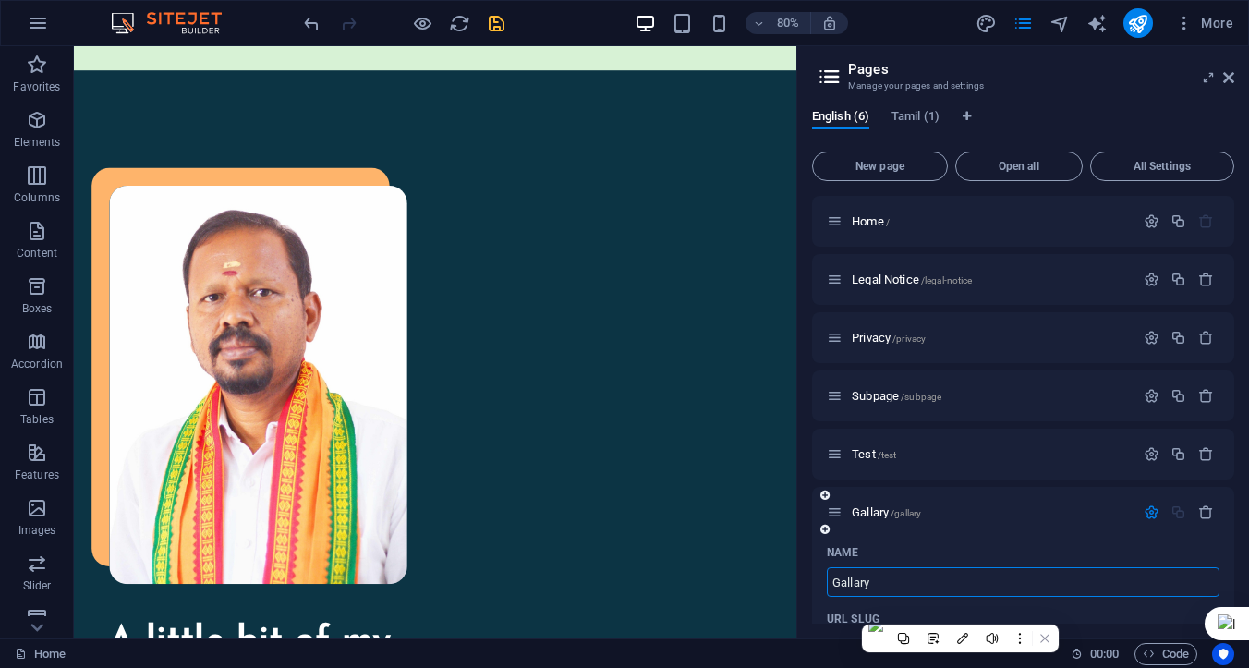
click at [962, 589] on input "Gallary" at bounding box center [1023, 582] width 393 height 30
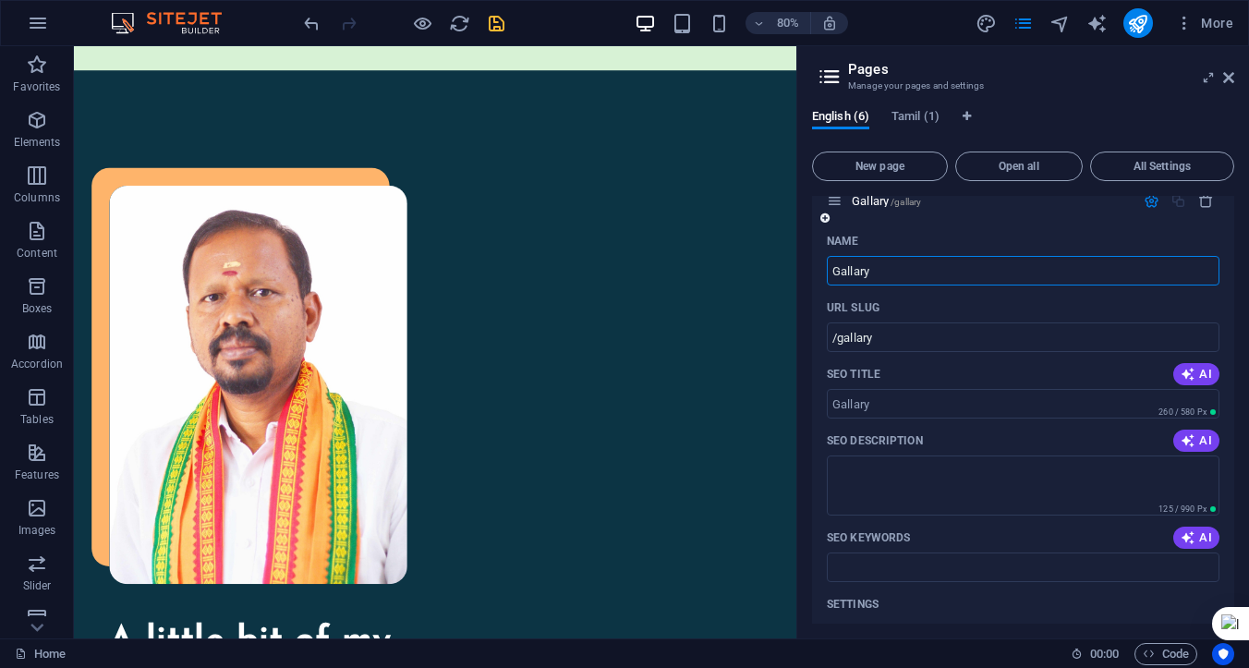
scroll to position [312, 0]
click at [886, 410] on input "SEO Title" at bounding box center [1023, 403] width 393 height 30
click at [907, 404] on input "Photo gallary [PERSON_NAME]" at bounding box center [1023, 403] width 393 height 30
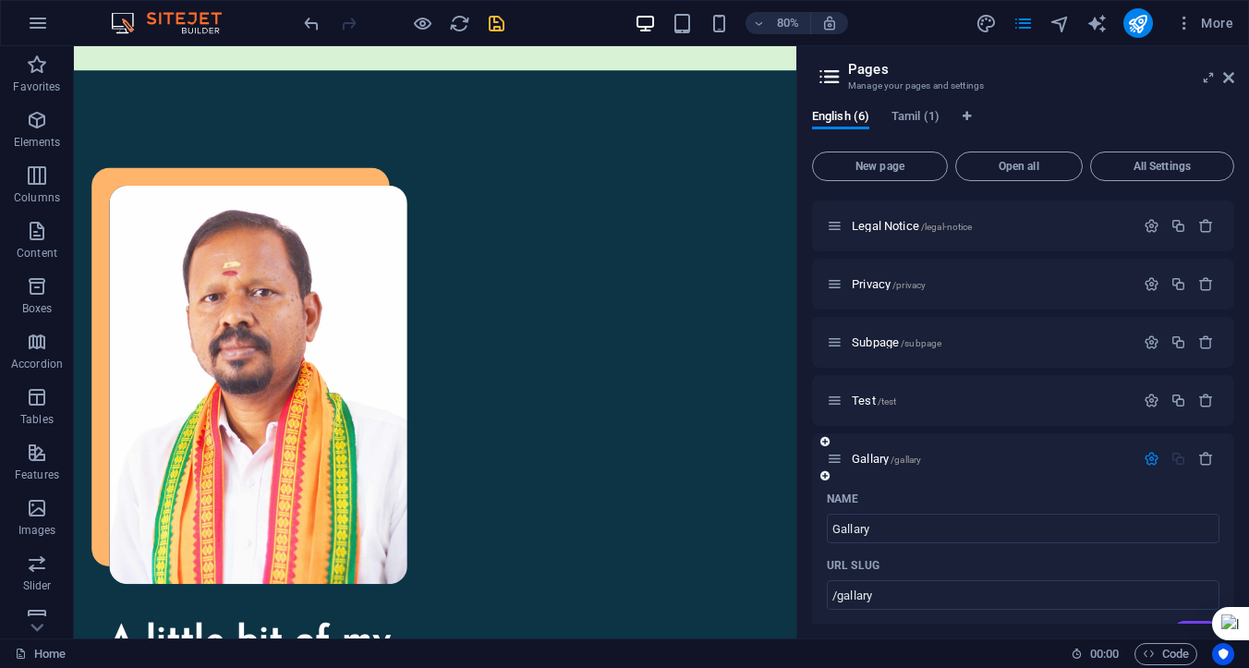
scroll to position [0, 0]
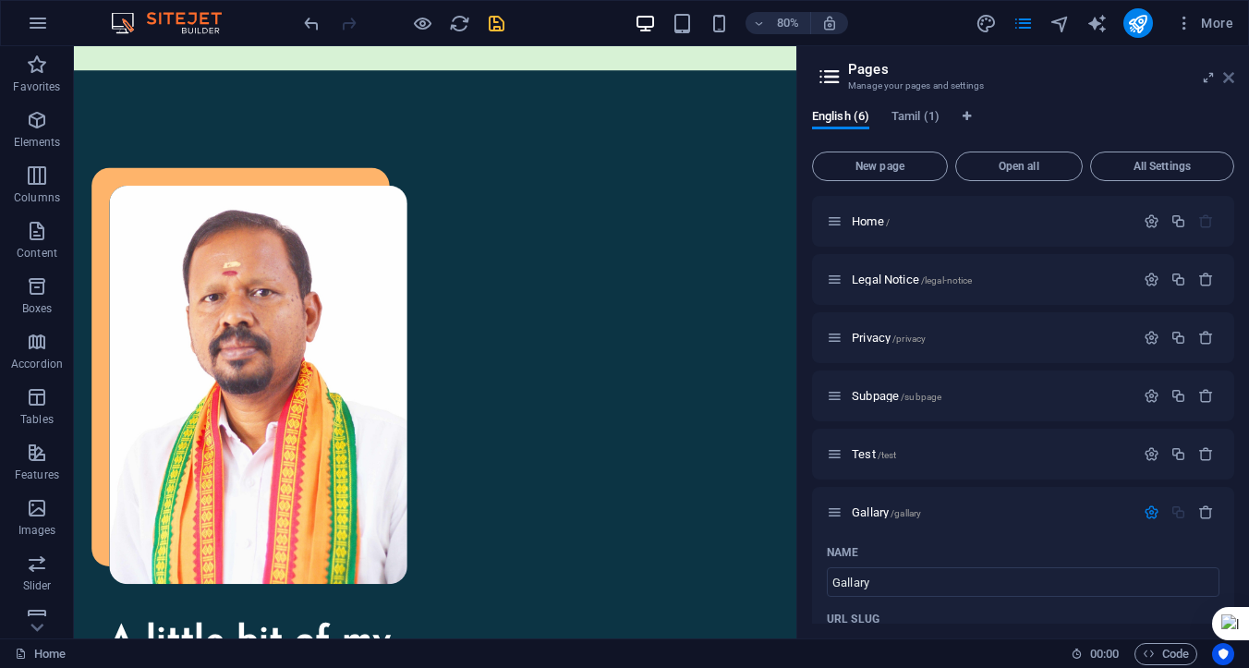
type input "Photo gallary - [PERSON_NAME]"
click at [1228, 79] on icon at bounding box center [1228, 77] width 11 height 15
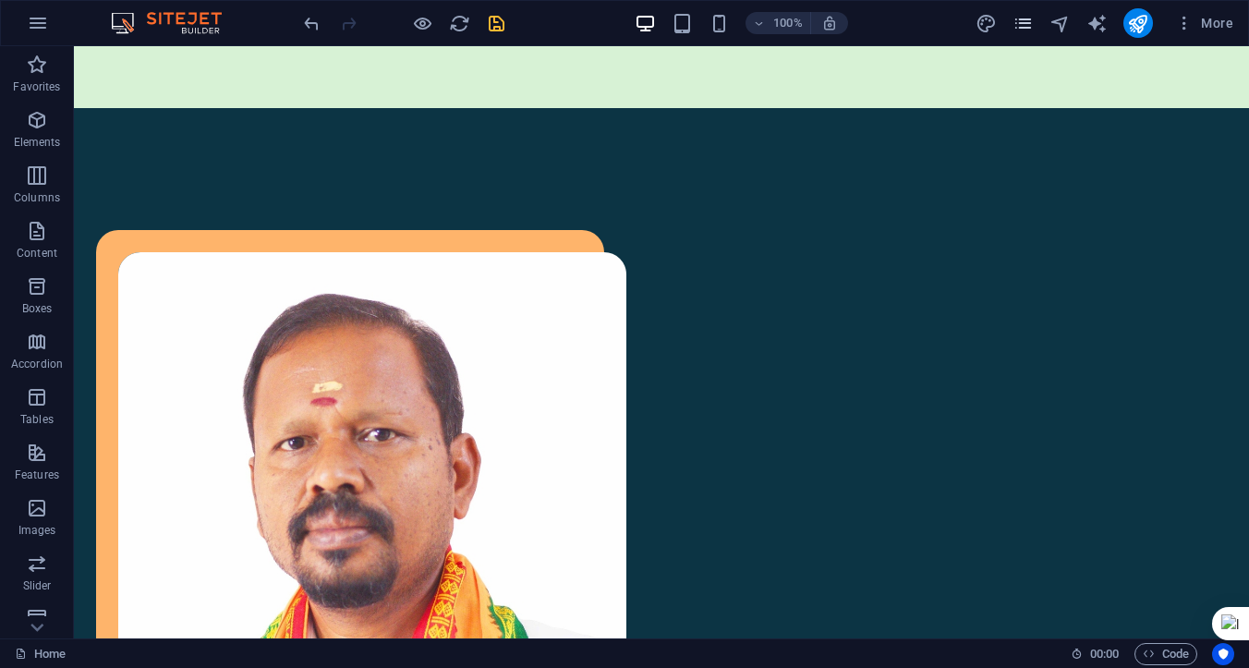
click at [1026, 30] on icon "pages" at bounding box center [1023, 23] width 21 height 21
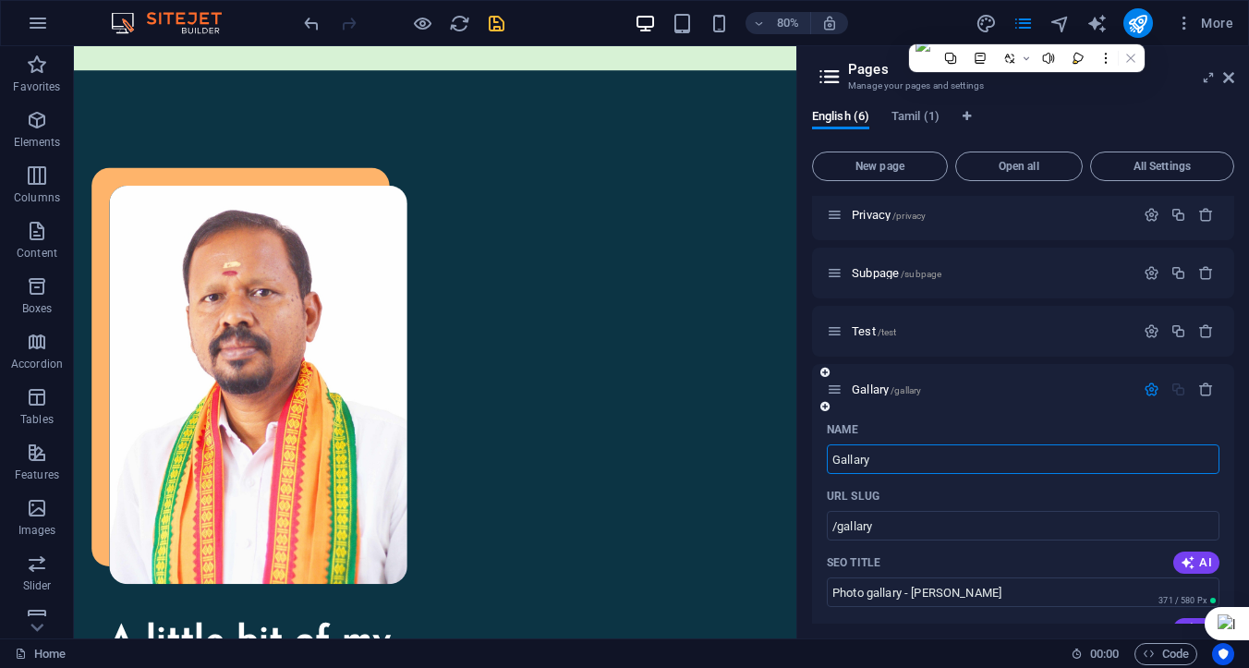
scroll to position [136, 0]
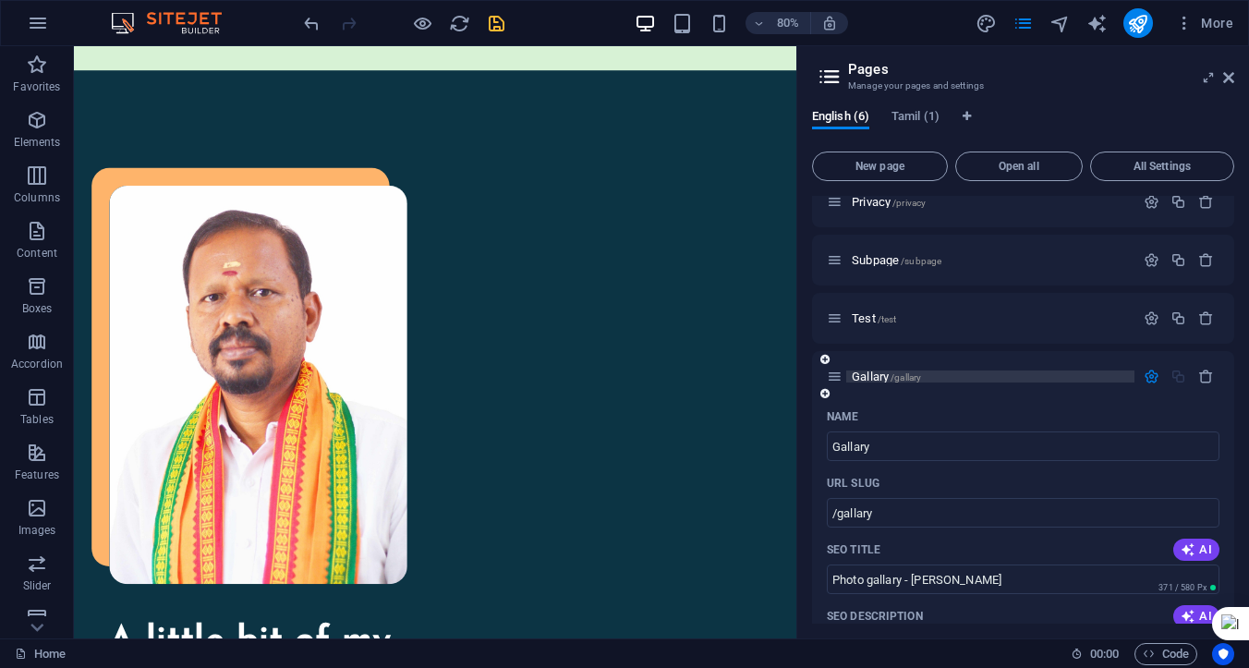
click at [918, 379] on span "/gallary" at bounding box center [906, 377] width 30 height 10
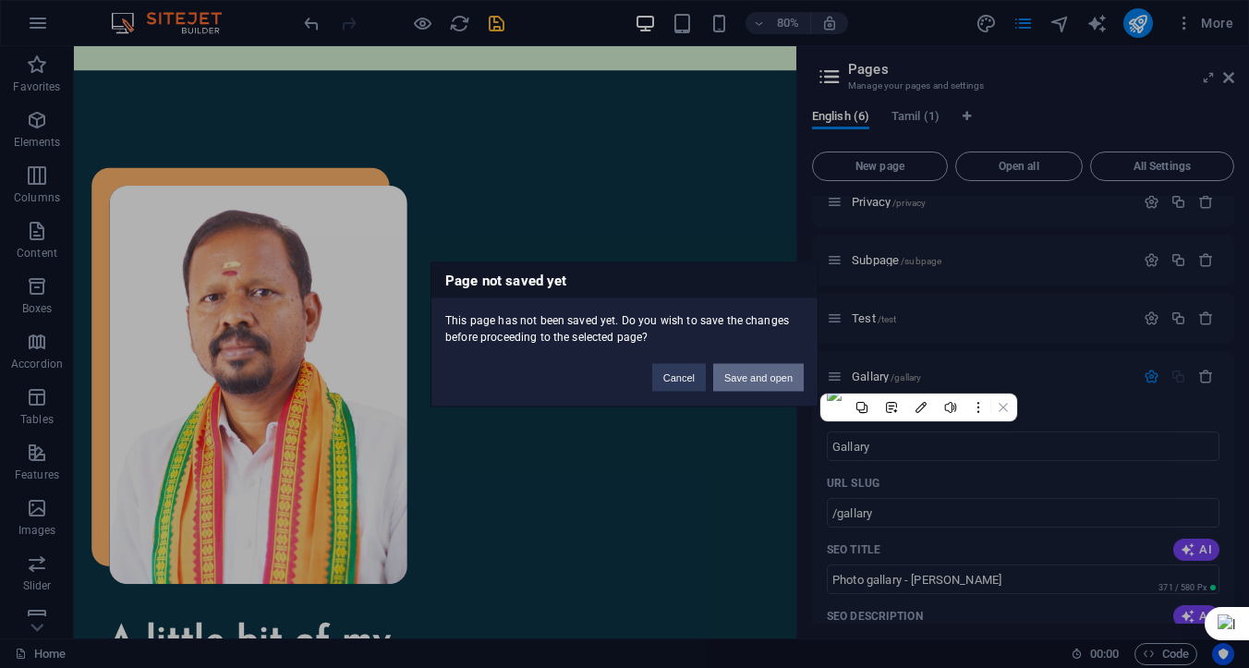
click at [762, 374] on button "Save and open" at bounding box center [758, 377] width 91 height 28
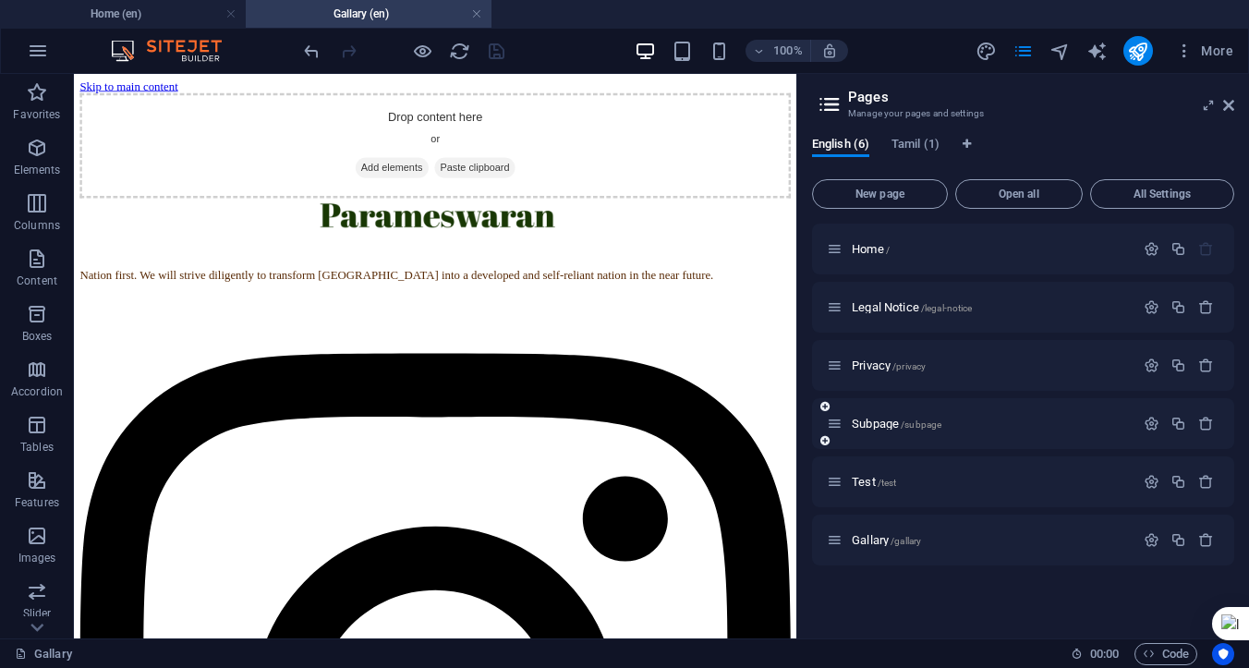
scroll to position [0, 0]
click at [476, 11] on link at bounding box center [476, 15] width 11 height 18
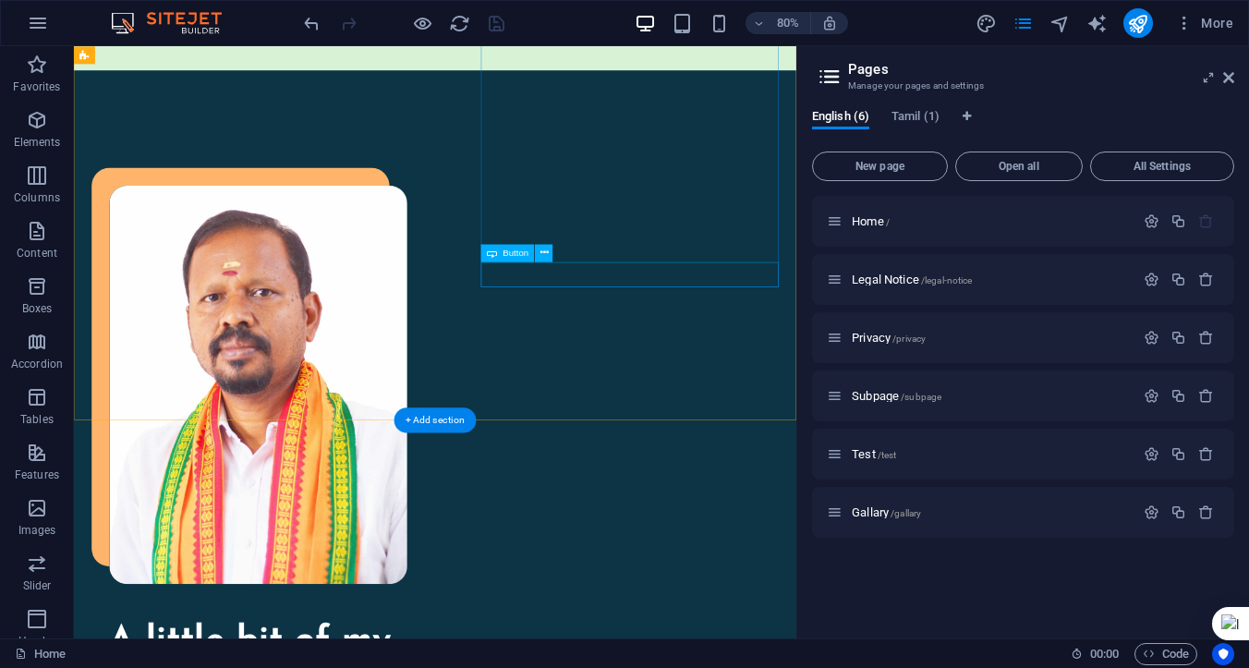
select select
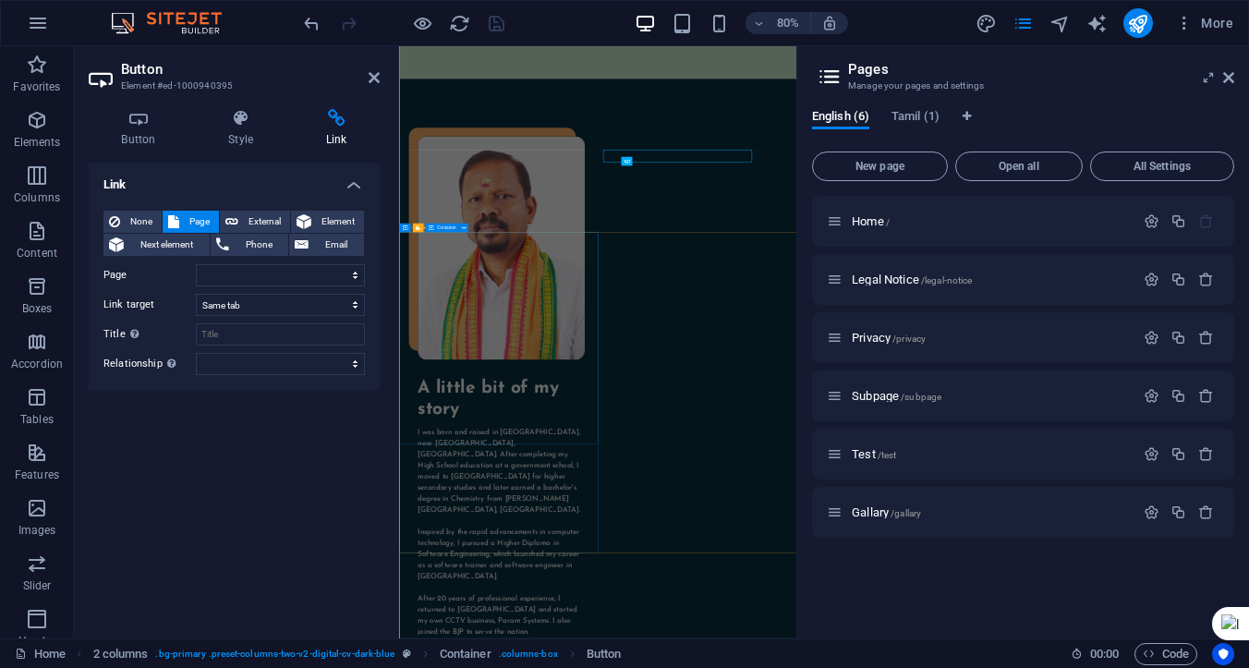
scroll to position [1378, 0]
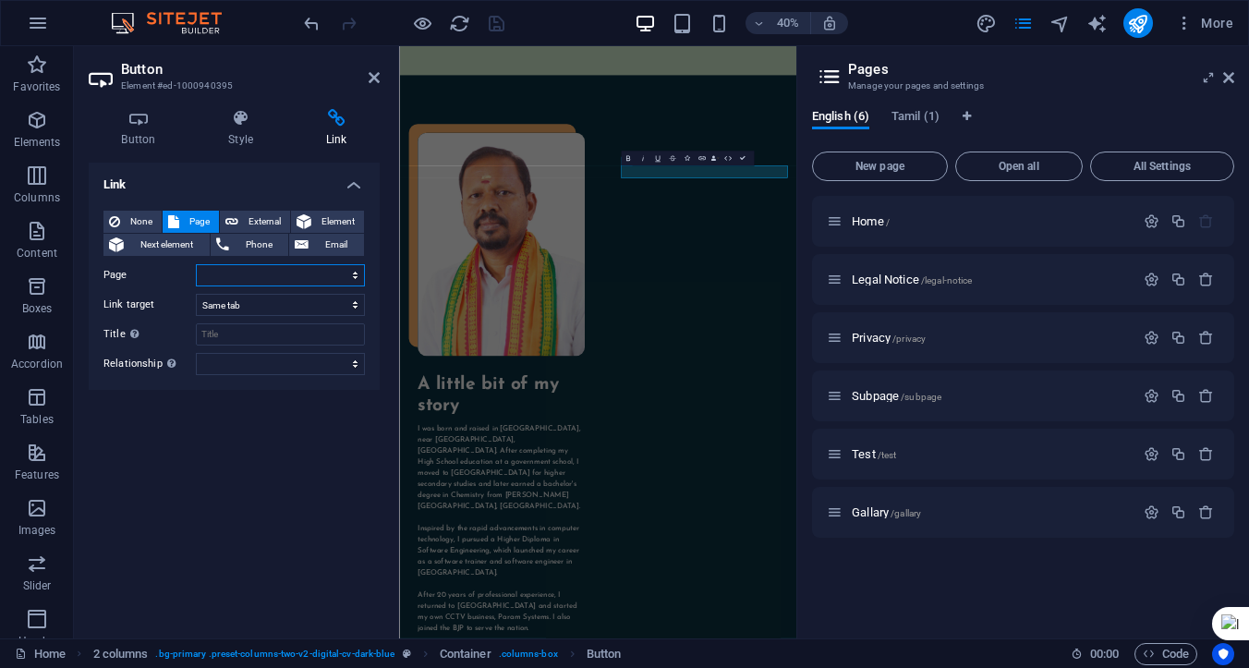
click at [352, 273] on select "Home Legal Notice Privacy Subpage Test Gallary Home" at bounding box center [280, 275] width 169 height 22
select select "5"
click at [196, 264] on select "Home Legal Notice Privacy Subpage Test Gallary Home" at bounding box center [280, 275] width 169 height 22
click at [373, 77] on icon at bounding box center [374, 77] width 11 height 15
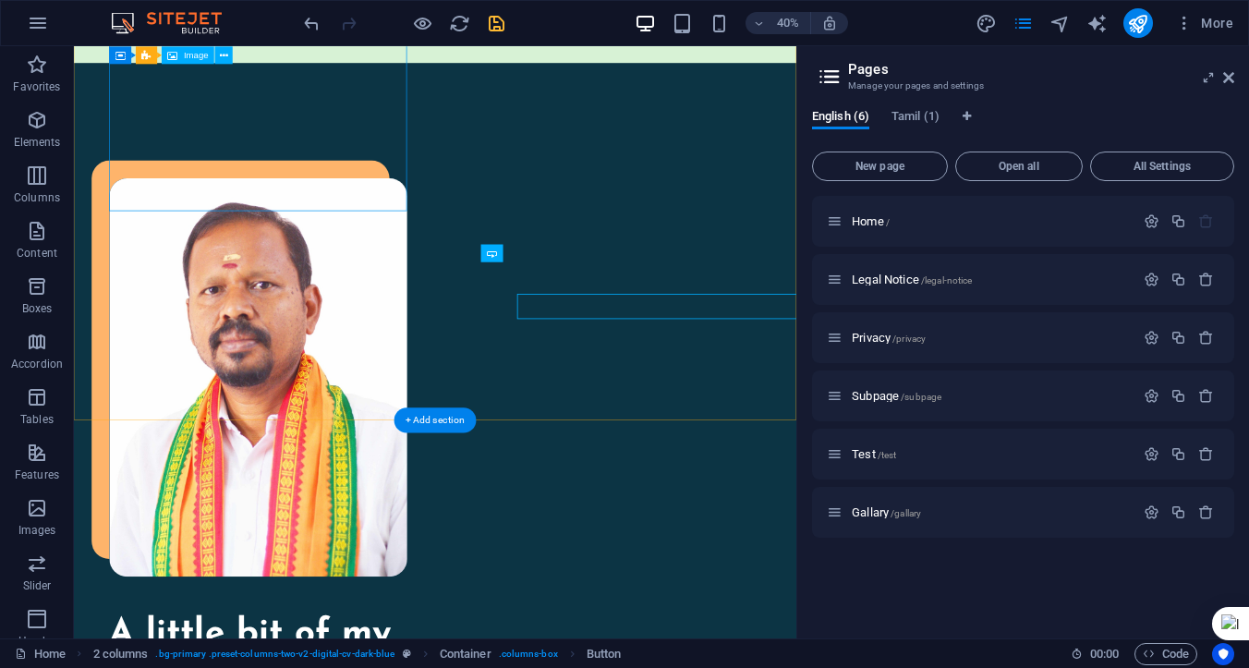
scroll to position [1368, 0]
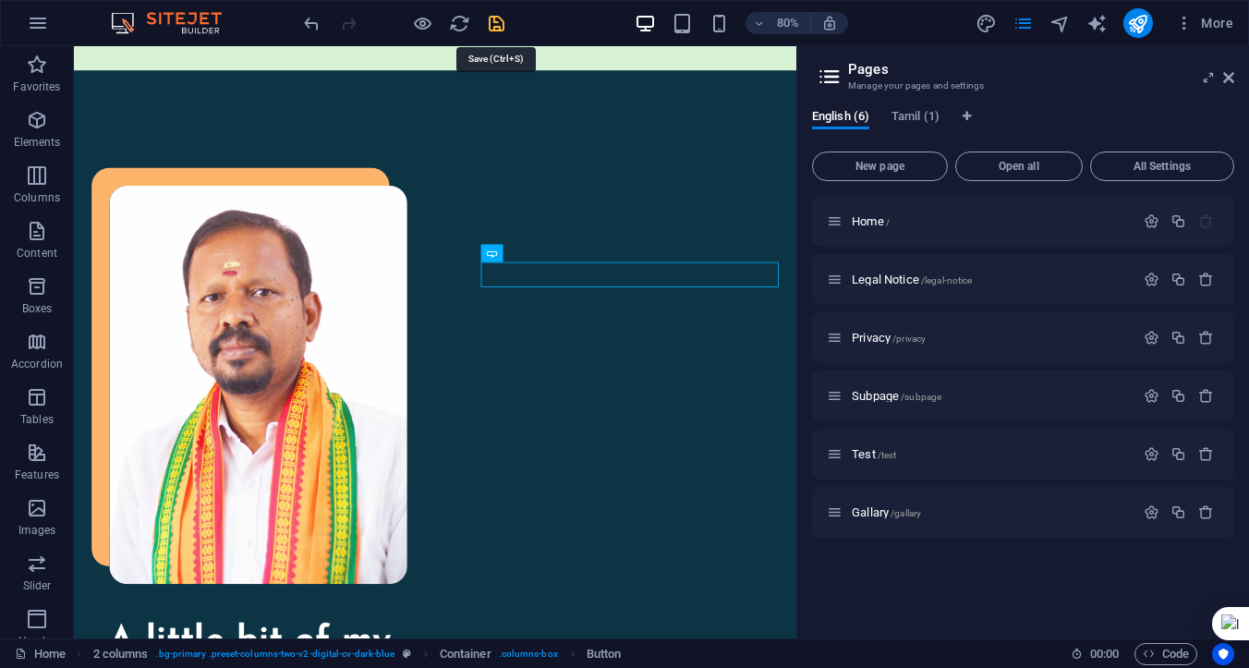
click at [500, 18] on icon "save" at bounding box center [496, 23] width 21 height 21
checkbox input "false"
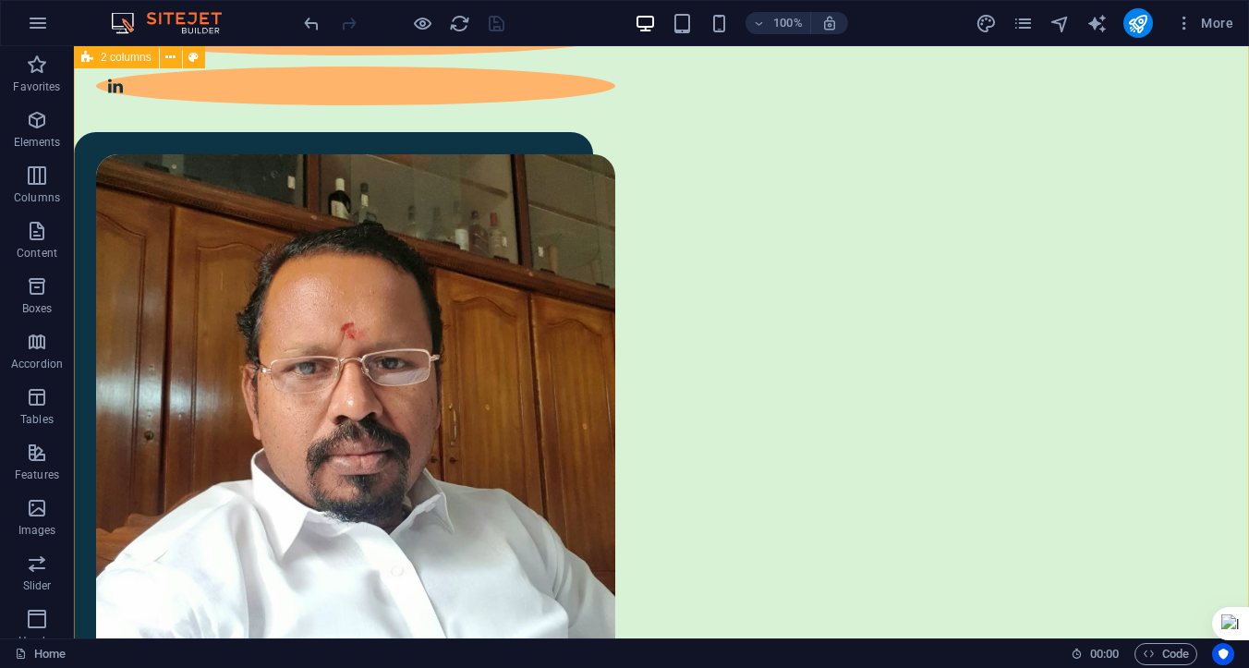
scroll to position [0, 0]
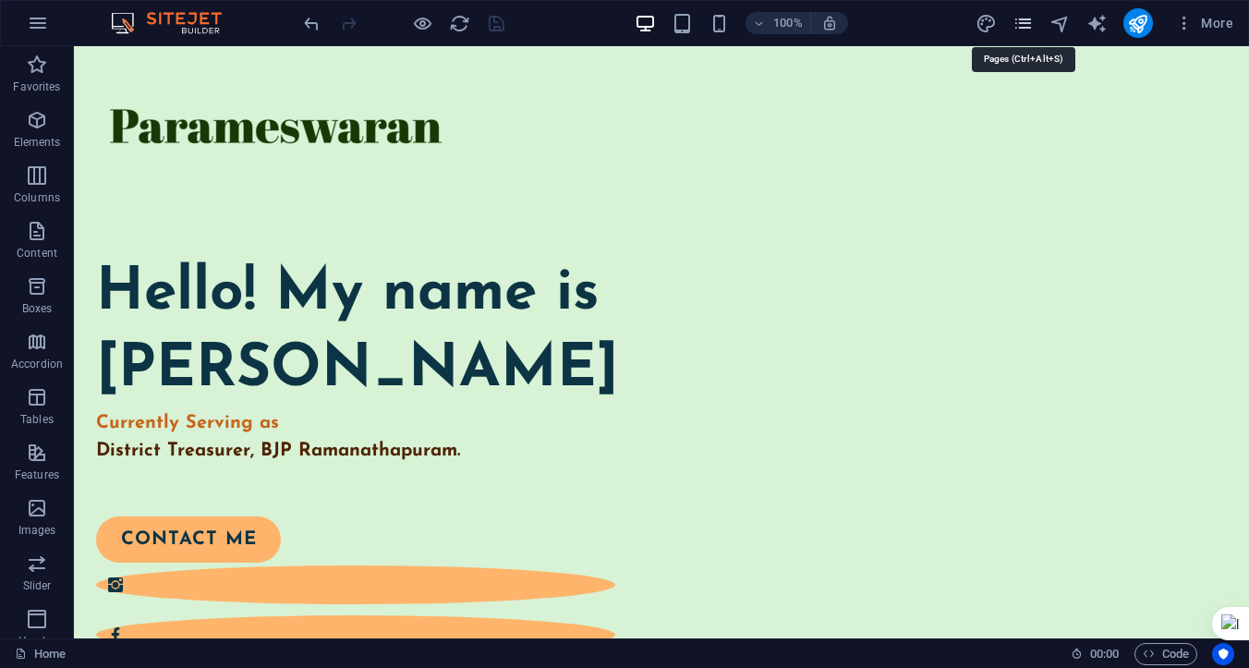
click at [1017, 28] on icon "pages" at bounding box center [1023, 23] width 21 height 21
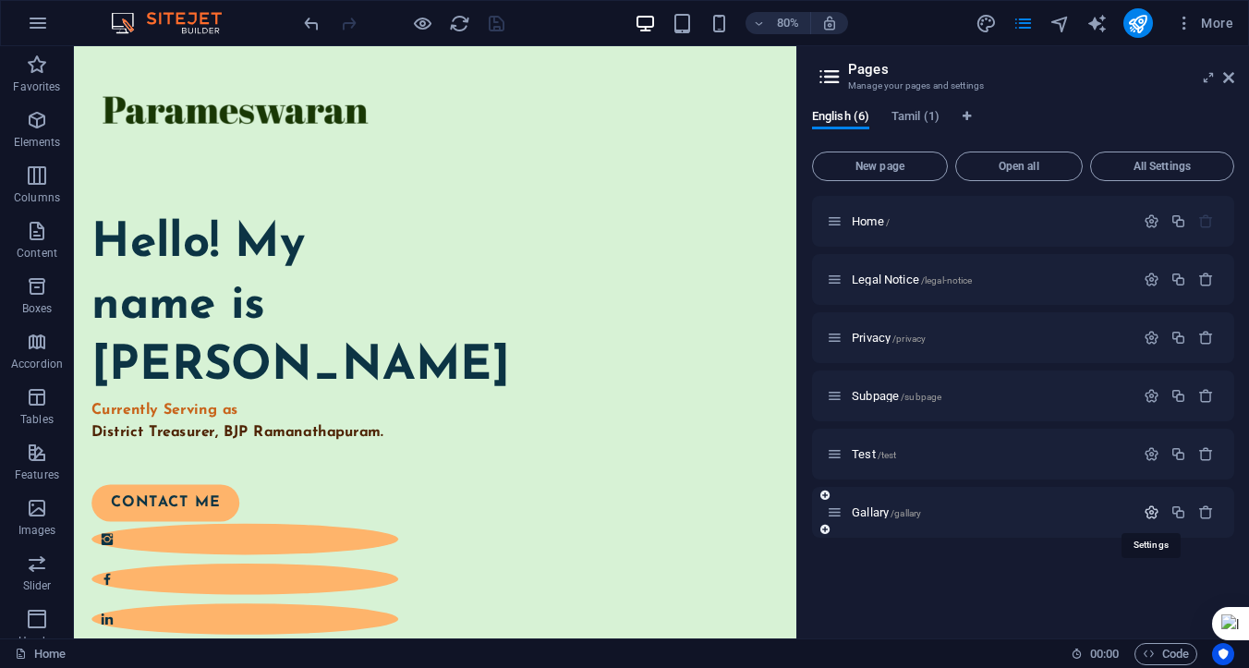
click at [1150, 513] on icon "button" at bounding box center [1152, 512] width 16 height 16
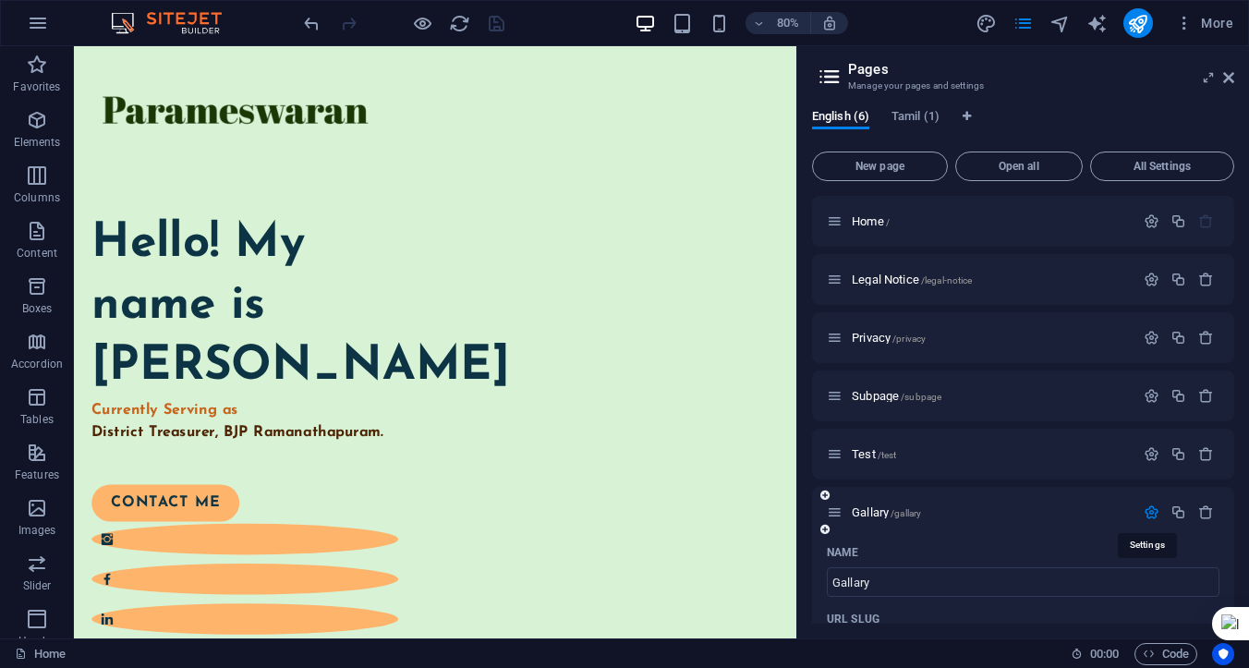
click at [1150, 513] on icon "button" at bounding box center [1152, 512] width 16 height 16
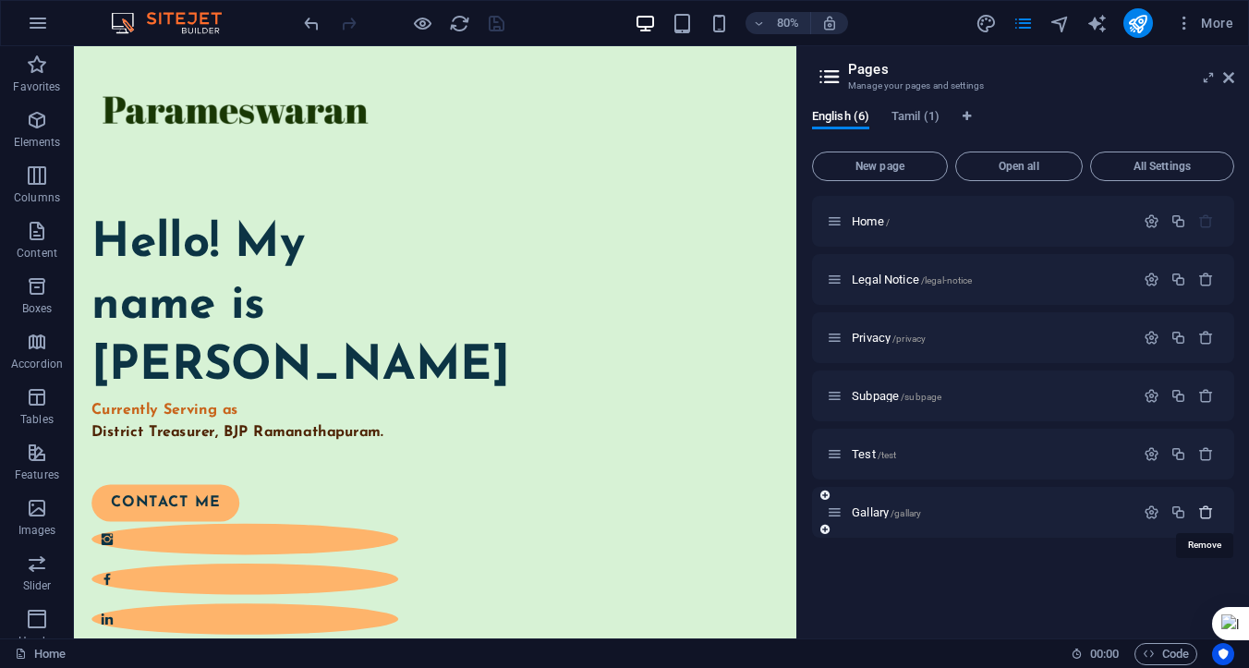
click at [1206, 512] on icon "button" at bounding box center [1206, 512] width 16 height 16
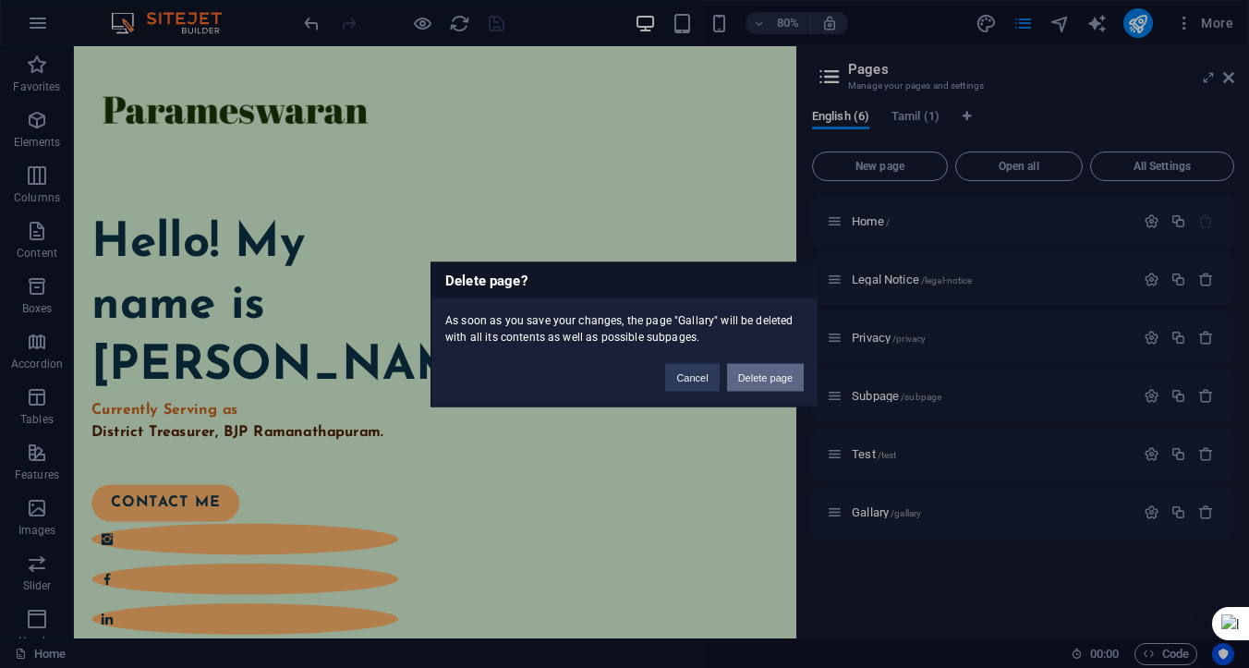
click at [763, 375] on button "Delete page" at bounding box center [765, 377] width 77 height 28
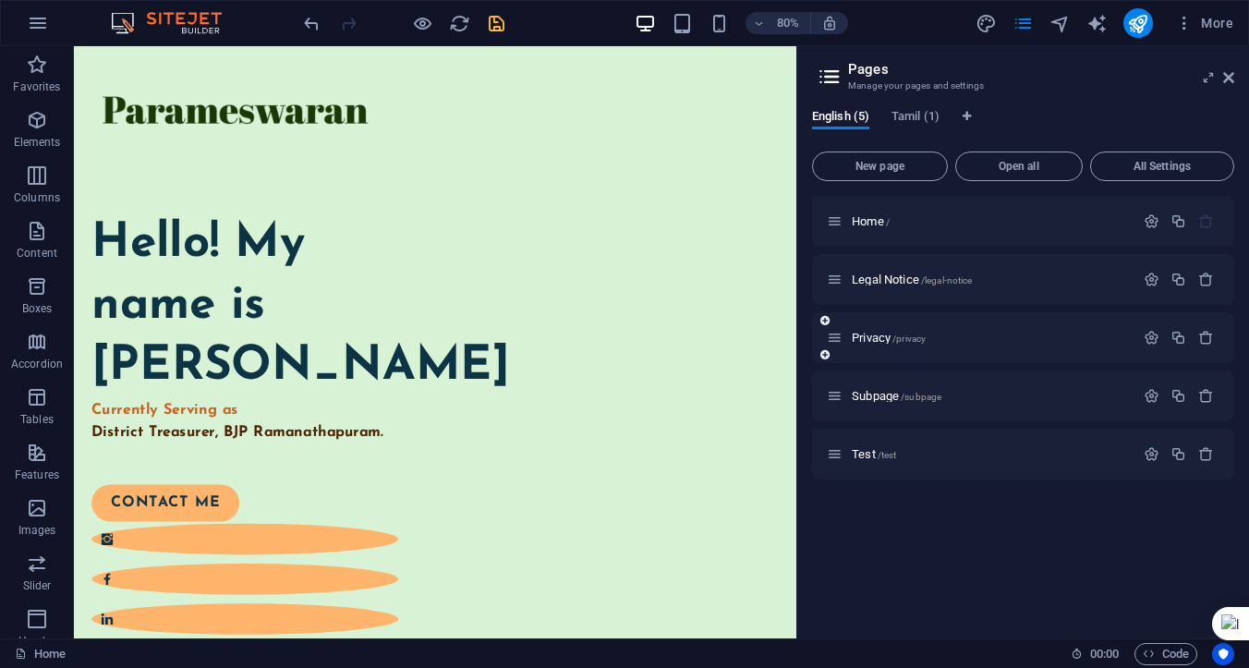
click at [957, 344] on div "Privacy /privacy" at bounding box center [981, 337] width 308 height 21
click at [905, 341] on span "/privacy" at bounding box center [908, 339] width 33 height 10
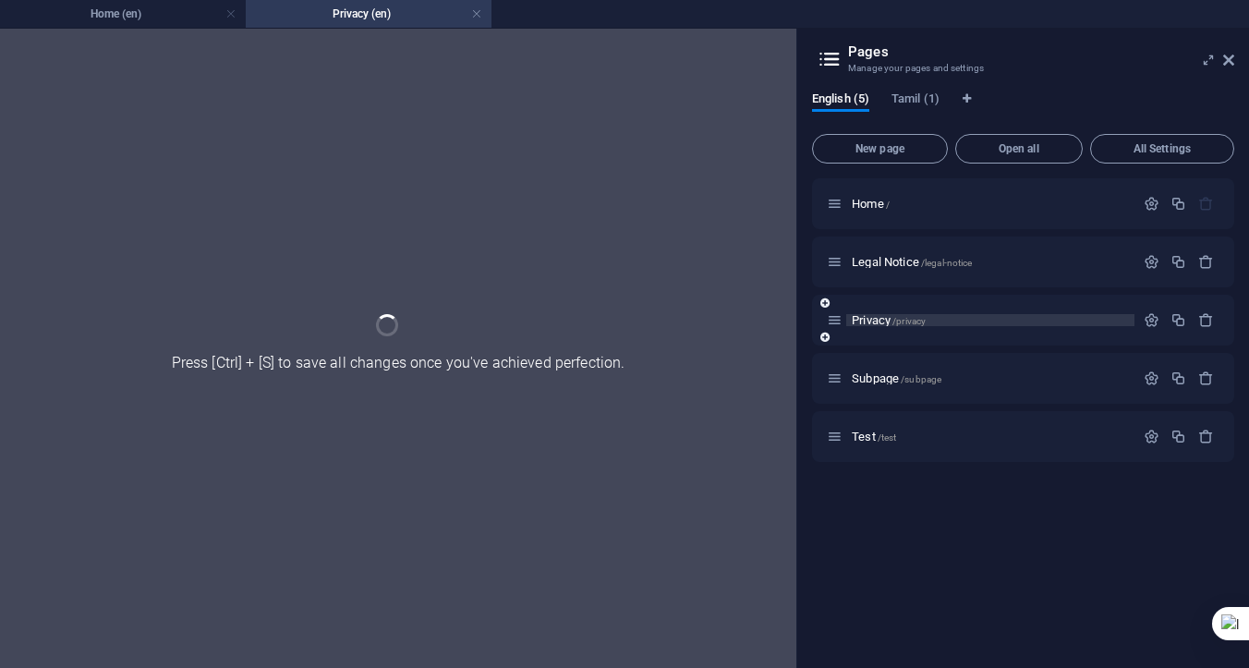
click at [905, 341] on div "Privacy /privacy" at bounding box center [1023, 320] width 422 height 51
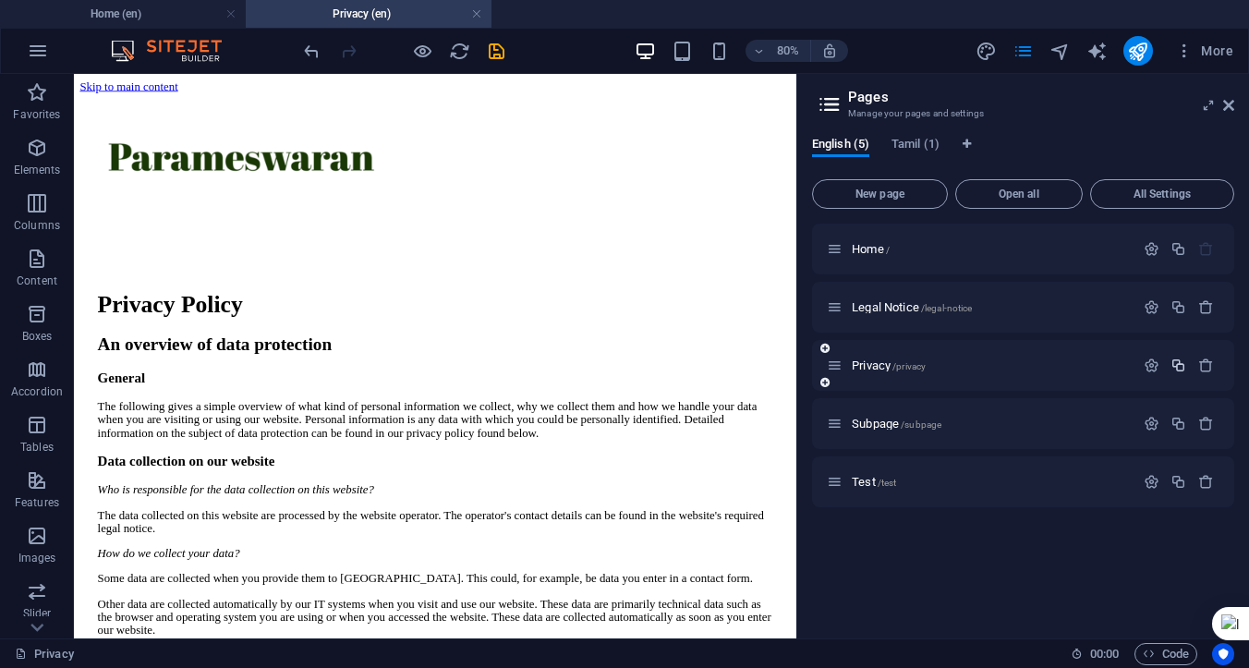
click at [1180, 367] on icon "button" at bounding box center [1179, 366] width 16 height 16
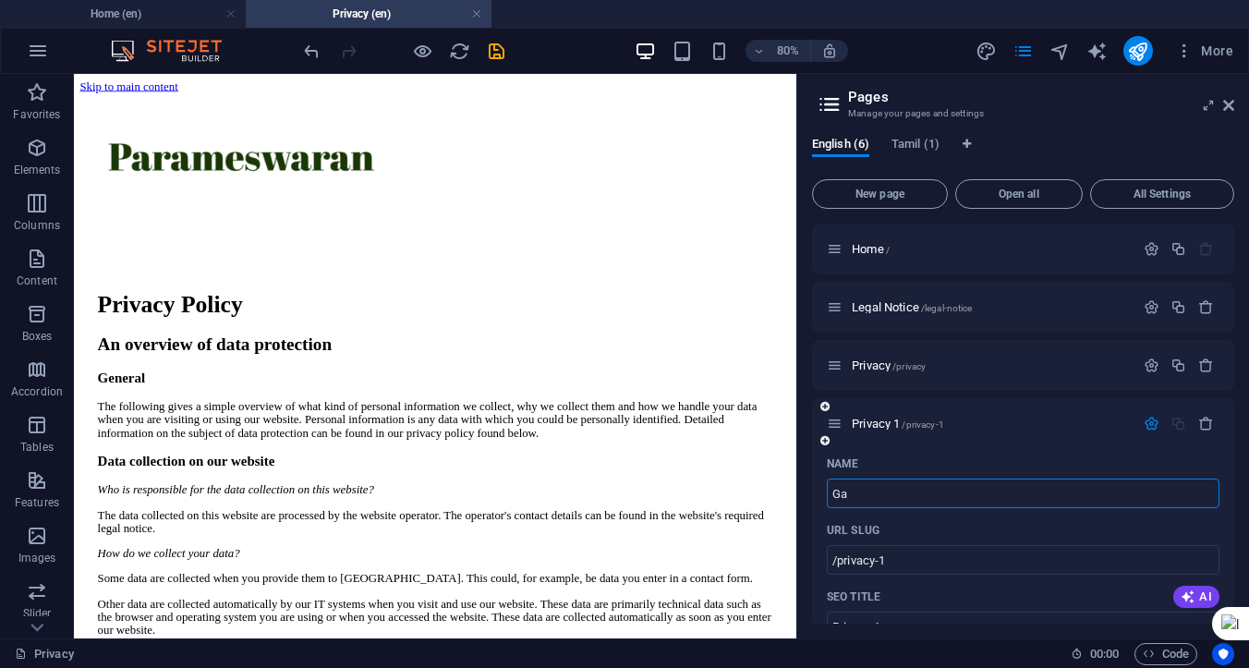
type input "Ga"
type input "/ga"
type input "Ga"
type input "Gallary"
type input "/gallary"
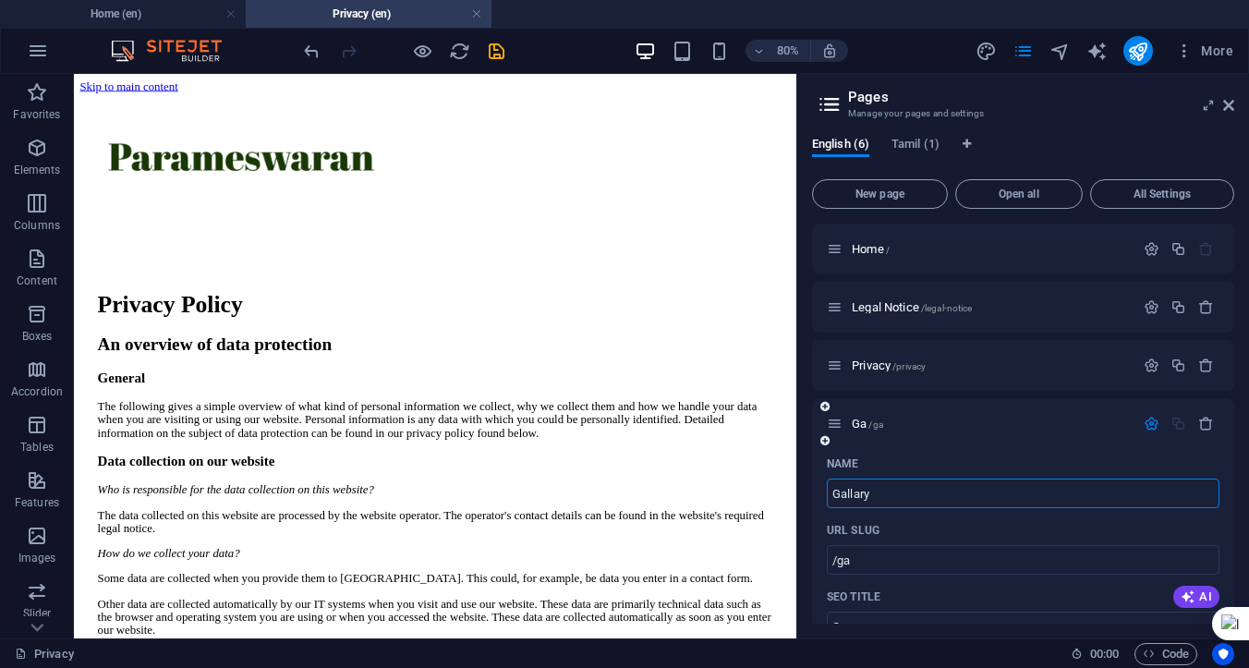
type input "Gallary"
click at [500, 54] on icon "save" at bounding box center [496, 51] width 21 height 21
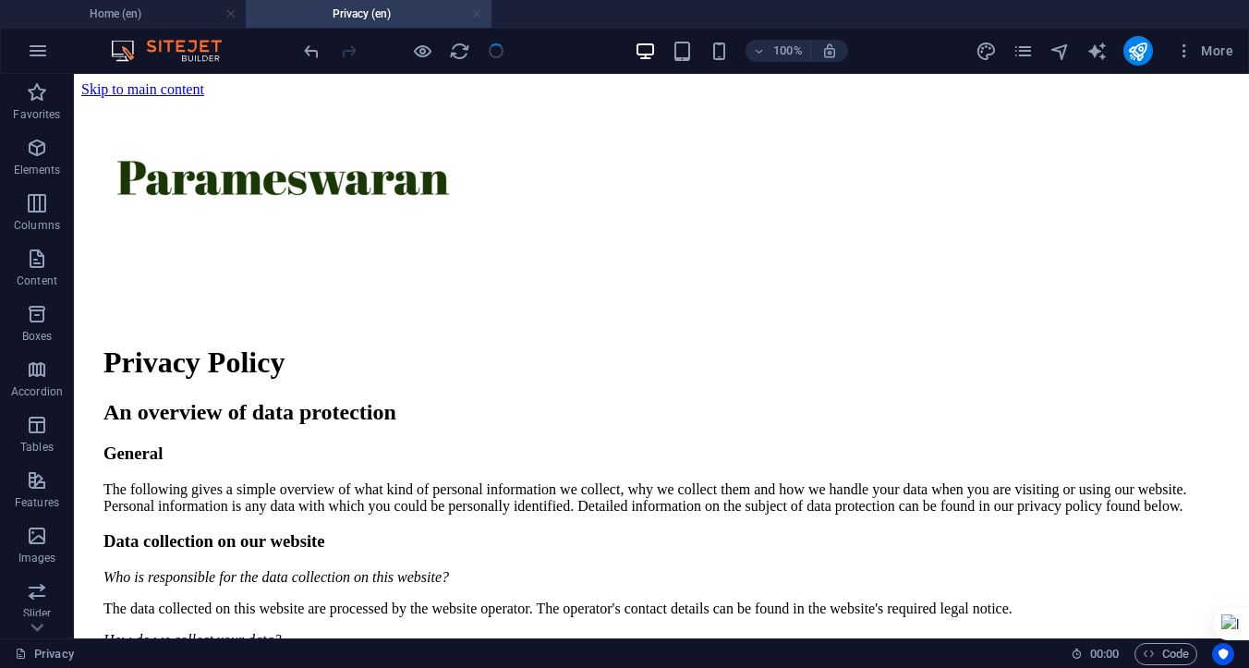
click at [476, 13] on link at bounding box center [476, 15] width 11 height 18
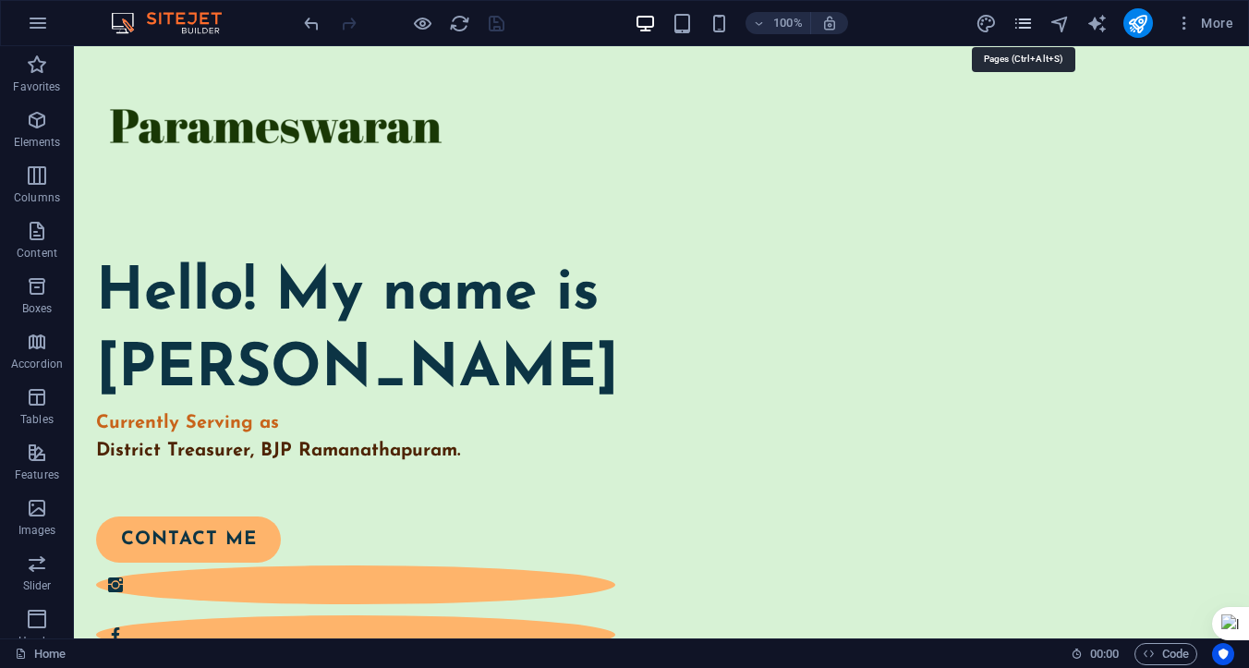
click at [1024, 21] on icon "pages" at bounding box center [1023, 23] width 21 height 21
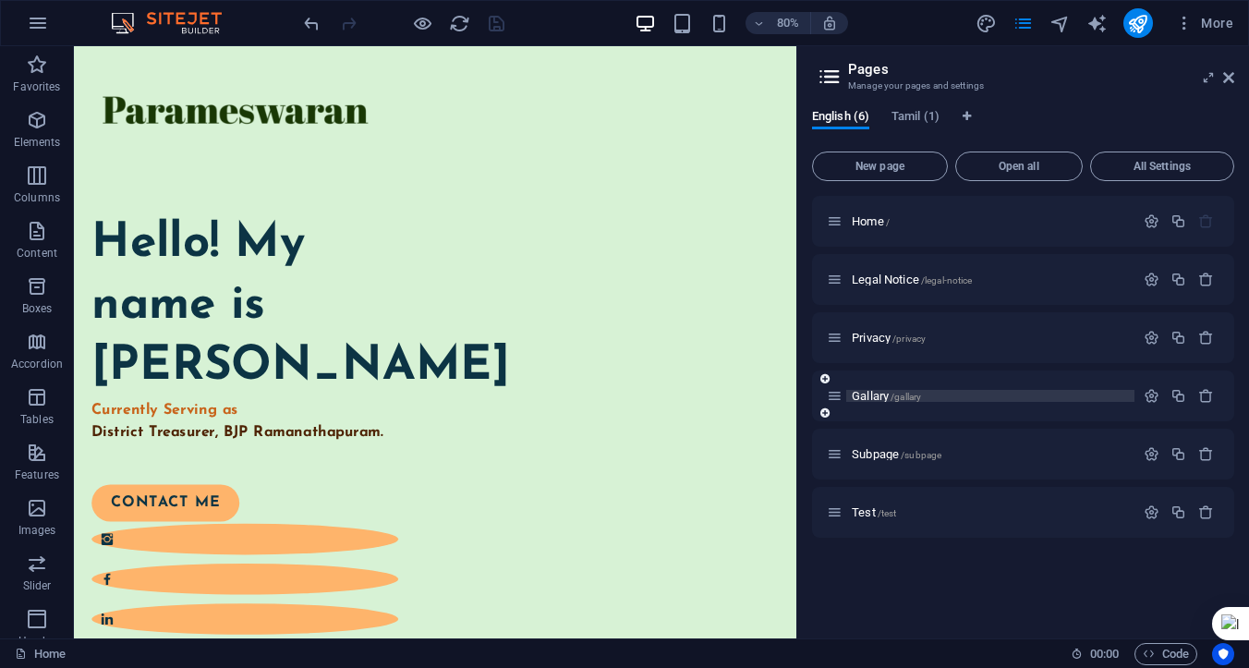
click at [961, 400] on p "Gallary /gallary" at bounding box center [990, 396] width 277 height 12
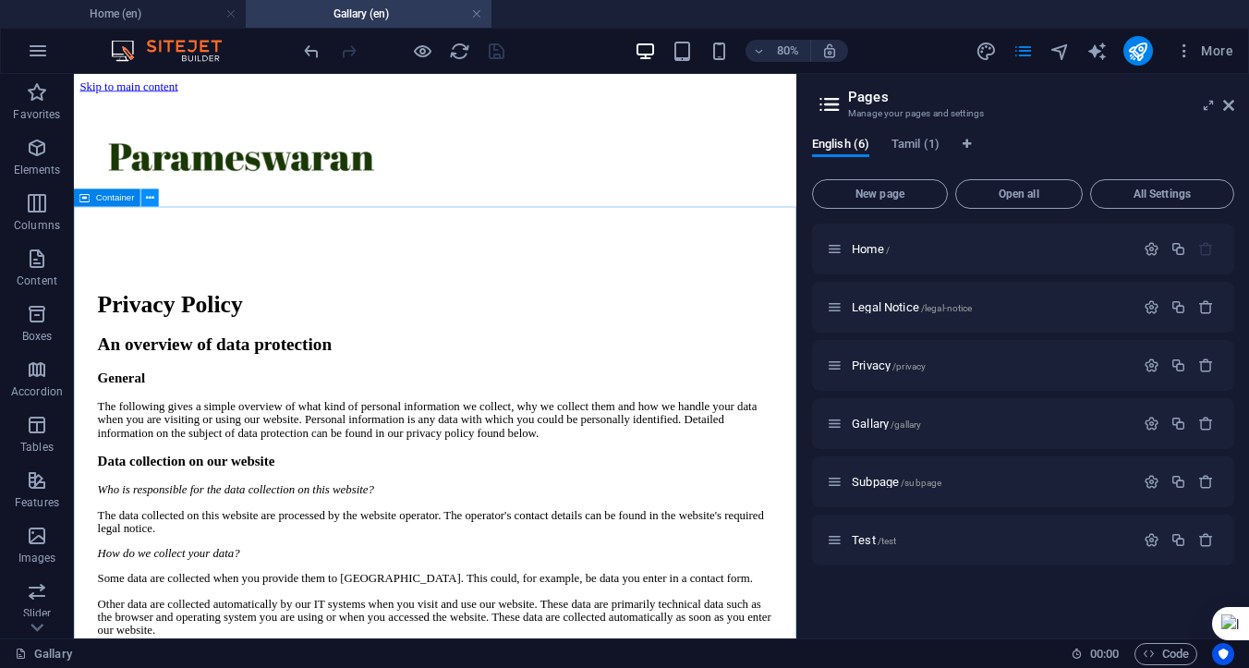
click at [150, 202] on icon at bounding box center [150, 197] width 8 height 16
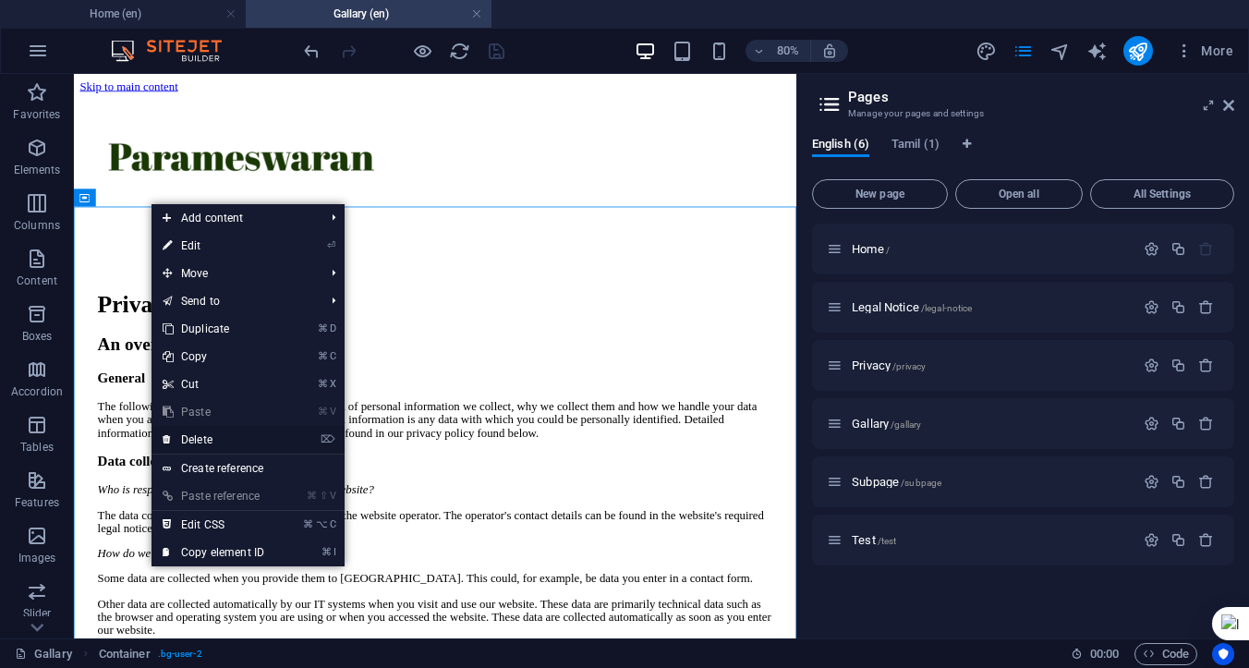
click at [212, 439] on link "⌦ Delete" at bounding box center [214, 440] width 124 height 28
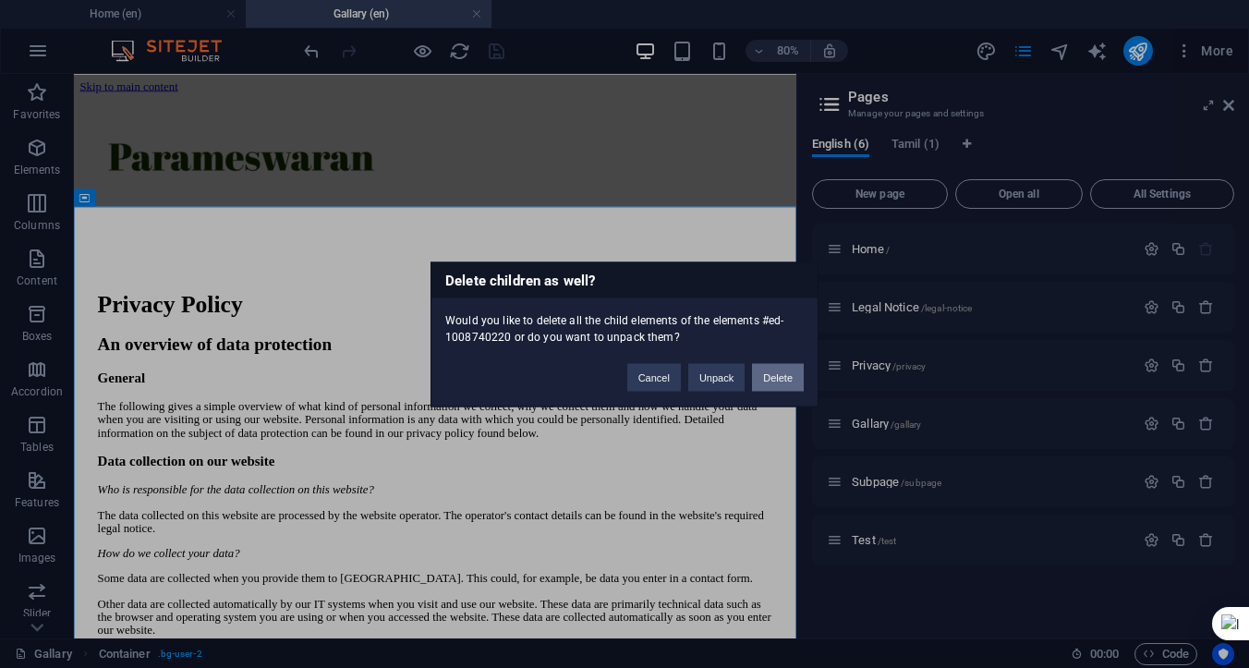
click at [769, 376] on button "Delete" at bounding box center [778, 377] width 52 height 28
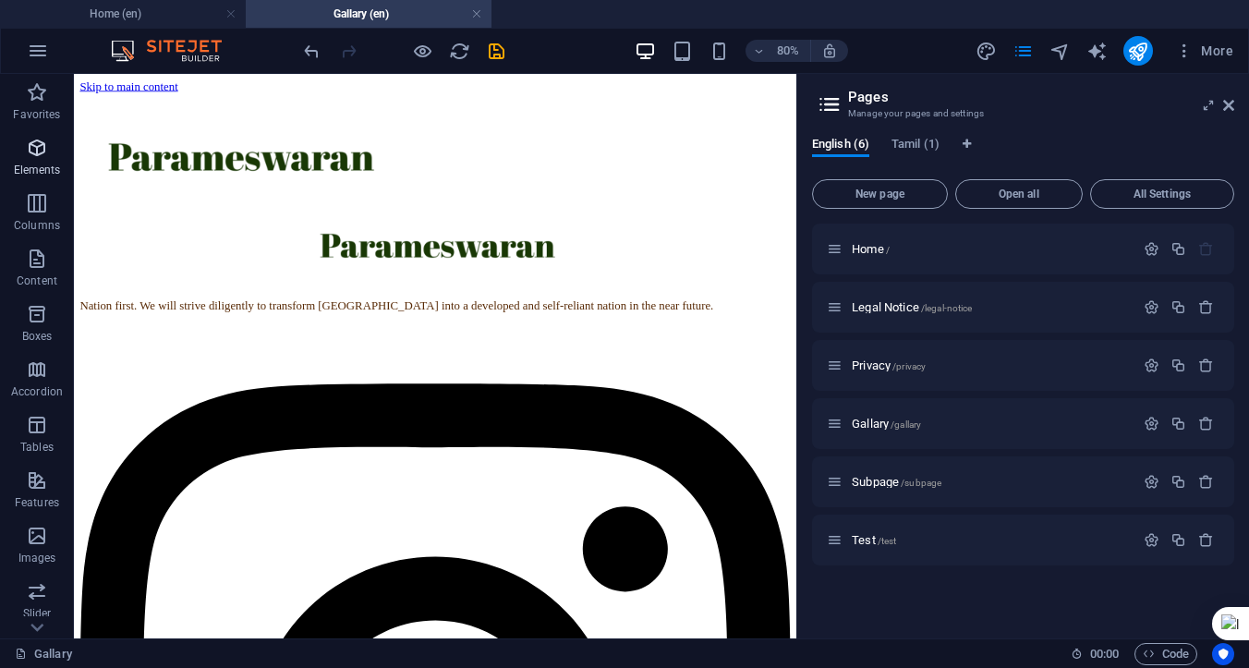
click at [41, 152] on icon "button" at bounding box center [37, 148] width 22 height 22
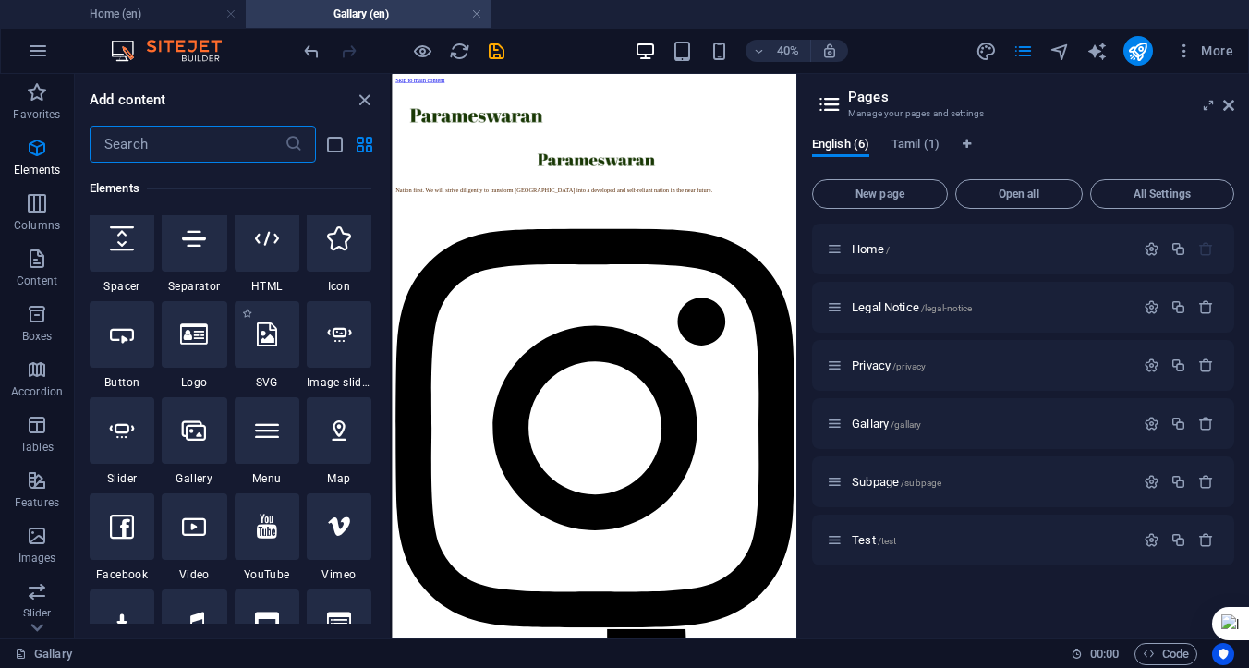
scroll to position [312, 0]
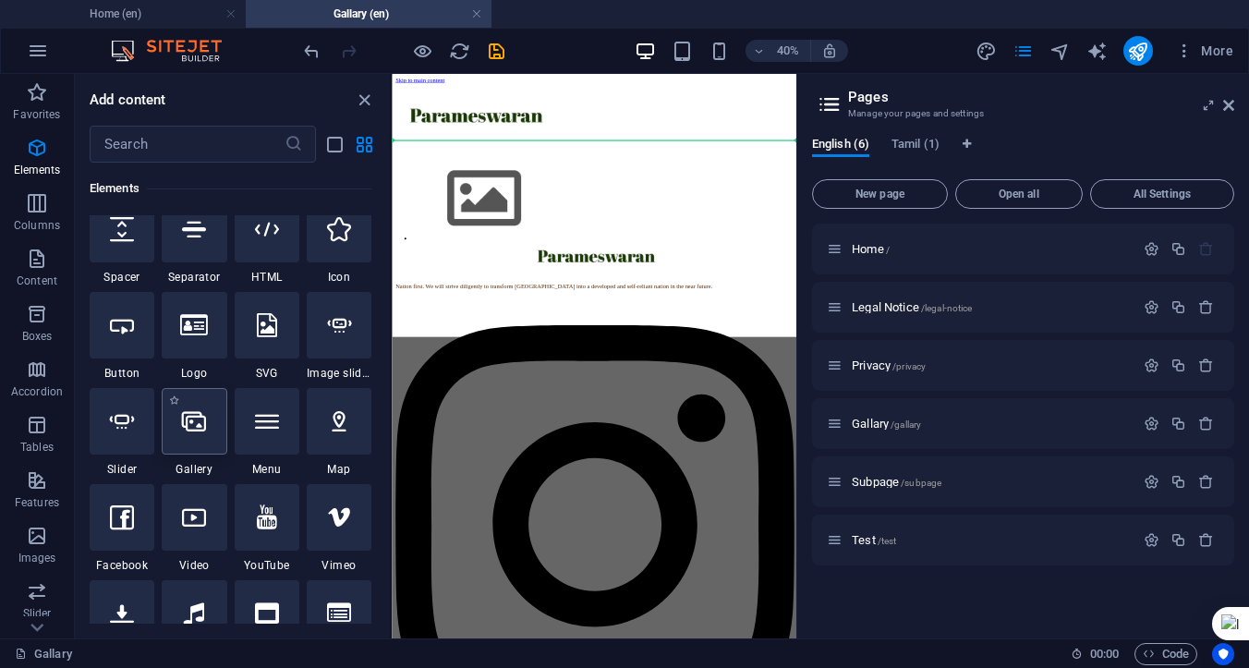
select select "4"
select select "%"
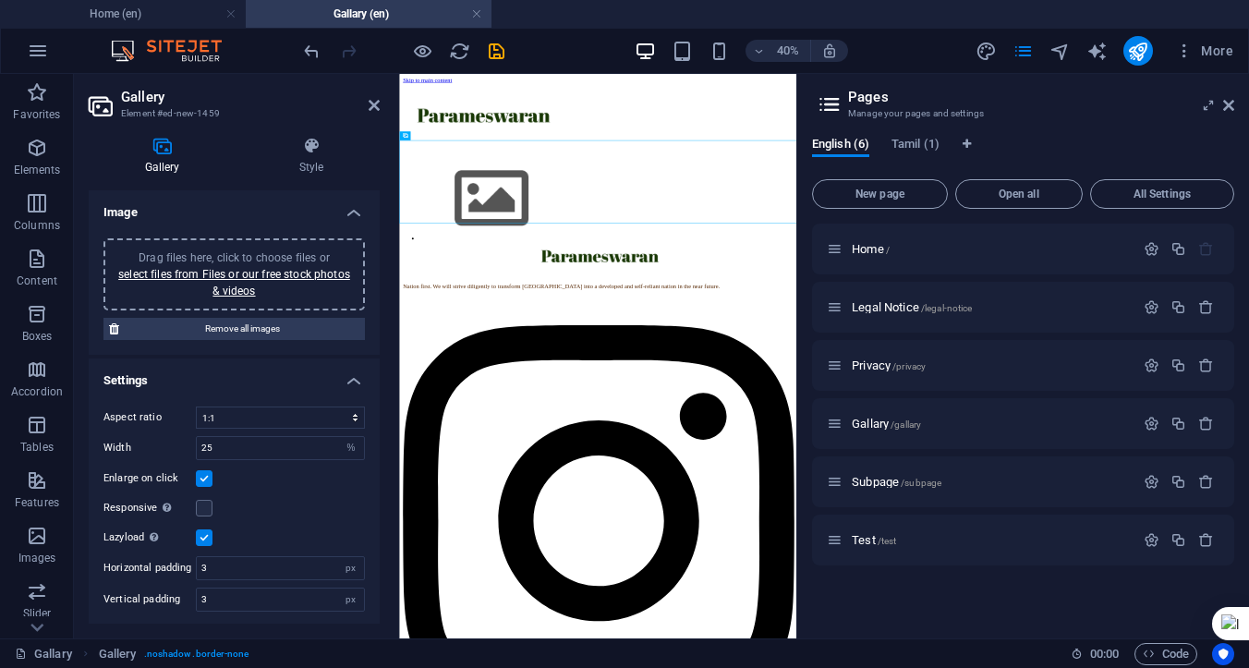
click at [494, 50] on icon "save" at bounding box center [496, 51] width 21 height 21
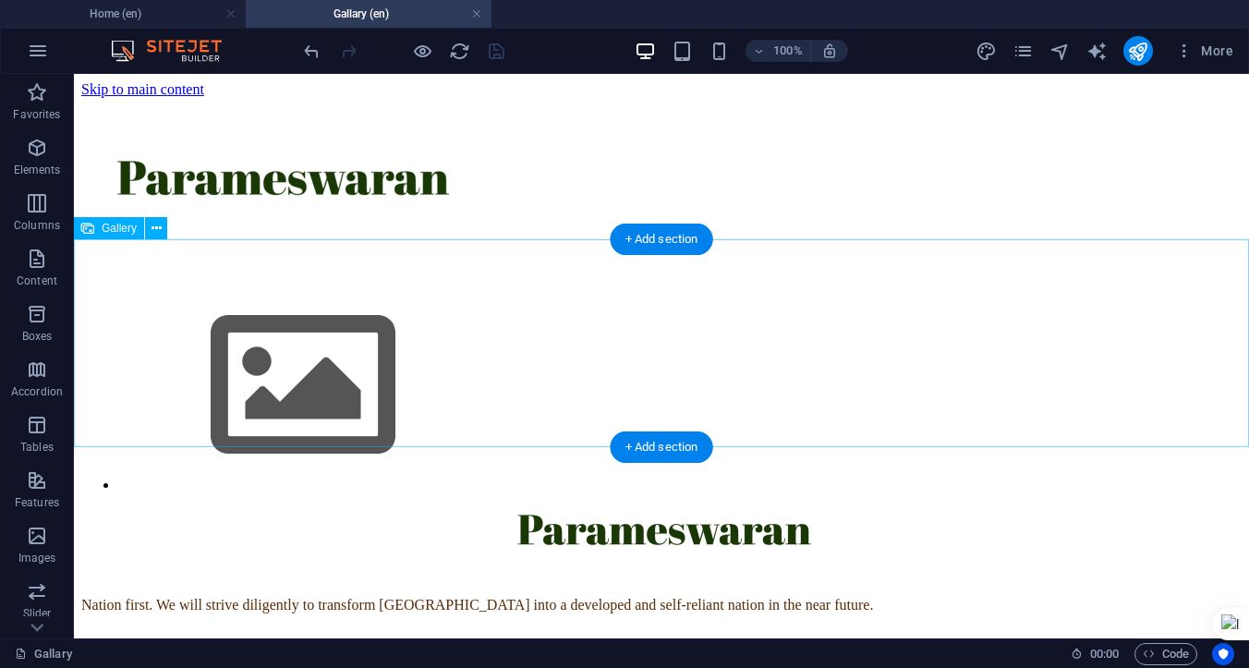
click at [318, 310] on img at bounding box center [303, 386] width 370 height 208
select select "4"
select select "%"
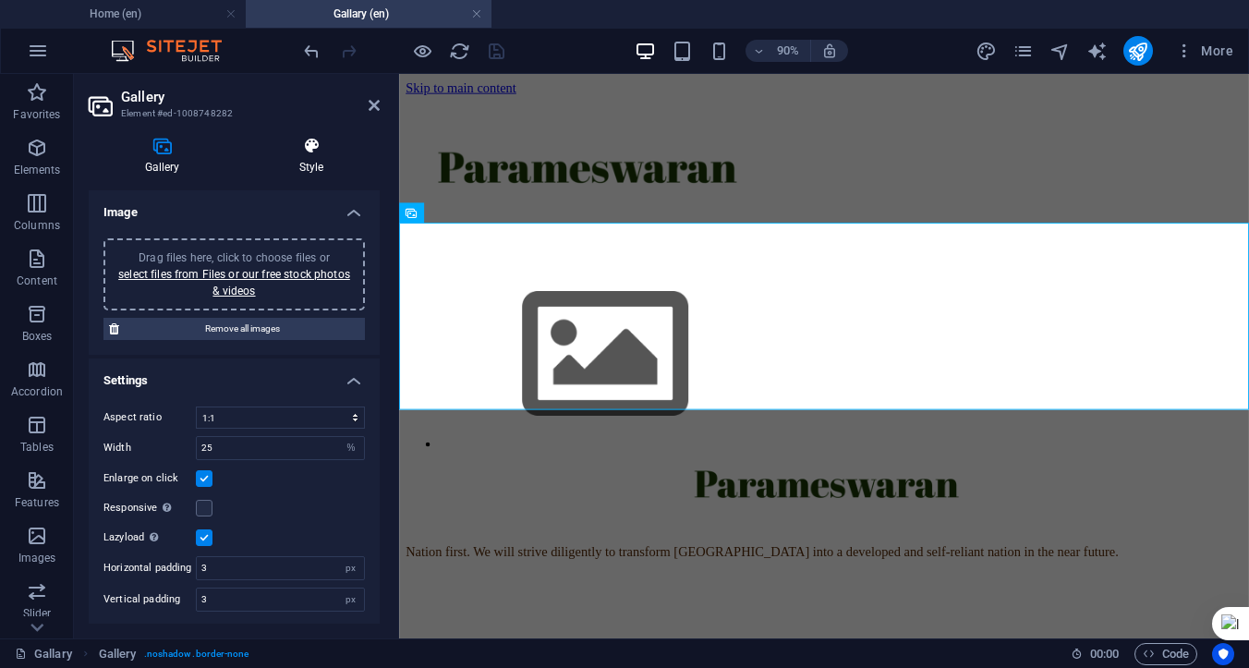
click at [306, 153] on icon at bounding box center [311, 146] width 137 height 18
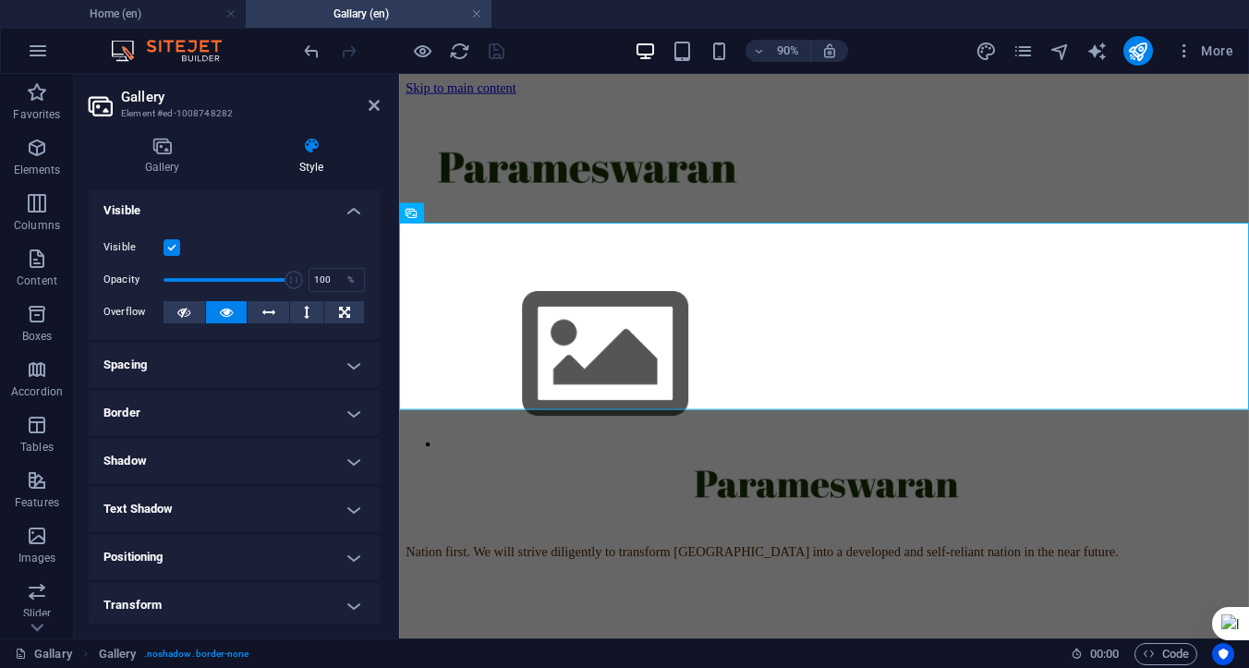
scroll to position [0, 0]
click at [167, 166] on h4 "Gallery" at bounding box center [166, 156] width 154 height 39
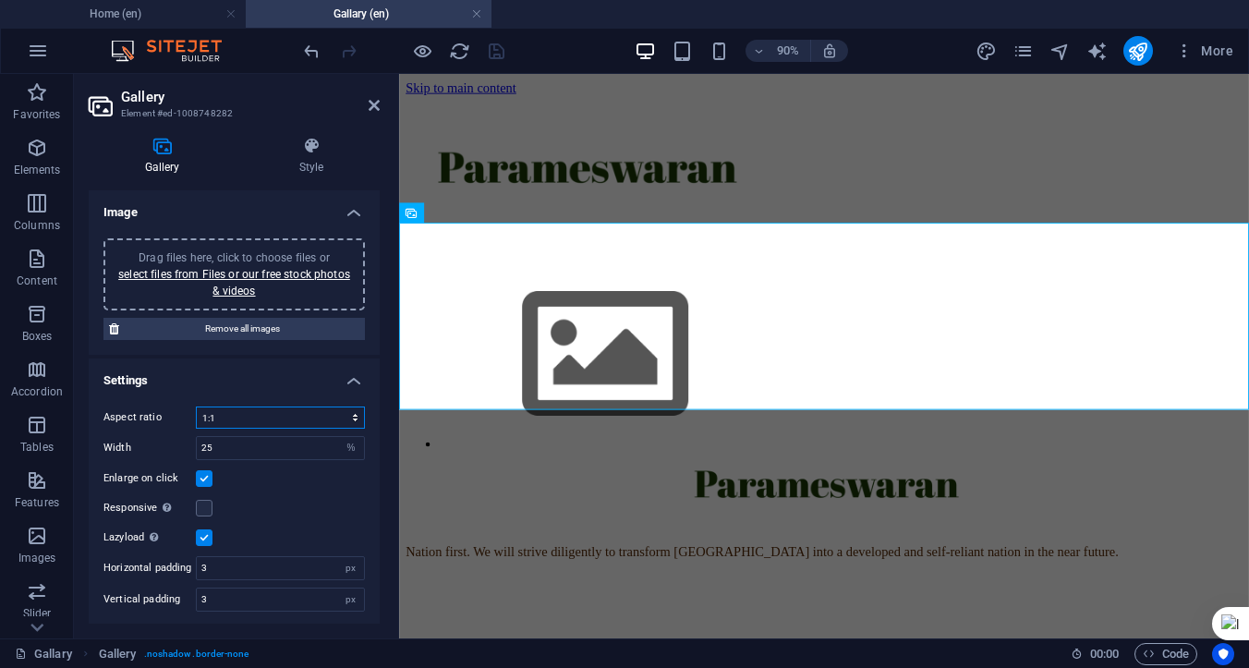
click at [343, 420] on select "No fixed aspect ratio 16:9 16:10 4:3 1:1 1:2 2:1" at bounding box center [280, 418] width 169 height 22
click at [202, 512] on label at bounding box center [204, 508] width 17 height 17
click at [0, 0] on input "Responsive Automatically load retina image and smartphone optimized sizes." at bounding box center [0, 0] width 0 height 0
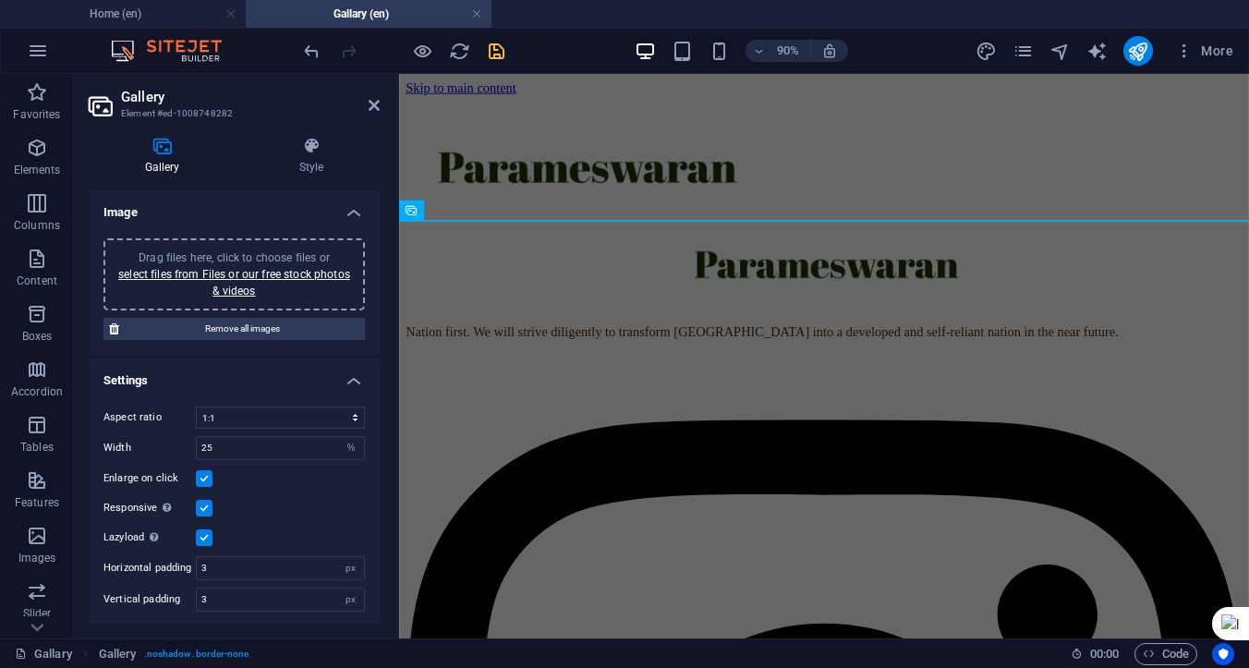
click at [203, 508] on label at bounding box center [204, 508] width 17 height 17
click at [0, 0] on input "Responsive Automatically load retina image and smartphone optimized sizes." at bounding box center [0, 0] width 0 height 0
click at [241, 510] on div "Responsive Automatically load retina image and smartphone optimized sizes." at bounding box center [233, 508] width 261 height 22
click at [205, 507] on label at bounding box center [204, 508] width 17 height 17
click at [0, 0] on input "Responsive Automatically load retina image and smartphone optimized sizes." at bounding box center [0, 0] width 0 height 0
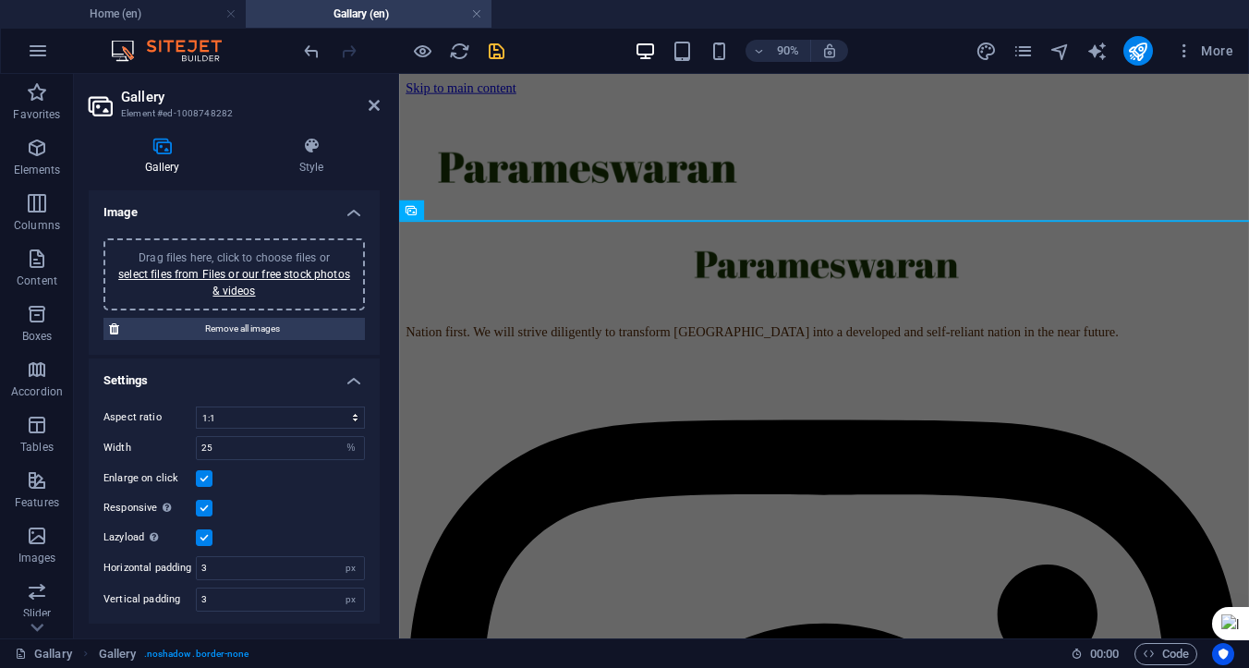
click at [274, 496] on div "Aspect ratio No fixed aspect ratio 16:9 16:10 4:3 1:1 1:2 2:1 Width 25 px % Enl…" at bounding box center [234, 509] width 291 height 235
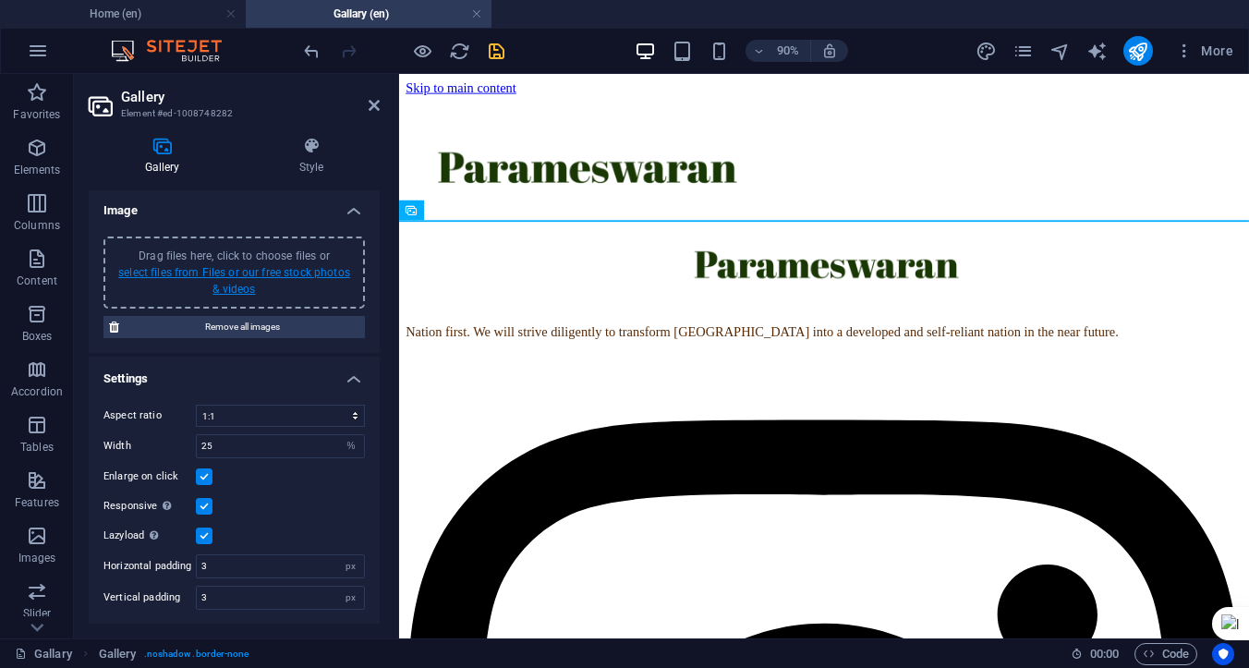
click at [260, 272] on link "select files from Files or our free stock photos & videos" at bounding box center [234, 281] width 232 height 30
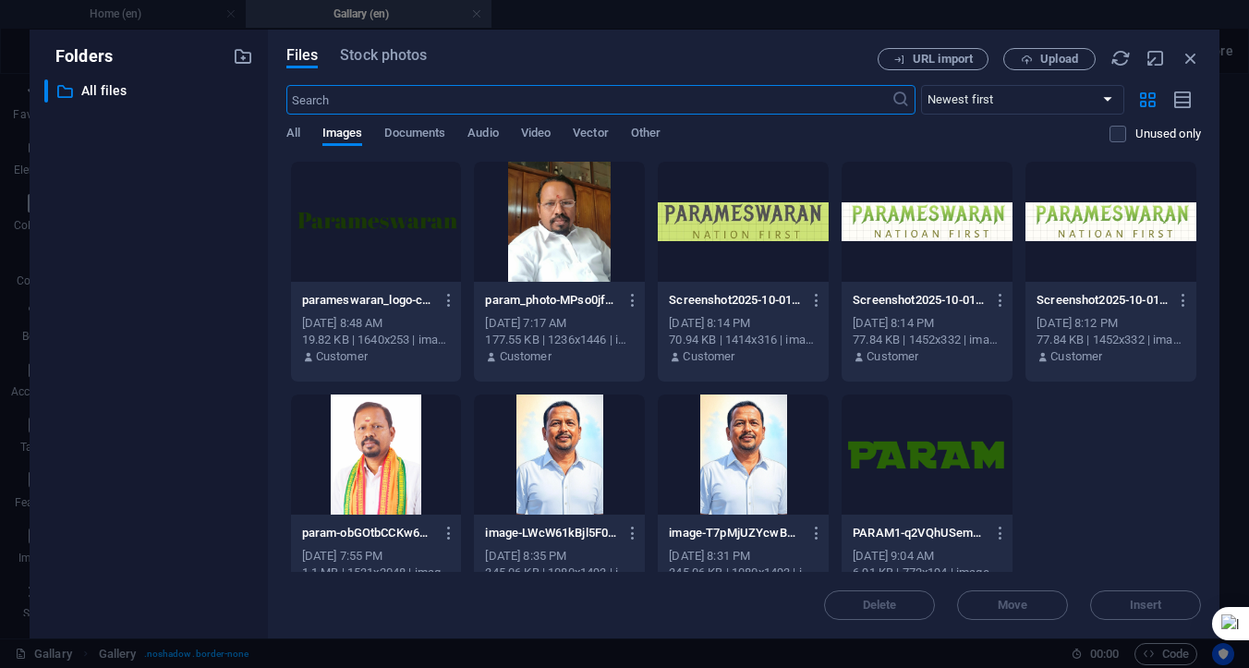
click at [558, 249] on div at bounding box center [559, 222] width 171 height 120
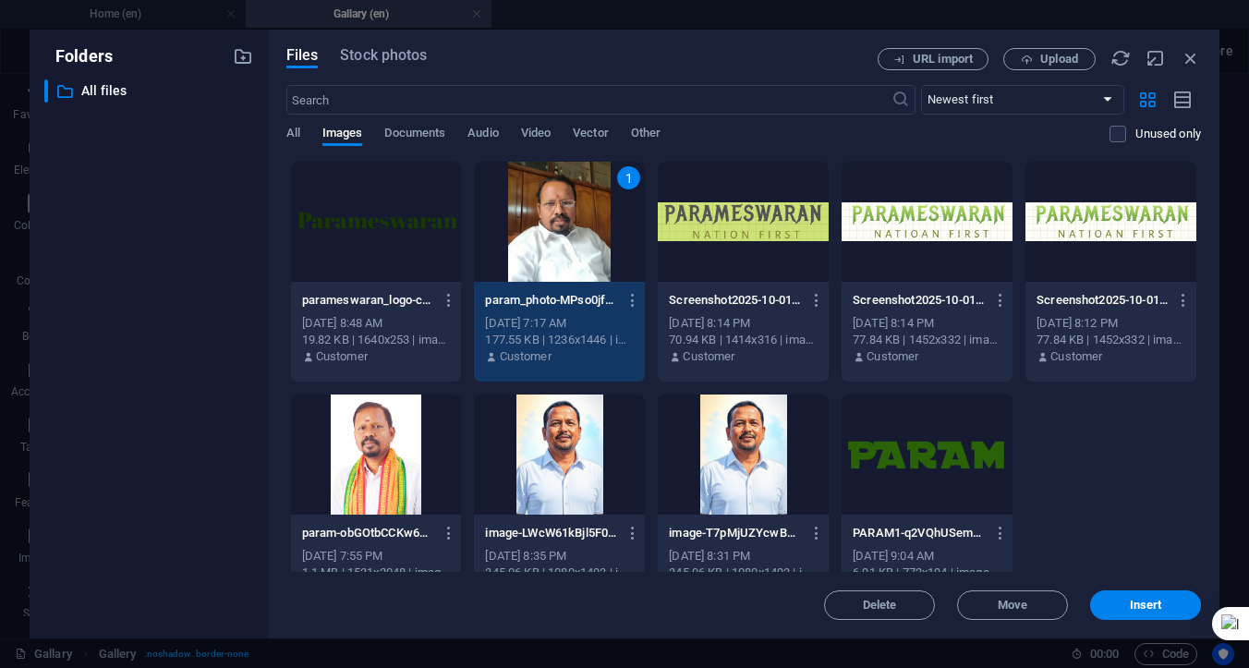
click at [558, 249] on div "1" at bounding box center [559, 222] width 171 height 120
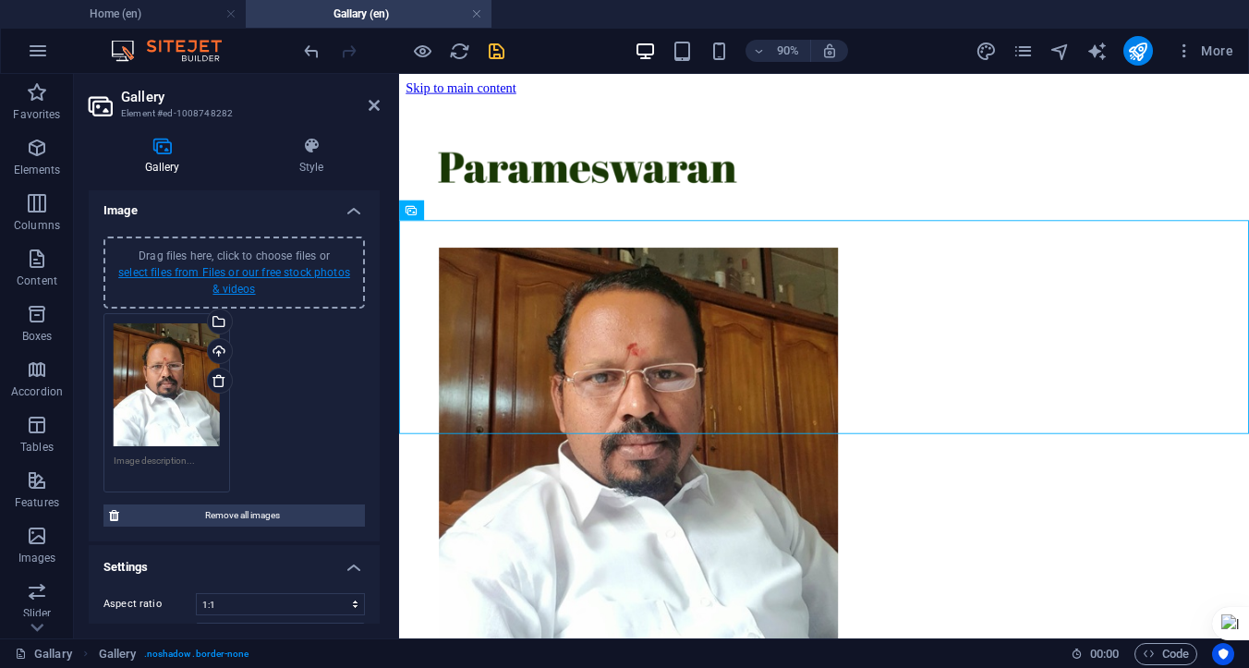
click at [246, 271] on link "select files from Files or our free stock photos & videos" at bounding box center [234, 281] width 232 height 30
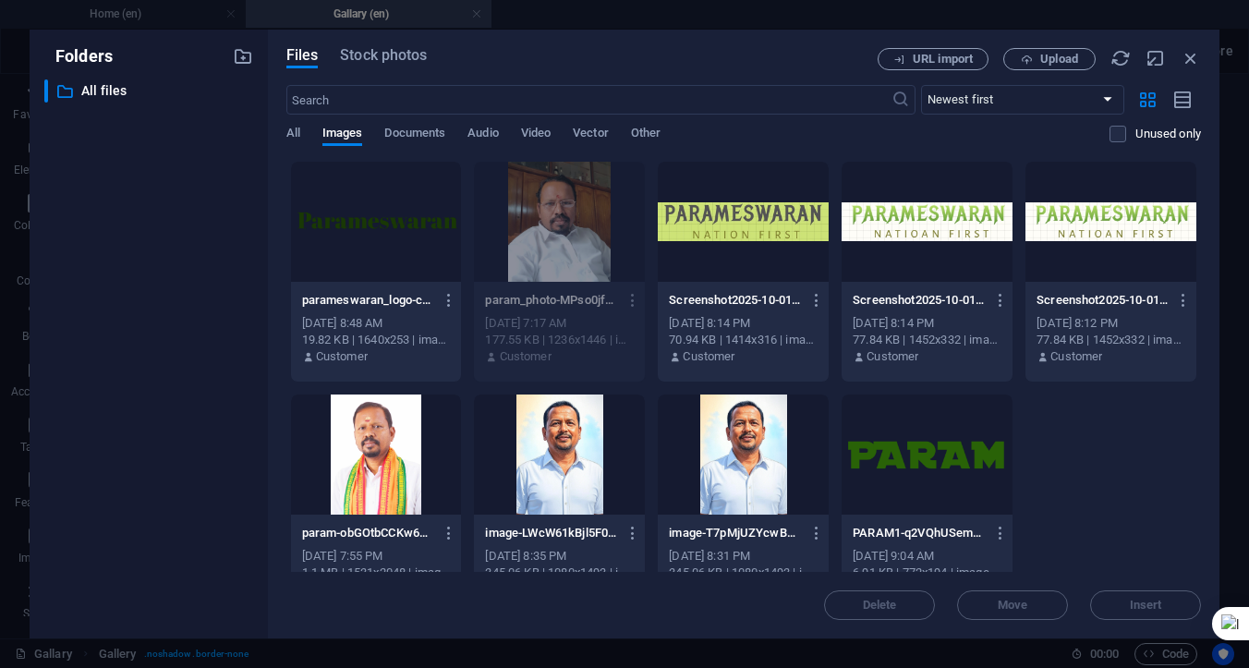
click at [373, 430] on div at bounding box center [376, 455] width 171 height 120
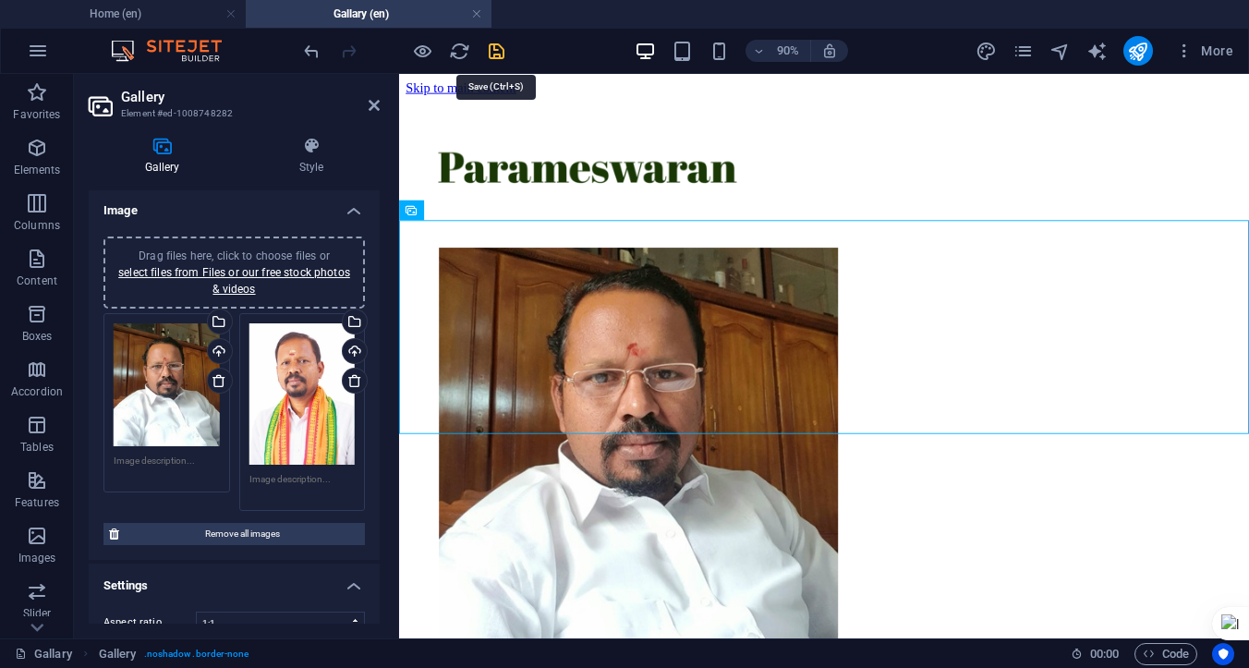
click at [490, 51] on icon "save" at bounding box center [496, 51] width 21 height 21
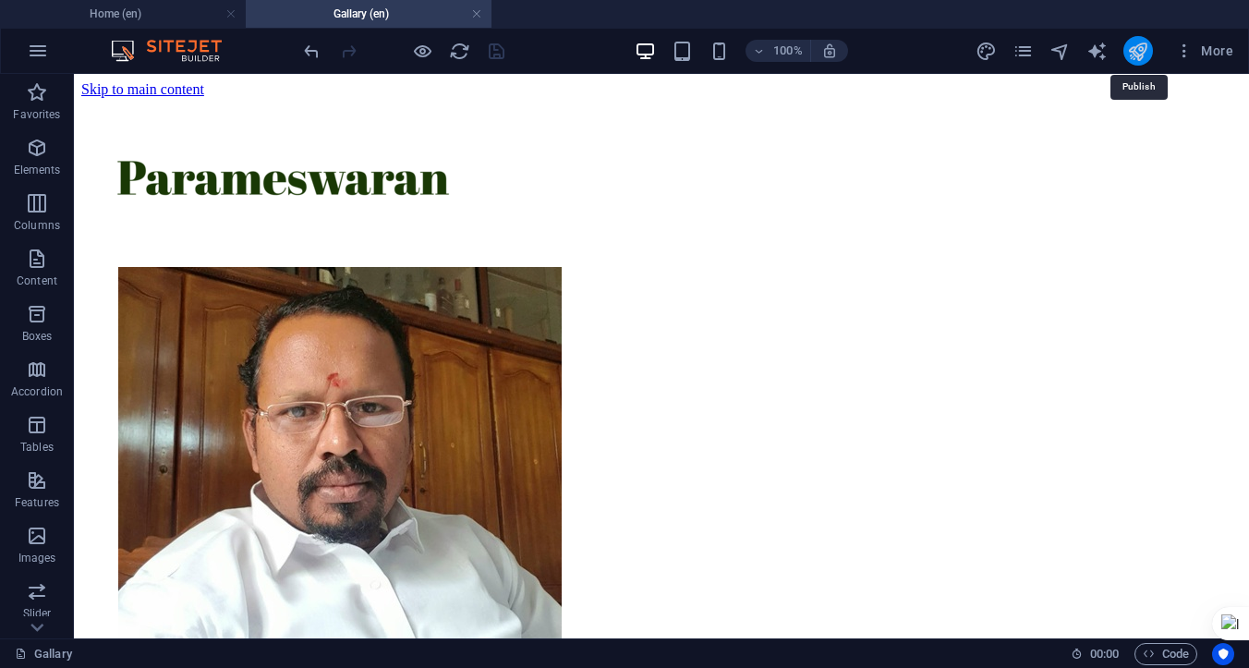
click at [1138, 53] on icon "publish" at bounding box center [1137, 51] width 21 height 21
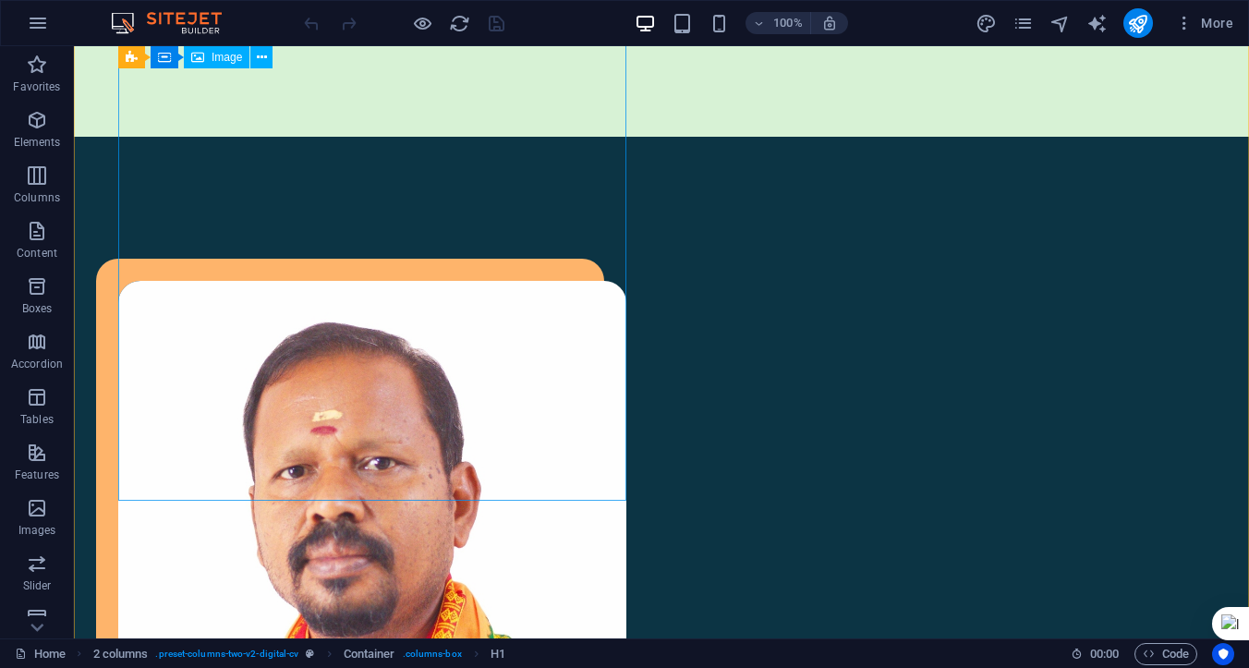
scroll to position [1453, 0]
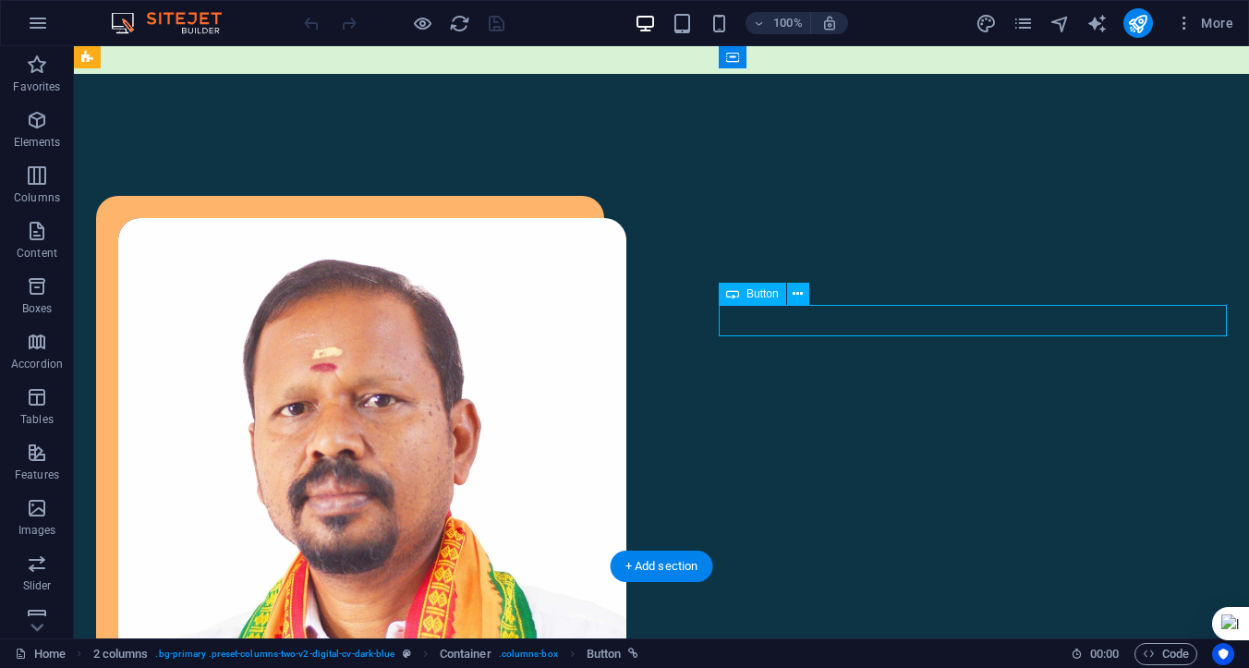
select select "px"
select select
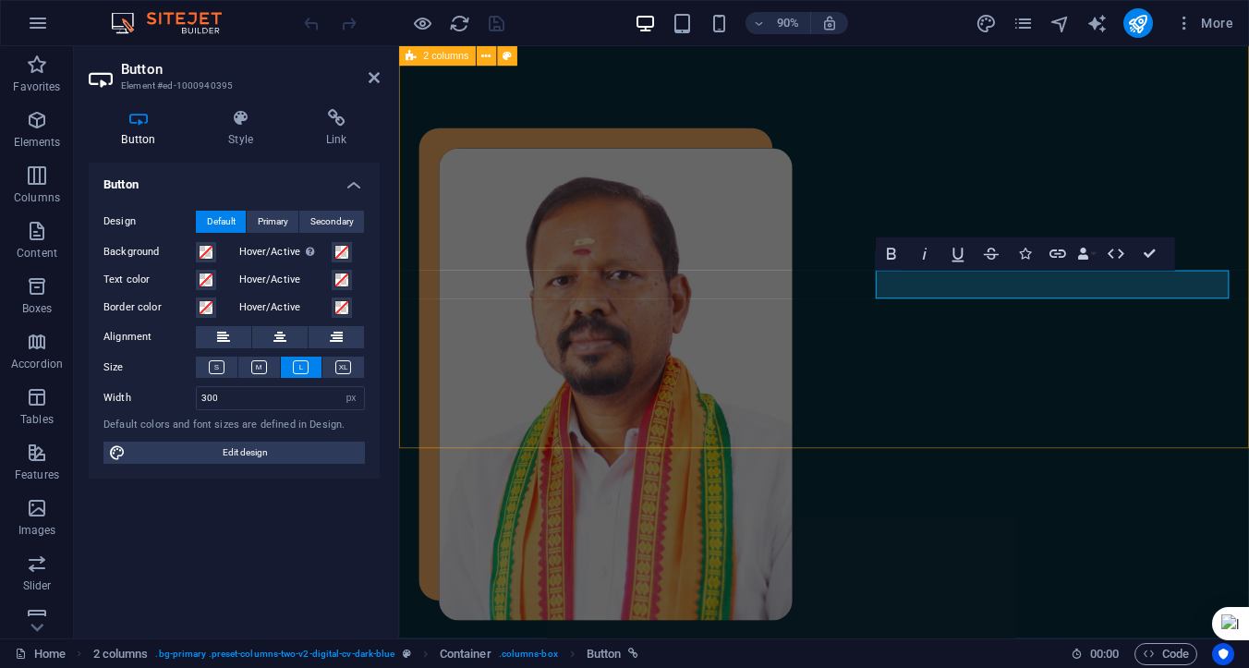
scroll to position [1400, 0]
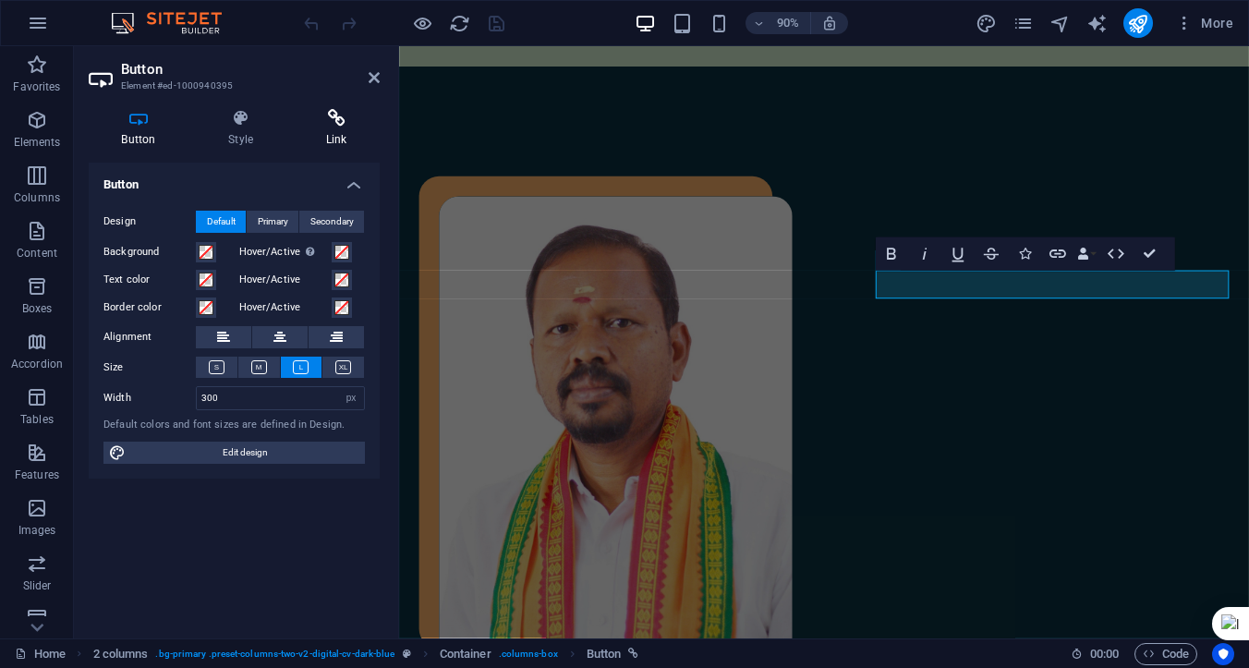
click at [329, 134] on h4 "Link" at bounding box center [336, 128] width 87 height 39
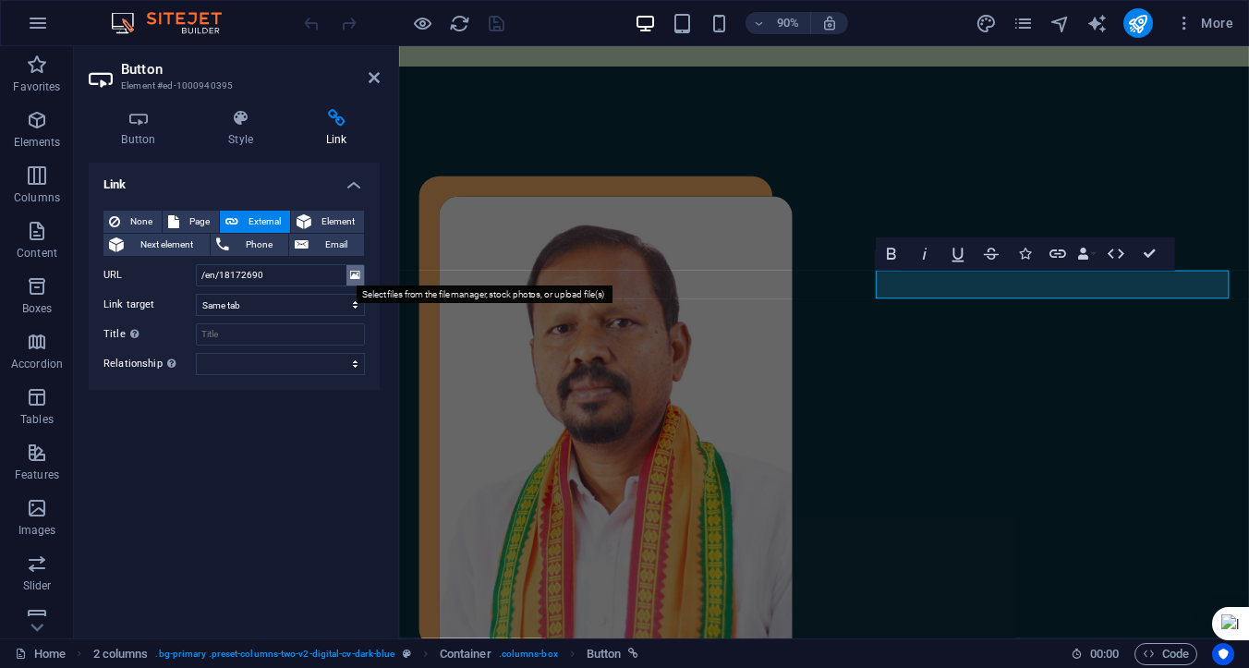
click at [355, 273] on icon at bounding box center [355, 275] width 10 height 20
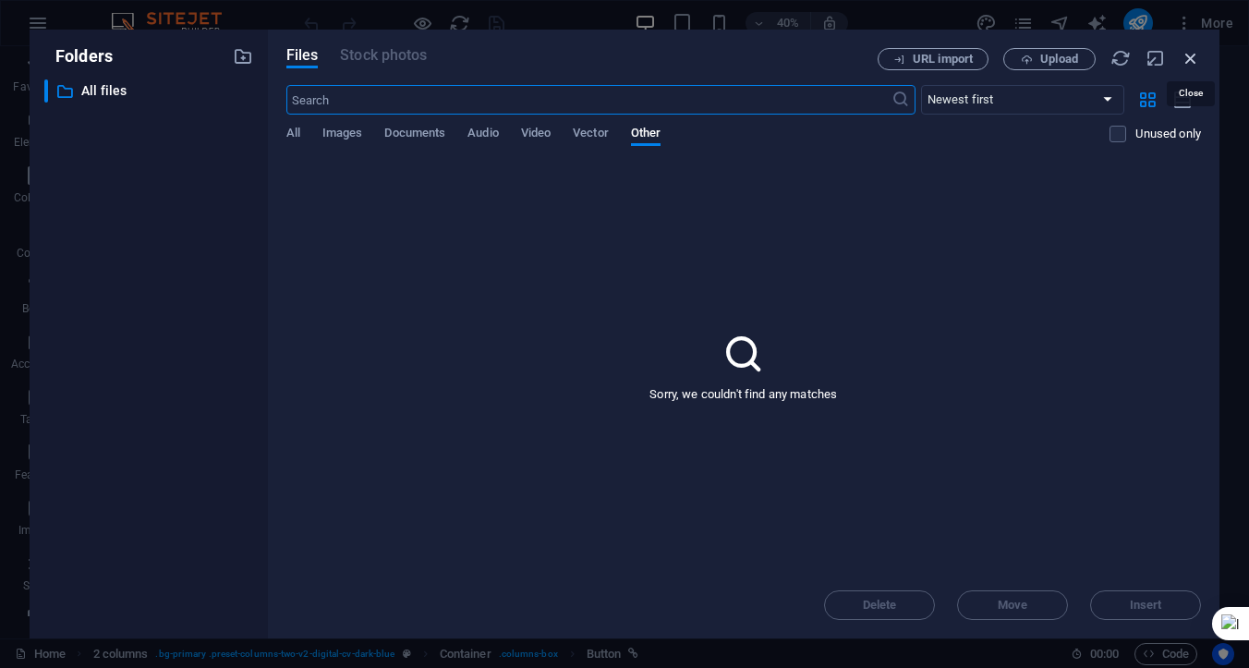
click at [1191, 58] on icon "button" at bounding box center [1191, 58] width 20 height 20
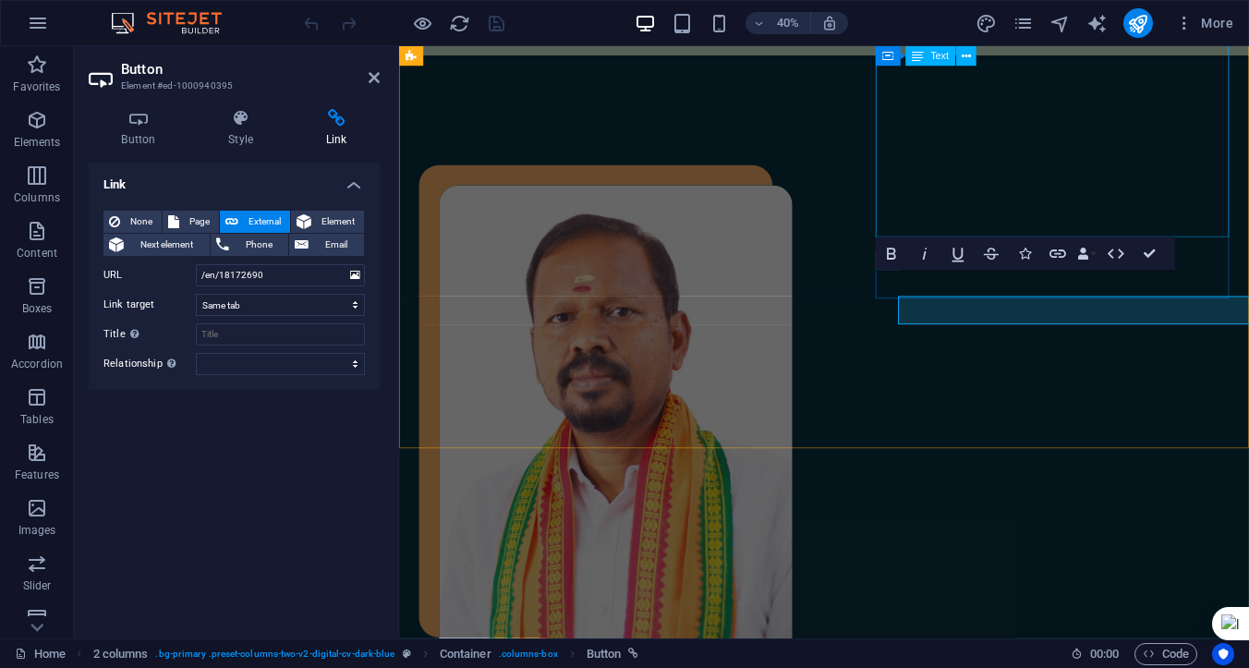
scroll to position [1400, 0]
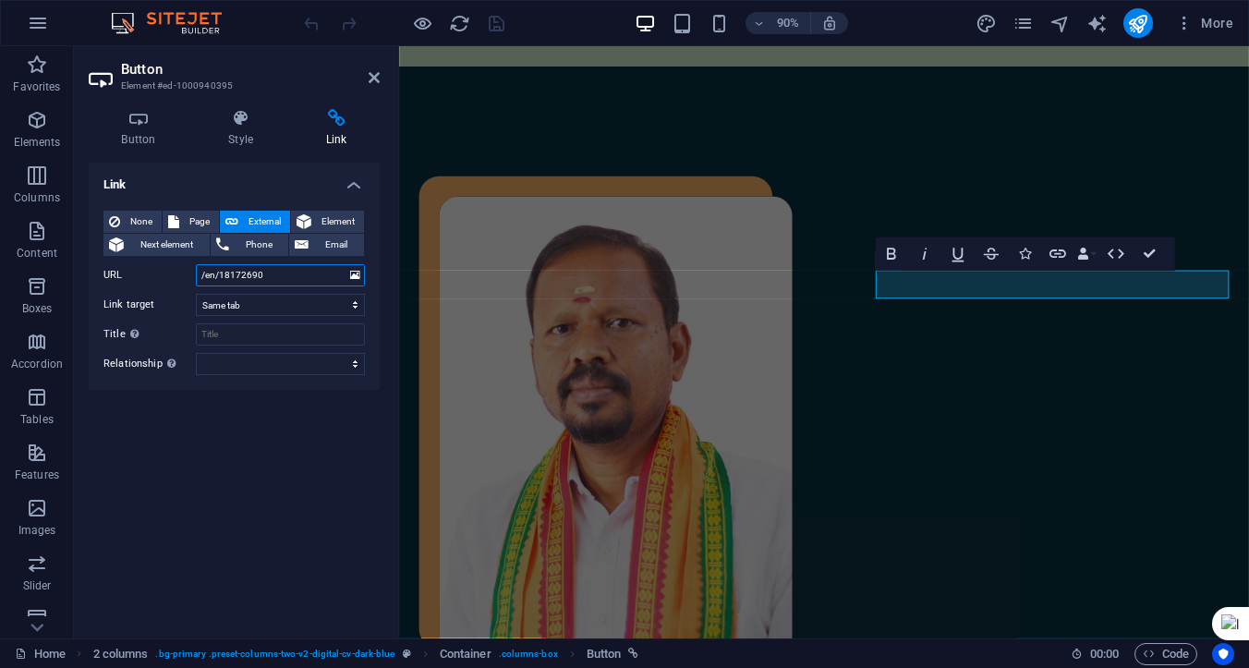
click at [277, 273] on input "/en/18172690" at bounding box center [280, 275] width 169 height 22
drag, startPoint x: 276, startPoint y: 274, endPoint x: 183, endPoint y: 273, distance: 93.3
click at [183, 273] on div "URL /en/18172690" at bounding box center [233, 275] width 261 height 22
click at [194, 219] on span "Page" at bounding box center [199, 222] width 29 height 22
click at [355, 275] on select "Home Legal Notice Privacy Gallary Subpage Test Home" at bounding box center [280, 275] width 169 height 22
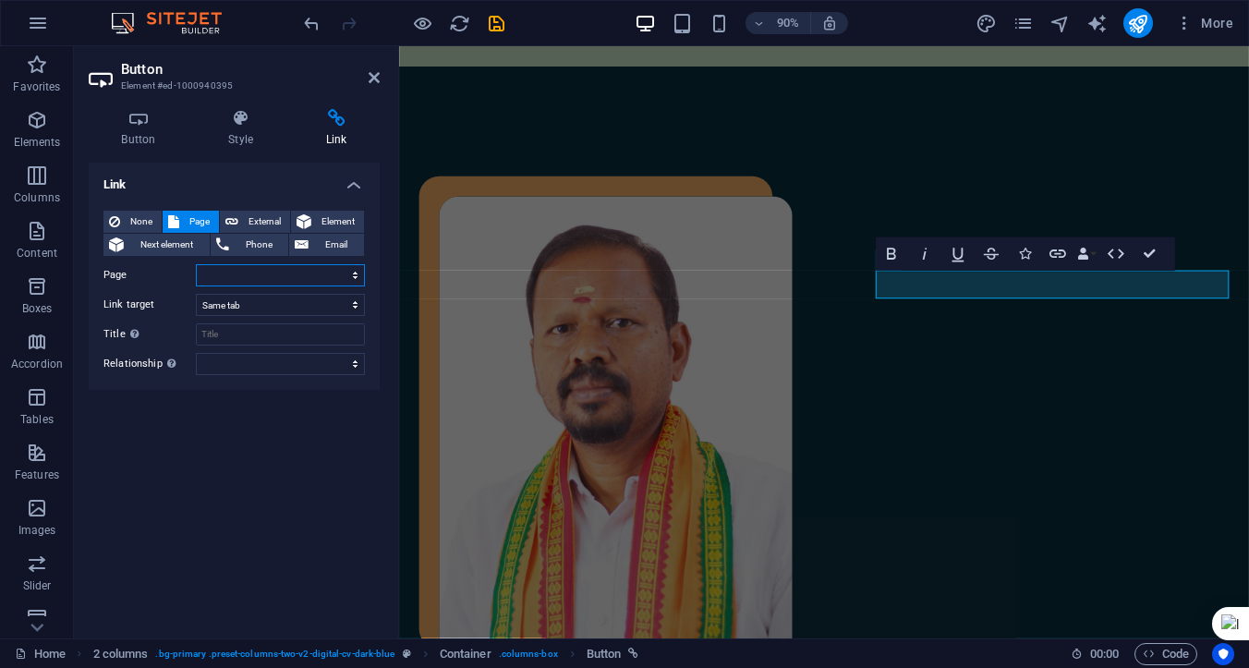
select select "3"
click at [196, 264] on select "Home Legal Notice Privacy Gallary Subpage Test Home" at bounding box center [280, 275] width 169 height 22
click at [370, 75] on icon at bounding box center [374, 77] width 11 height 15
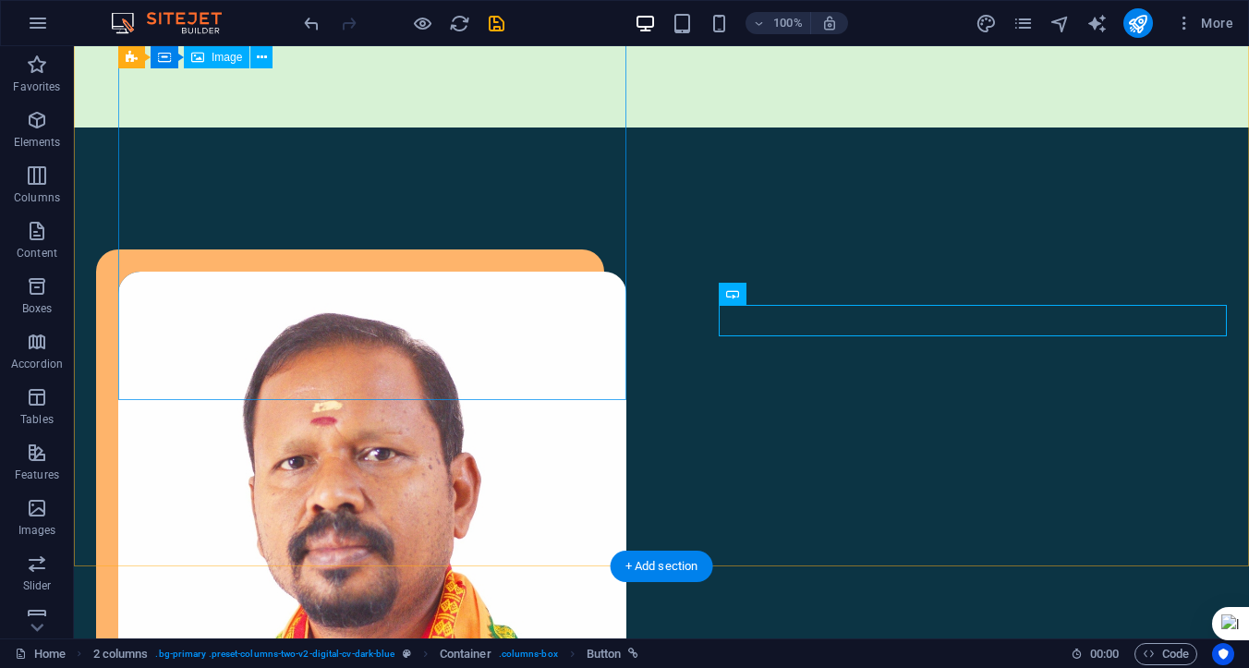
scroll to position [1453, 0]
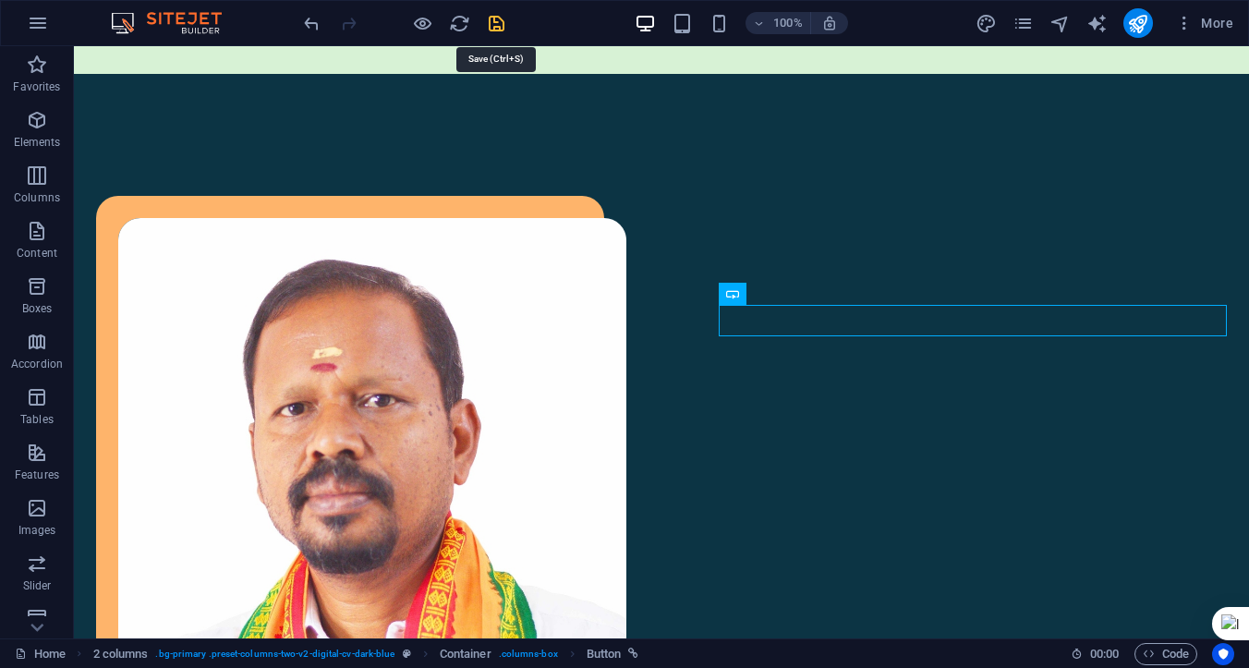
click at [495, 23] on icon "save" at bounding box center [496, 23] width 21 height 21
checkbox input "false"
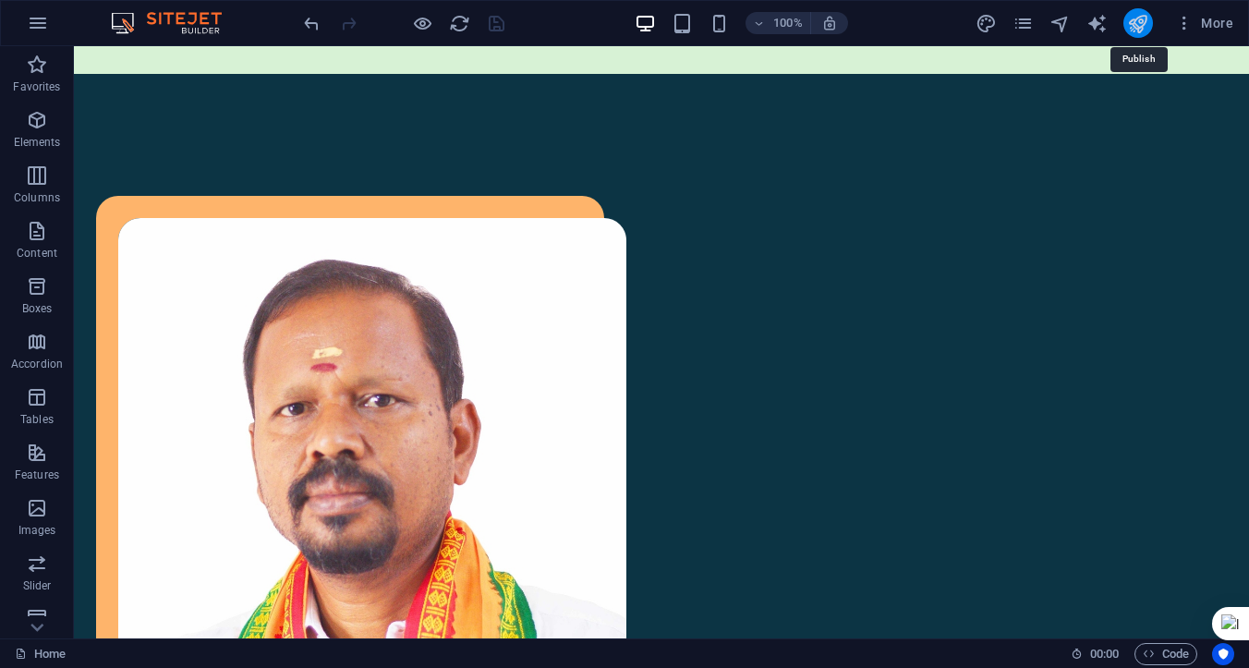
click at [1138, 19] on icon "publish" at bounding box center [1137, 23] width 21 height 21
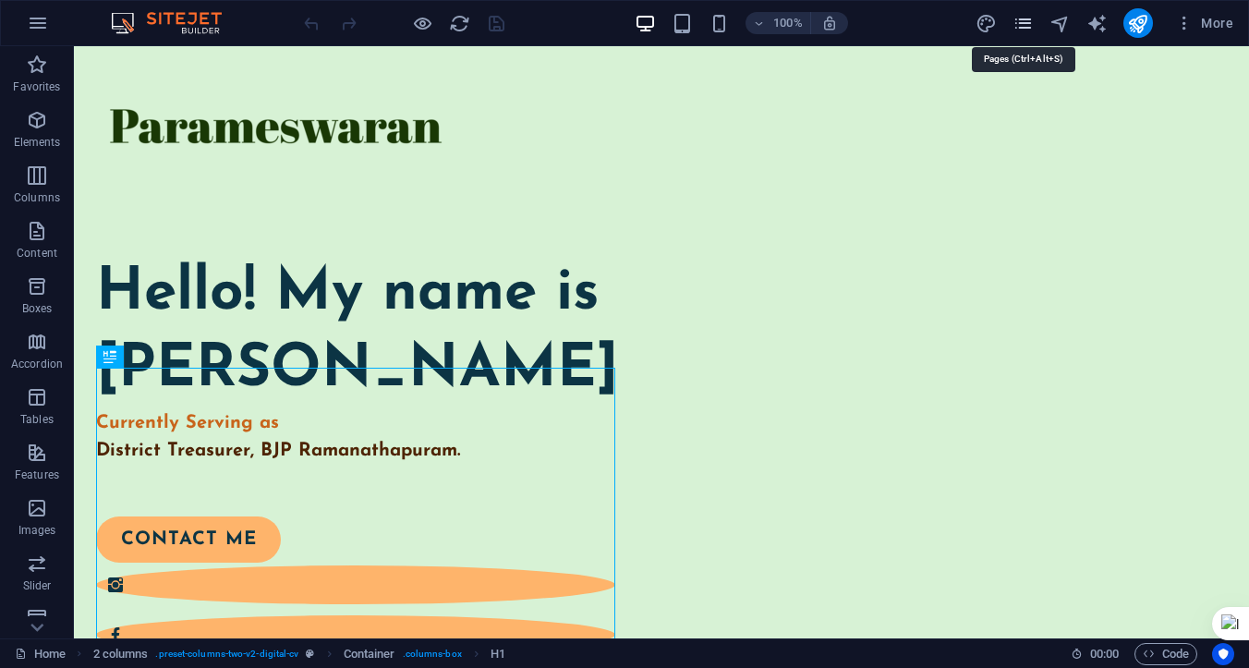
click at [1020, 29] on icon "pages" at bounding box center [1023, 23] width 21 height 21
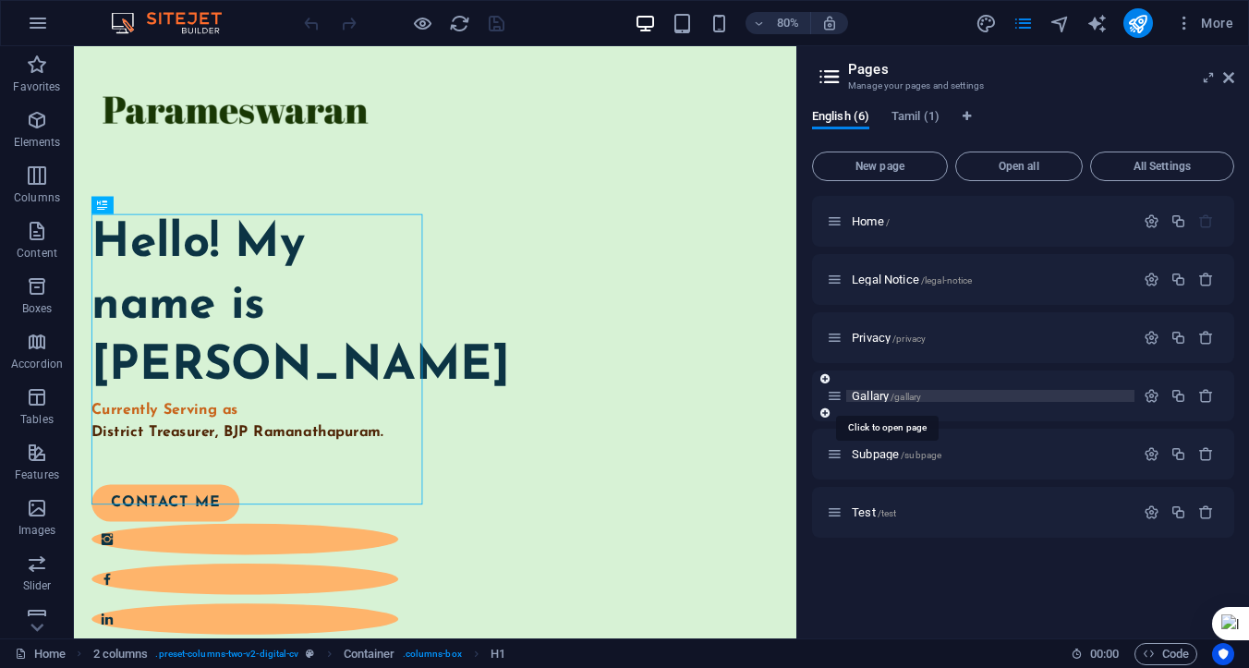
click at [888, 401] on span "Gallary /gallary" at bounding box center [886, 396] width 69 height 14
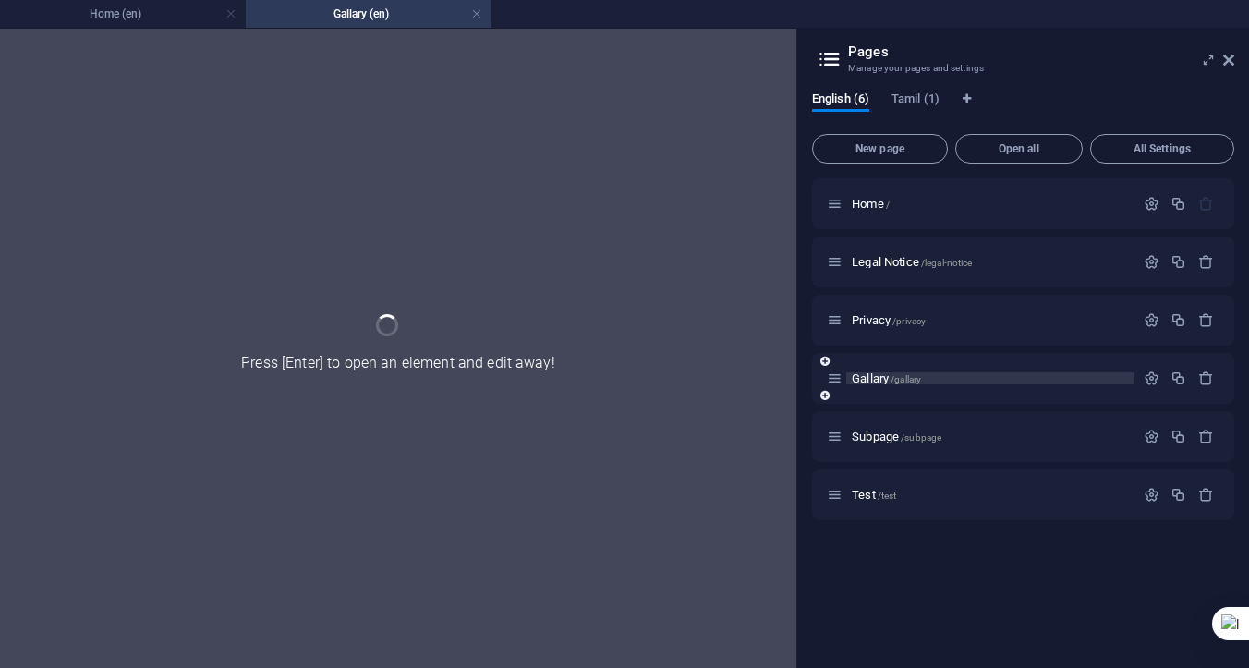
click at [888, 401] on div "Gallary /gallary" at bounding box center [1023, 378] width 422 height 51
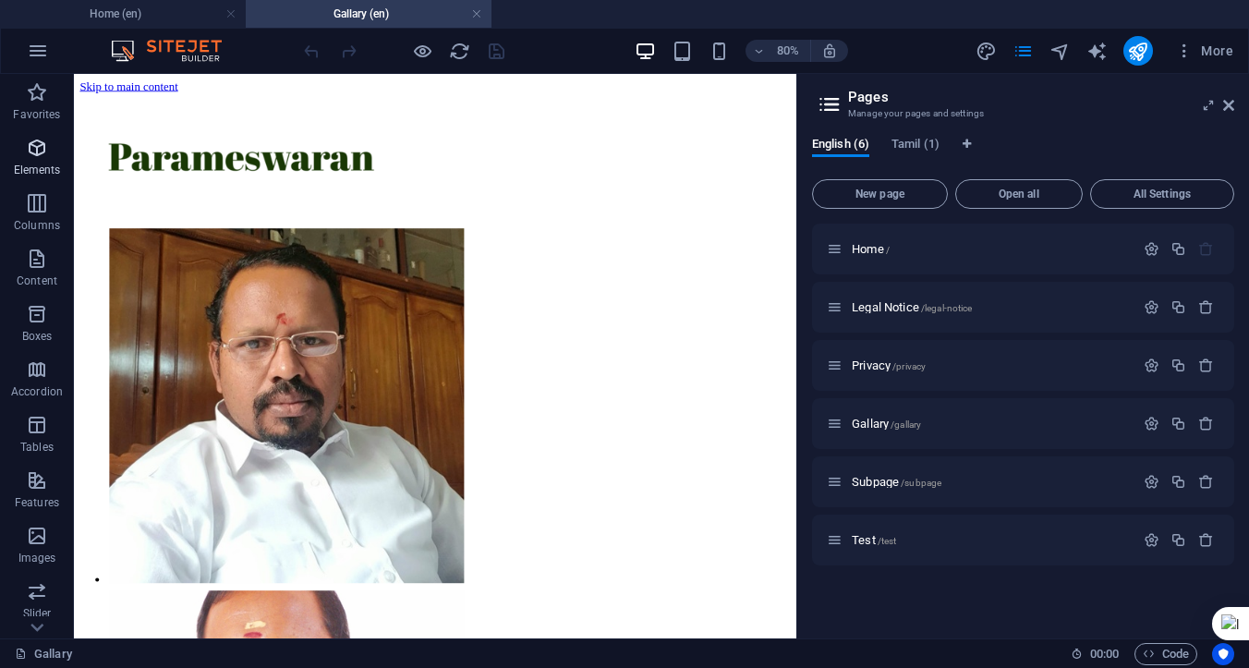
click at [38, 170] on p "Elements" at bounding box center [37, 170] width 47 height 15
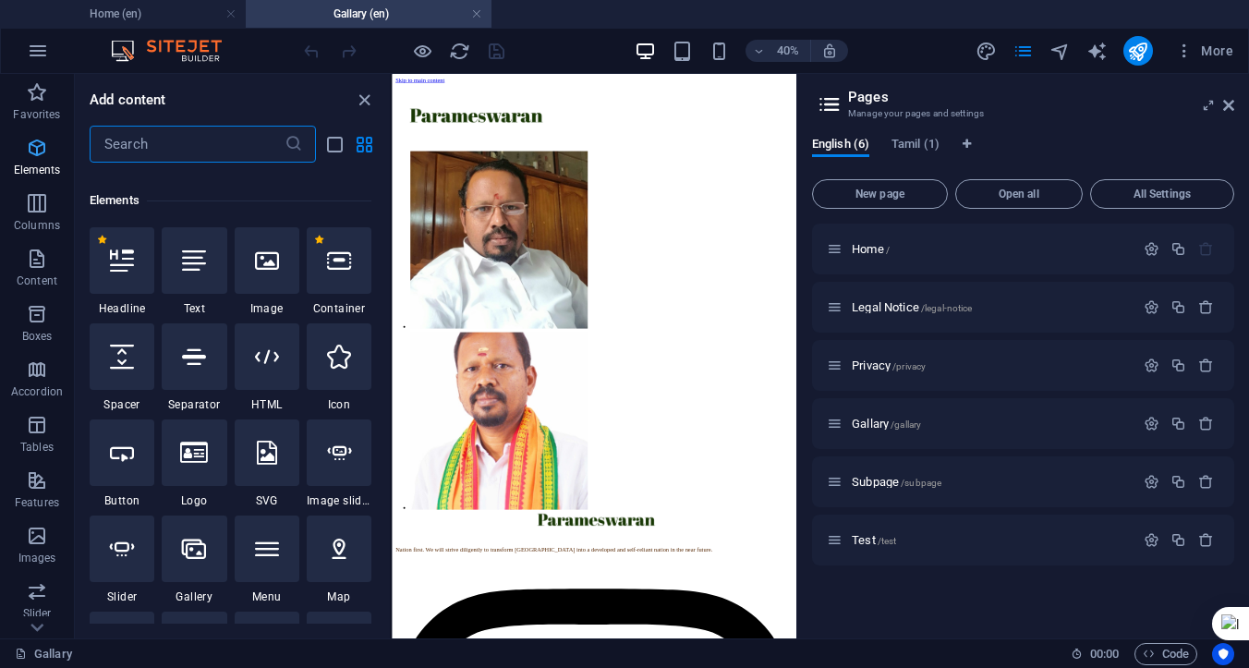
scroll to position [197, 0]
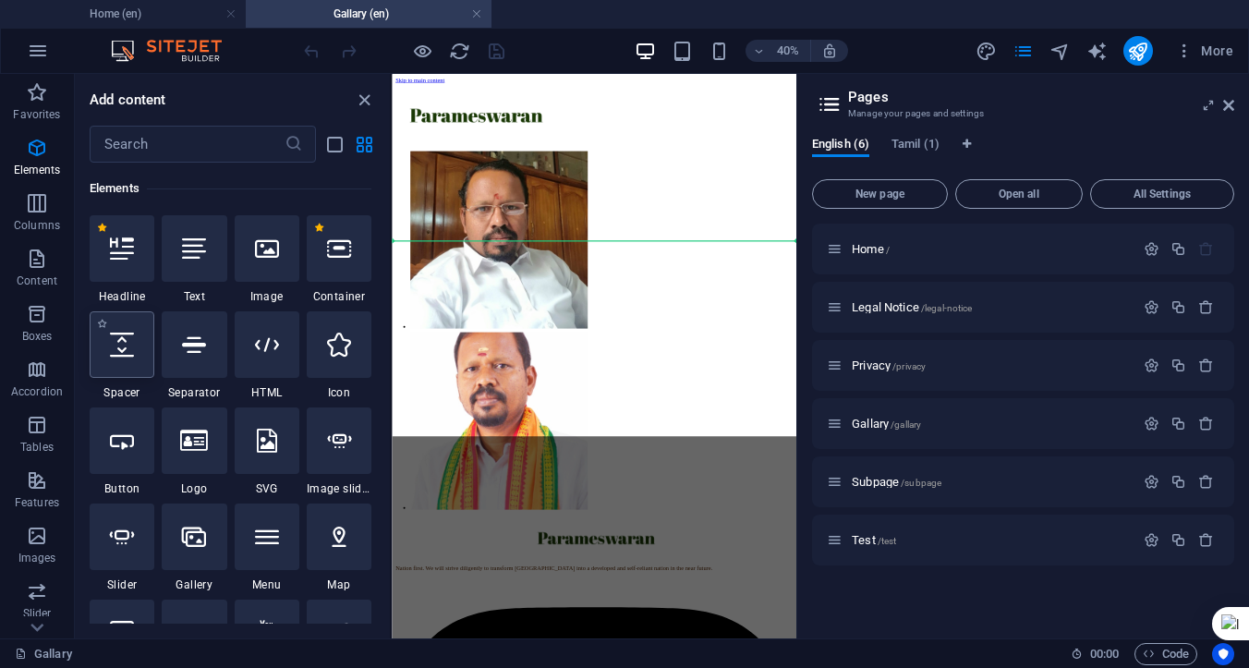
select select "px"
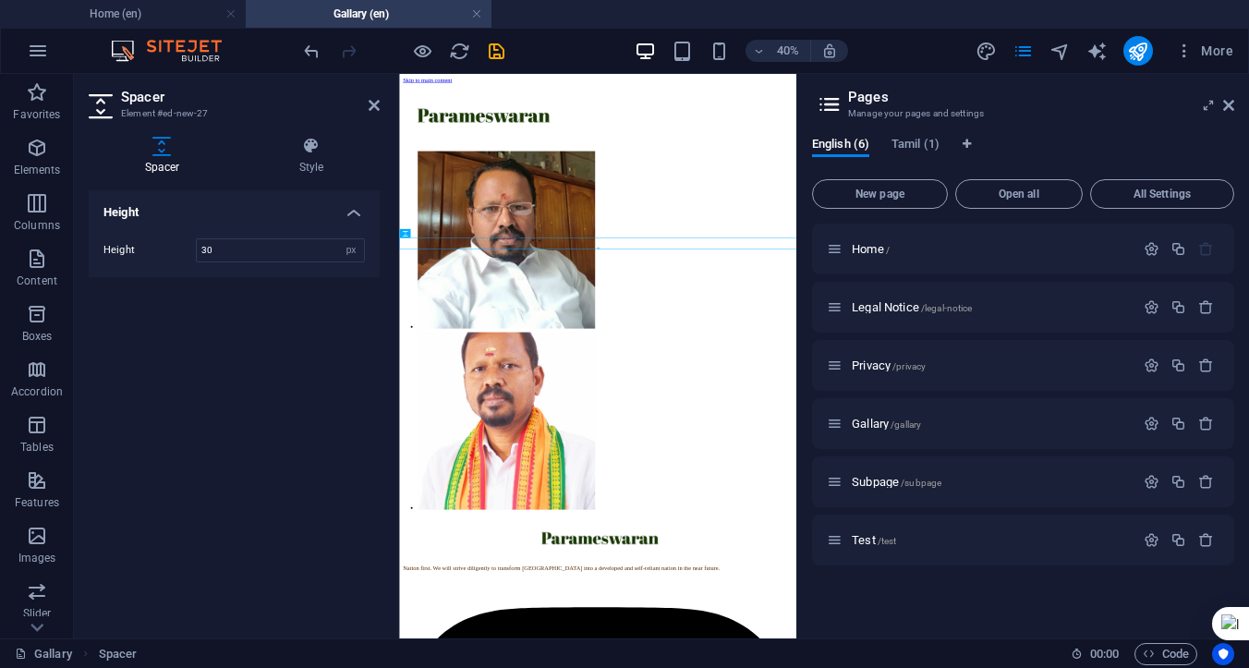
type input "30"
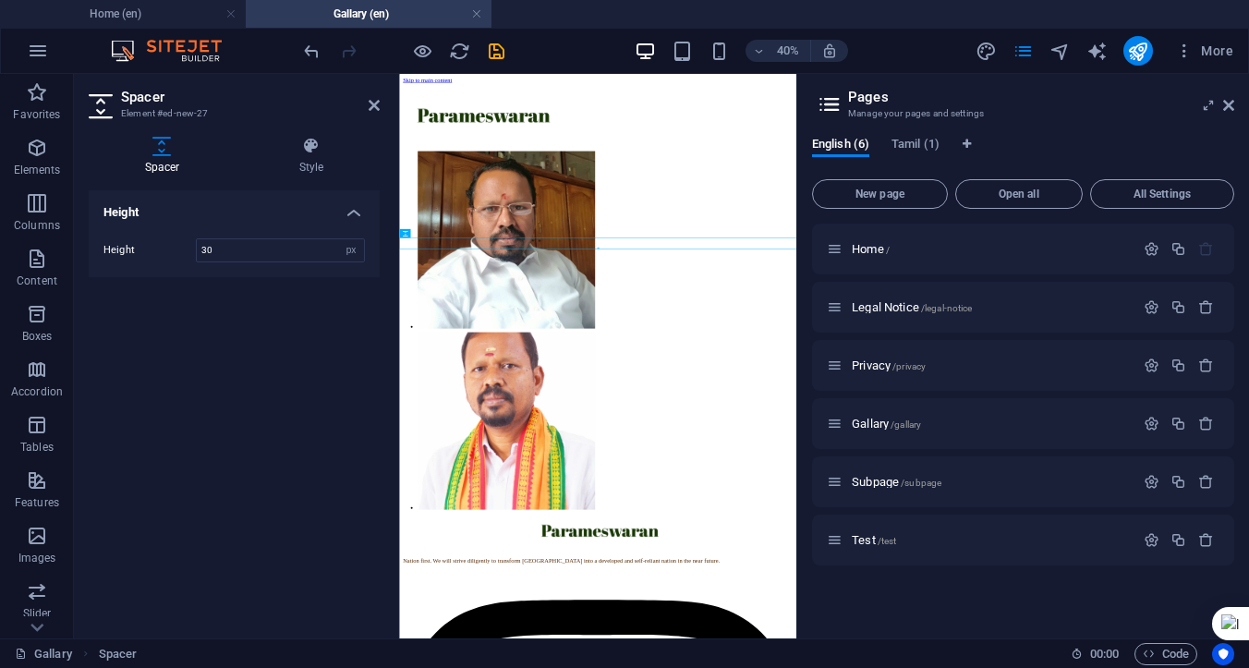
click at [209, 336] on div "Height Height 30 px rem vh vw" at bounding box center [234, 406] width 291 height 433
click at [374, 108] on icon at bounding box center [374, 105] width 11 height 15
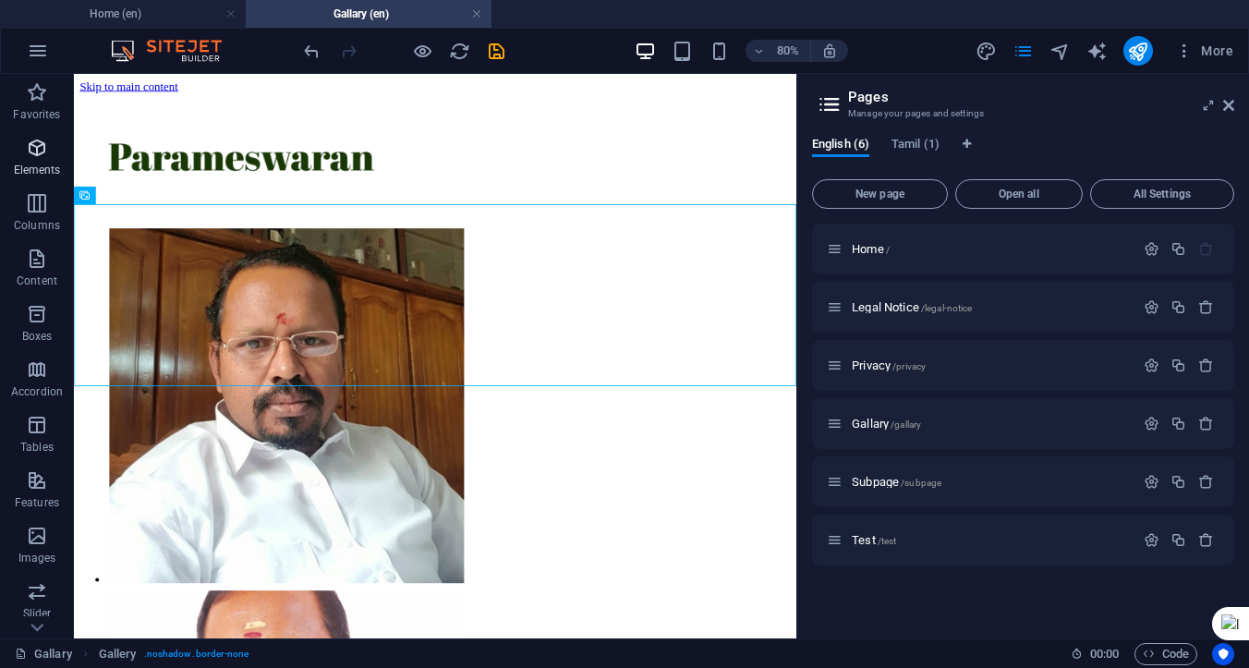
click at [37, 171] on p "Elements" at bounding box center [37, 170] width 47 height 15
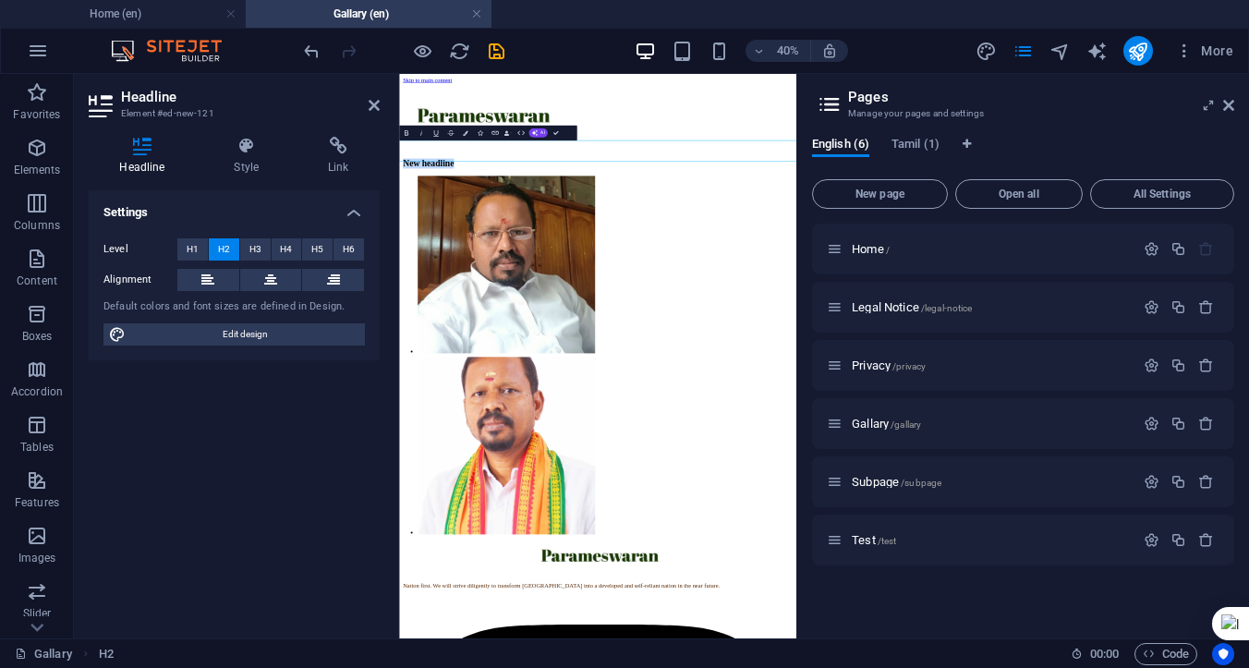
click at [564, 285] on h2 "New headline" at bounding box center [896, 297] width 978 height 25
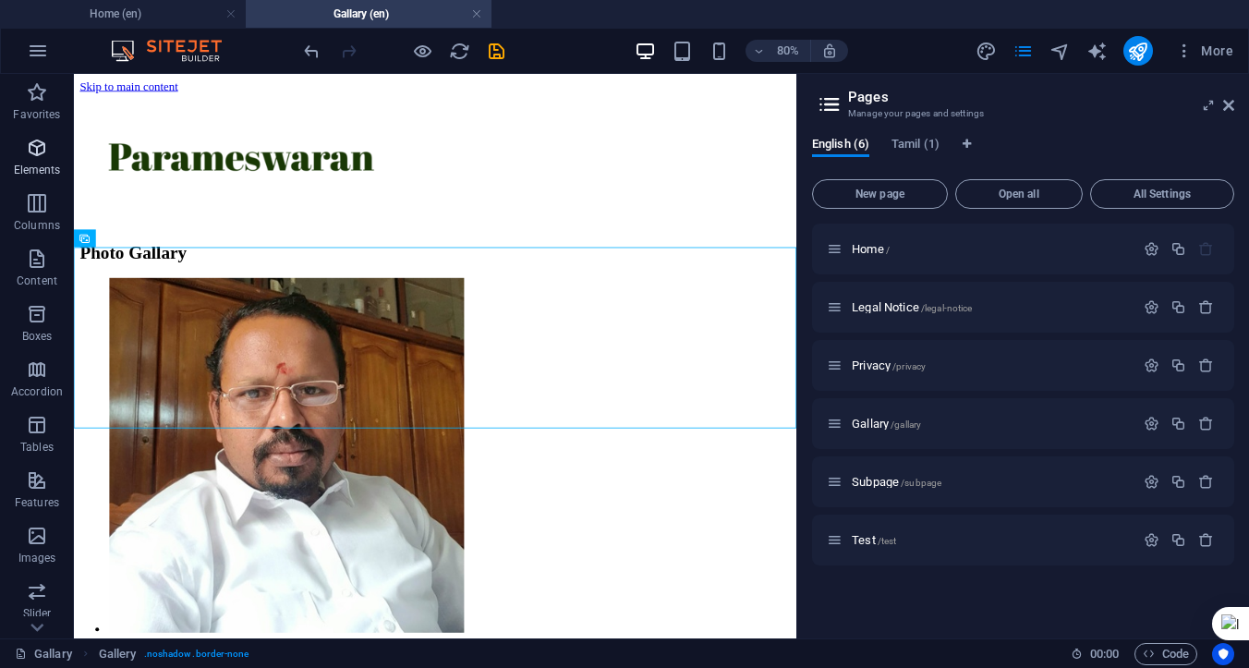
click at [40, 160] on span "Elements" at bounding box center [37, 159] width 74 height 44
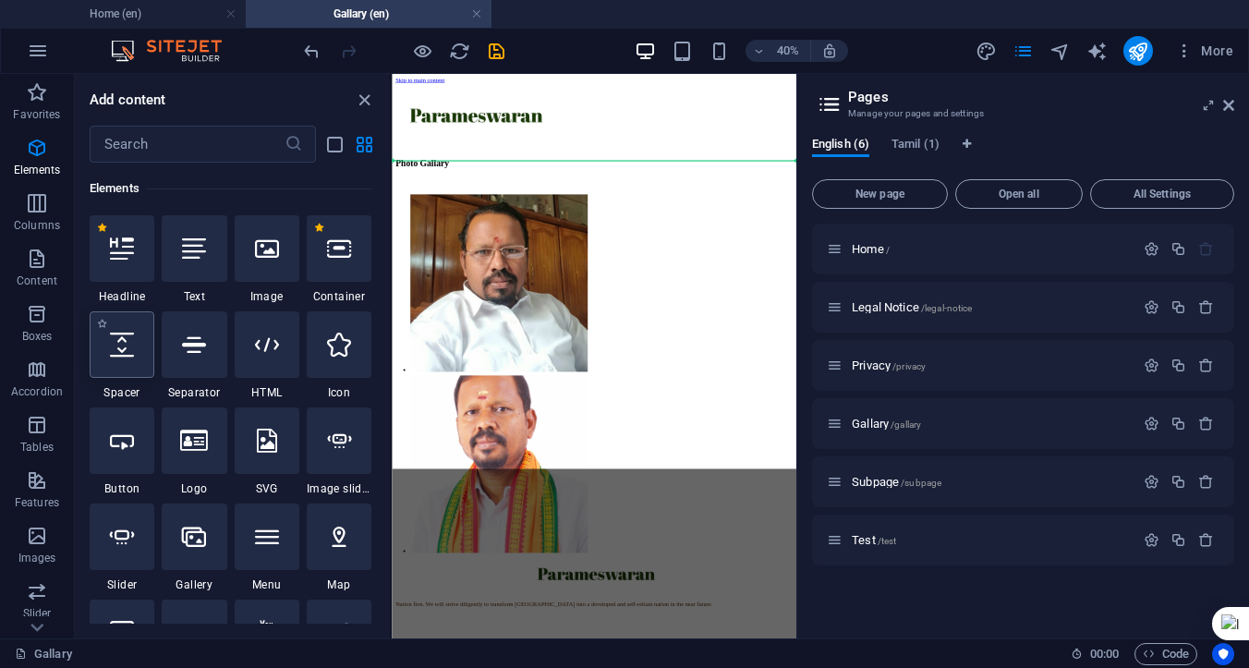
select select "px"
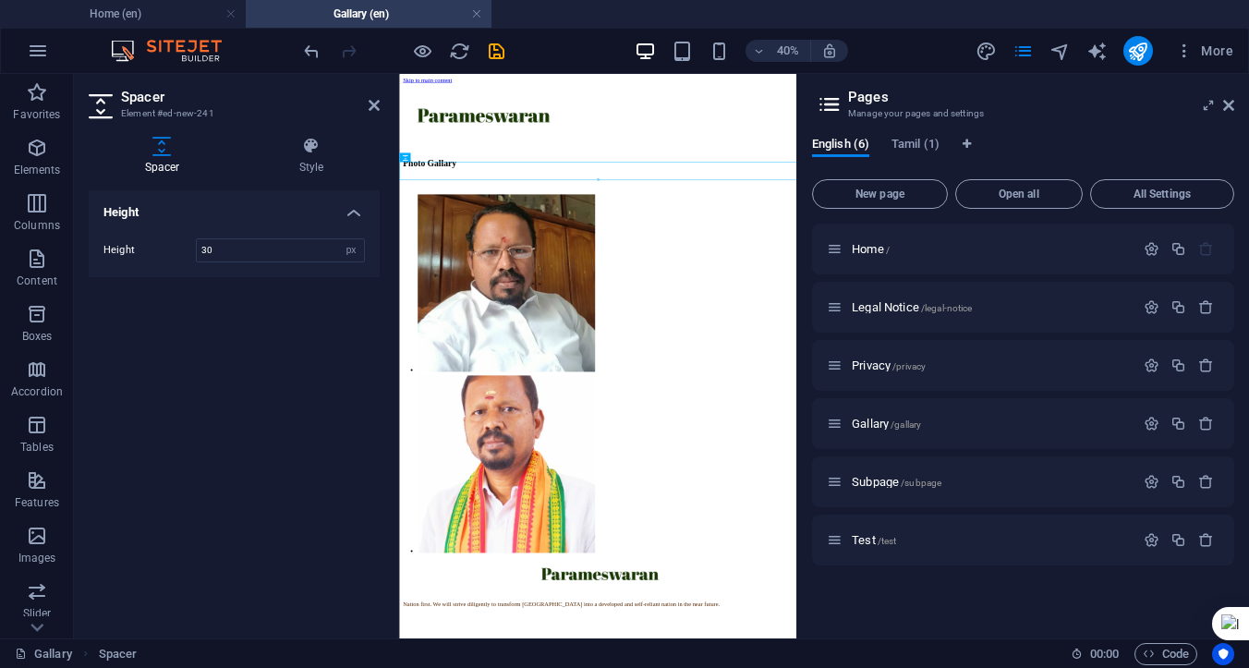
type input "30"
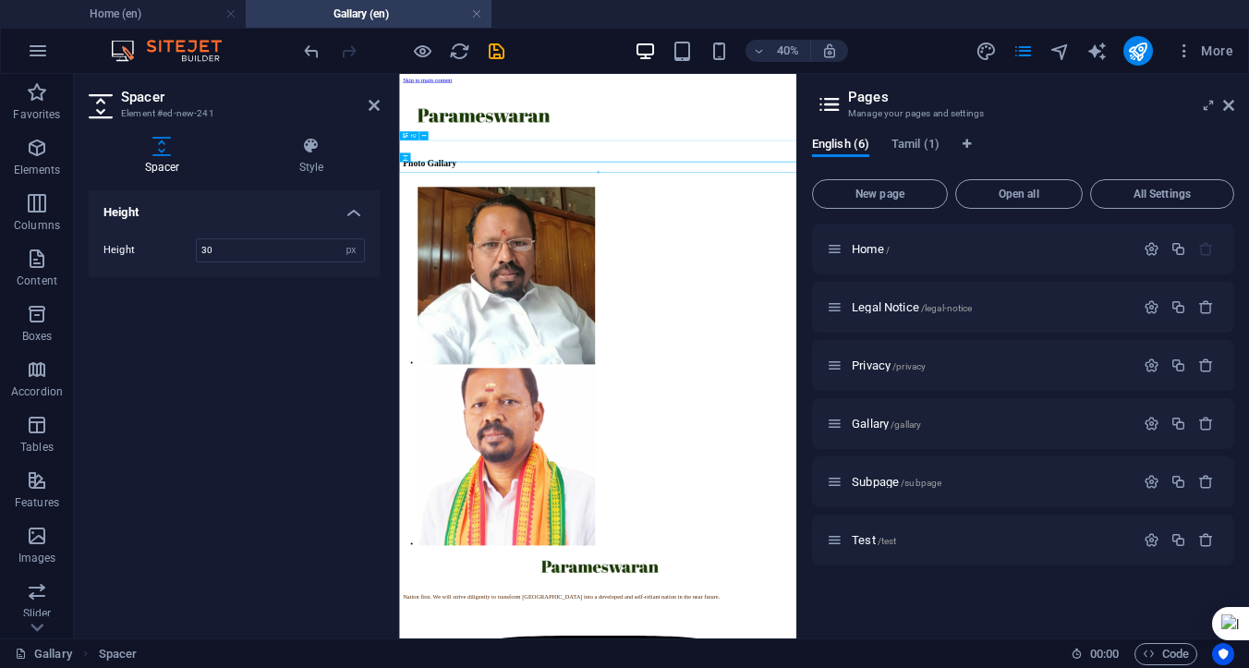
click at [702, 285] on div "Photo Gallary" at bounding box center [896, 297] width 978 height 25
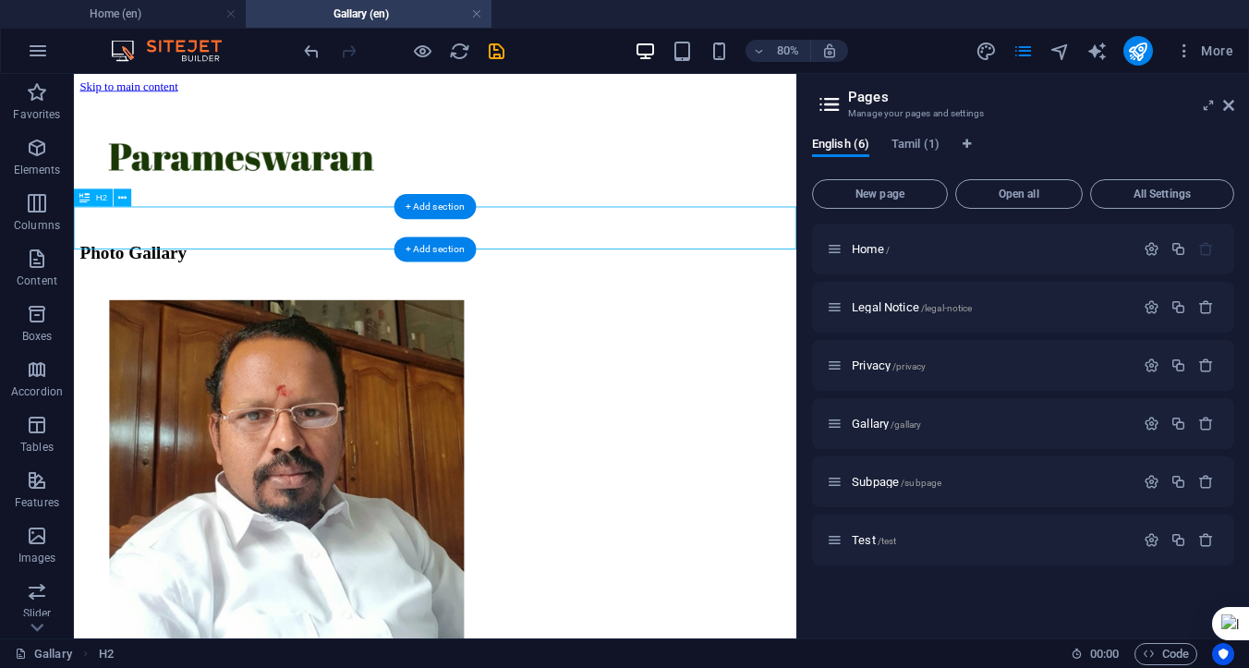
click at [285, 285] on div "Photo Gallary" at bounding box center [525, 297] width 889 height 25
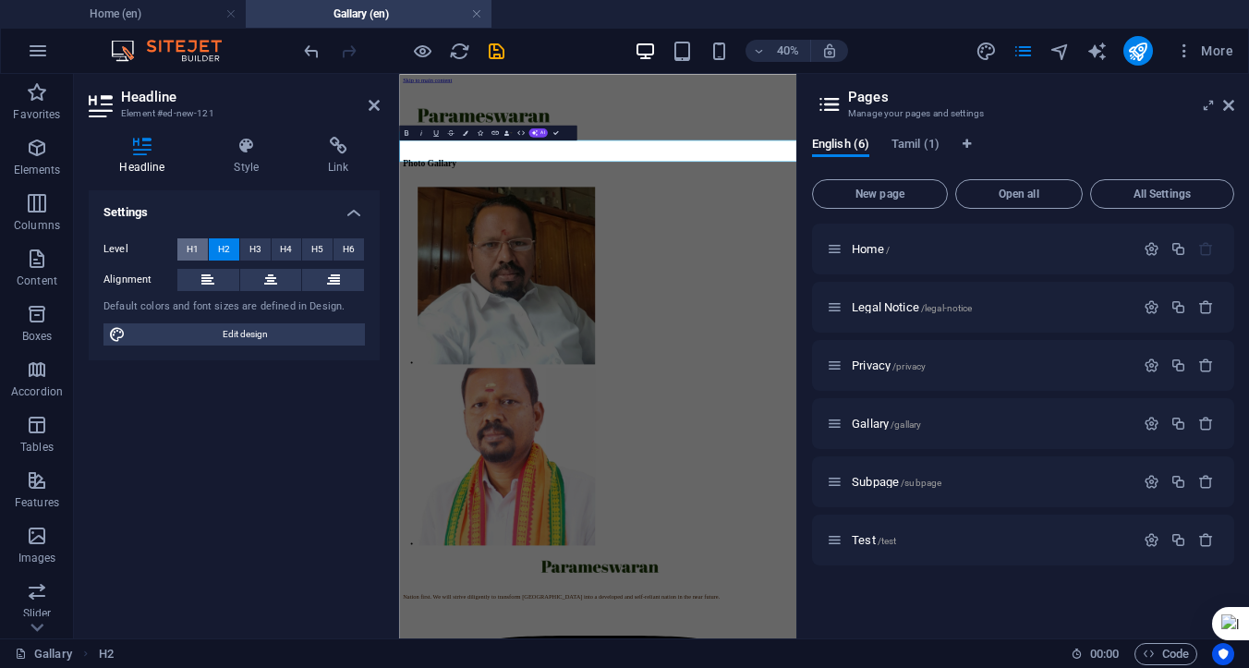
click at [191, 250] on span "H1" at bounding box center [193, 249] width 12 height 22
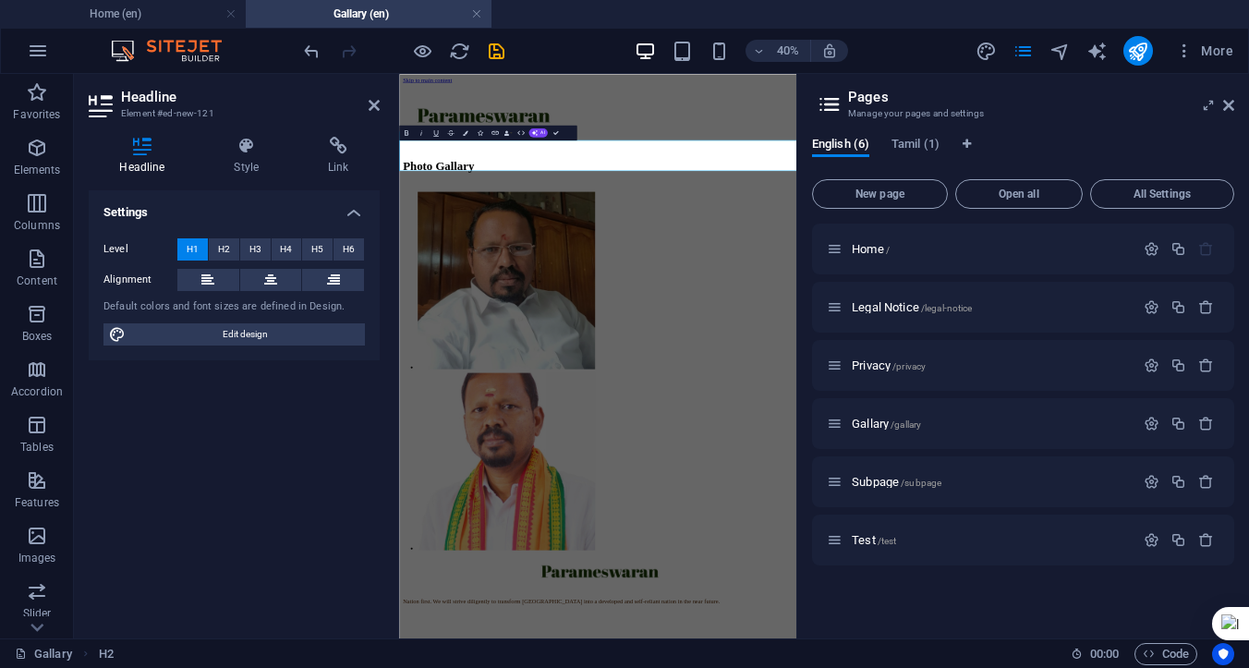
click at [370, 103] on icon at bounding box center [374, 105] width 11 height 15
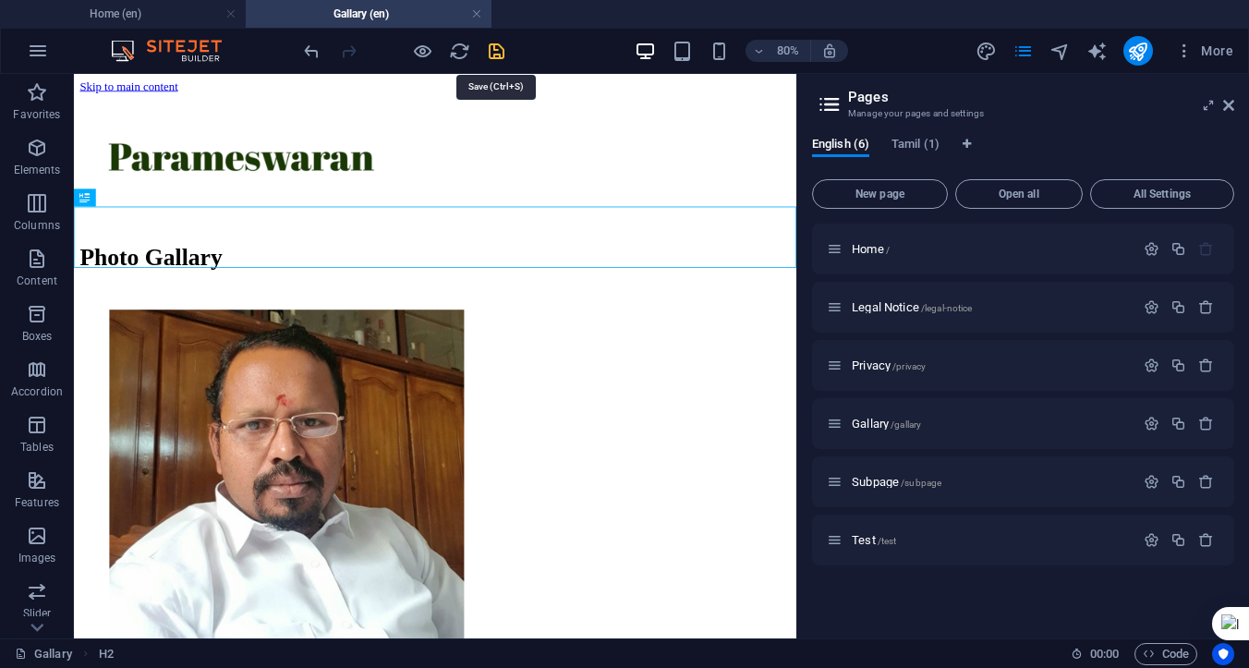
click at [495, 55] on icon "save" at bounding box center [496, 51] width 21 height 21
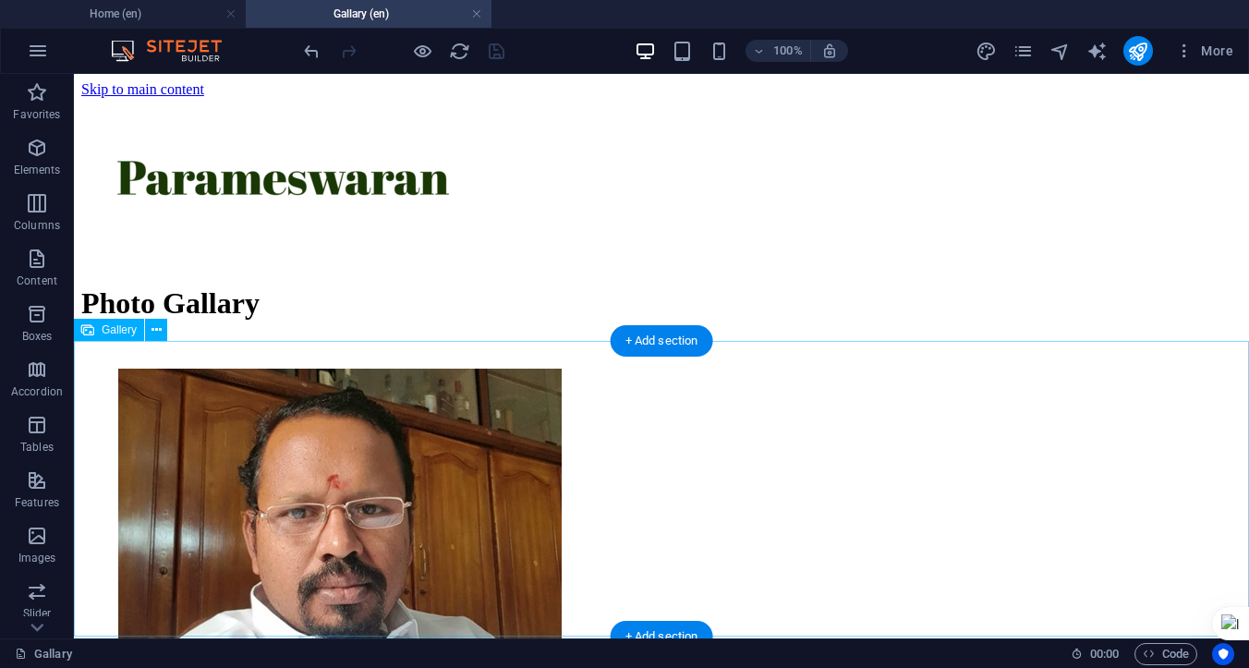
click at [345, 489] on li at bounding box center [259, 592] width 288 height 453
select select "4"
select select "%"
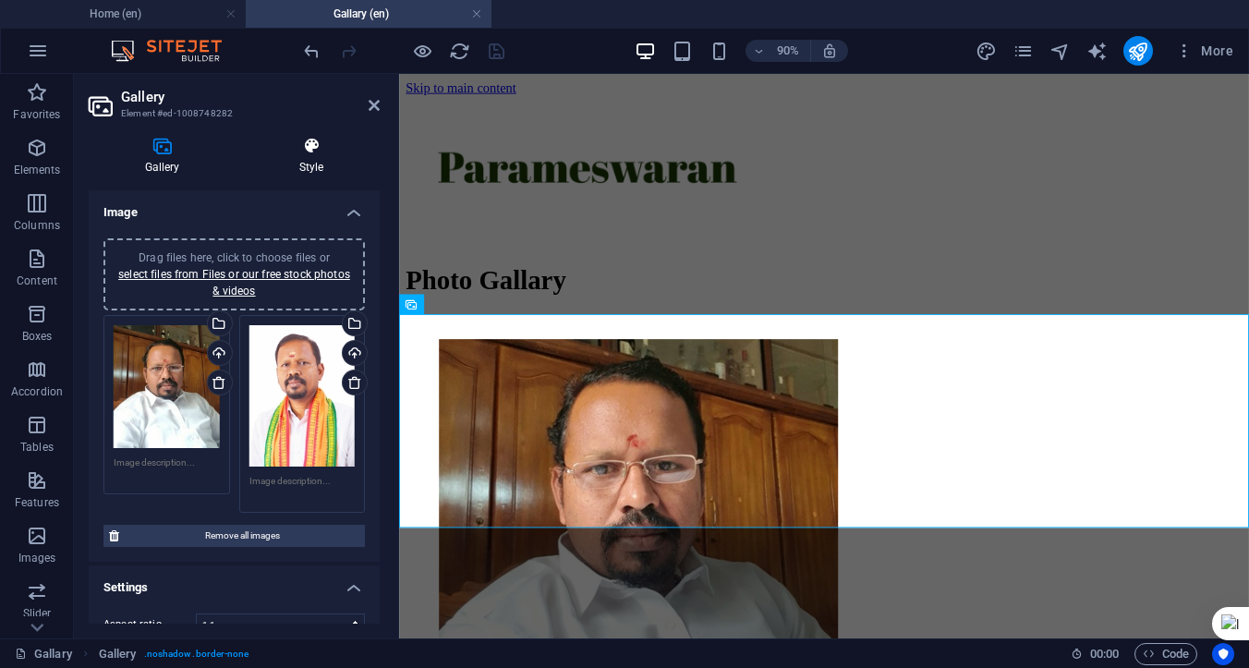
click at [304, 157] on h4 "Style" at bounding box center [311, 156] width 137 height 39
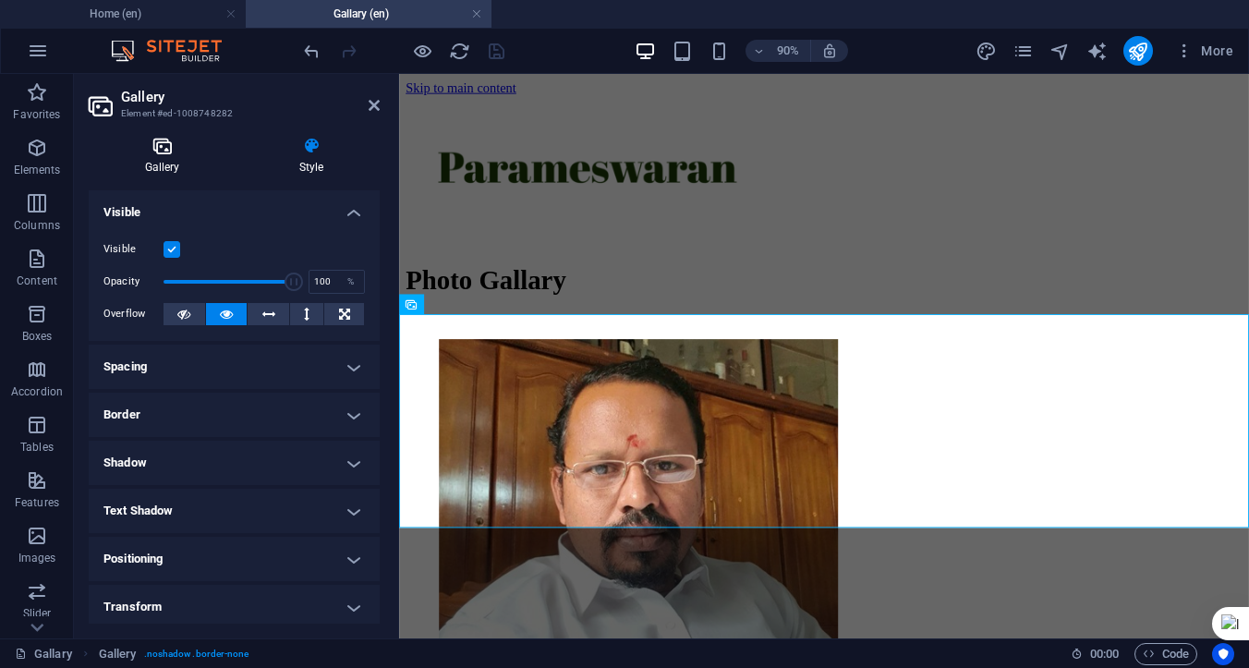
click at [168, 166] on h4 "Gallery" at bounding box center [166, 156] width 154 height 39
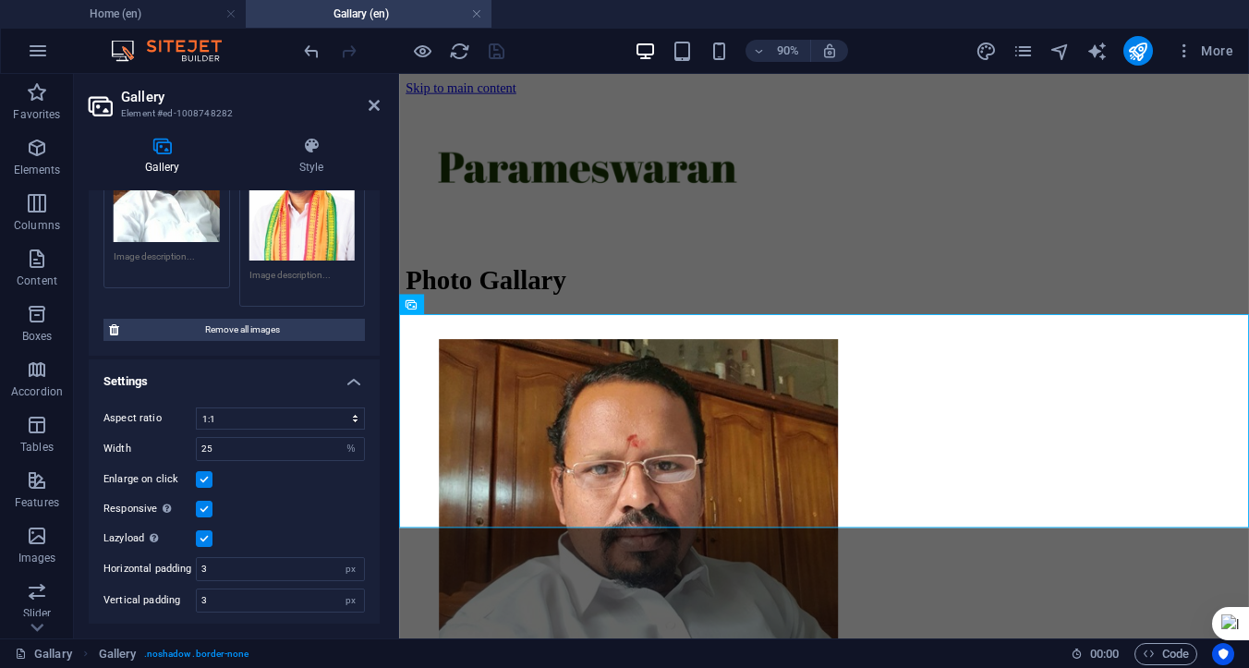
scroll to position [207, 0]
drag, startPoint x: 228, startPoint y: 567, endPoint x: 200, endPoint y: 567, distance: 28.6
click at [200, 567] on input "3" at bounding box center [280, 568] width 167 height 22
type input "5"
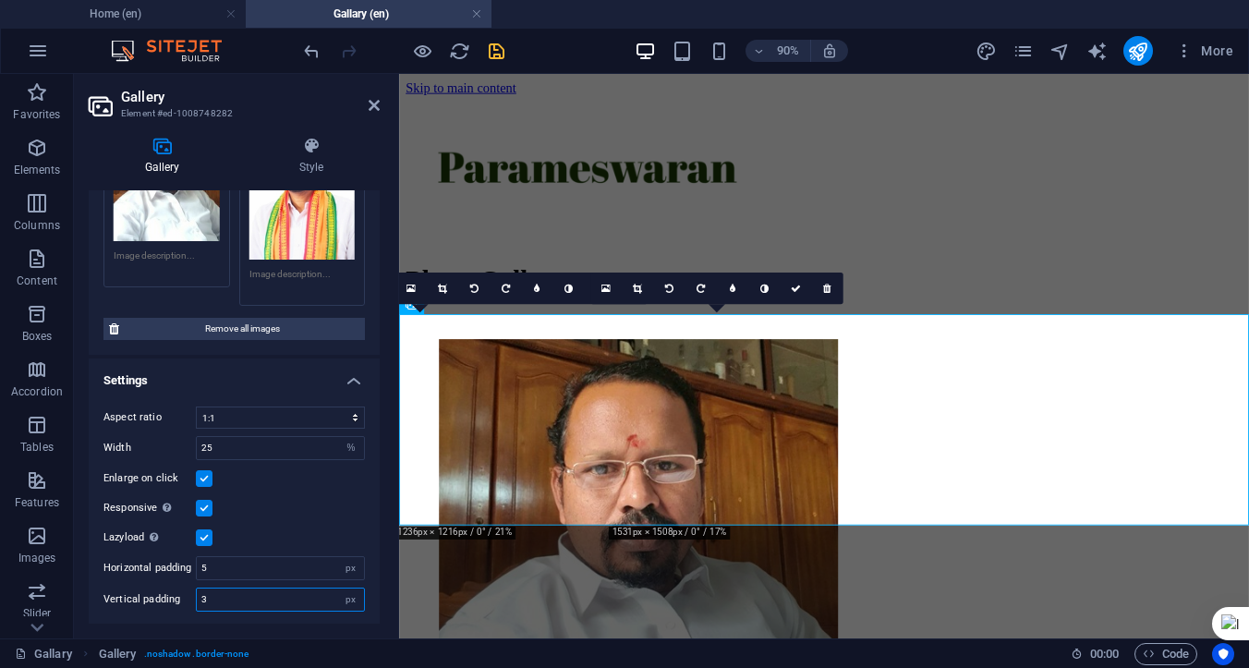
click at [222, 599] on input "3" at bounding box center [280, 600] width 167 height 22
drag, startPoint x: 225, startPoint y: 598, endPoint x: 192, endPoint y: 598, distance: 33.3
click at [192, 598] on div "Vertical padding 3 px" at bounding box center [233, 600] width 261 height 24
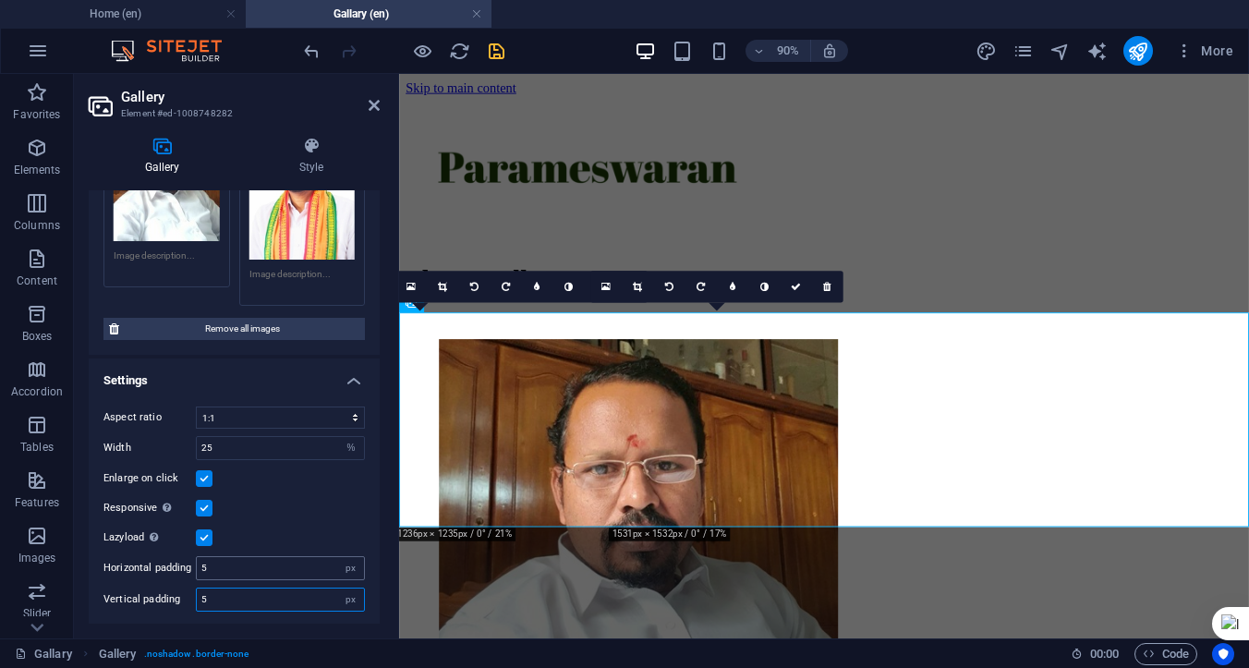
type input "5"
click at [231, 570] on input "5" at bounding box center [280, 568] width 167 height 22
click at [374, 102] on icon at bounding box center [374, 105] width 11 height 15
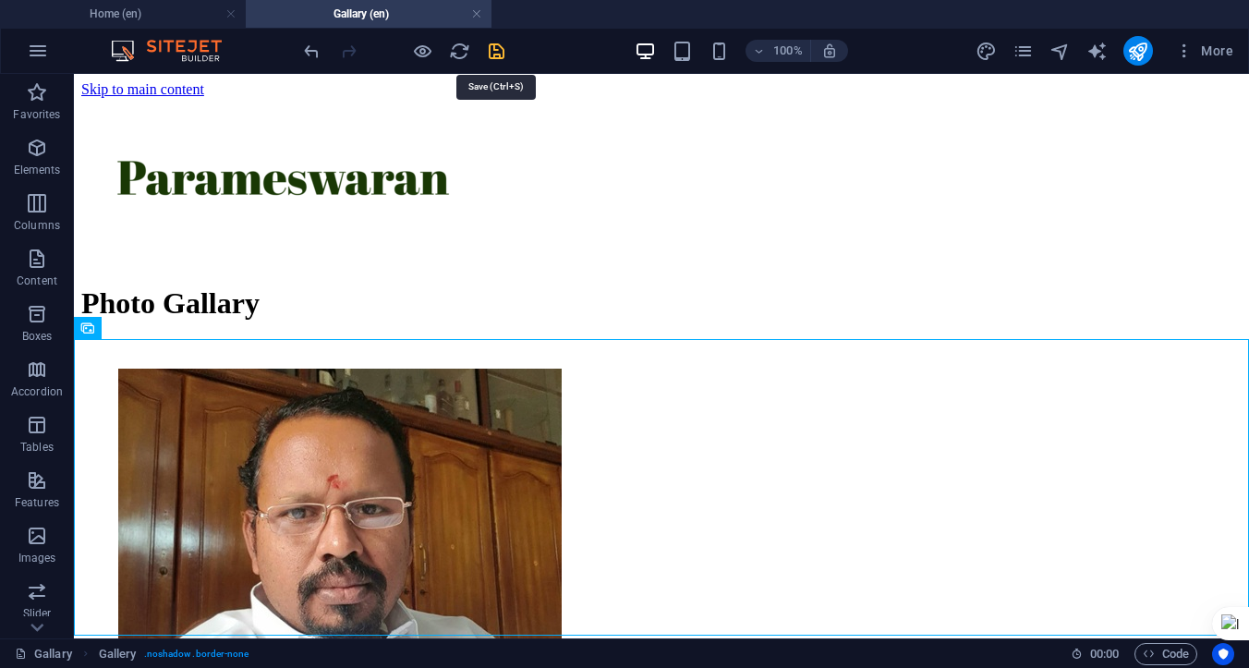
click at [497, 45] on icon "save" at bounding box center [496, 51] width 21 height 21
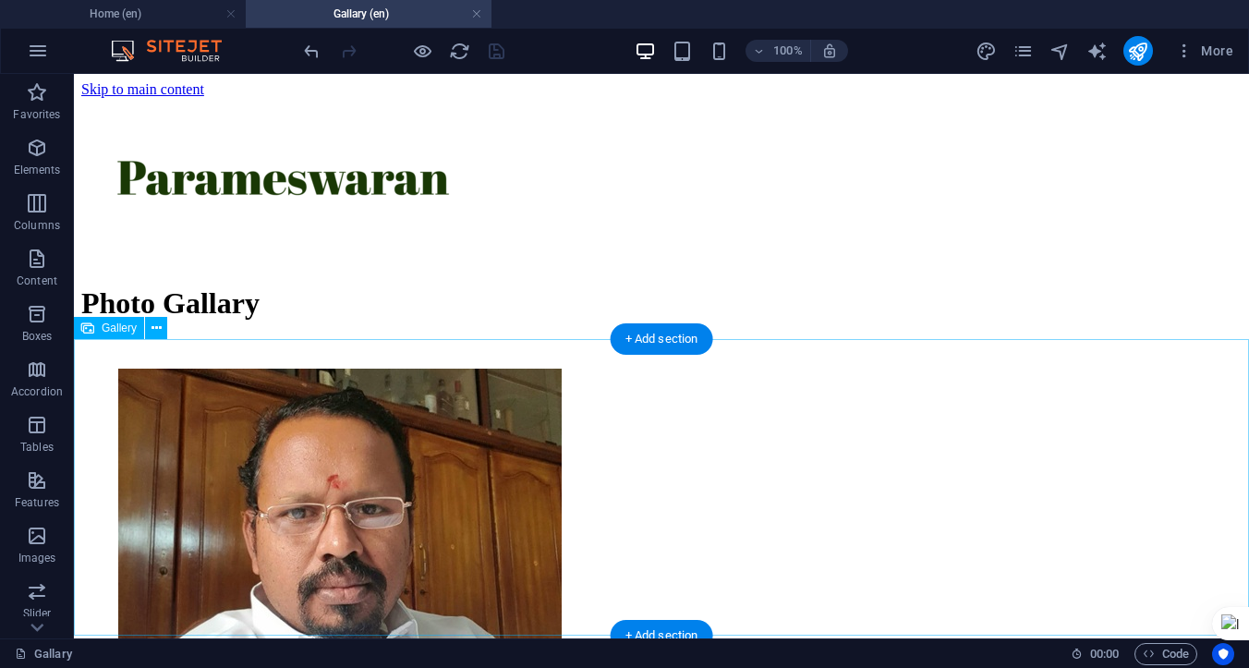
click at [221, 400] on li at bounding box center [260, 592] width 293 height 456
select select "4"
select select "%"
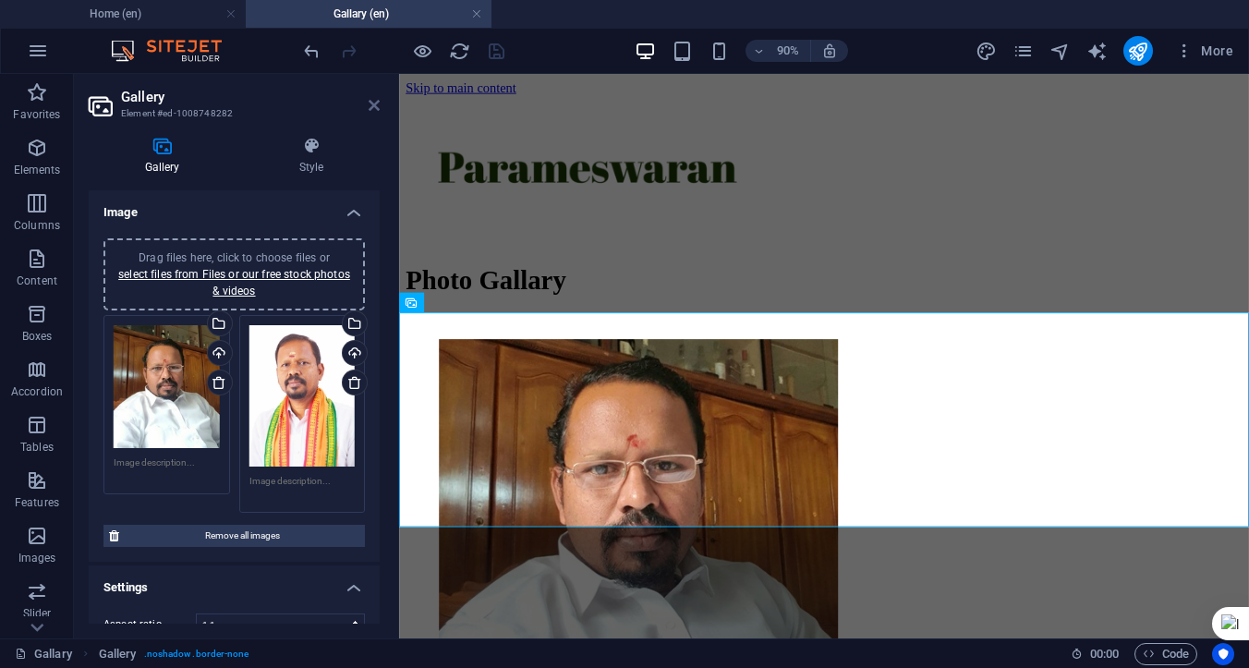
click at [377, 103] on icon at bounding box center [374, 105] width 11 height 15
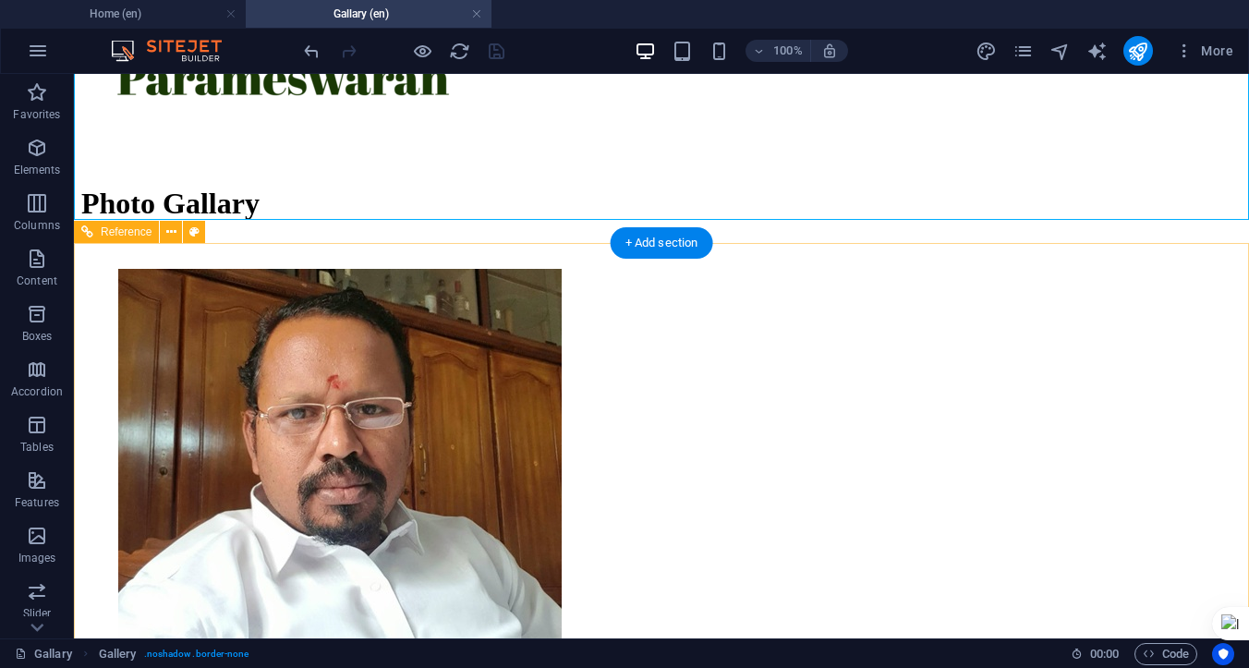
scroll to position [0, 0]
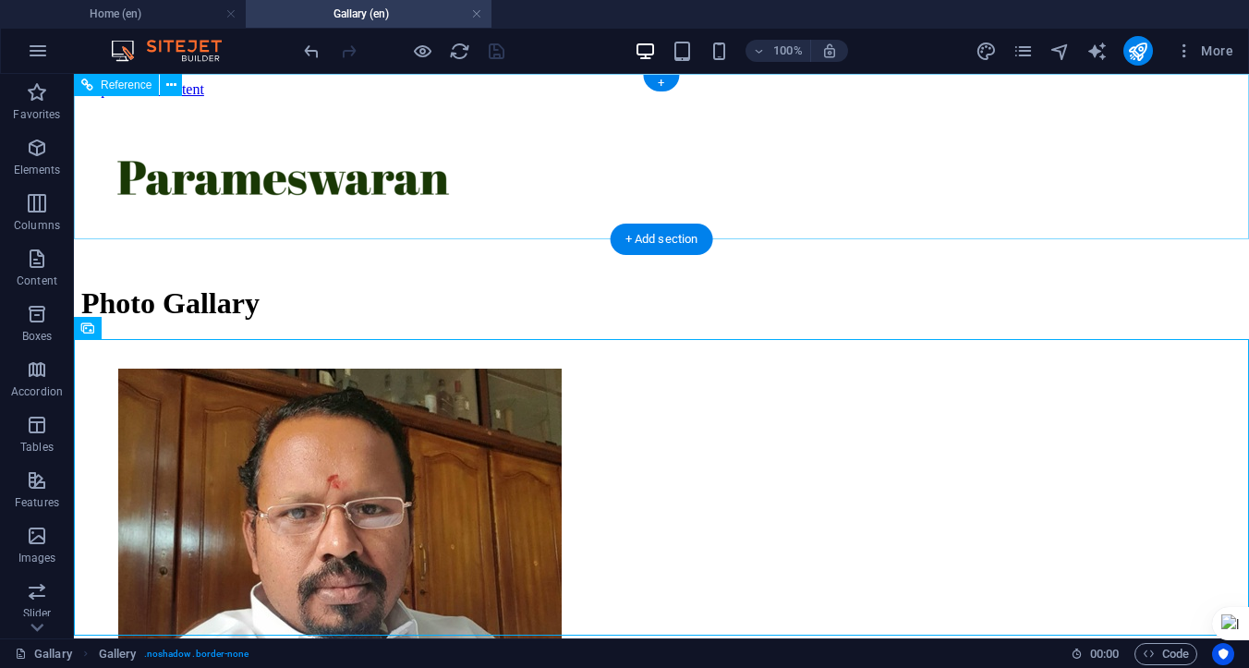
click at [176, 161] on div at bounding box center [661, 182] width 1116 height 58
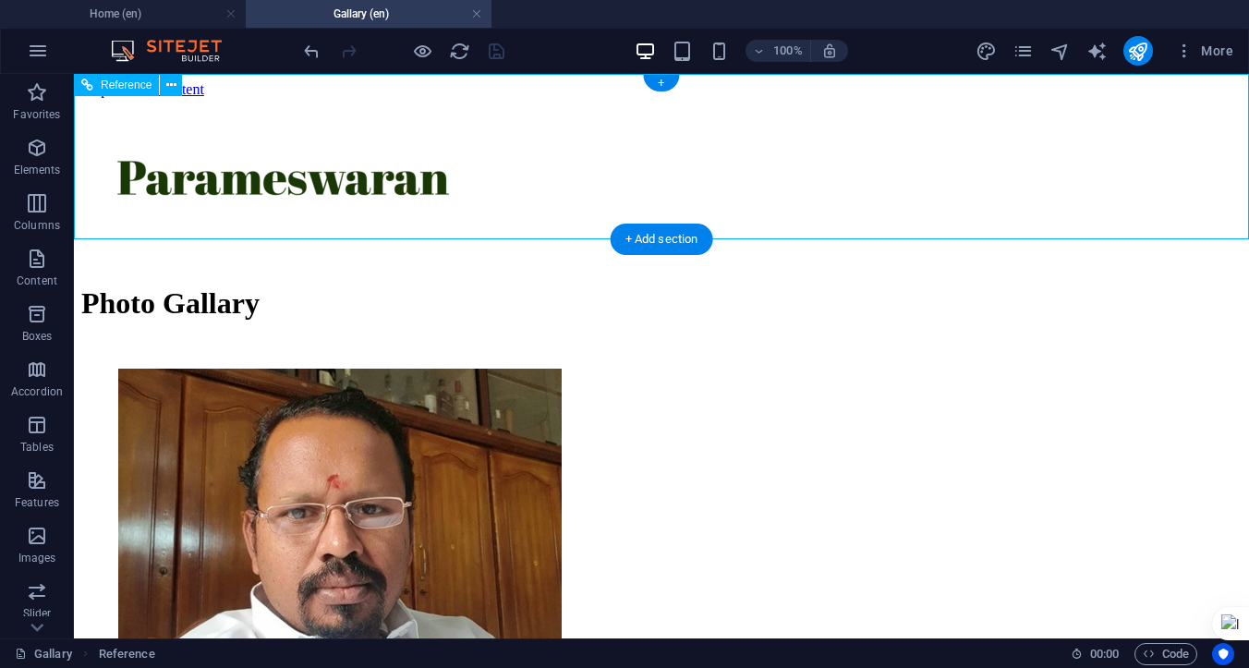
click at [164, 161] on div at bounding box center [661, 182] width 1116 height 58
click at [429, 168] on div at bounding box center [661, 182] width 1116 height 58
click at [632, 163] on div at bounding box center [661, 182] width 1116 height 58
